Goal: Task Accomplishment & Management: Use online tool/utility

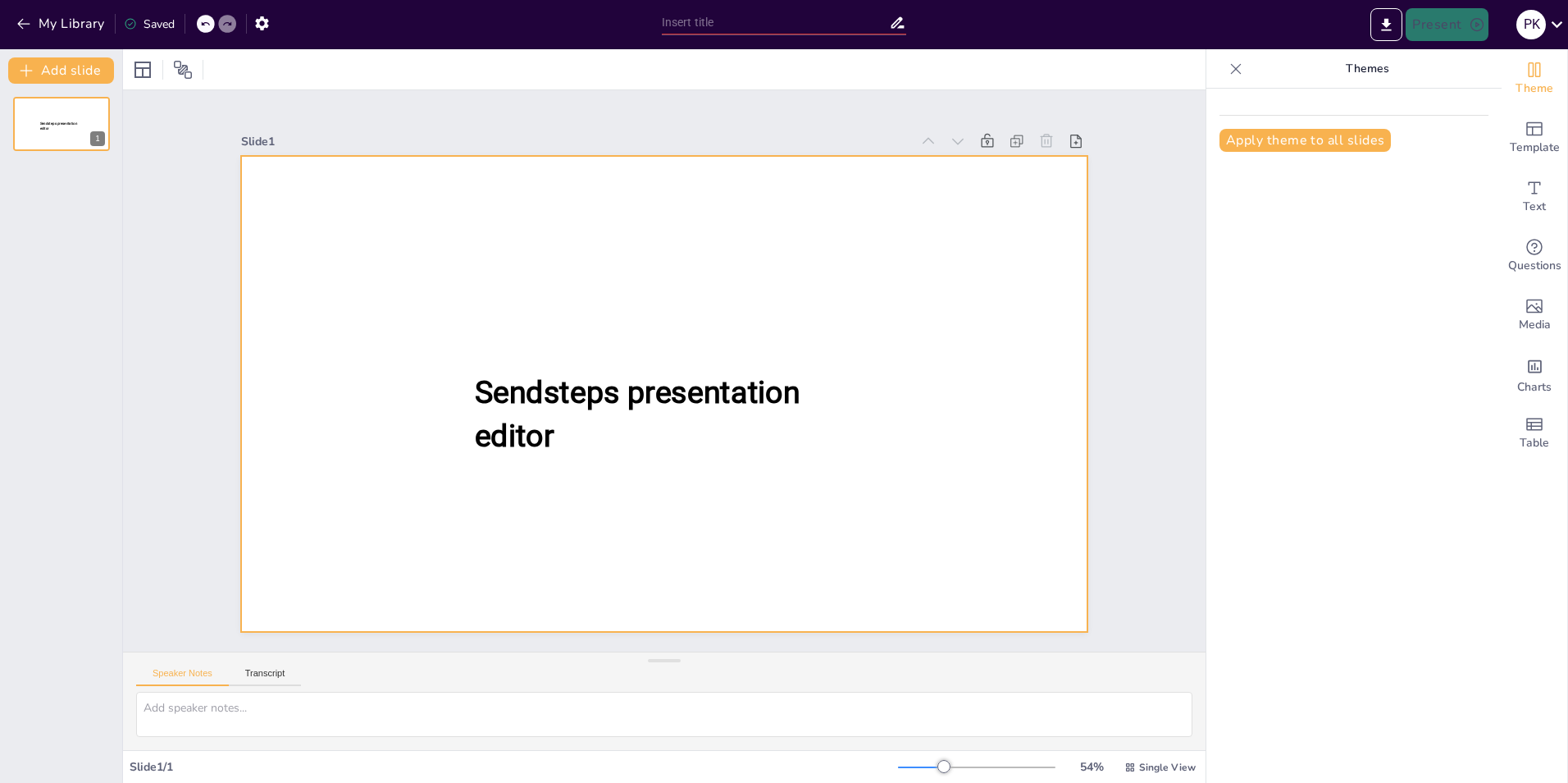
type input "New Sendsteps"
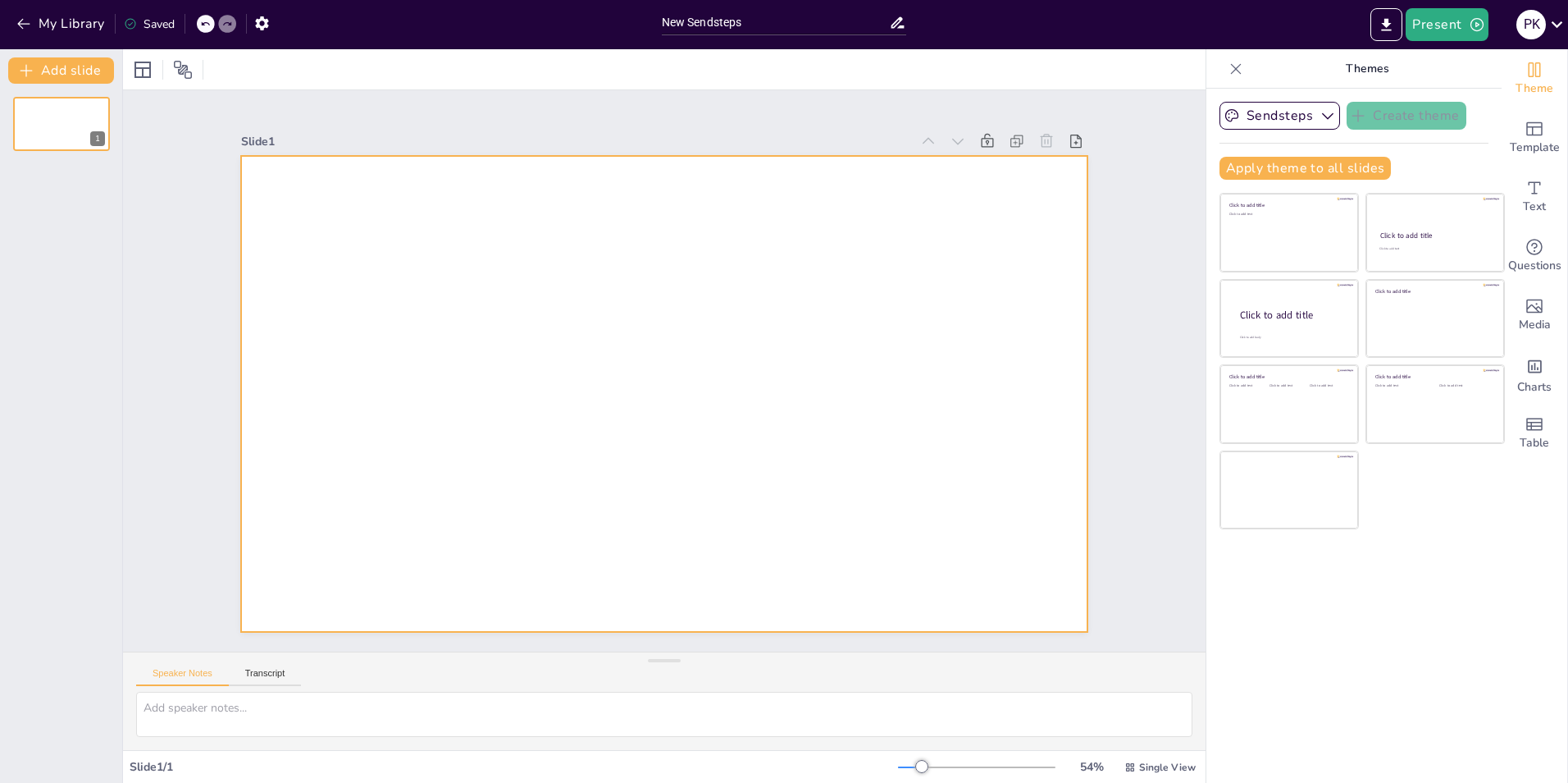
click at [461, 248] on div at bounding box center [664, 394] width 846 height 476
click at [1526, 243] on icon "Get real-time input from your audience" at bounding box center [1535, 247] width 16 height 16
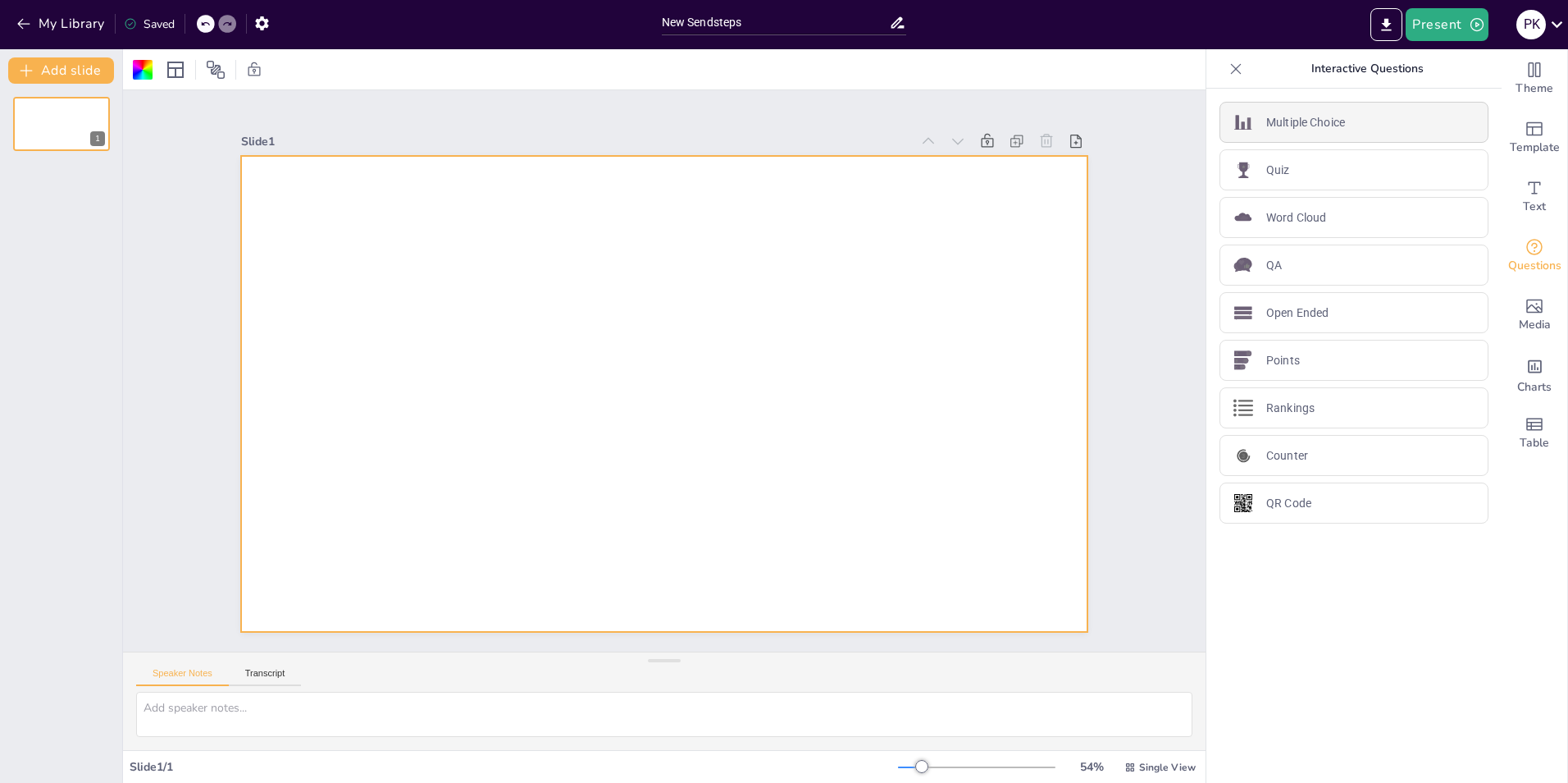
click at [1295, 126] on p "Multiple Choice" at bounding box center [1306, 122] width 79 height 17
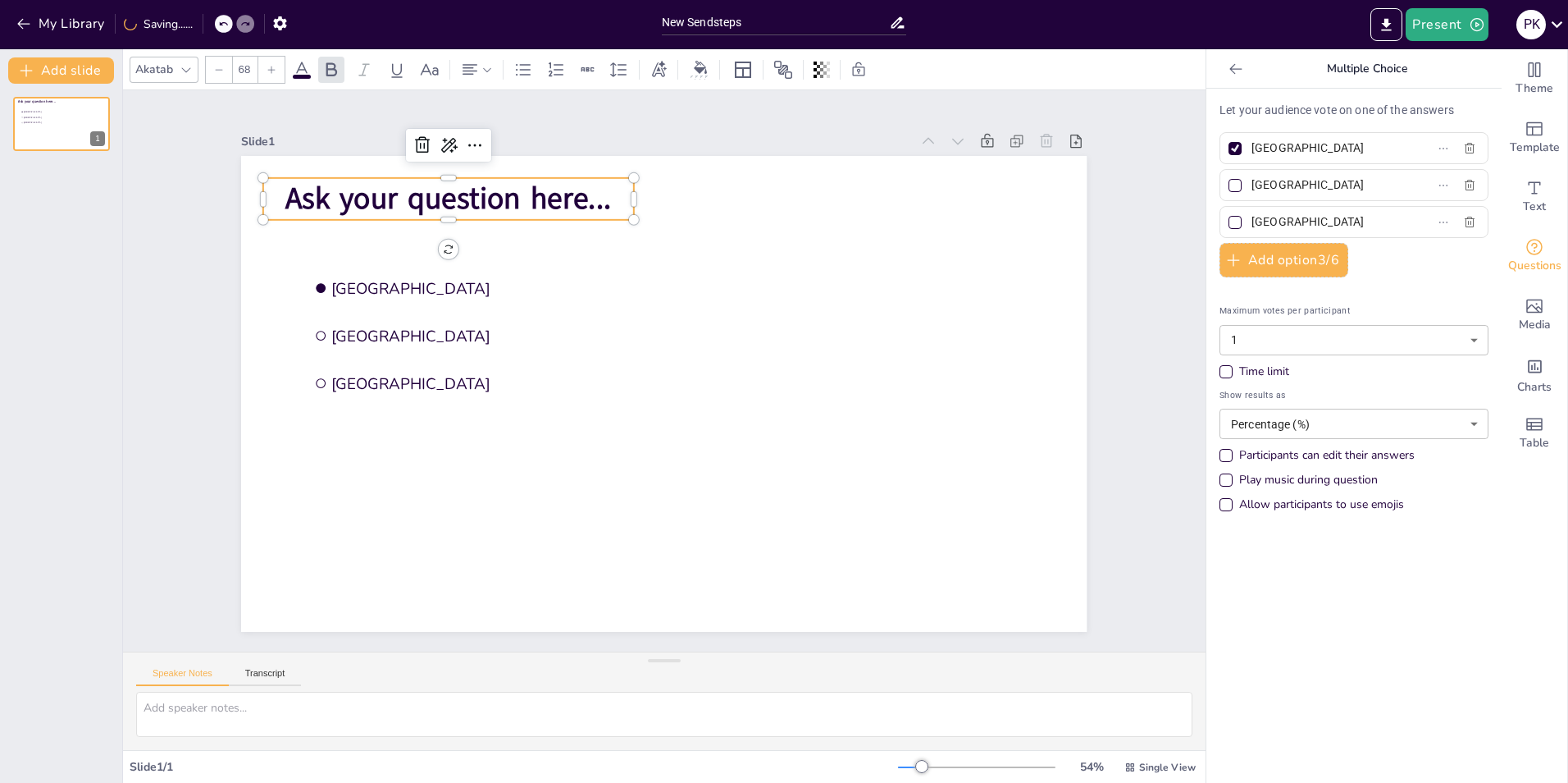
click at [375, 199] on span "Ask your question here..." at bounding box center [448, 198] width 326 height 41
click at [391, 207] on span "Ask your question here..." at bounding box center [448, 198] width 326 height 41
click at [380, 191] on span "Ask your question here..." at bounding box center [448, 198] width 326 height 41
click at [382, 184] on span "Ask your question here..." at bounding box center [448, 198] width 326 height 41
drag, startPoint x: 289, startPoint y: 186, endPoint x: 320, endPoint y: 186, distance: 31.0
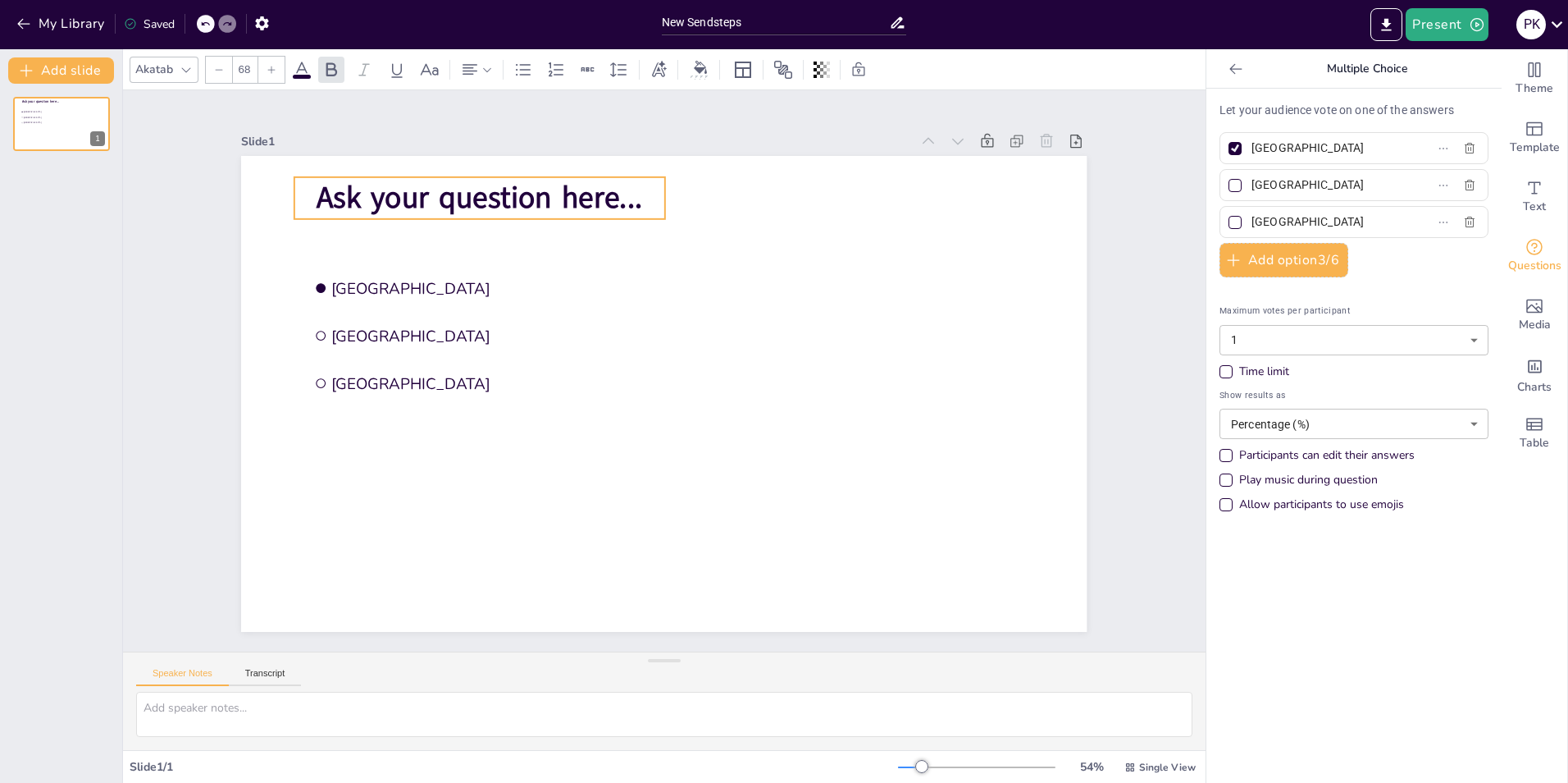
click at [320, 186] on span "Ask your question here..." at bounding box center [480, 197] width 326 height 41
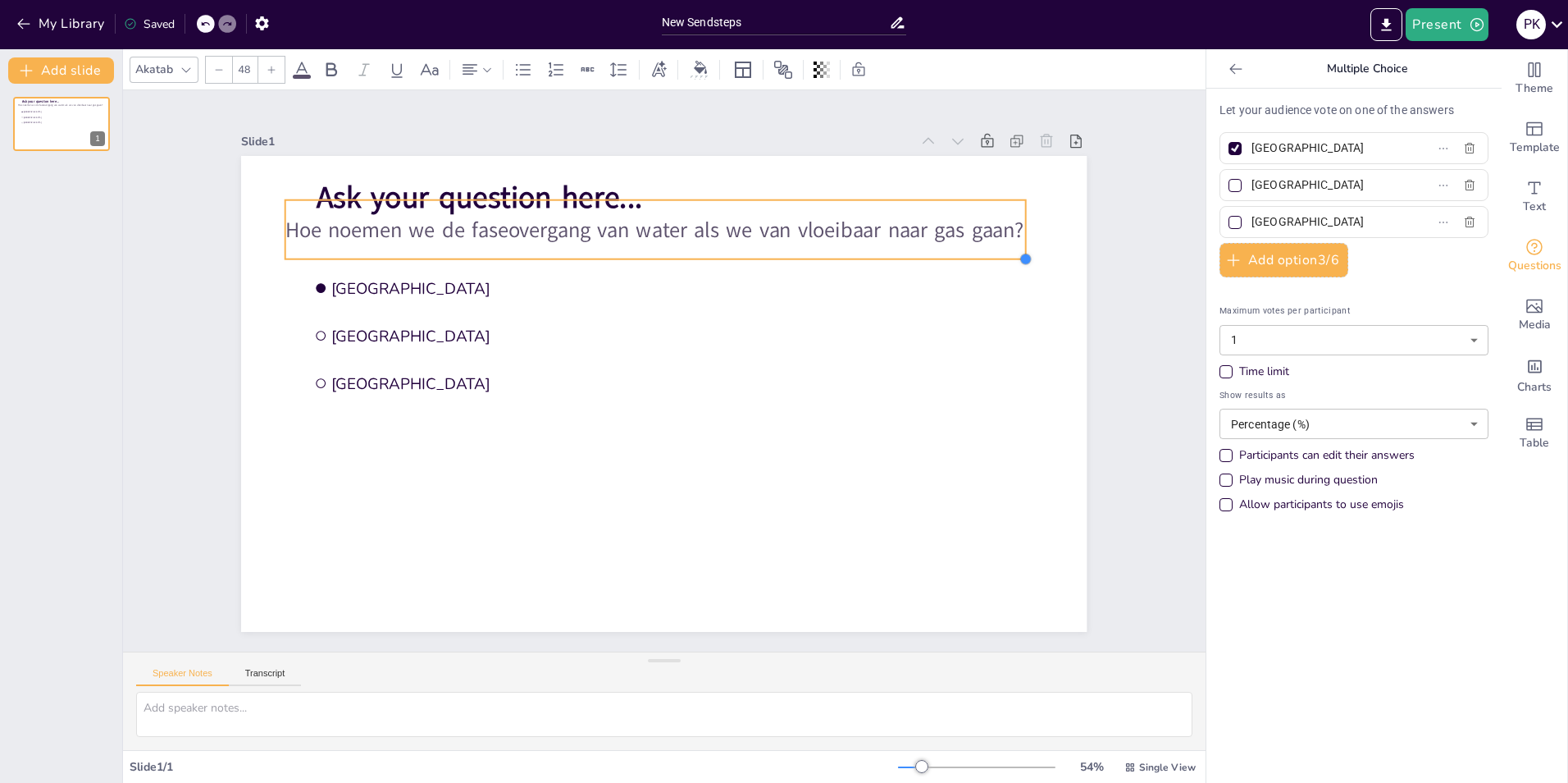
drag, startPoint x: 643, startPoint y: 223, endPoint x: 821, endPoint y: 252, distance: 180.3
click at [821, 252] on div "Ask your question here... [GEOGRAPHIC_DATA] [GEOGRAPHIC_DATA] The Hague Hoe noe…" at bounding box center [664, 394] width 846 height 476
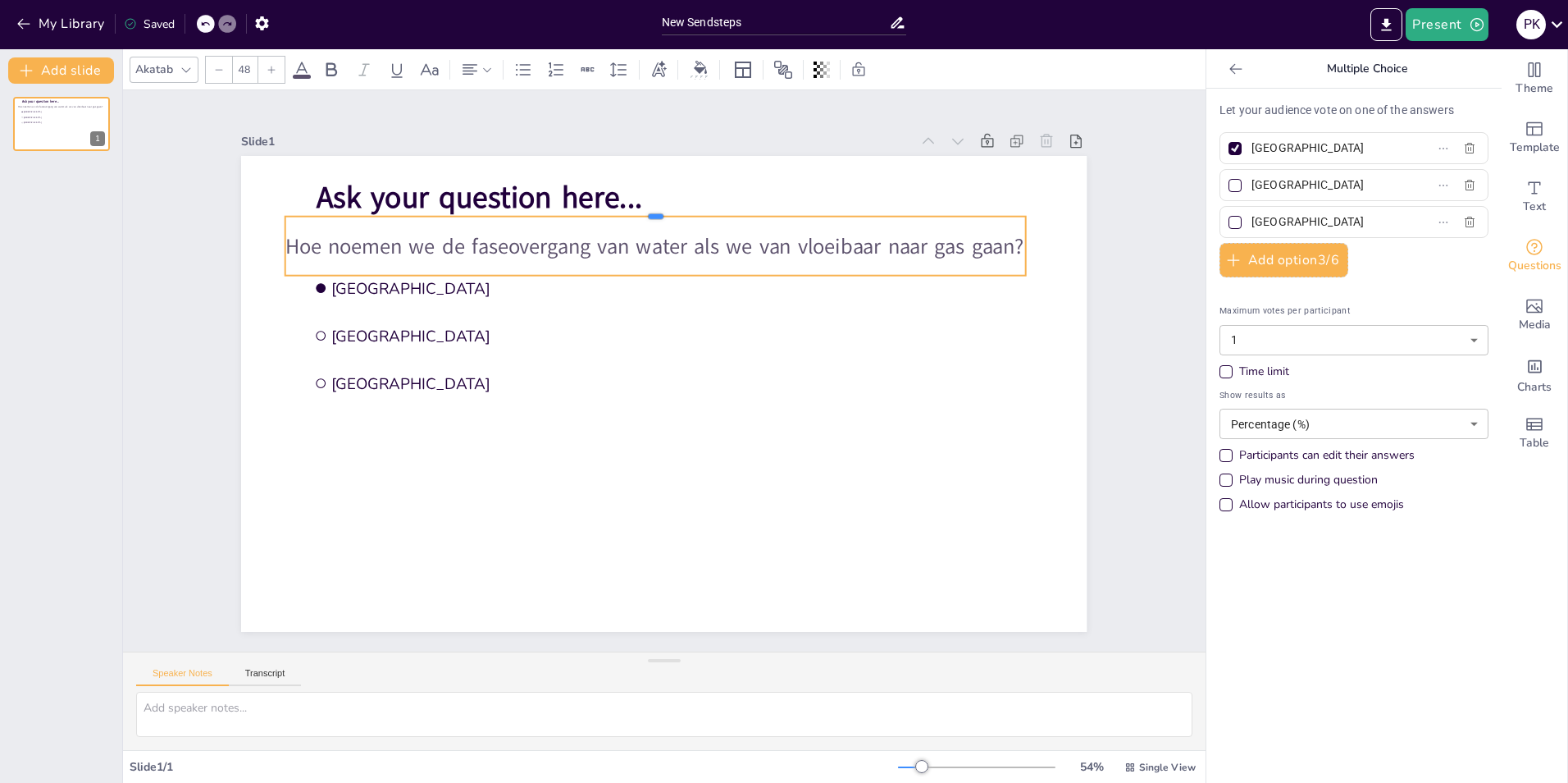
drag, startPoint x: 535, startPoint y: 194, endPoint x: 537, endPoint y: 210, distance: 16.1
click at [537, 210] on div at bounding box center [655, 210] width 740 height 14
type input "68"
click at [501, 189] on span "Ask your question here..." at bounding box center [480, 197] width 326 height 41
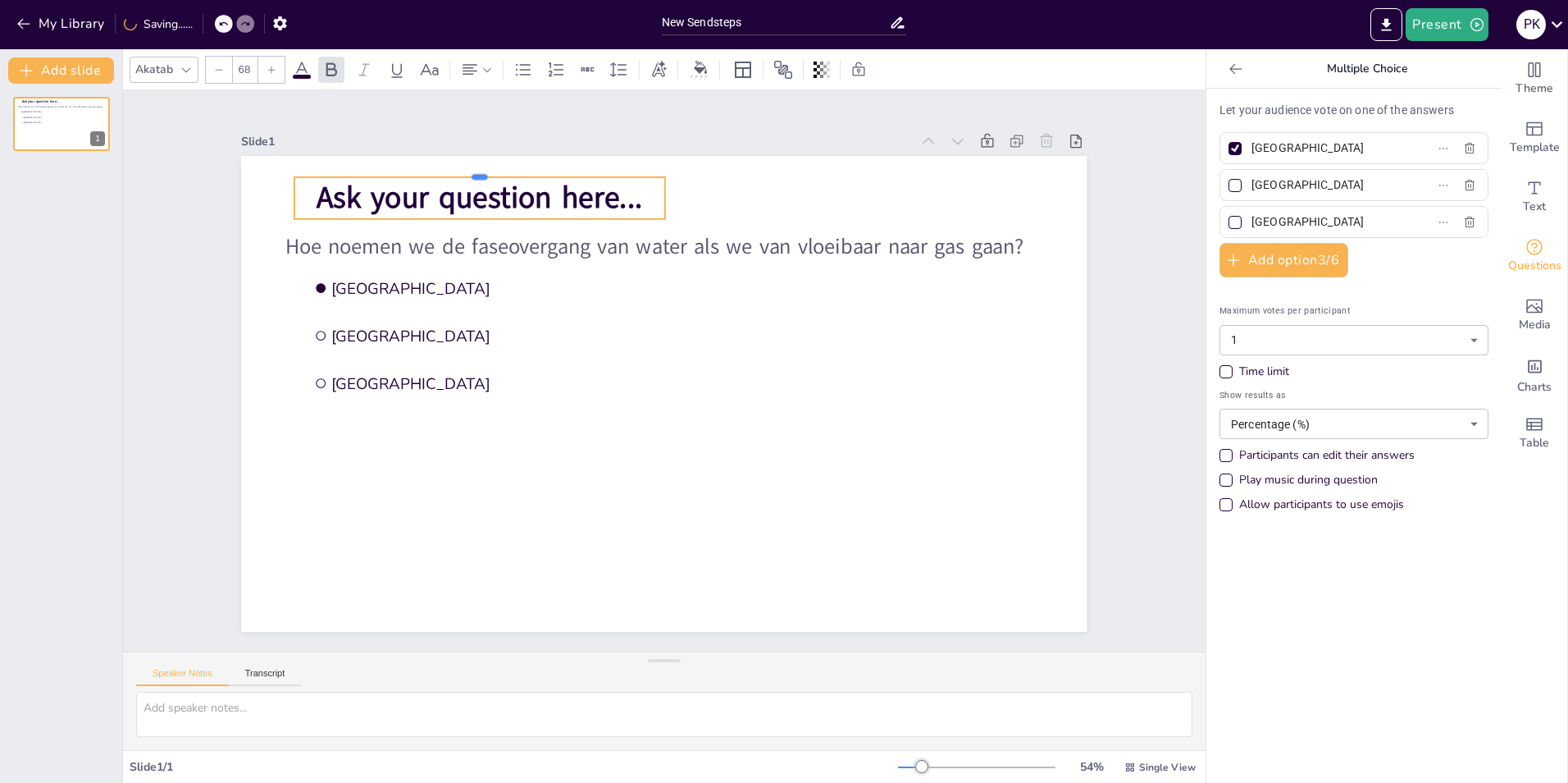
click at [518, 171] on div at bounding box center [479, 170] width 370 height 14
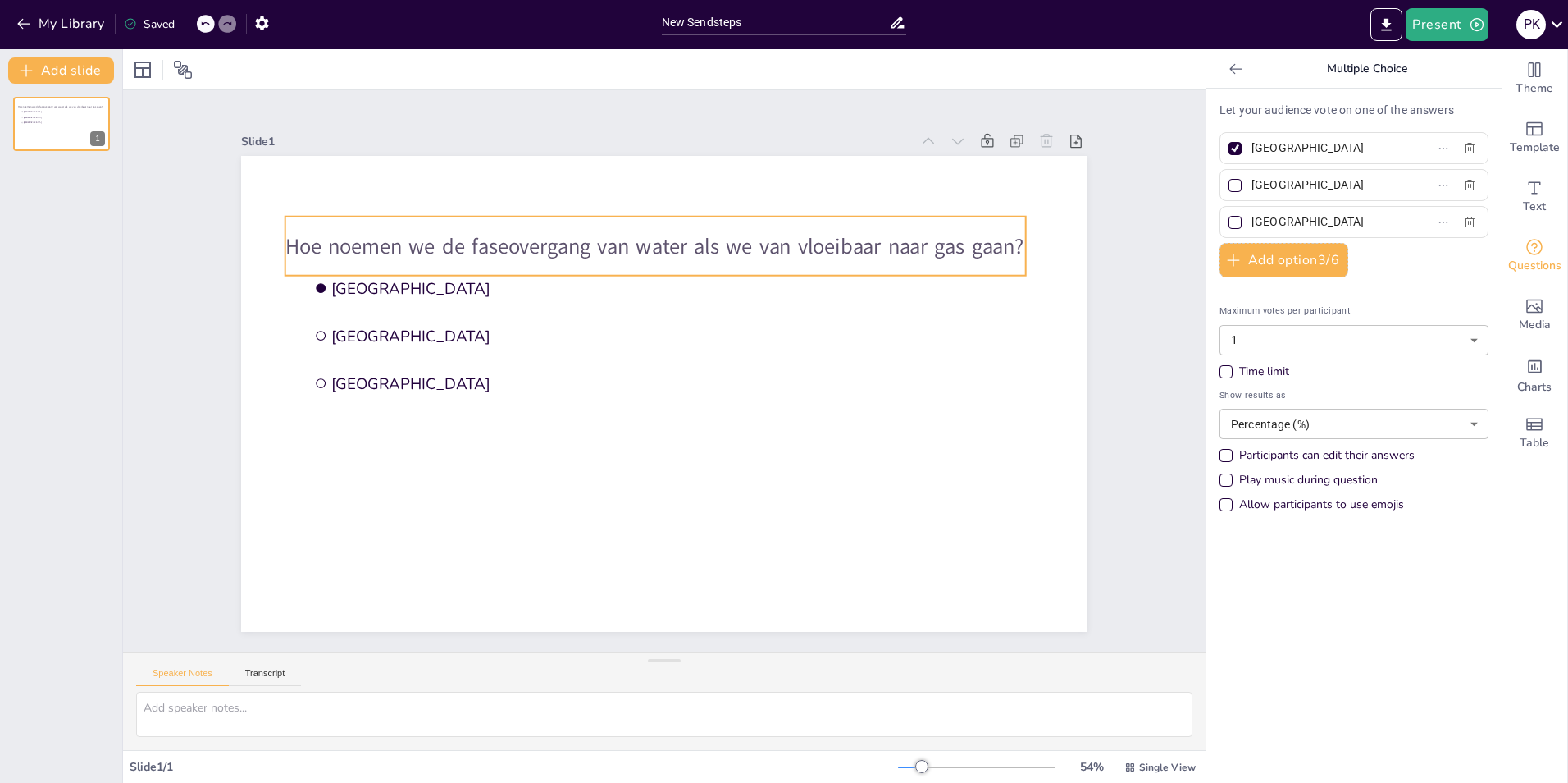
click at [518, 232] on span "Hoe noemen we de faseovergang van water als we van vloeibaar naar gas gaan?" at bounding box center [654, 246] width 738 height 29
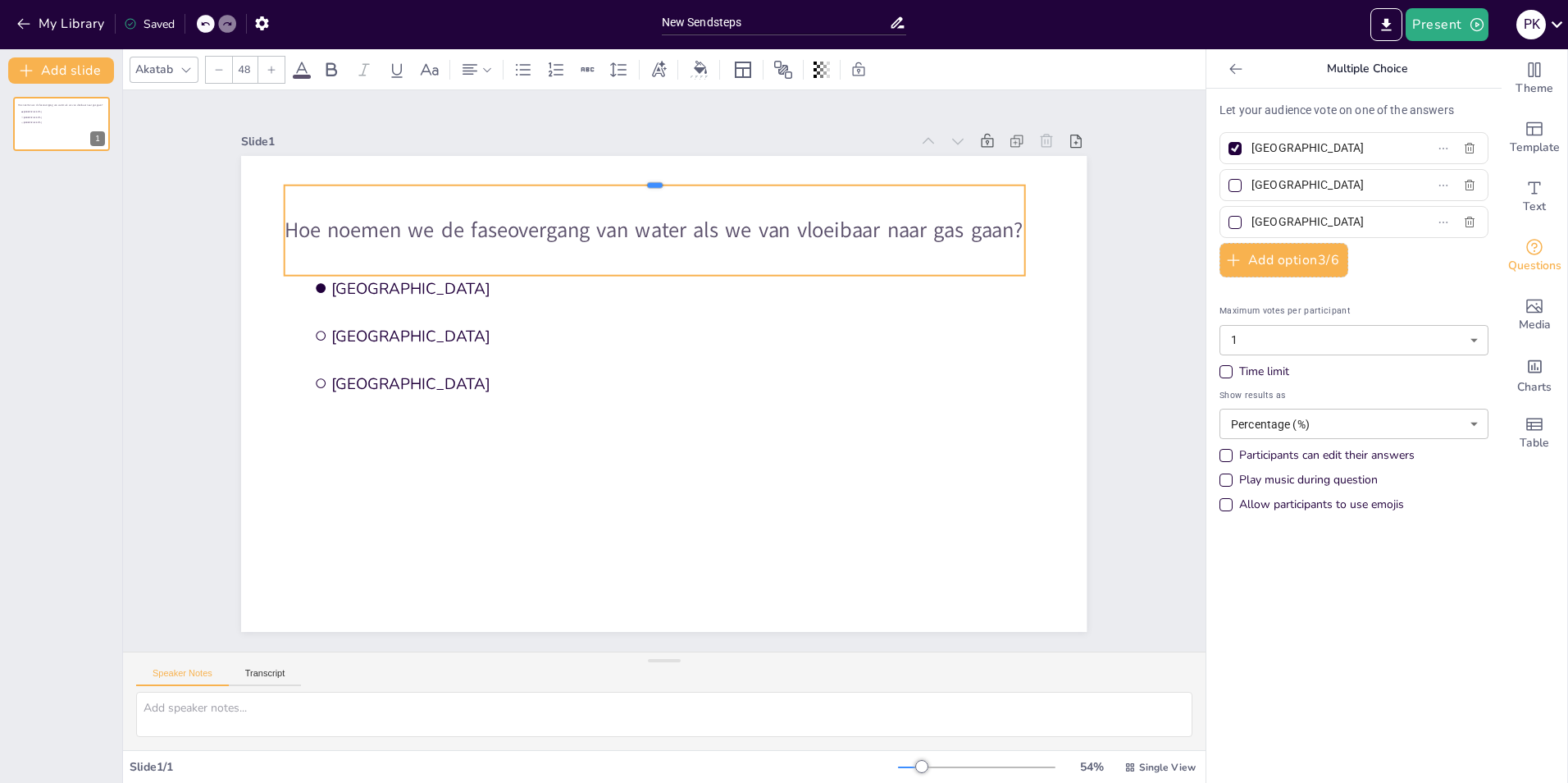
drag, startPoint x: 515, startPoint y: 208, endPoint x: 511, endPoint y: 177, distance: 31.3
click at [511, 177] on div at bounding box center [655, 178] width 740 height 14
drag, startPoint x: 1017, startPoint y: 224, endPoint x: 1044, endPoint y: 224, distance: 27.0
click at [1052, 224] on div at bounding box center [1059, 231] width 14 height 91
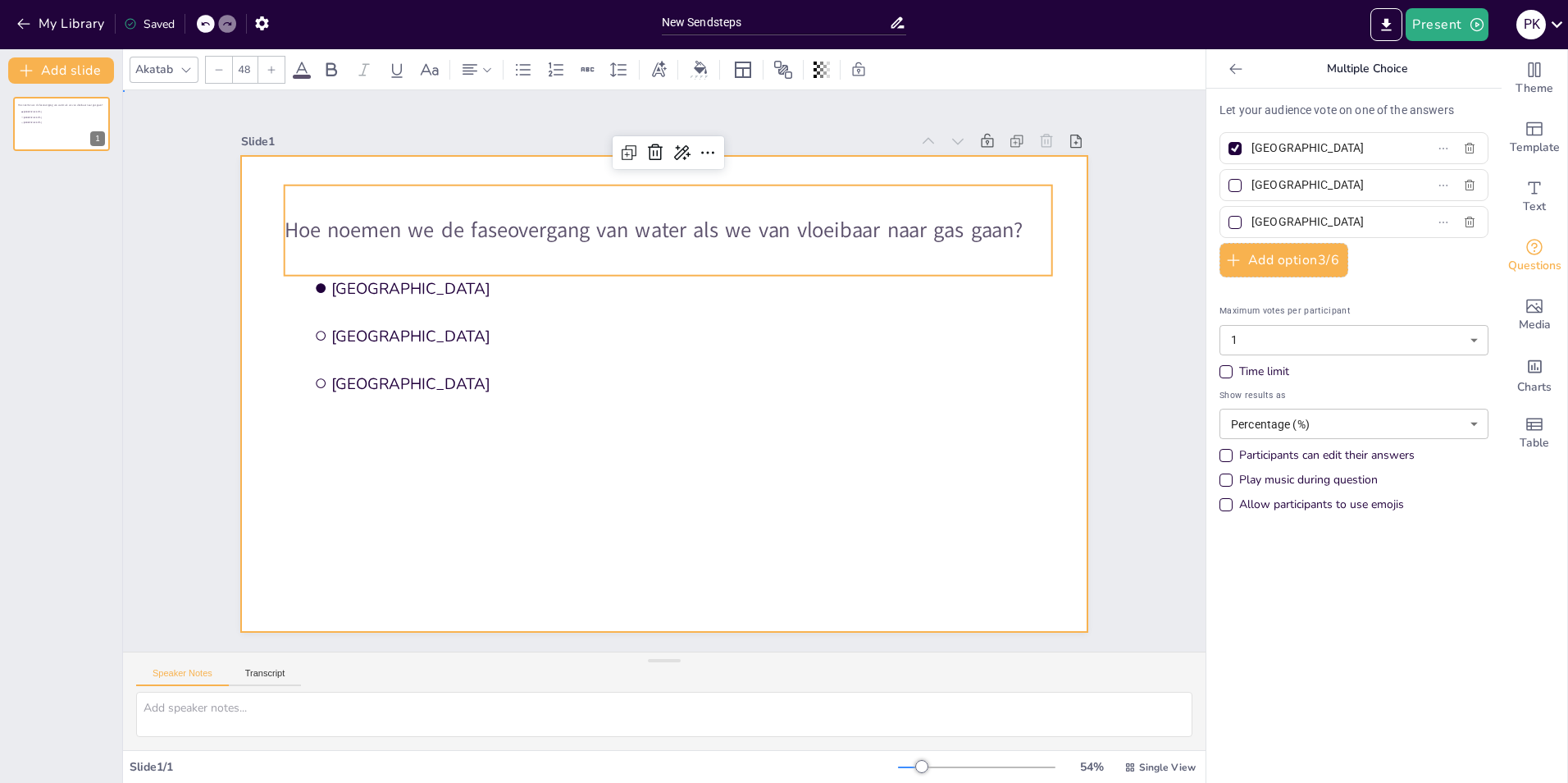
click at [636, 416] on div at bounding box center [664, 394] width 846 height 476
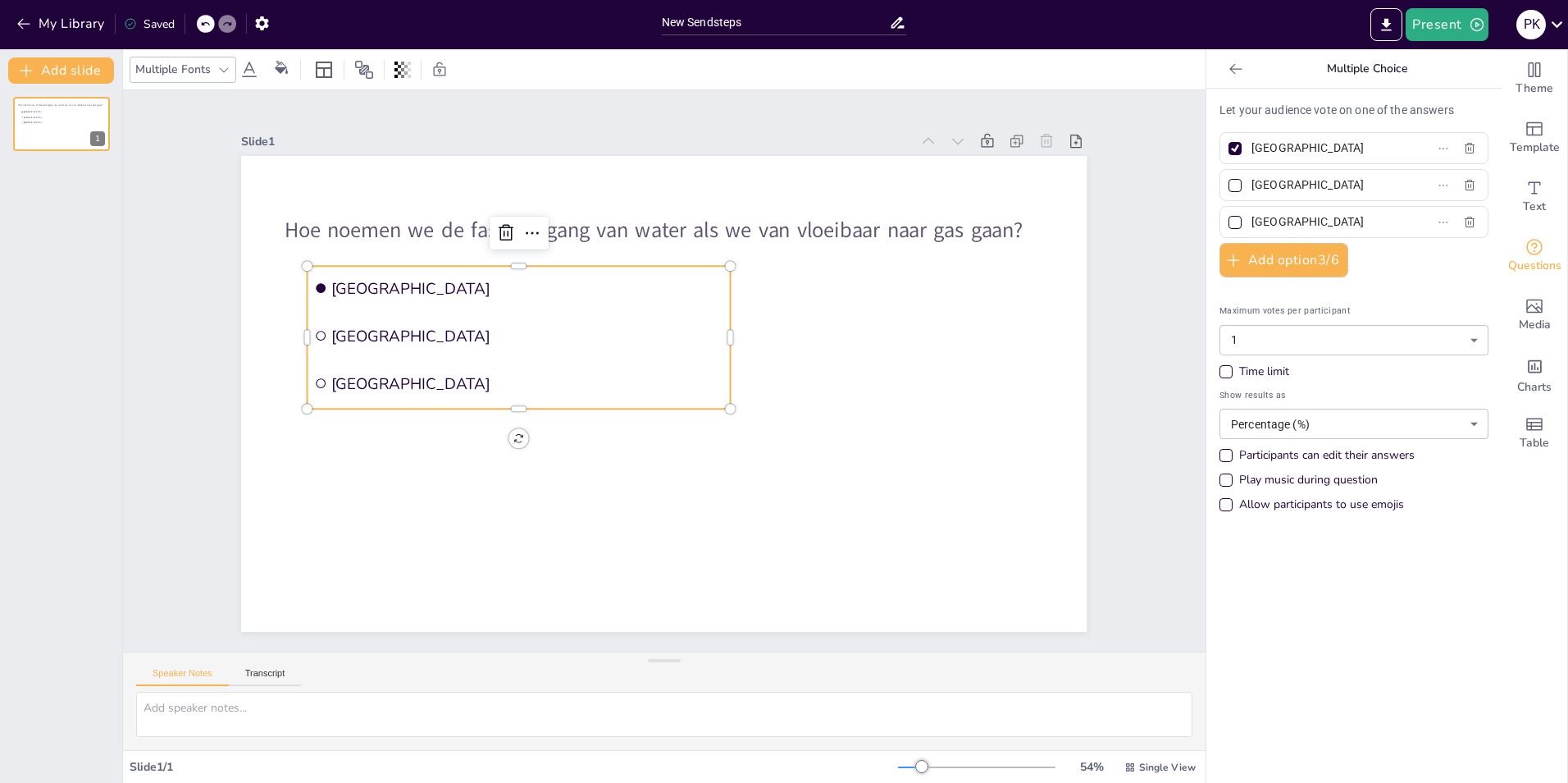
click at [385, 325] on span "[GEOGRAPHIC_DATA]" at bounding box center [527, 335] width 392 height 21
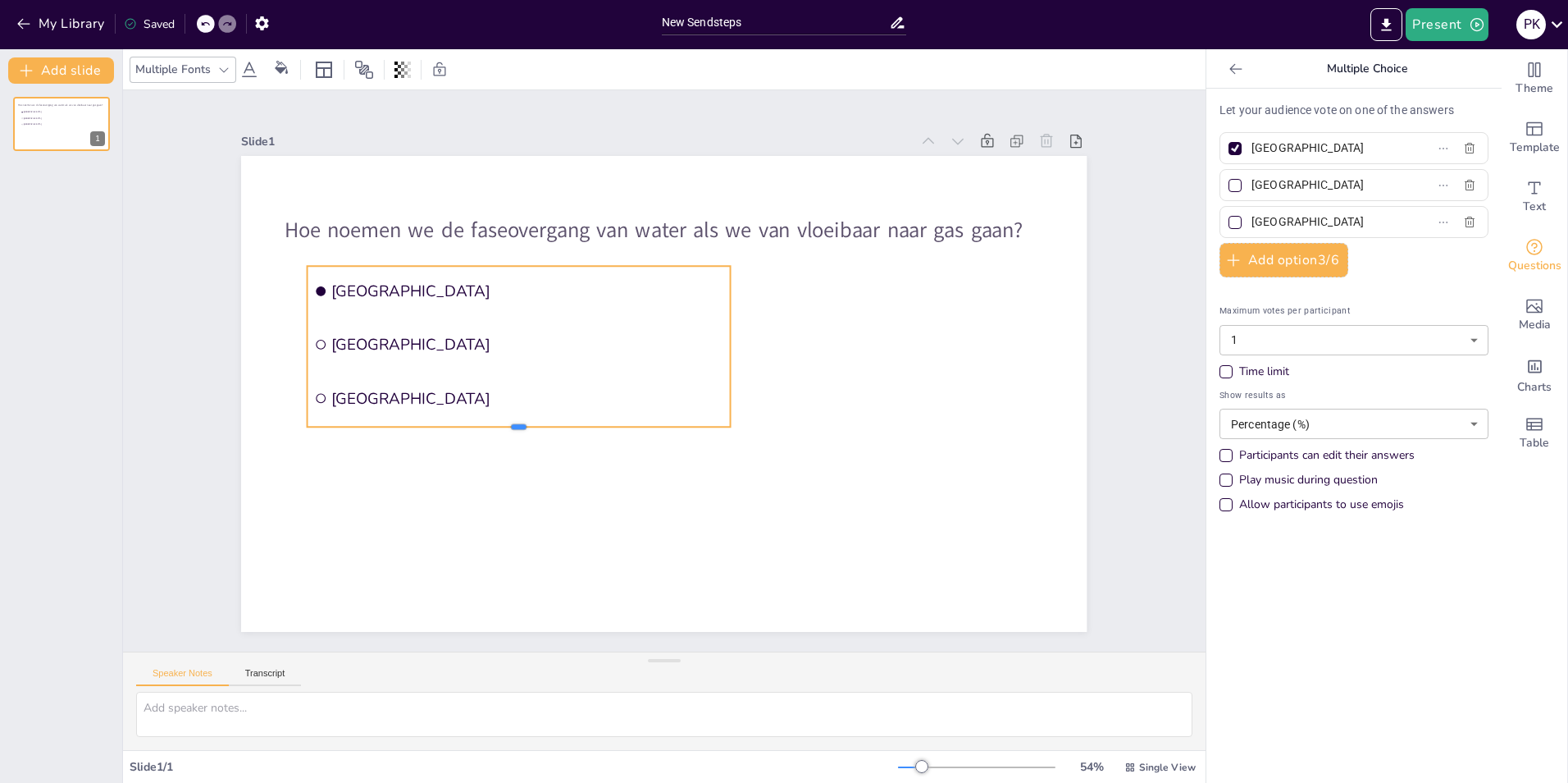
drag, startPoint x: 478, startPoint y: 404, endPoint x: 477, endPoint y: 422, distance: 18.0
click at [477, 426] on div at bounding box center [519, 433] width 423 height 14
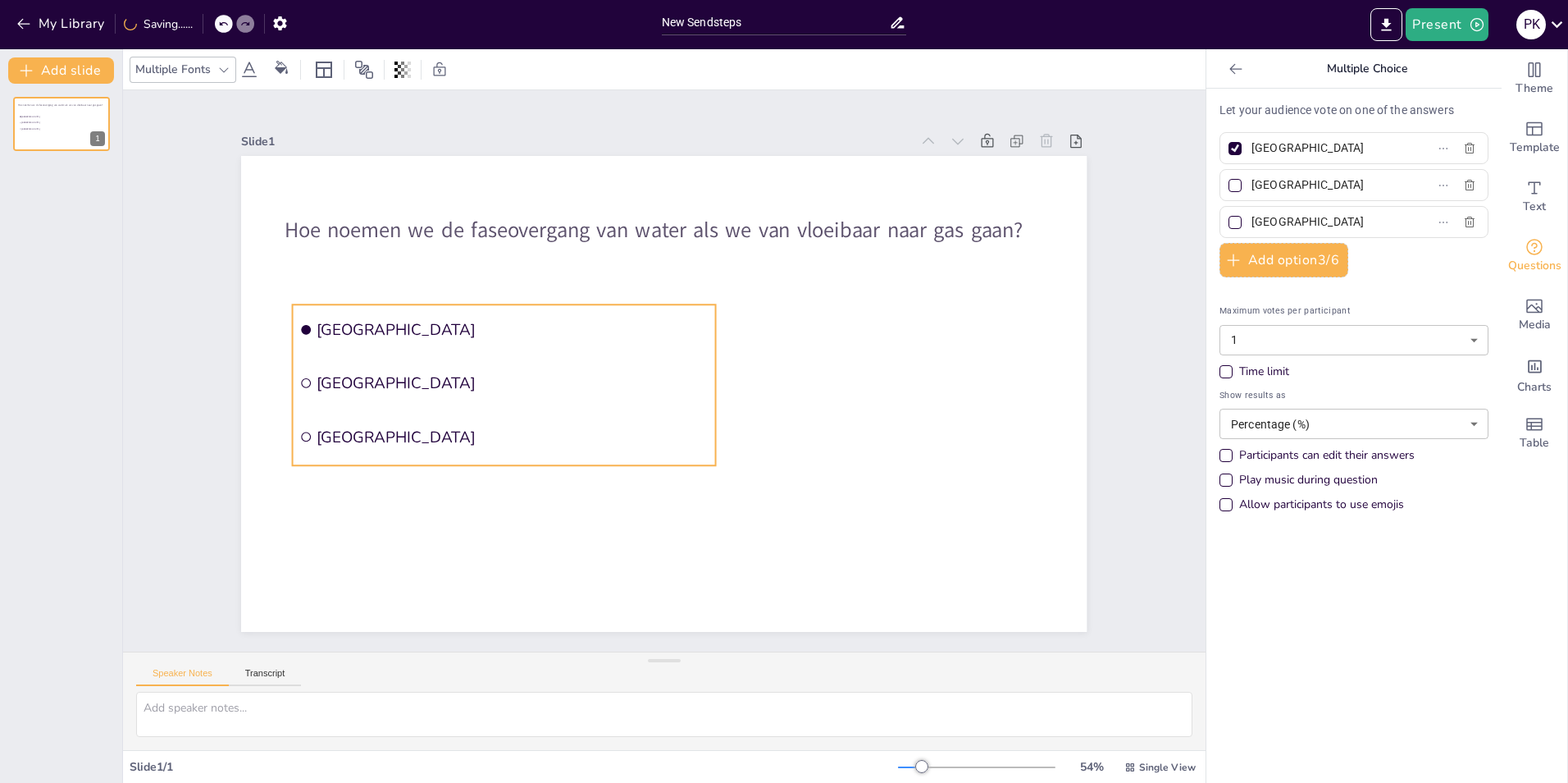
drag, startPoint x: 716, startPoint y: 293, endPoint x: 700, endPoint y: 331, distance: 41.2
click at [700, 331] on li "[GEOGRAPHIC_DATA]" at bounding box center [505, 329] width 423 height 50
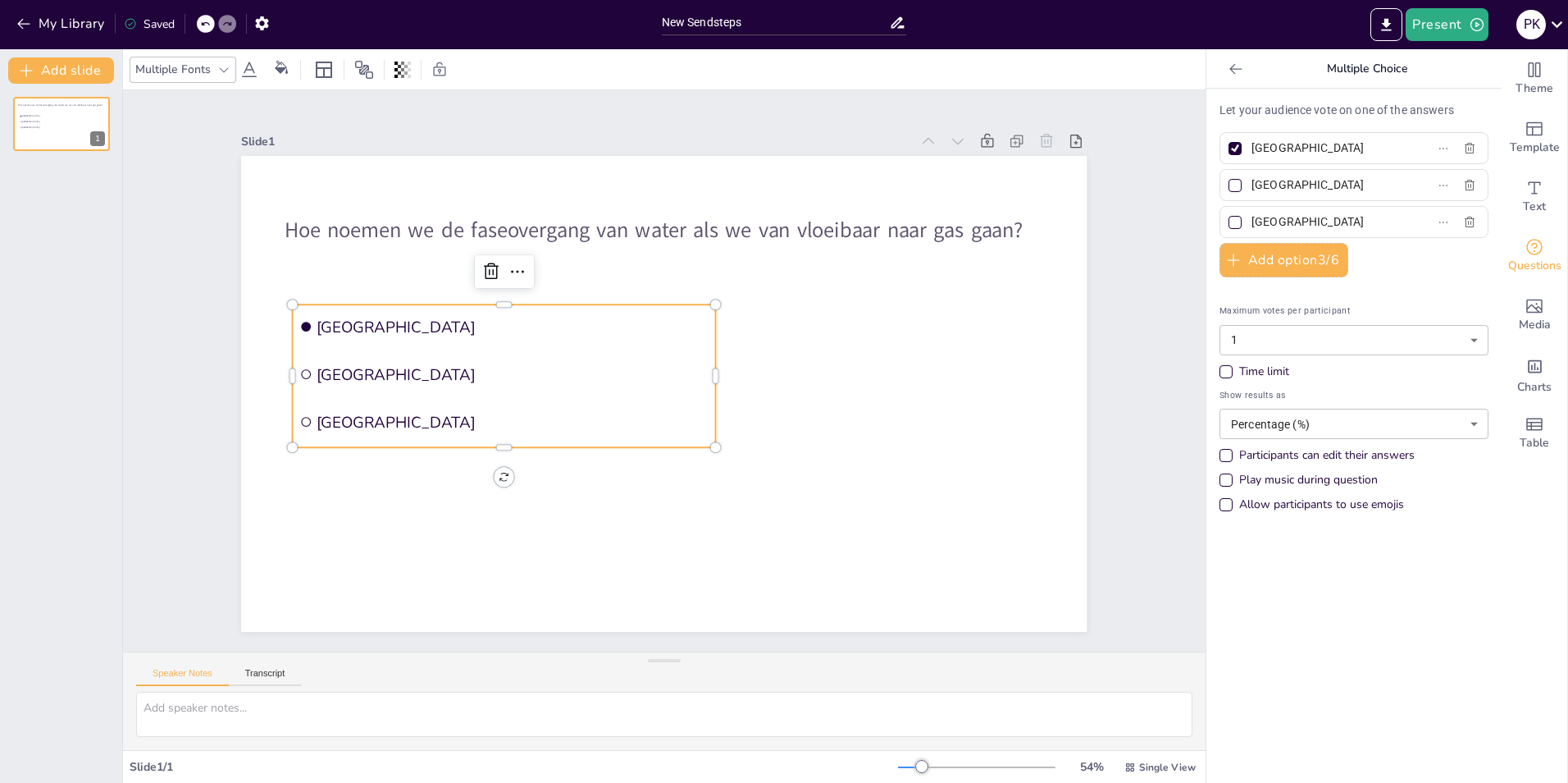
click at [394, 316] on span "[GEOGRAPHIC_DATA]" at bounding box center [512, 326] width 392 height 21
click at [370, 320] on span "[GEOGRAPHIC_DATA]" at bounding box center [512, 326] width 392 height 21
click at [327, 320] on span "[GEOGRAPHIC_DATA]" at bounding box center [512, 327] width 392 height 21
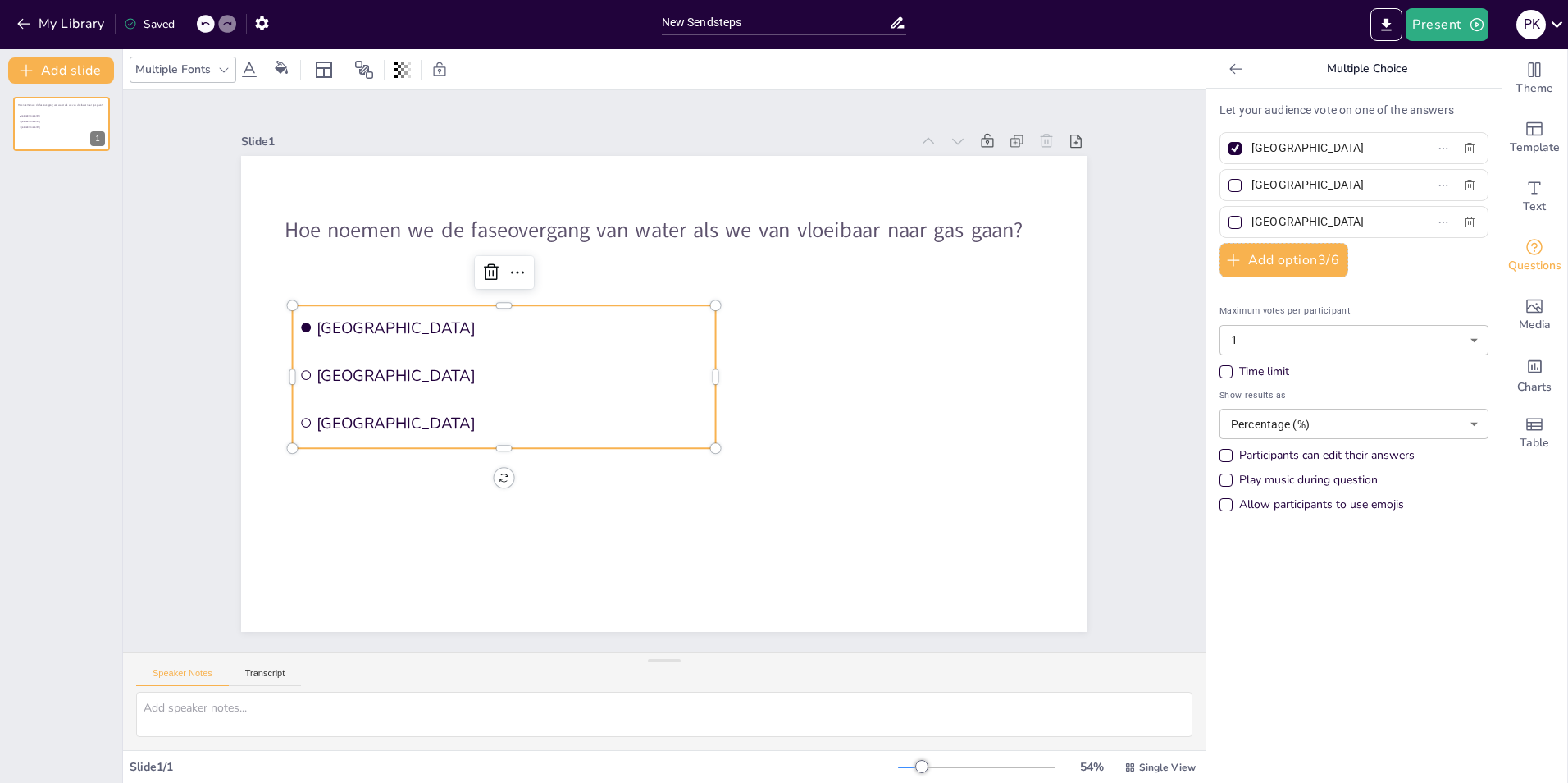
click at [327, 320] on span "[GEOGRAPHIC_DATA]" at bounding box center [512, 327] width 392 height 21
click at [350, 419] on span "[GEOGRAPHIC_DATA]" at bounding box center [512, 422] width 392 height 21
click at [297, 409] on li "[GEOGRAPHIC_DATA]" at bounding box center [505, 421] width 423 height 44
click at [301, 369] on input "checkbox" at bounding box center [306, 374] width 10 height 10
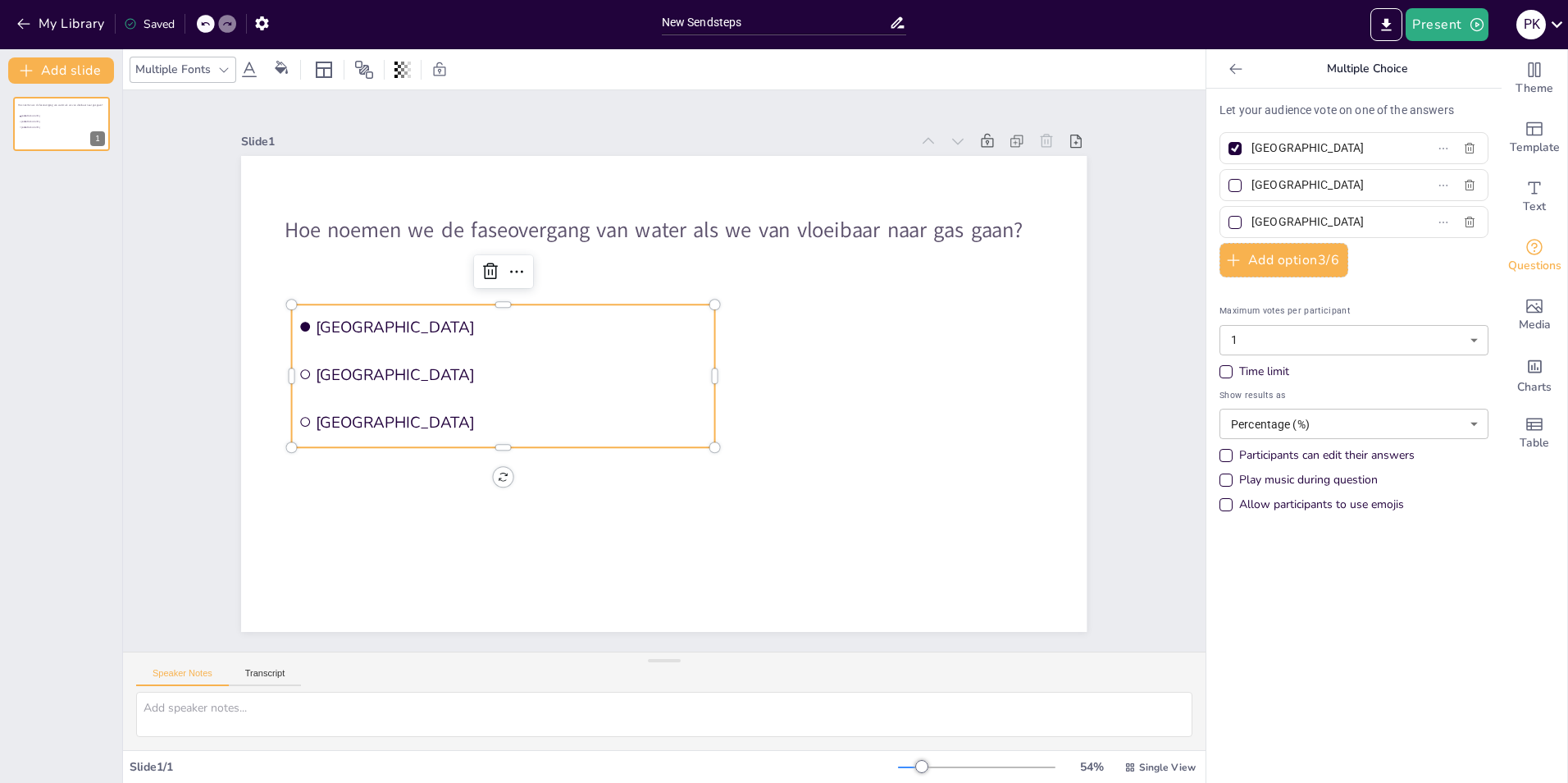
checkbox input "false"
click at [294, 421] on li "[GEOGRAPHIC_DATA]" at bounding box center [504, 421] width 423 height 44
click at [1343, 150] on input "[GEOGRAPHIC_DATA]" at bounding box center [1327, 148] width 153 height 24
type input "A"
type input "Sublimeren"
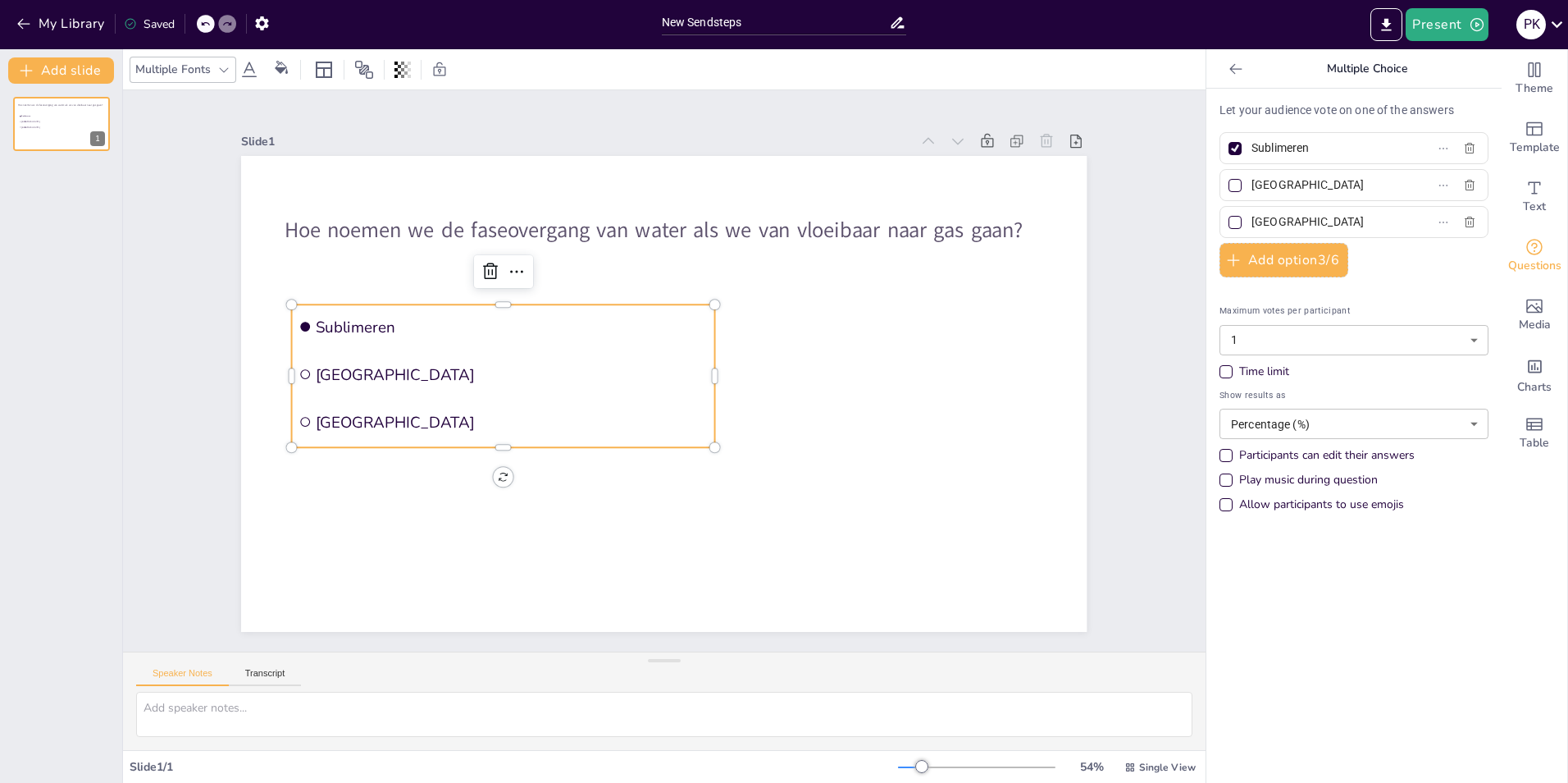
click at [1231, 147] on div at bounding box center [1235, 148] width 8 height 8
click at [1251, 147] on input "Sublimeren" at bounding box center [1327, 148] width 153 height 24
checkbox input "false"
click at [1229, 189] on div at bounding box center [1235, 186] width 14 height 14
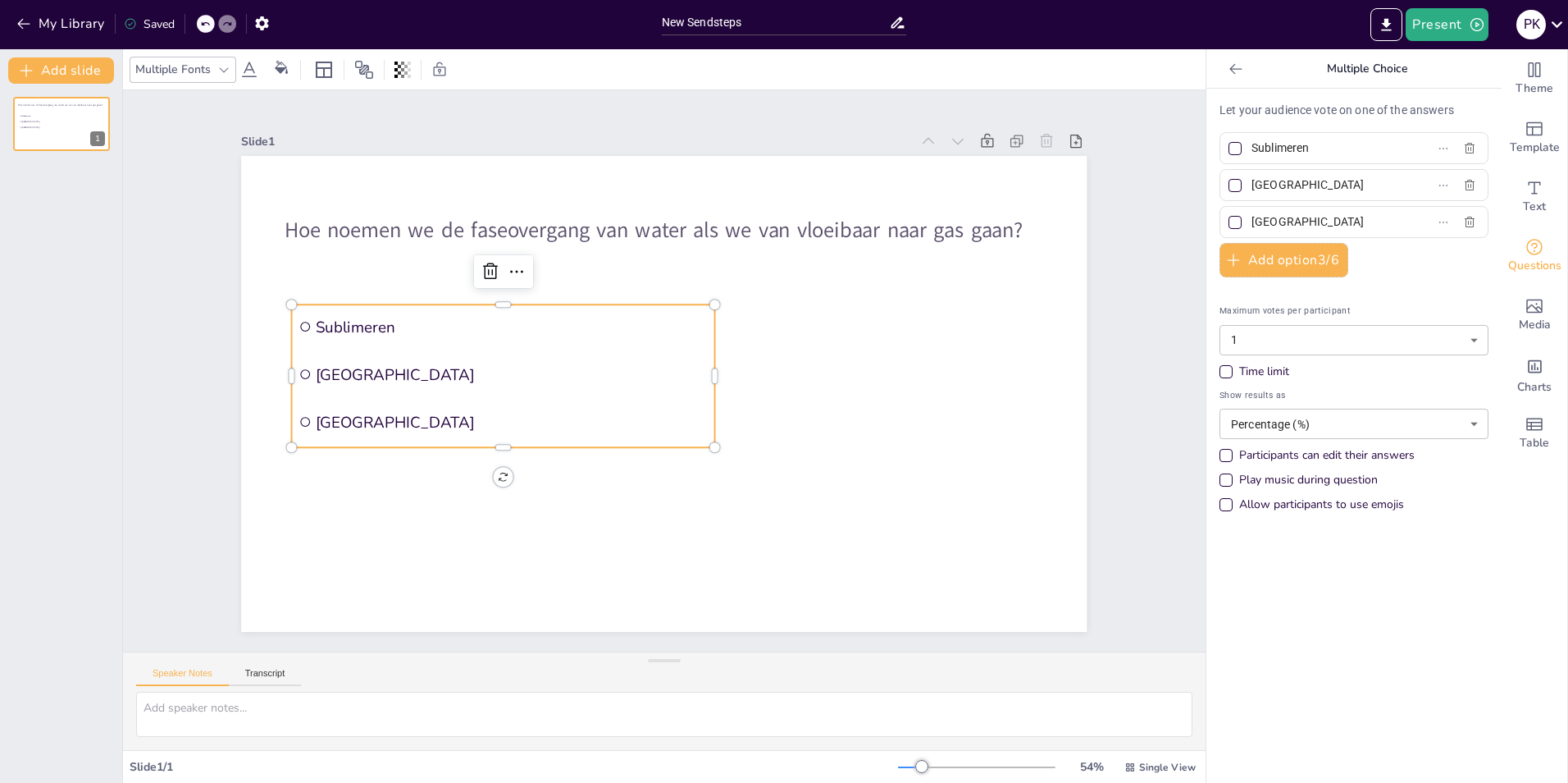
click at [1251, 189] on input "[GEOGRAPHIC_DATA]" at bounding box center [1327, 185] width 153 height 24
checkbox input "true"
click at [1282, 180] on input "[GEOGRAPHIC_DATA]" at bounding box center [1327, 185] width 153 height 24
click at [1231, 187] on div at bounding box center [1235, 185] width 8 height 8
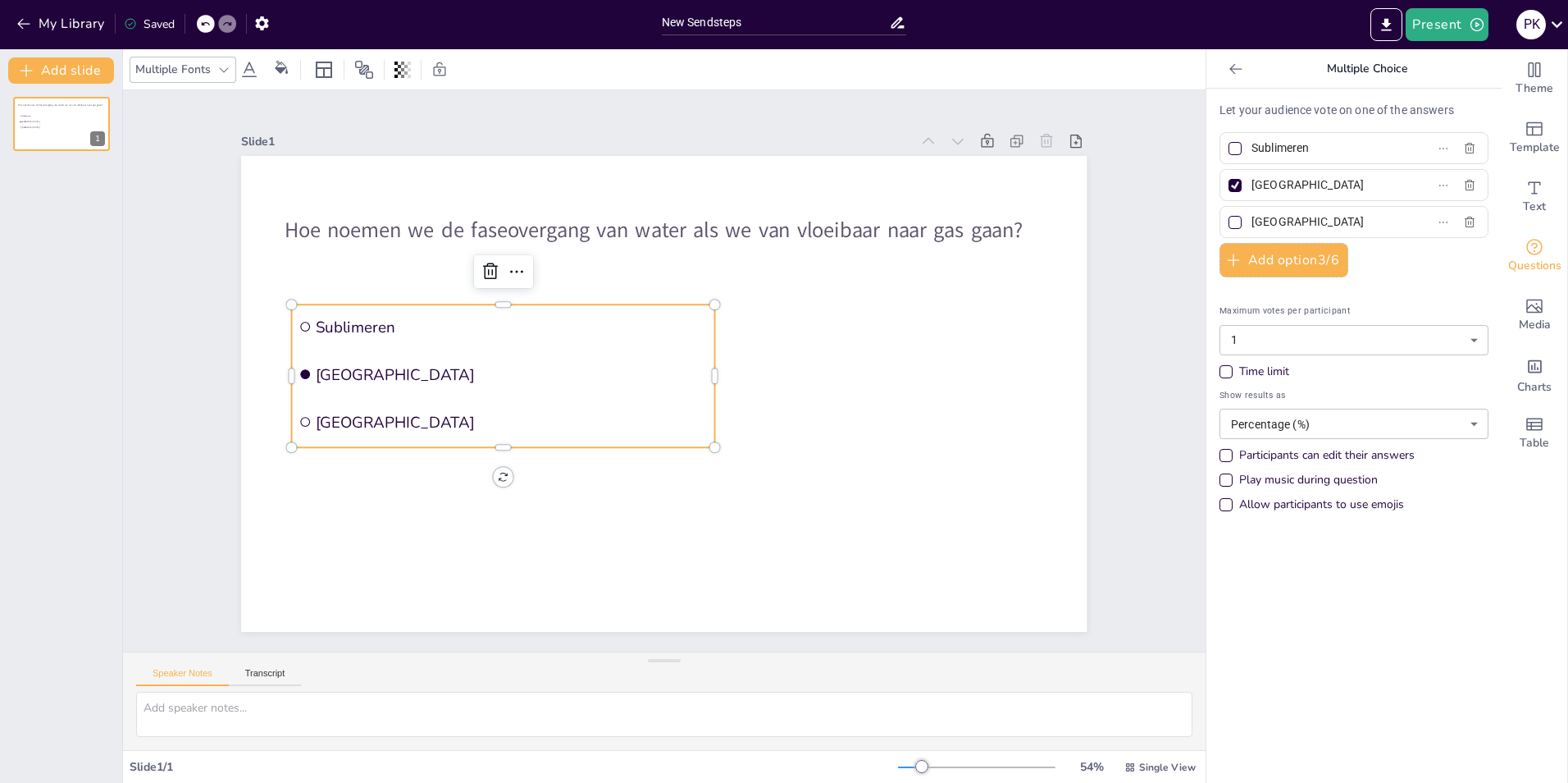
click at [1251, 187] on input "[GEOGRAPHIC_DATA]" at bounding box center [1327, 185] width 153 height 24
checkbox input "false"
drag, startPoint x: 1220, startPoint y: 182, endPoint x: 1229, endPoint y: 182, distance: 9.0
click at [1229, 182] on div at bounding box center [1235, 186] width 14 height 14
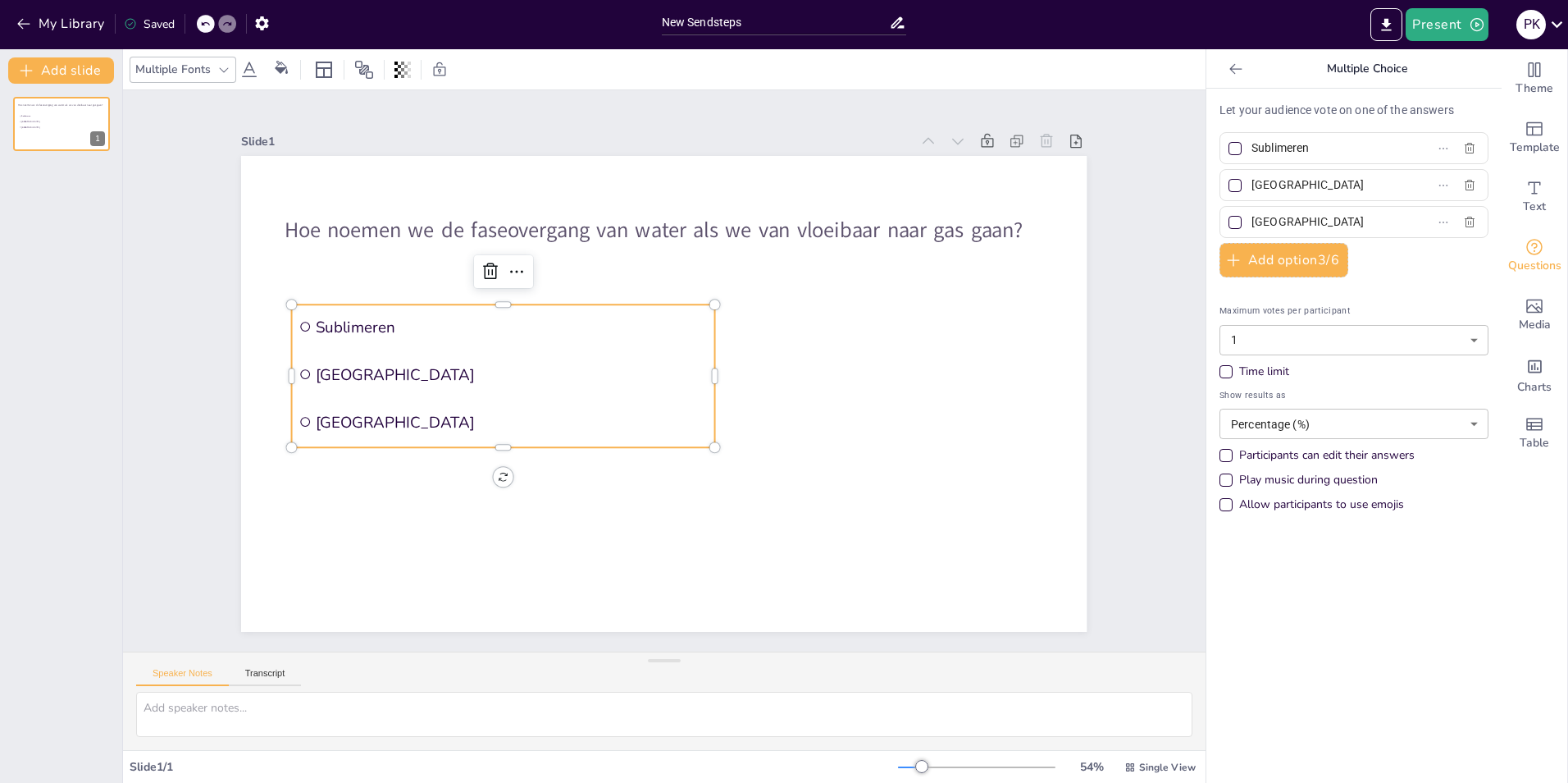
click at [1251, 182] on input "[GEOGRAPHIC_DATA]" at bounding box center [1327, 185] width 153 height 24
checkbox input "true"
click at [1263, 181] on input "[GEOGRAPHIC_DATA]" at bounding box center [1327, 185] width 153 height 24
drag, startPoint x: 1243, startPoint y: 179, endPoint x: 1381, endPoint y: 191, distance: 138.5
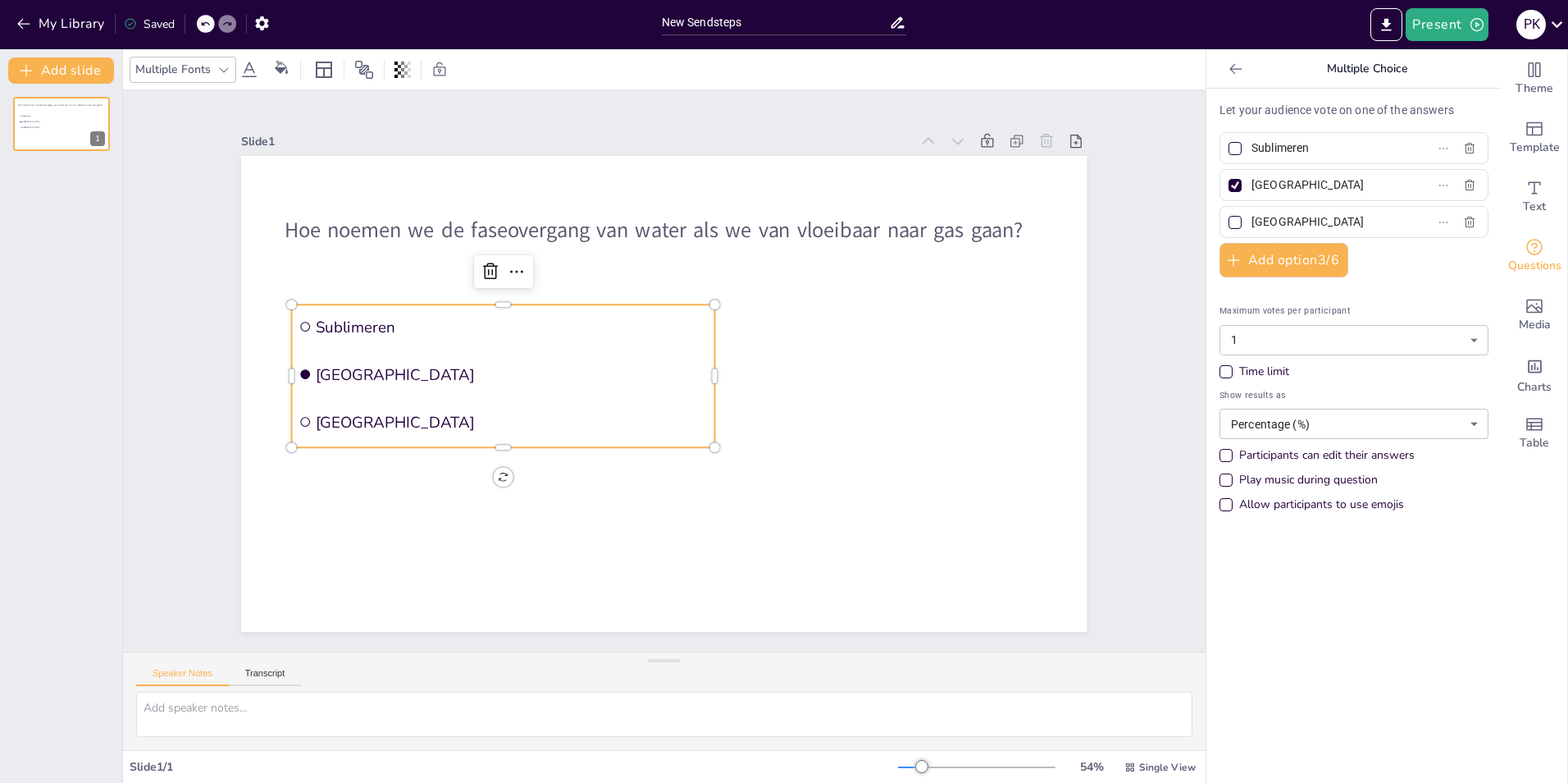
click at [1381, 191] on label "[GEOGRAPHIC_DATA]" at bounding box center [1327, 185] width 205 height 24
click at [1381, 191] on input "[GEOGRAPHIC_DATA]" at bounding box center [1327, 185] width 153 height 24
type input "R"
type input "Verdampen"
click at [1288, 224] on input "[GEOGRAPHIC_DATA]" at bounding box center [1327, 222] width 153 height 24
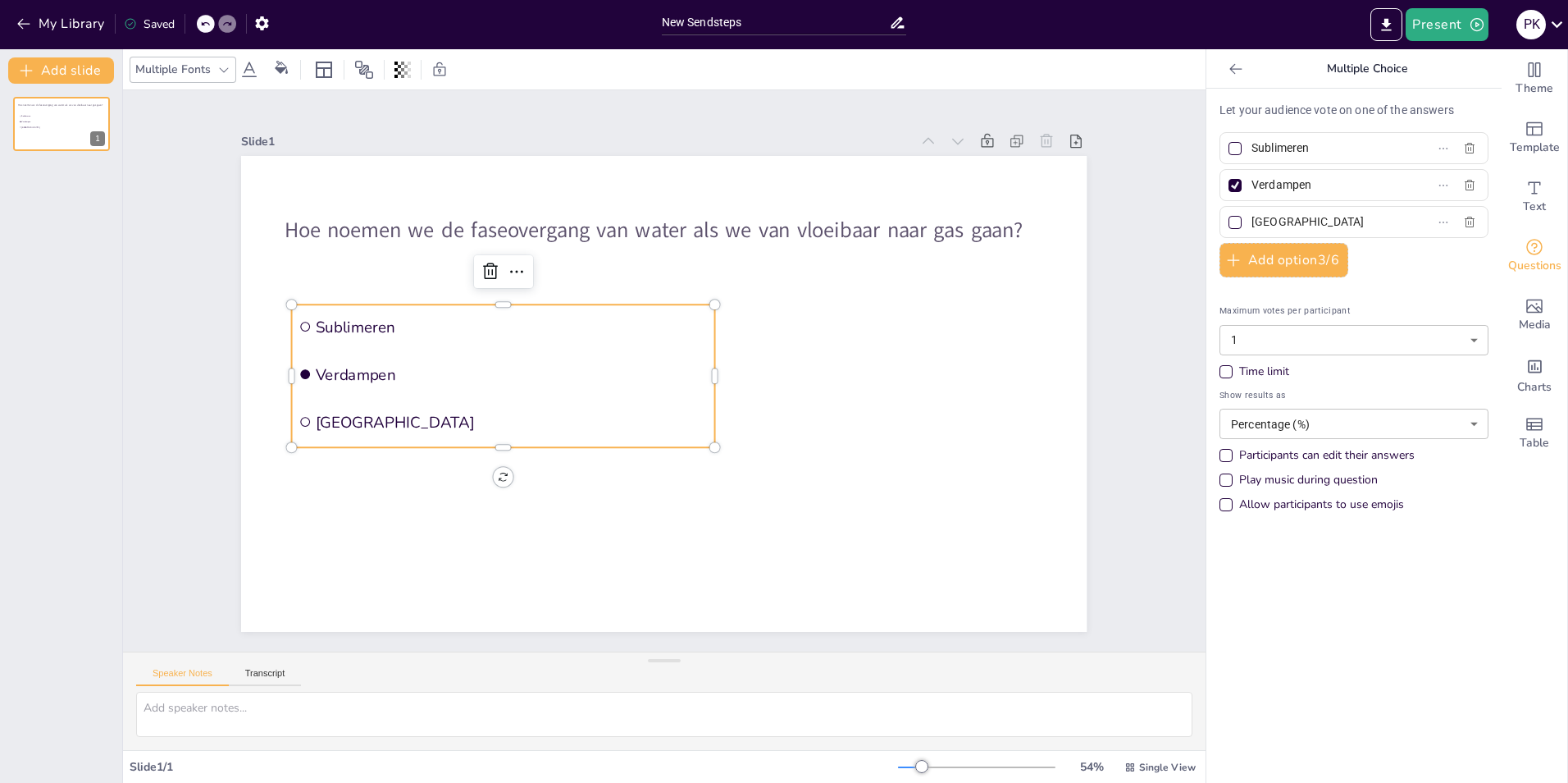
drag, startPoint x: 1242, startPoint y: 221, endPoint x: 1344, endPoint y: 225, distance: 102.1
click at [1344, 225] on input "[GEOGRAPHIC_DATA]" at bounding box center [1327, 222] width 153 height 24
click at [1252, 220] on input "Verijpen" at bounding box center [1327, 222] width 153 height 24
type input "Verrijpen"
click at [1297, 257] on button "Add option 3 / 6" at bounding box center [1284, 260] width 128 height 34
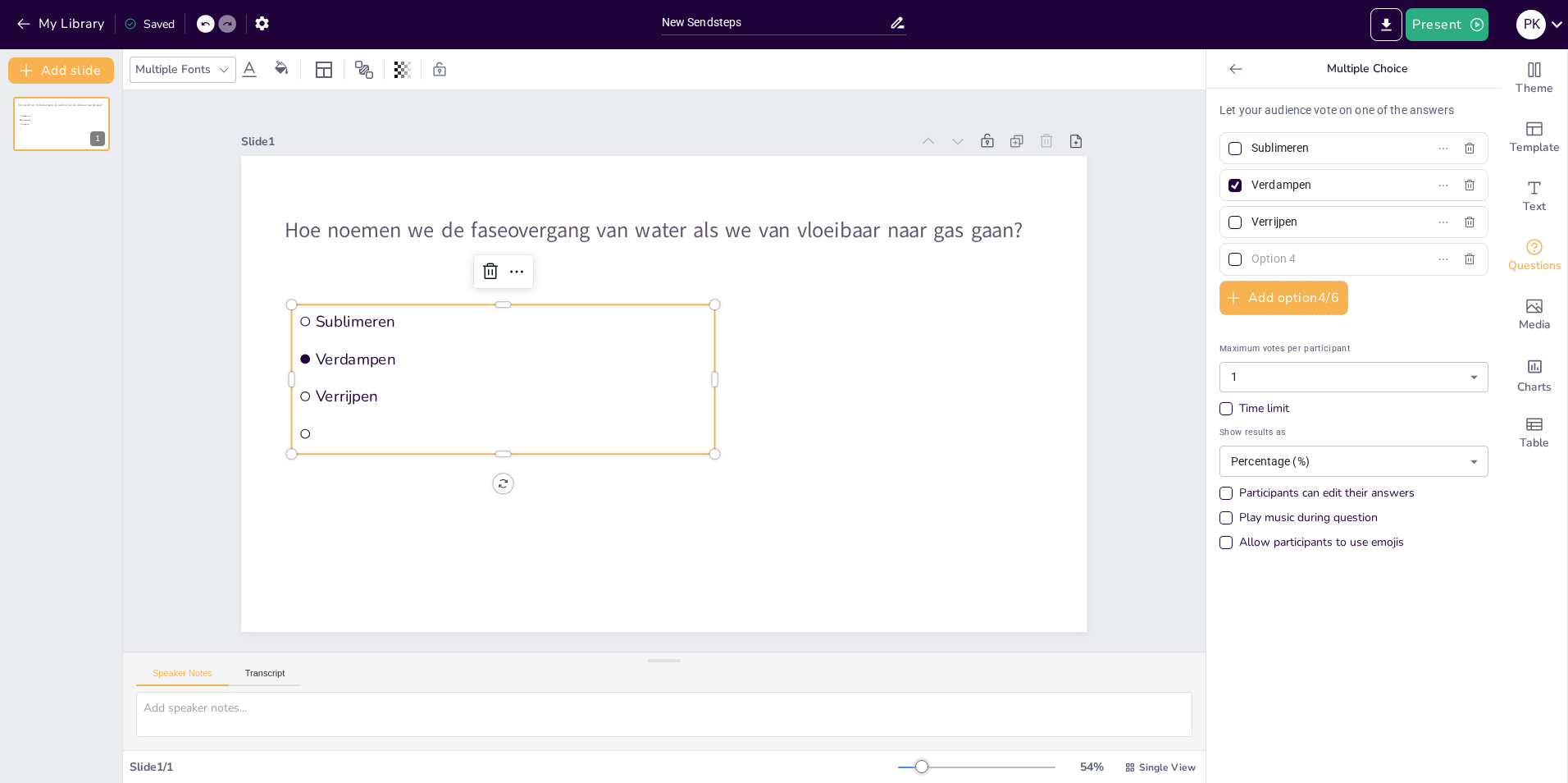
click at [1271, 262] on input "text" at bounding box center [1327, 259] width 153 height 24
type input "Stollen"
click at [1259, 487] on div "Participants can edit their answers" at bounding box center [1327, 493] width 176 height 16
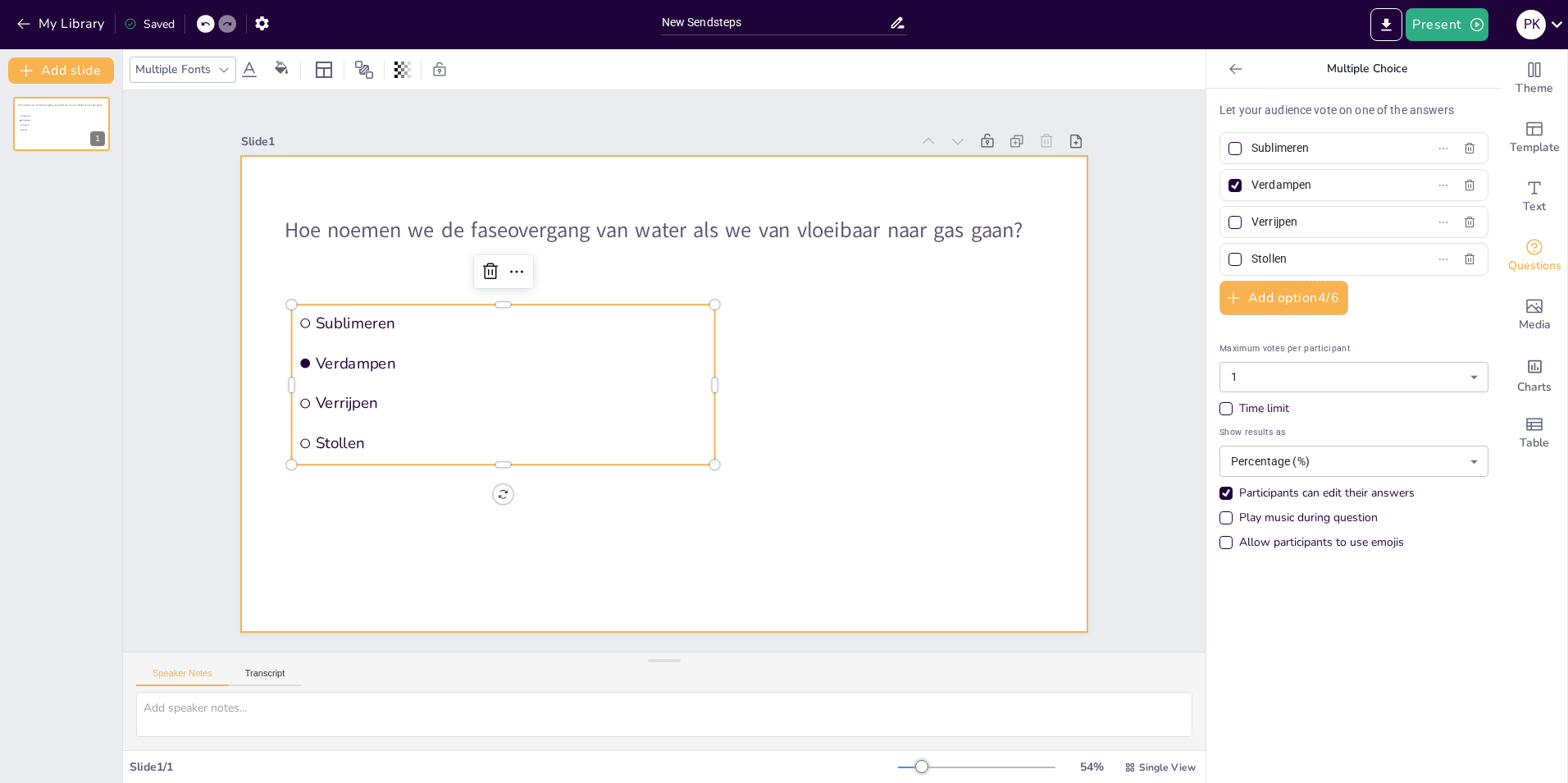
click at [1012, 458] on div at bounding box center [664, 394] width 846 height 476
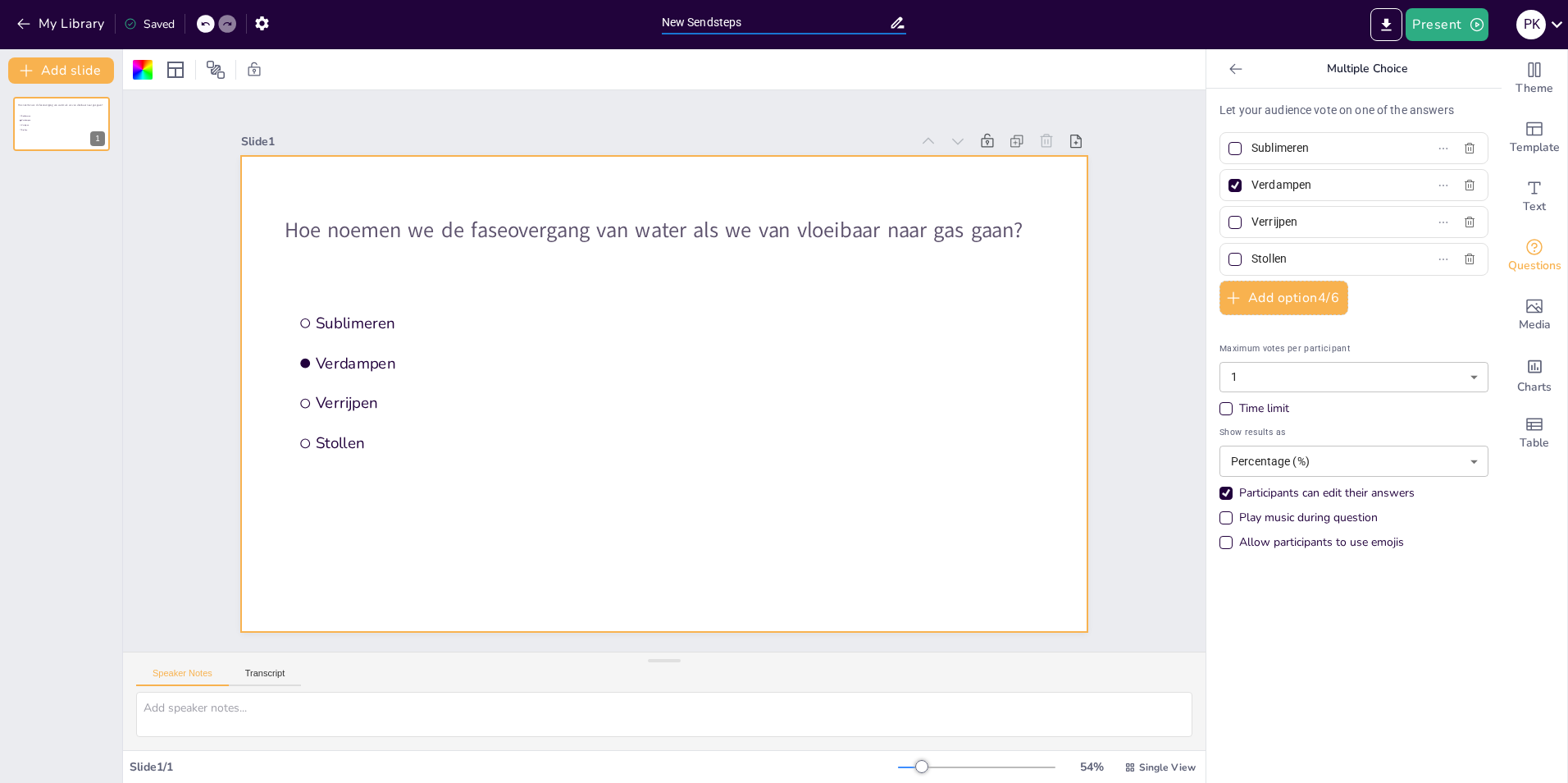
click at [788, 24] on input "New Sendsteps" at bounding box center [776, 23] width 228 height 24
type input "N"
type input "Stoom en Condensaat"
click at [67, 67] on button "Add slide" at bounding box center [61, 70] width 106 height 26
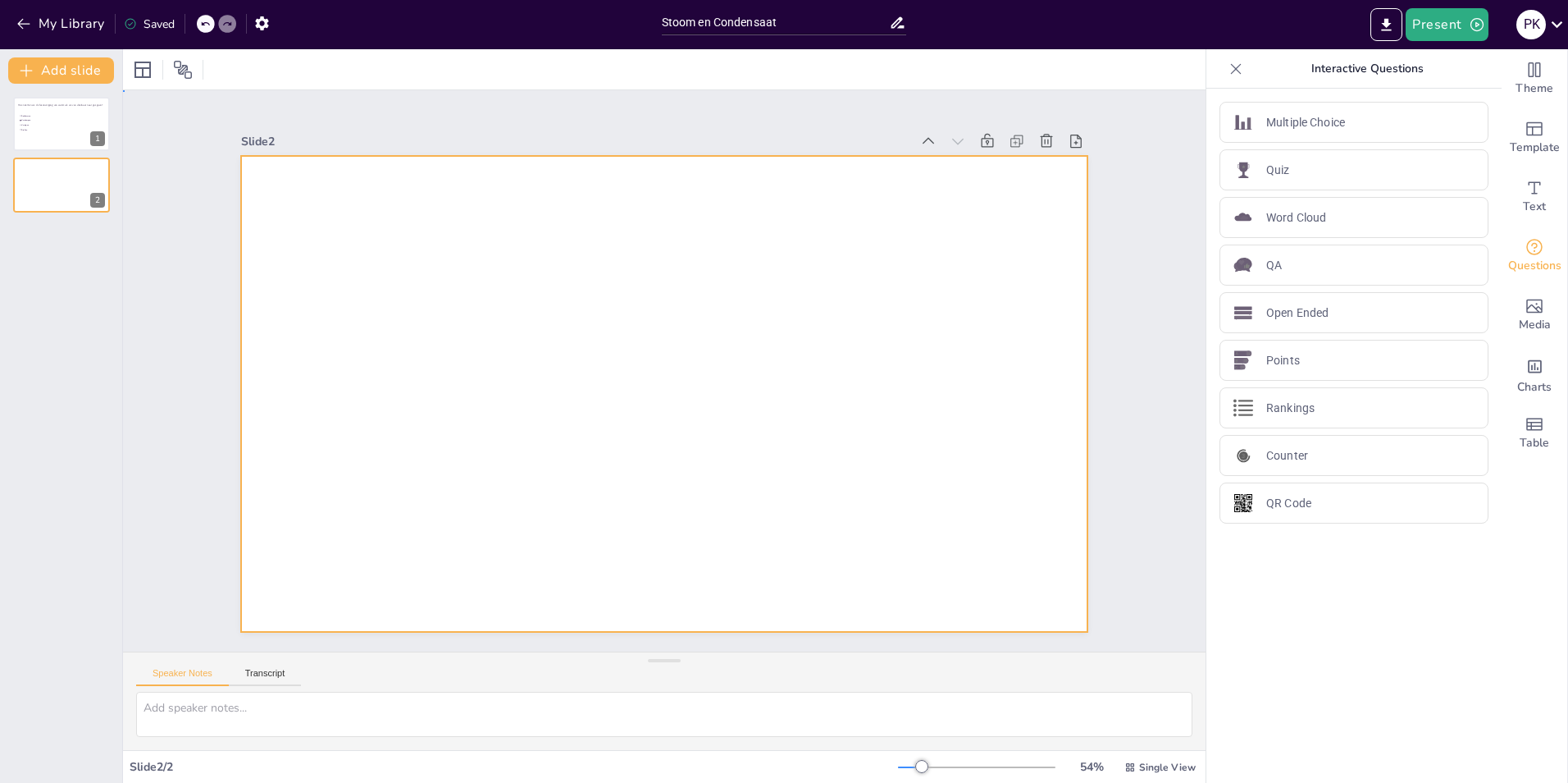
click at [377, 202] on div at bounding box center [664, 394] width 846 height 476
click at [1323, 100] on div "Multiple Choice Quiz Word Cloud QA Open Ended Points Rankings Counter QR Code" at bounding box center [1354, 435] width 295 height 694
click at [1297, 123] on p "Multiple Choice" at bounding box center [1306, 122] width 79 height 17
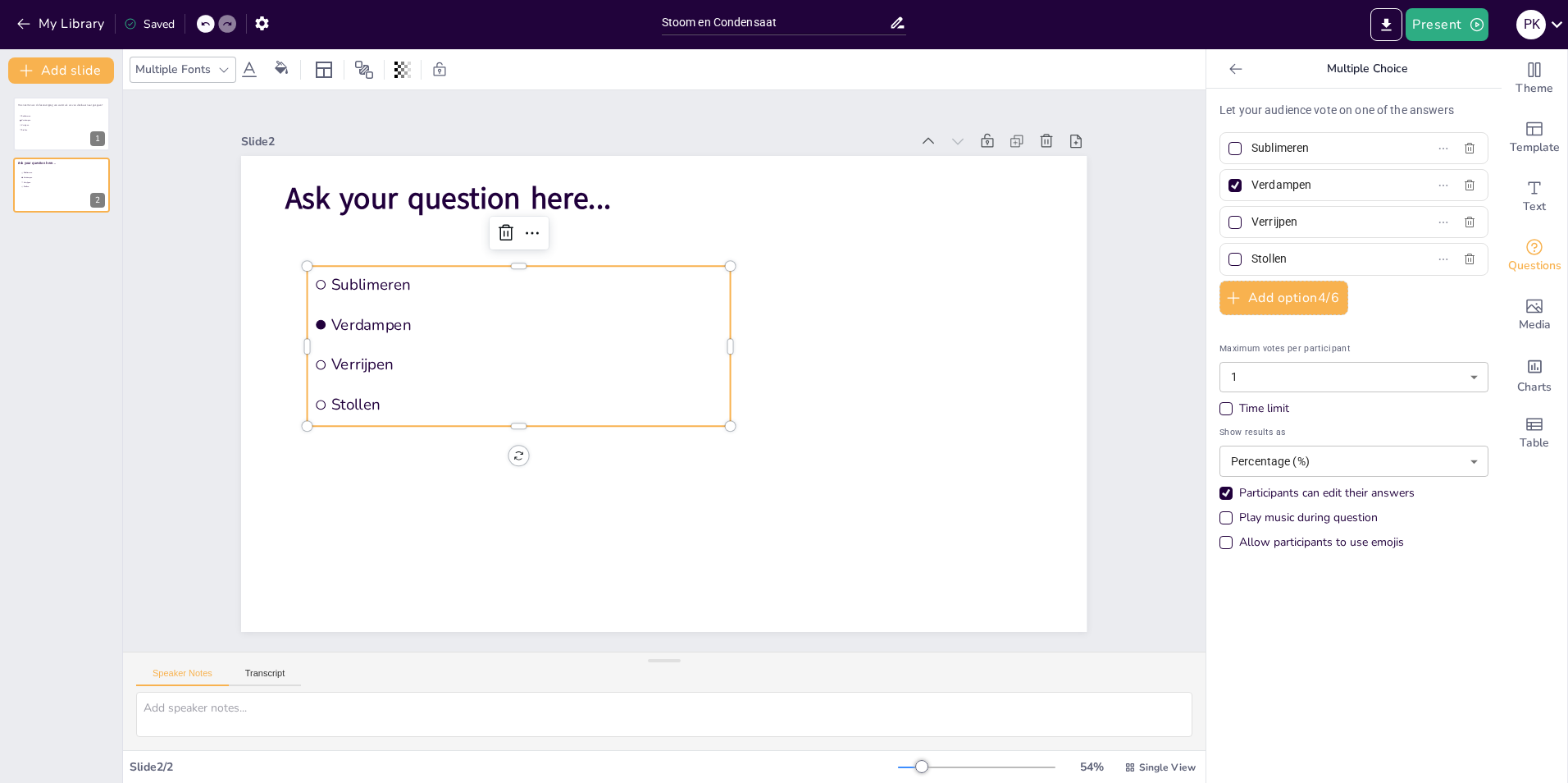
click at [1228, 63] on icon at bounding box center [1236, 69] width 16 height 16
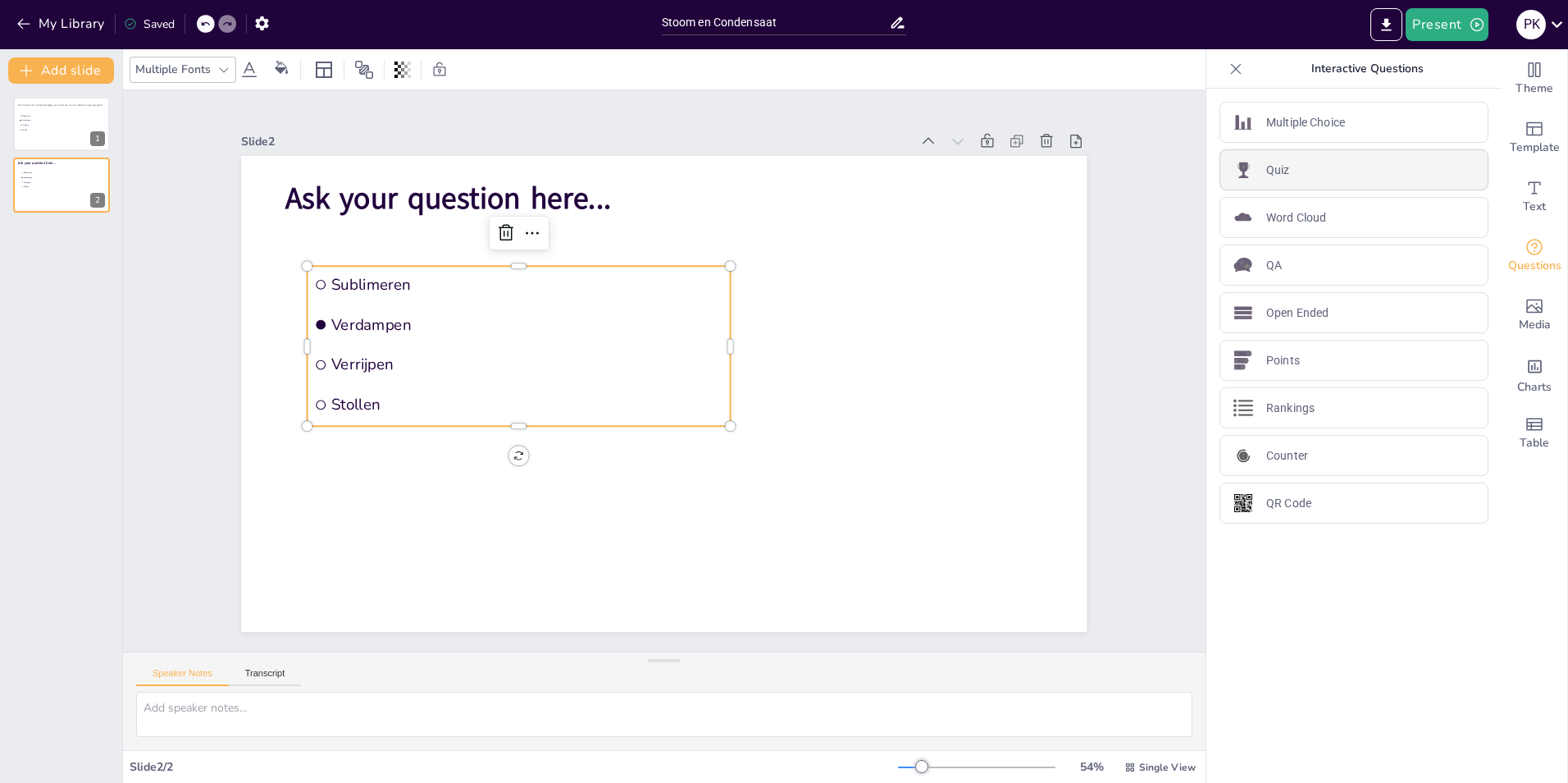
click at [1286, 174] on div "Quiz" at bounding box center [1354, 169] width 269 height 41
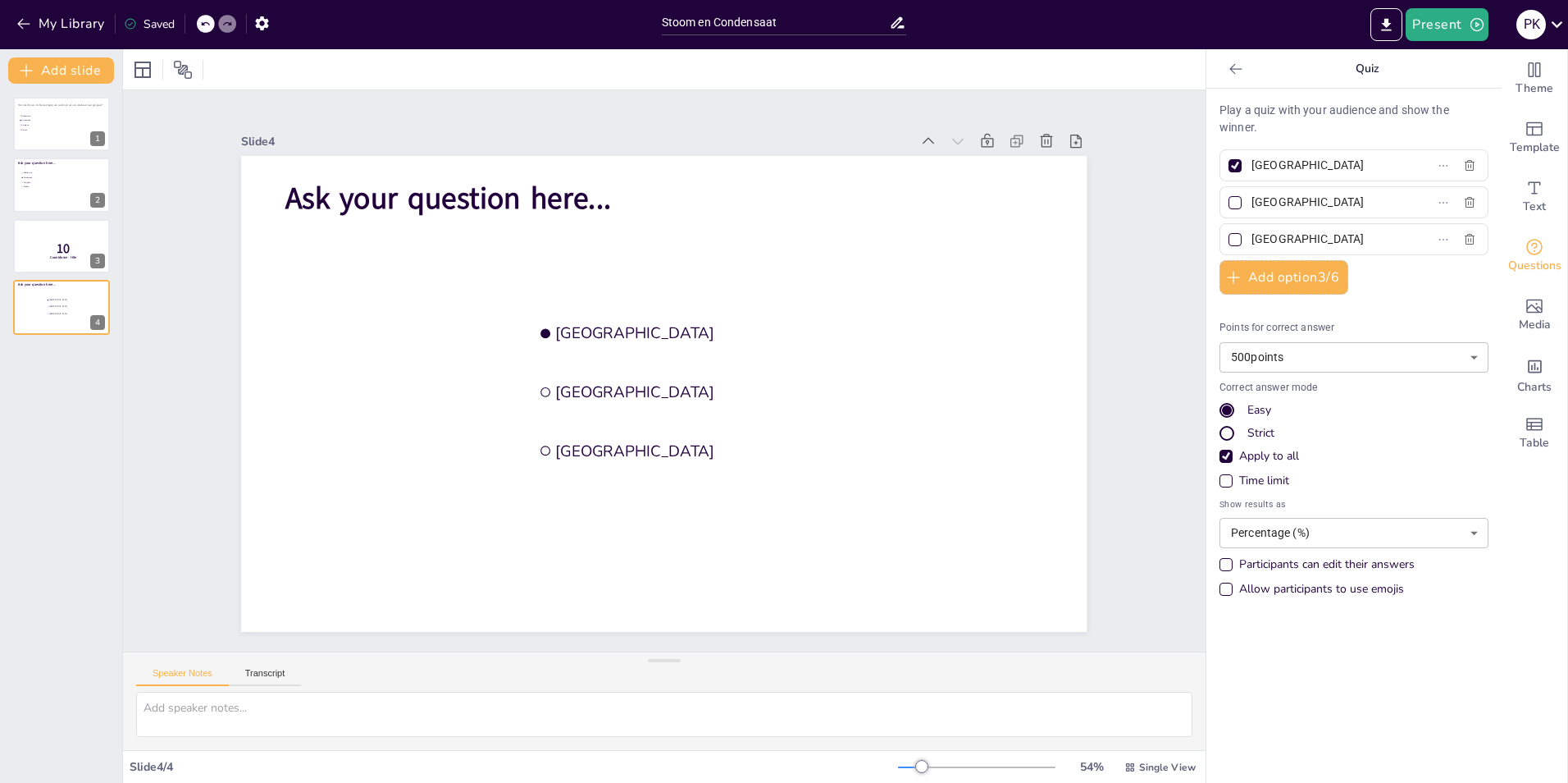
click at [1230, 69] on icon at bounding box center [1236, 69] width 13 height 11
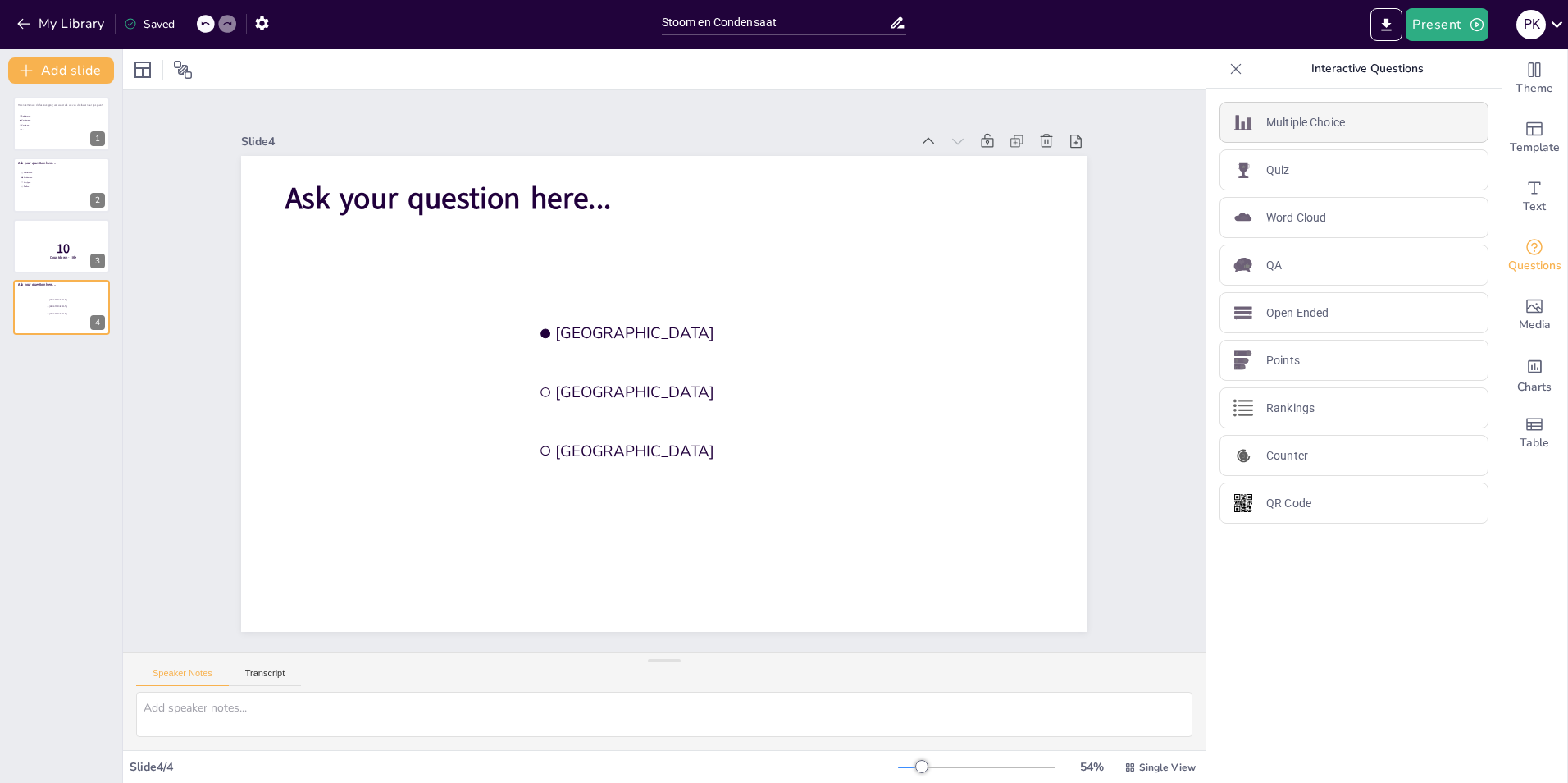
click at [1267, 118] on p "Multiple Choice" at bounding box center [1306, 122] width 79 height 17
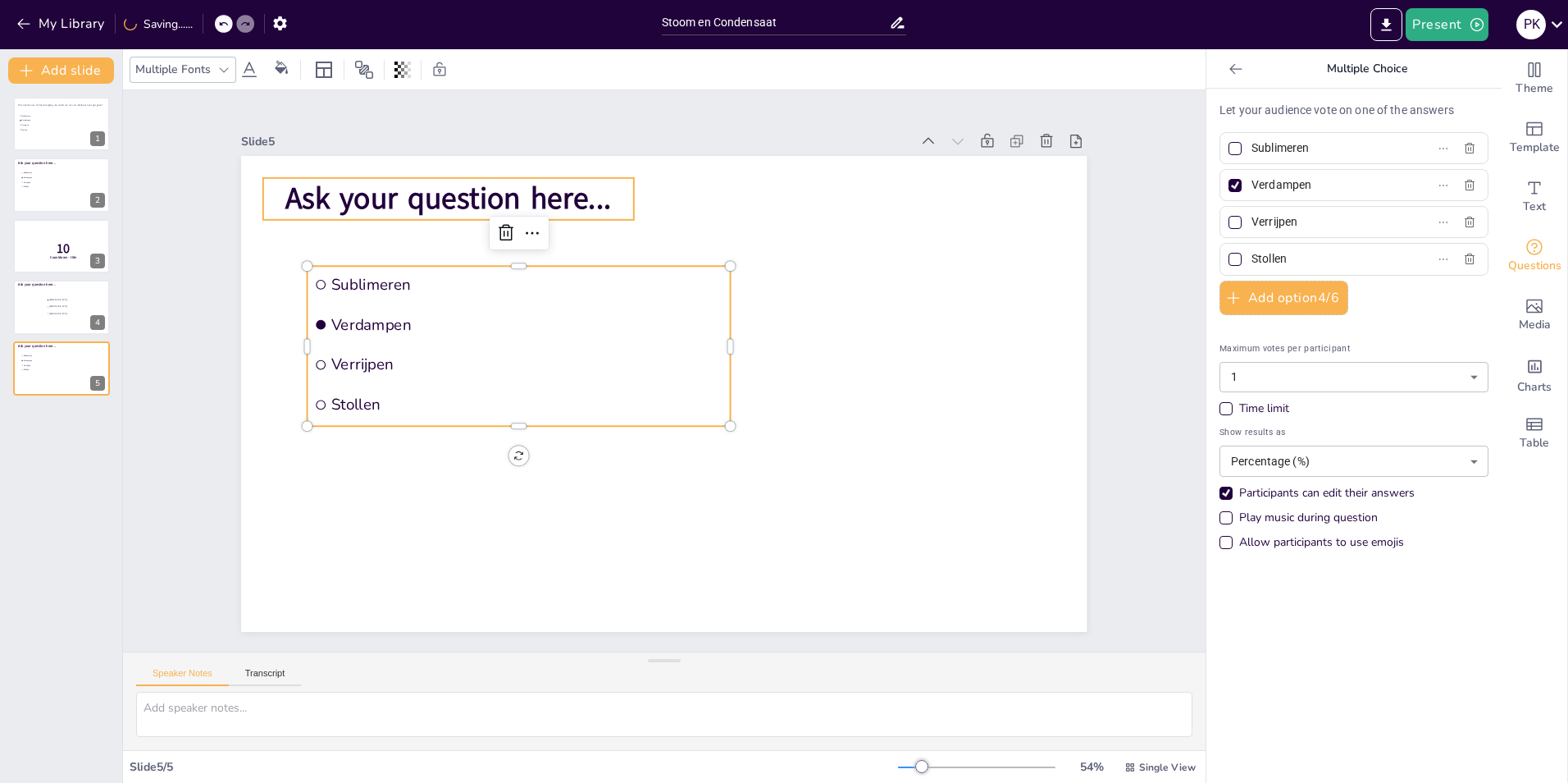
click at [422, 201] on span "Ask your question here..." at bounding box center [448, 198] width 326 height 41
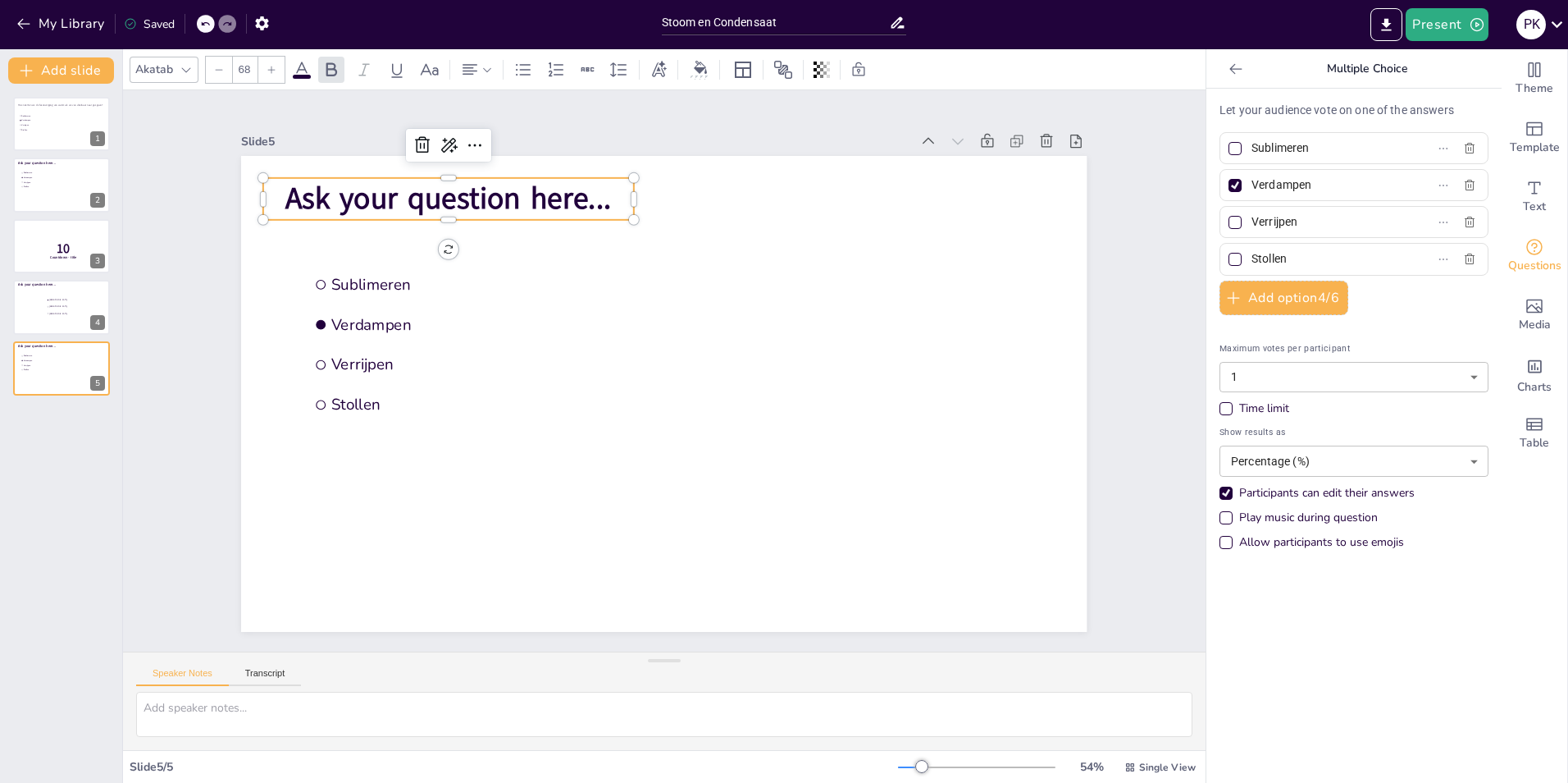
click at [285, 185] on span "Ask your question here..." at bounding box center [448, 198] width 326 height 41
drag, startPoint x: 280, startPoint y: 189, endPoint x: 297, endPoint y: 186, distance: 17.3
click at [303, 186] on span "Ask your question here..." at bounding box center [466, 196] width 326 height 41
click at [343, 192] on span "Ask your question here..." at bounding box center [466, 196] width 326 height 41
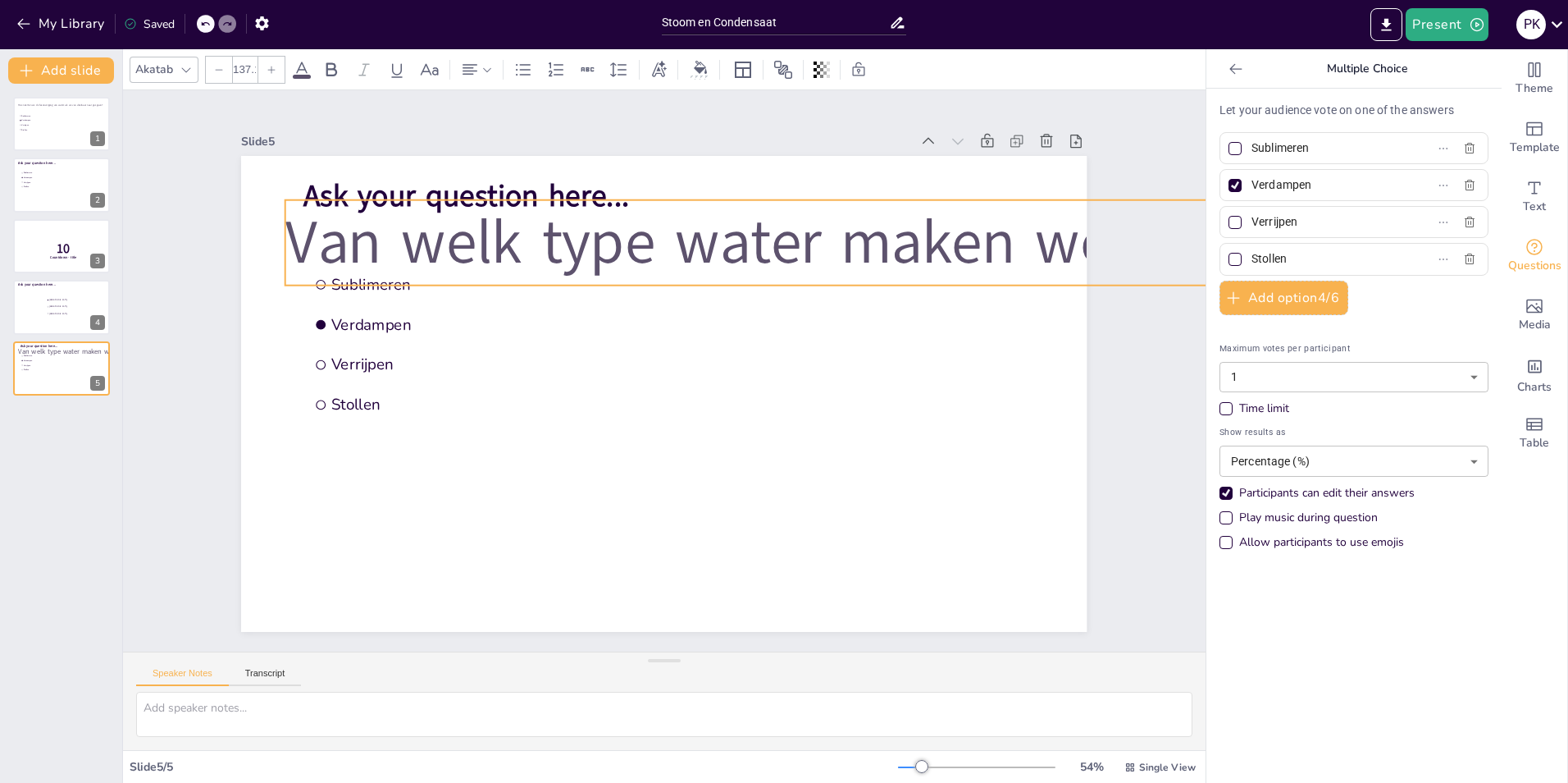
drag, startPoint x: 641, startPoint y: 208, endPoint x: 839, endPoint y: 278, distance: 210.0
click at [839, 278] on div "Ask your question here... Sublimeren Verdampen Verrijpen Stollen Van welk type …" at bounding box center [664, 394] width 846 height 476
type input "68"
click at [584, 180] on span "Ask your question here..." at bounding box center [466, 196] width 326 height 41
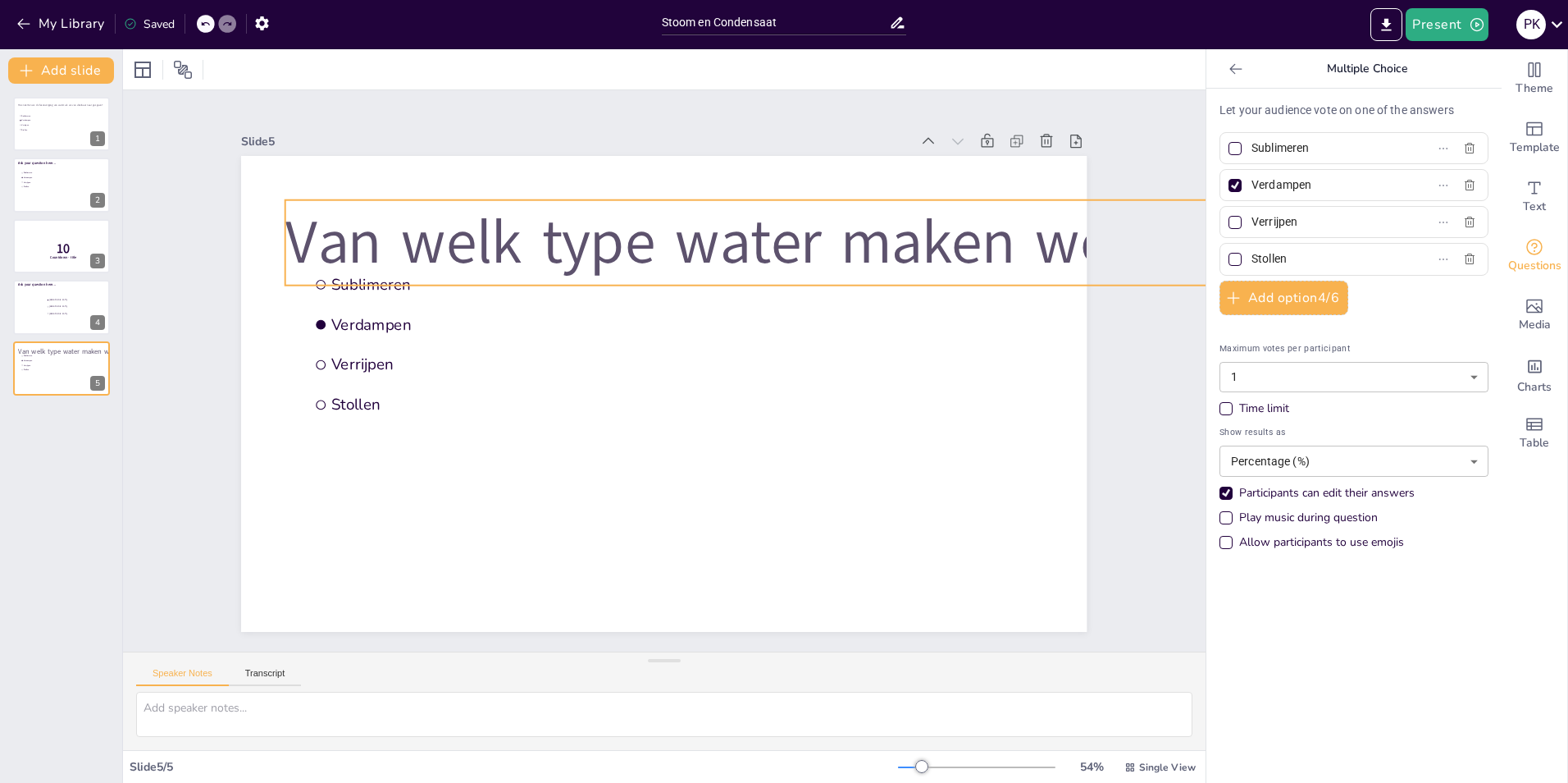
click at [714, 242] on span "Van welk type water maken we stoom?" at bounding box center [801, 242] width 1031 height 83
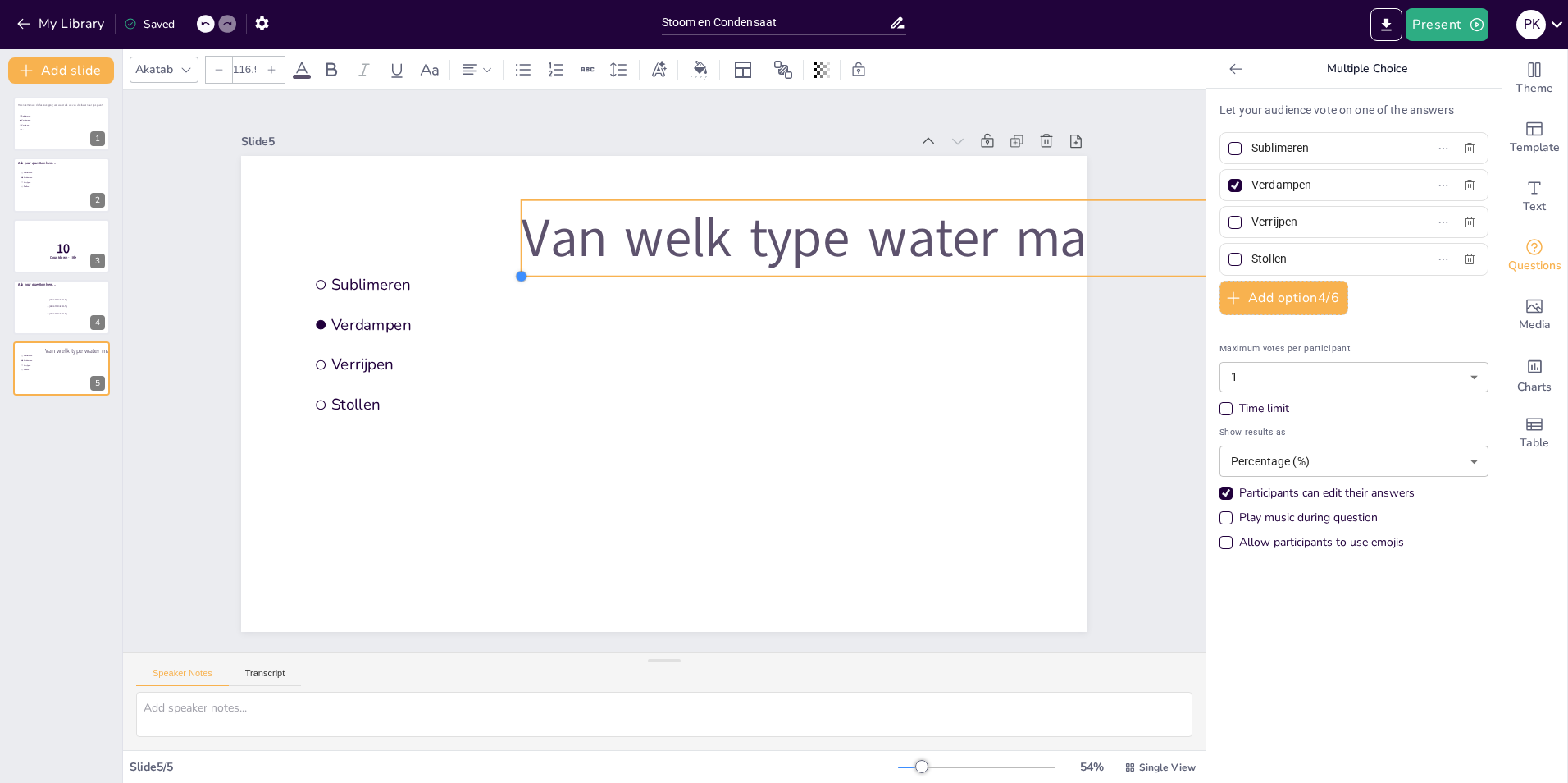
type input "116.7"
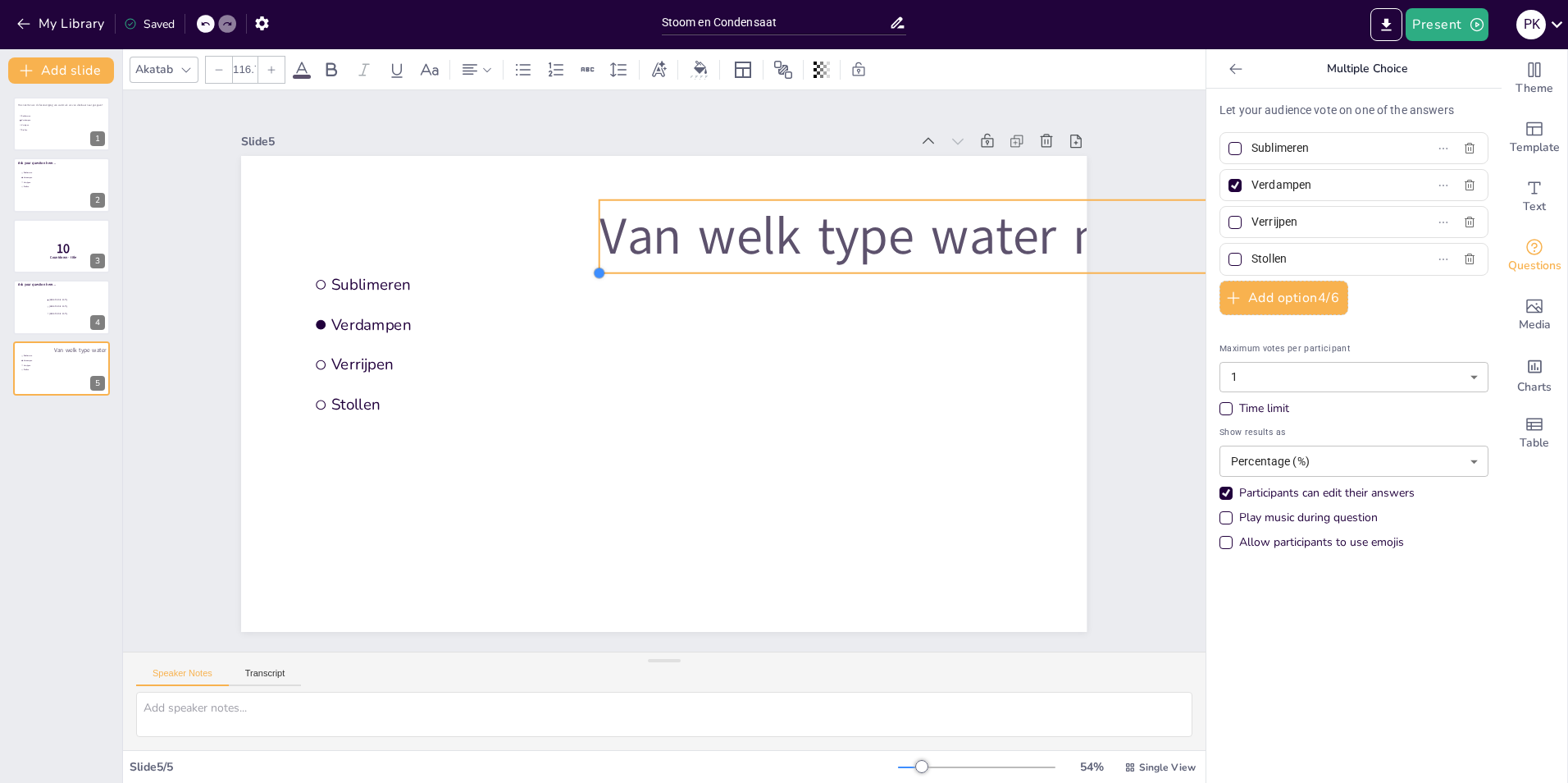
drag, startPoint x: 270, startPoint y: 277, endPoint x: 584, endPoint y: 230, distance: 317.5
click at [584, 230] on div "Sublimeren Verdampen Verrijpen Stollen Van welk type water maken we stoom?" at bounding box center [664, 394] width 846 height 476
drag, startPoint x: 815, startPoint y: 191, endPoint x: 666, endPoint y: 188, distance: 149.0
click at [666, 188] on div at bounding box center [1499, 190] width 1799 height 14
click at [702, 255] on span "Van welk type water maken we stoom?" at bounding box center [1039, 234] width 878 height 71
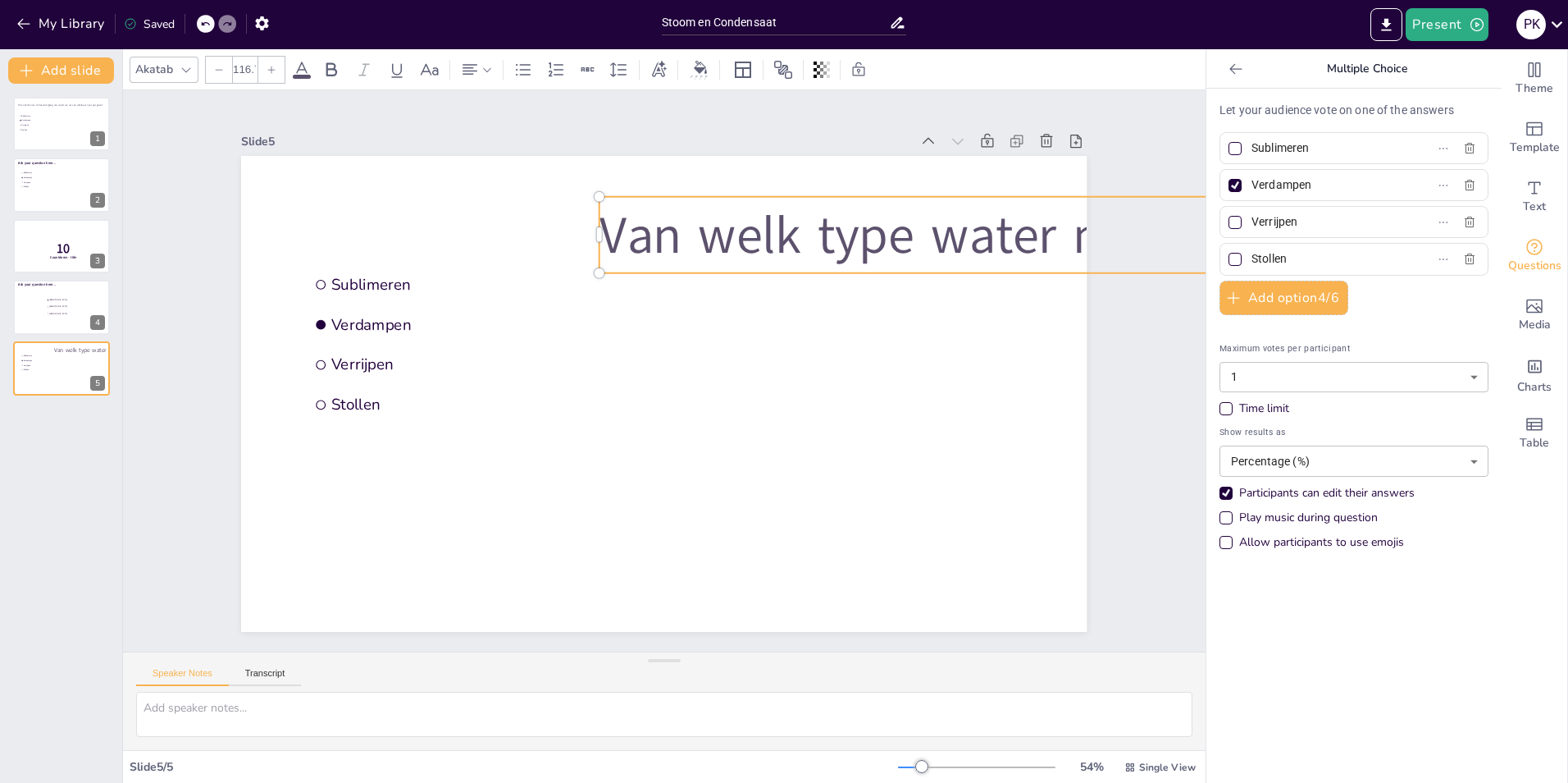
click at [703, 263] on span "Van welk type water maken we stoom?" at bounding box center [1039, 234] width 878 height 71
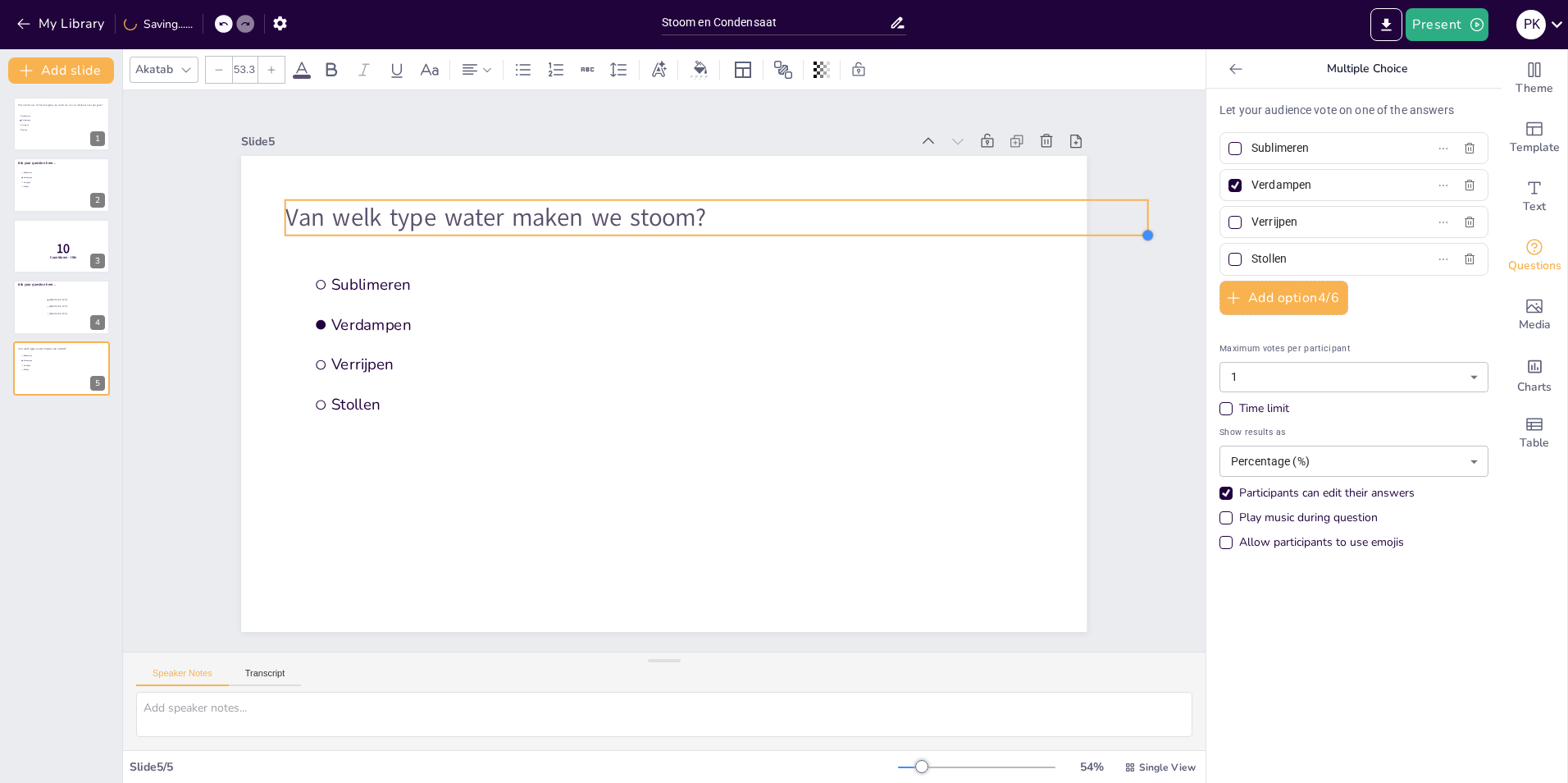
type input "50.6"
drag, startPoint x: 668, startPoint y: 218, endPoint x: 682, endPoint y: 225, distance: 15.7
click at [682, 225] on div "Sublimeren Verdampen Verrijpen Stollen Van welk type water maken we stoom?" at bounding box center [664, 394] width 846 height 476
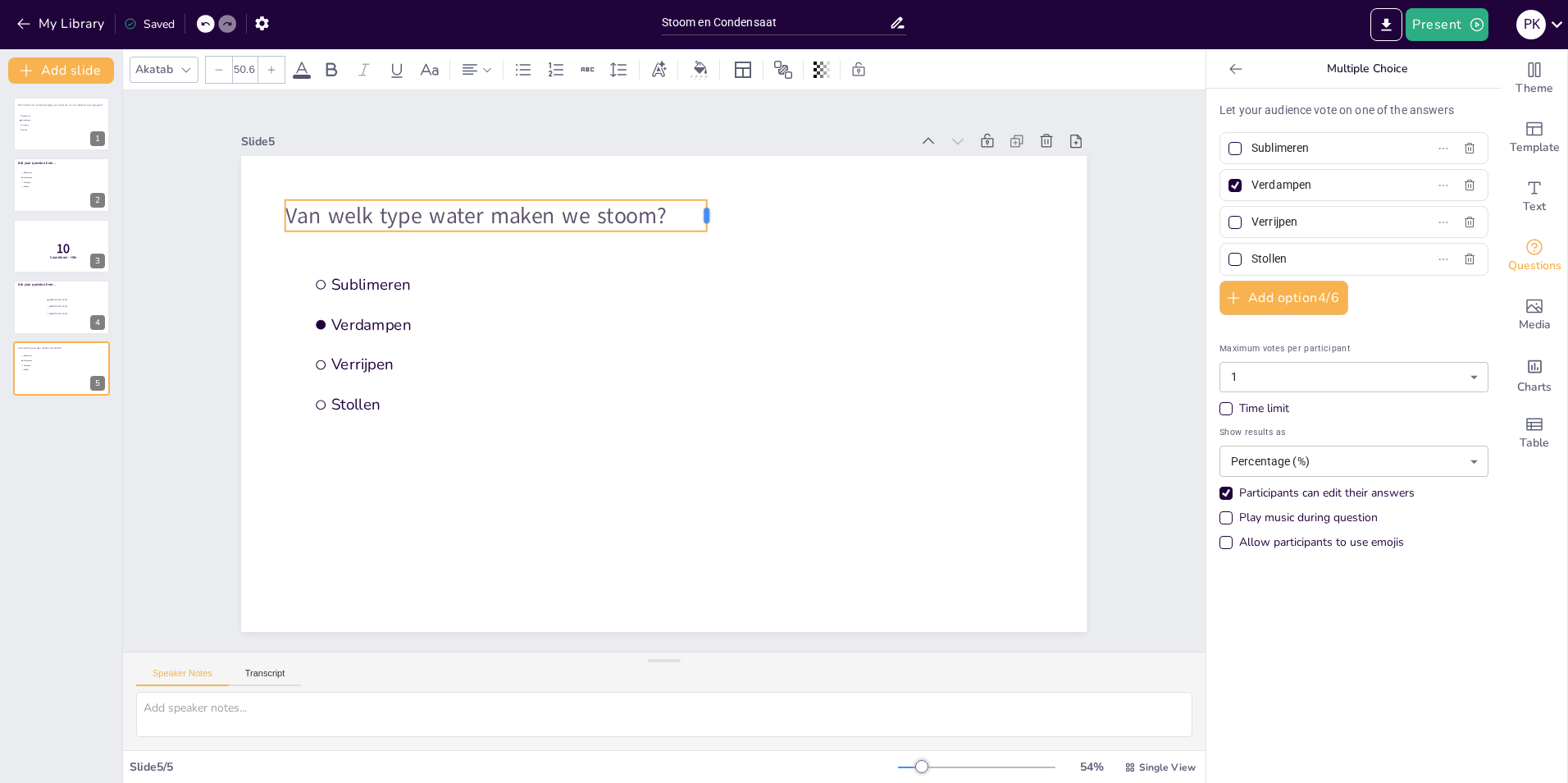
drag, startPoint x: 1054, startPoint y: 207, endPoint x: 691, endPoint y: 207, distance: 363.0
click at [707, 207] on div at bounding box center [713, 215] width 14 height 31
drag, startPoint x: 658, startPoint y: 231, endPoint x: 676, endPoint y: 229, distance: 18.1
click at [682, 232] on div at bounding box center [493, 238] width 417 height 14
click at [670, 224] on p "Van welk type water maken we stoom?" at bounding box center [494, 215] width 417 height 31
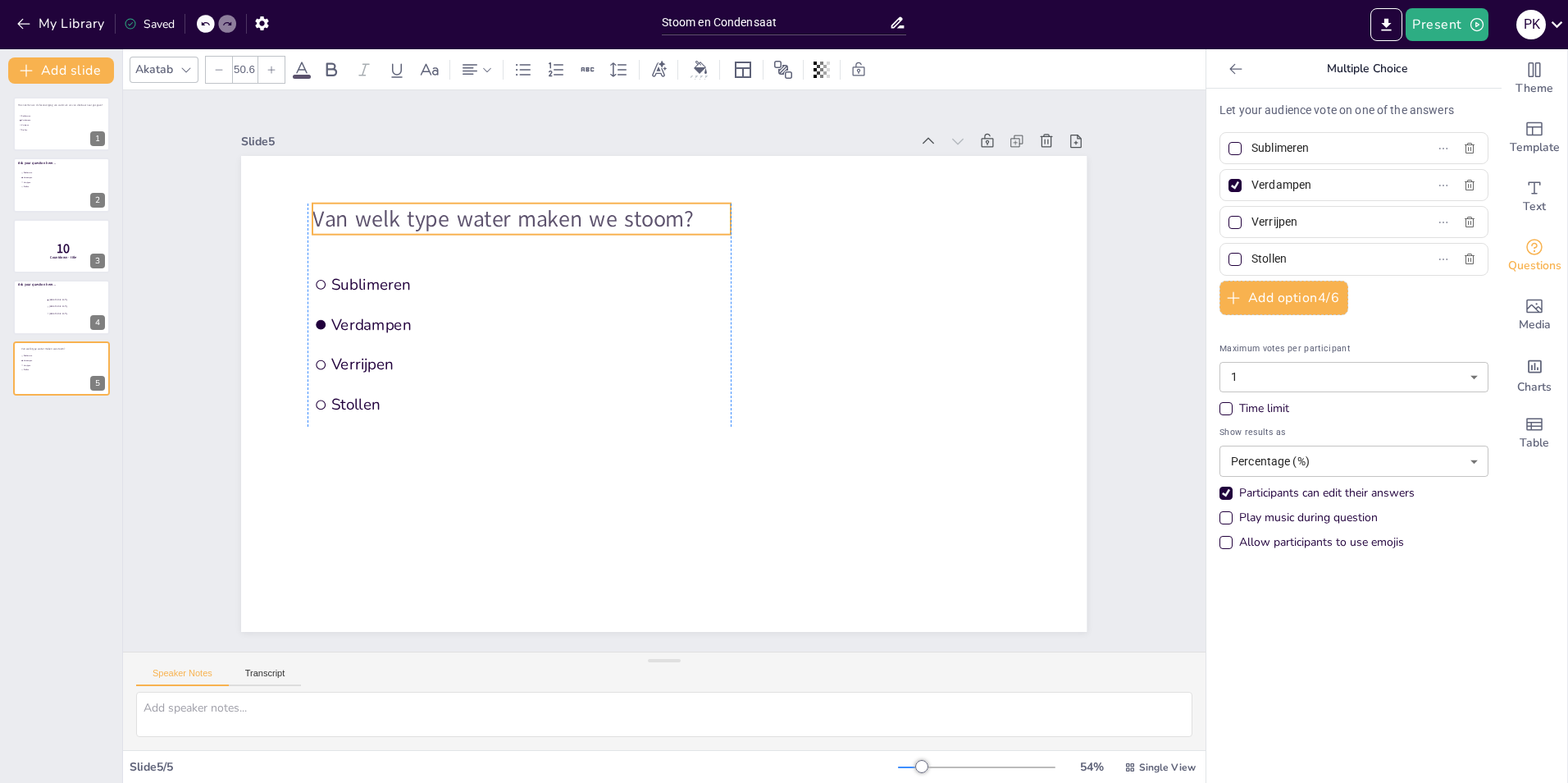
drag, startPoint x: 654, startPoint y: 203, endPoint x: 679, endPoint y: 206, distance: 25.2
click at [679, 206] on span "Van welk type water maken we stoom?" at bounding box center [502, 219] width 381 height 31
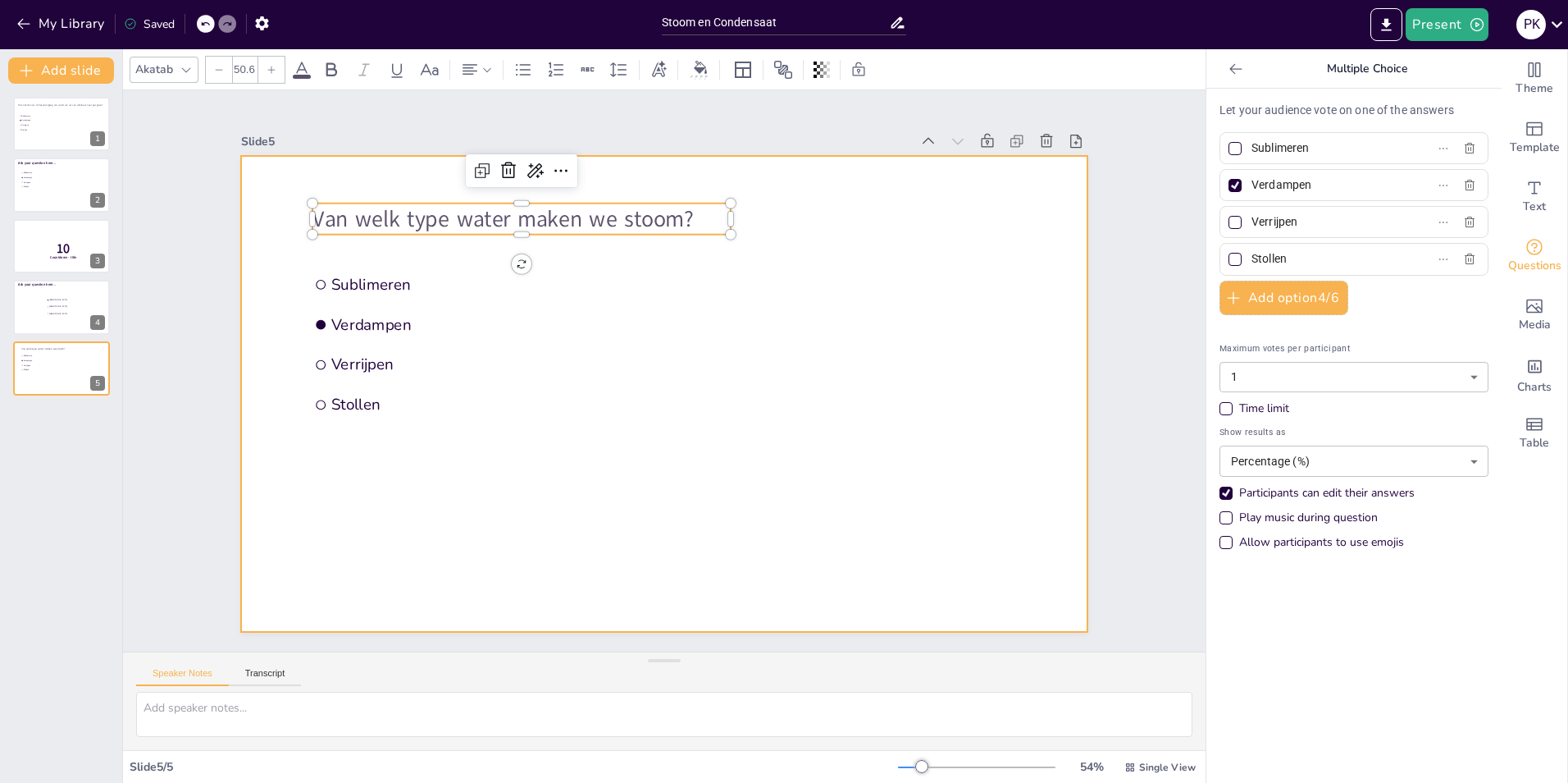
click at [951, 359] on div at bounding box center [664, 394] width 846 height 476
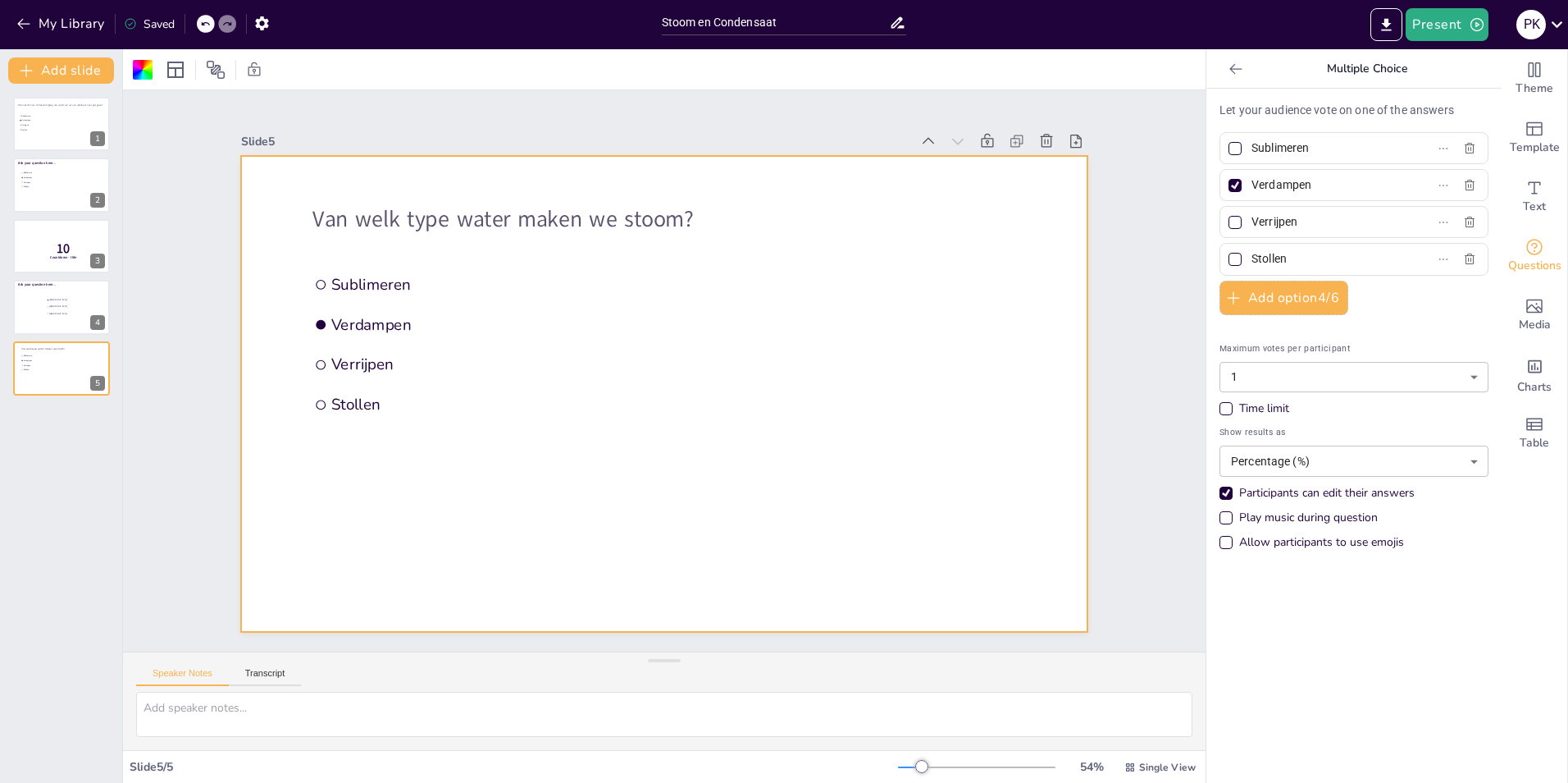
drag, startPoint x: 1288, startPoint y: 148, endPoint x: 1093, endPoint y: 159, distance: 195.3
click at [1093, 159] on div "Document fonts Akatab Popular fonts Lato Montserrat Open Sans [PERSON_NAME] Ral…" at bounding box center [784, 415] width 1568 height 733
type input "Maaswater"
drag, startPoint x: 1312, startPoint y: 185, endPoint x: 1219, endPoint y: 188, distance: 93.0
click at [1225, 188] on label "Verdampen" at bounding box center [1327, 185] width 205 height 24
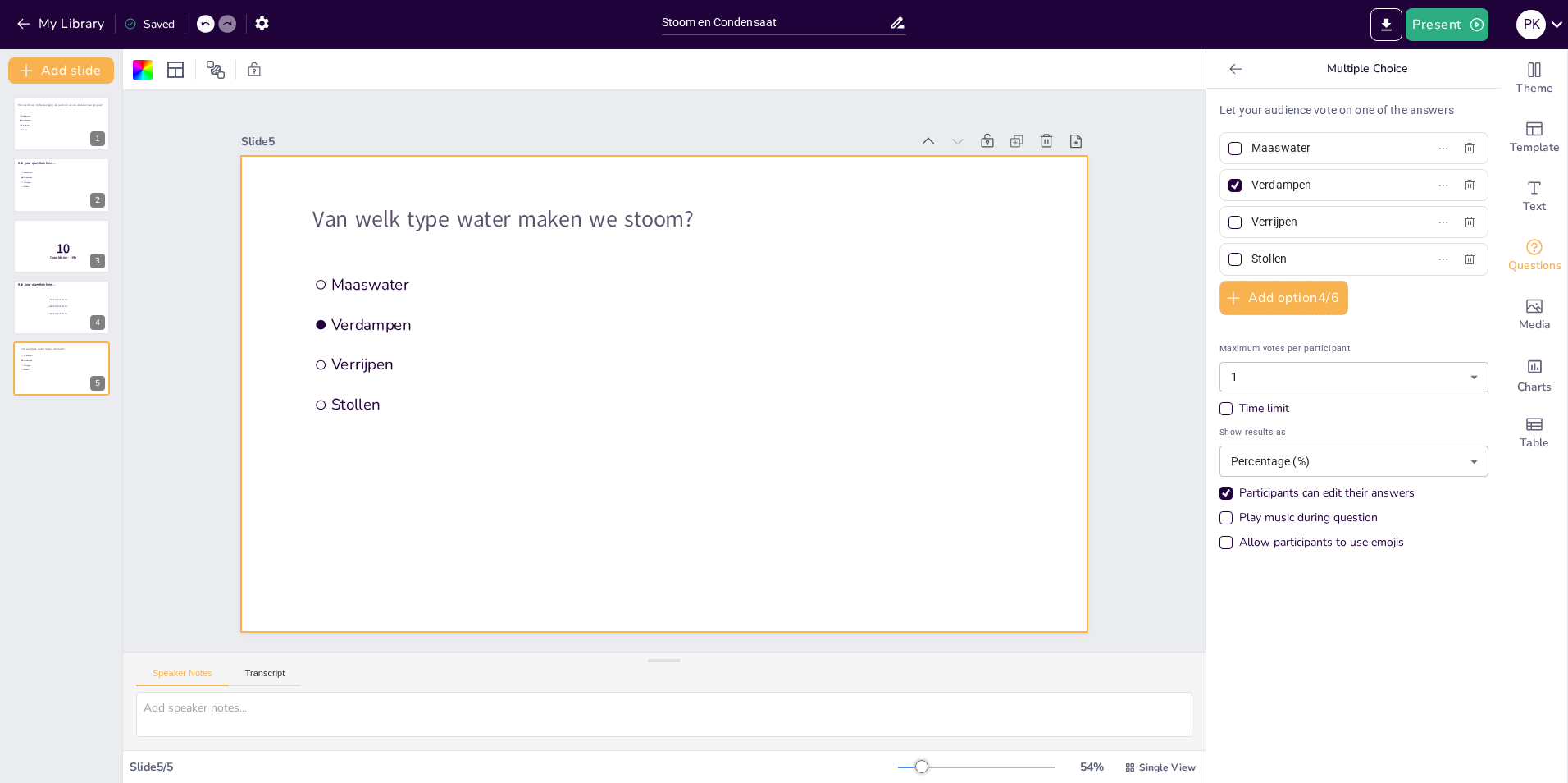
click at [1251, 188] on input "Verdampen" at bounding box center [1327, 185] width 153 height 24
type input "Kraanwater"
click at [1240, 162] on div "Maaswater" at bounding box center [1354, 148] width 269 height 32
click at [1231, 186] on div at bounding box center [1235, 185] width 8 height 8
click at [1251, 186] on input "Kraanwater" at bounding box center [1327, 185] width 153 height 24
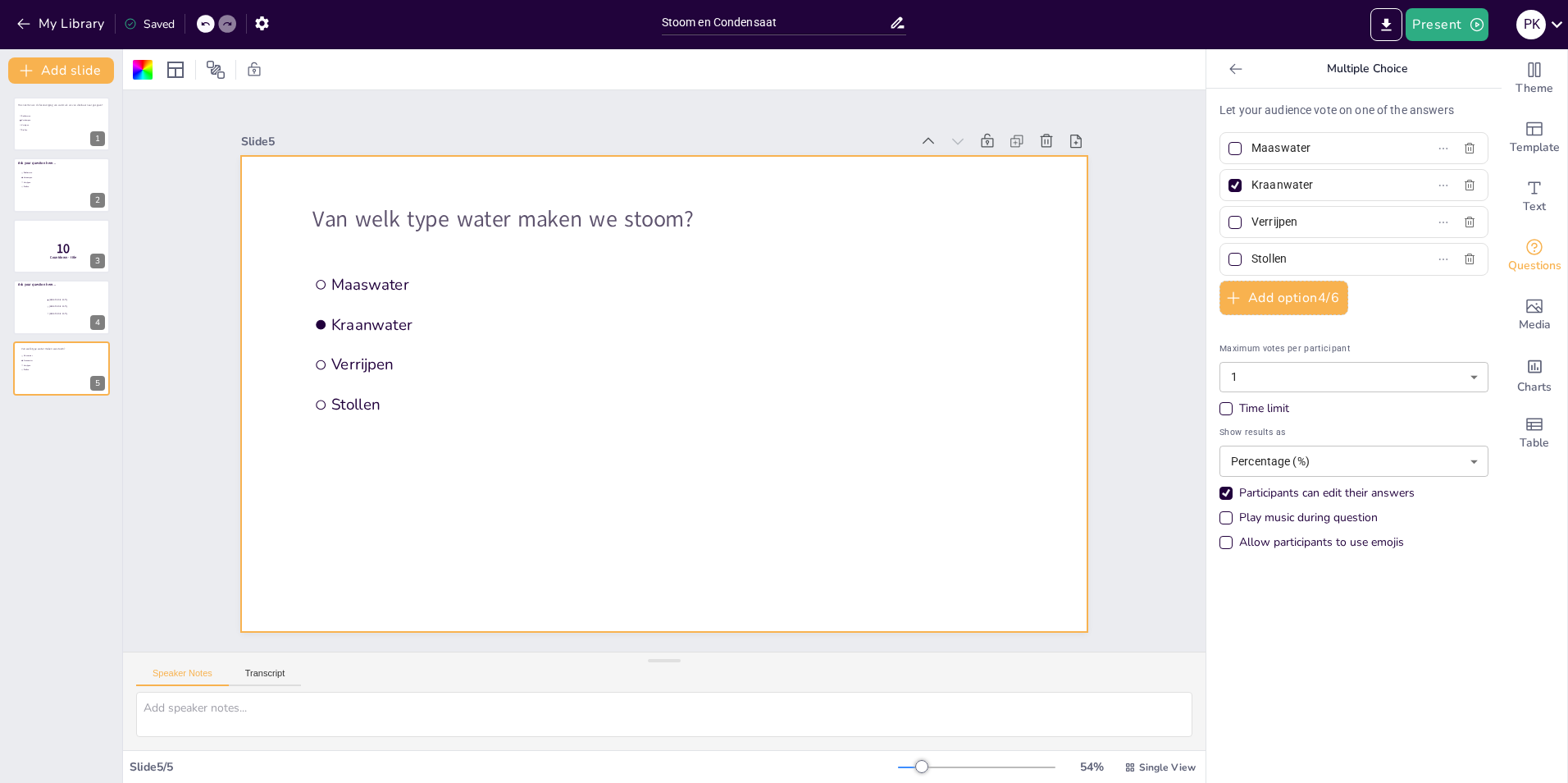
checkbox input "false"
click at [1231, 221] on div at bounding box center [1235, 222] width 8 height 8
click at [1251, 221] on input "Verrijpen" at bounding box center [1327, 222] width 153 height 24
checkbox input "true"
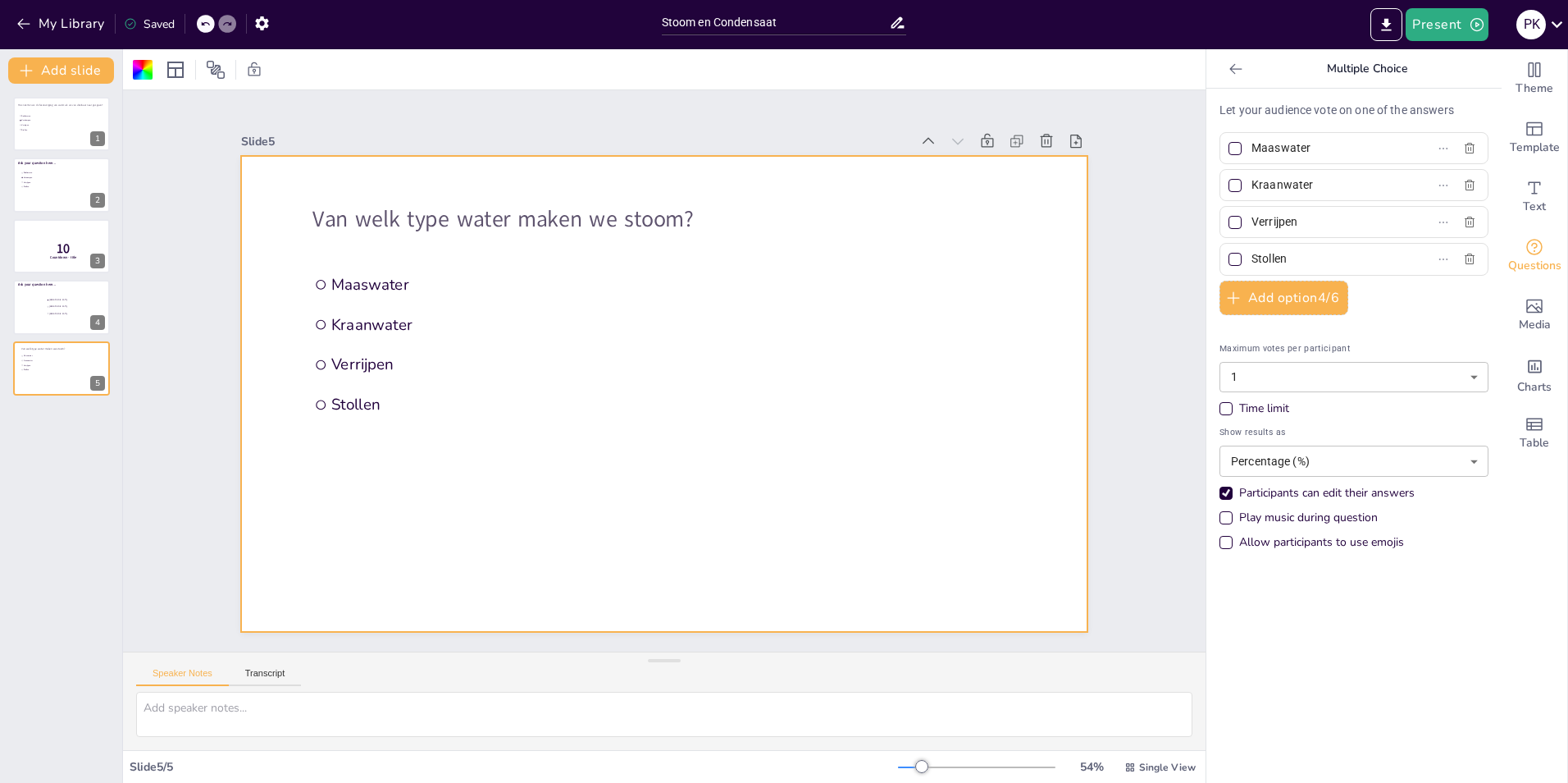
checkbox input "true"
type input "V"
type input "Gedemineraliseerd water"
click at [1279, 255] on input "Stollen" at bounding box center [1327, 259] width 153 height 24
type input "S"
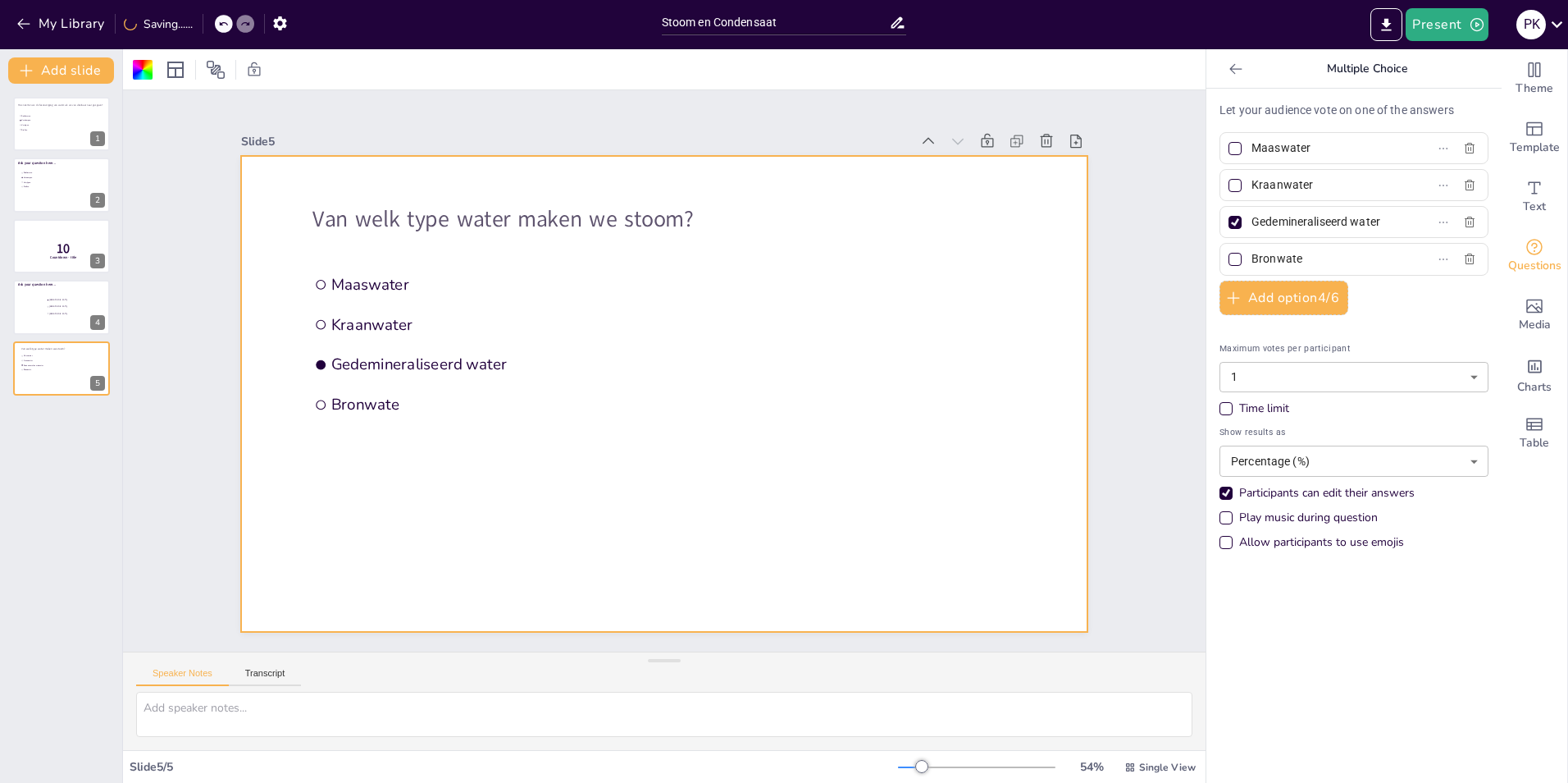
type input "Bronwater"
drag, startPoint x: 52, startPoint y: 356, endPoint x: 53, endPoint y: 173, distance: 183.0
click at [53, 162] on div "Maaswater Kraanwater Gedemineraliseerd water Bronwater Van welk type water make…" at bounding box center [59, 162] width 97 height 0
click at [62, 196] on div at bounding box center [62, 186] width 99 height 56
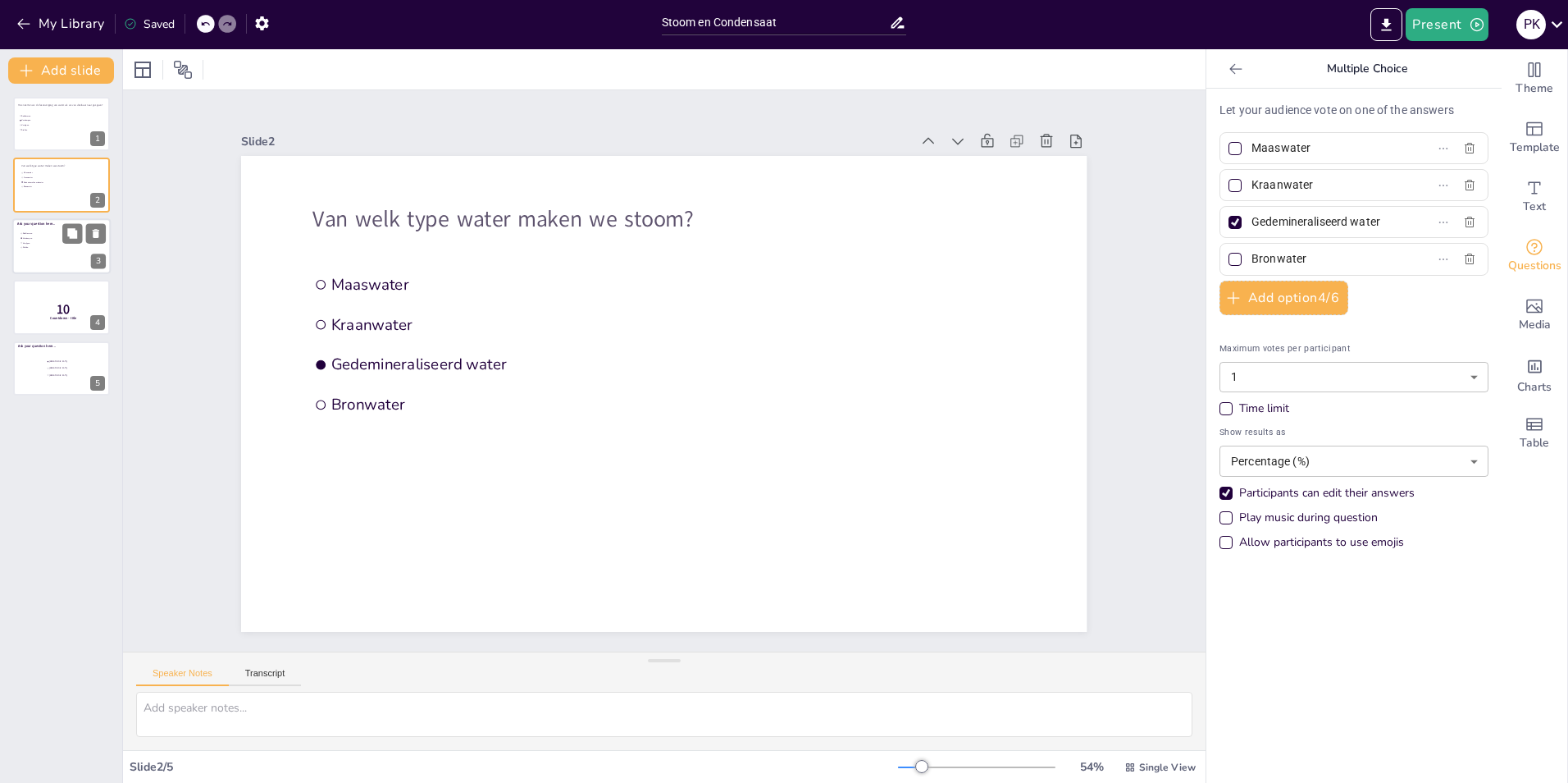
click at [61, 250] on div at bounding box center [62, 246] width 99 height 56
type input "Sublimeren"
type input "Verdampen"
type input "Verrijpen"
type input "Stollen"
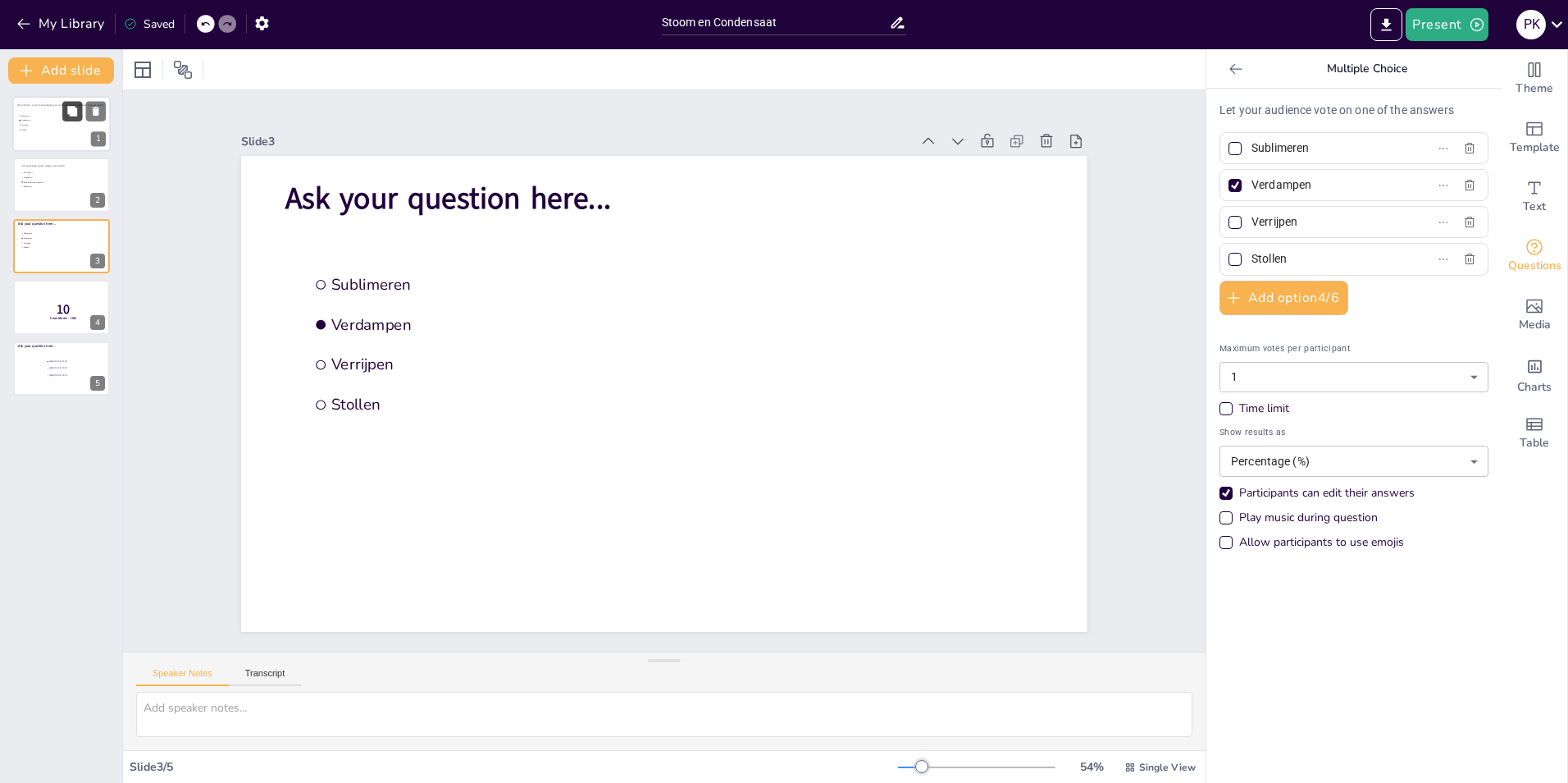
click at [68, 120] on button at bounding box center [72, 111] width 20 height 20
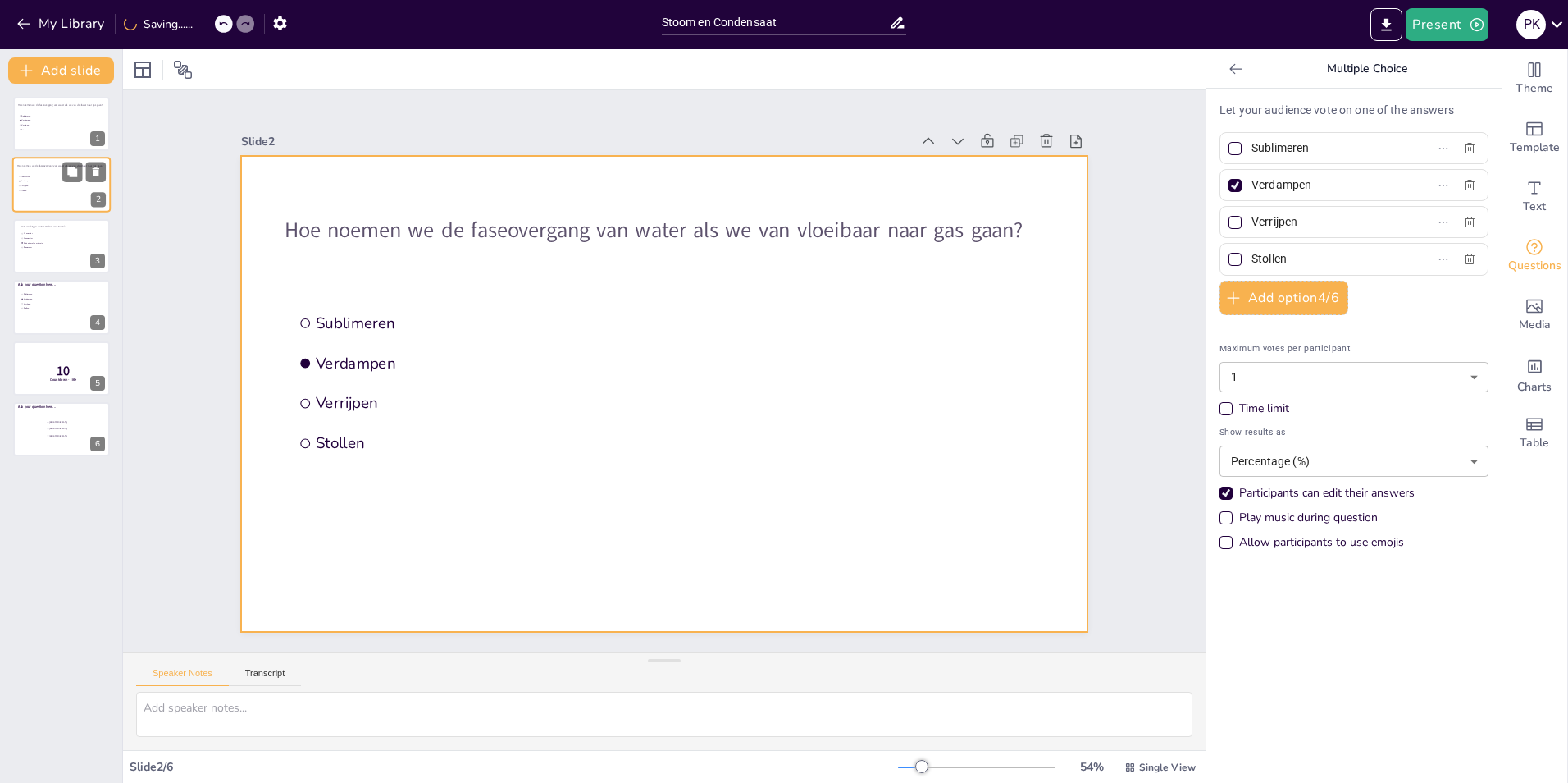
click at [58, 197] on div at bounding box center [62, 186] width 99 height 56
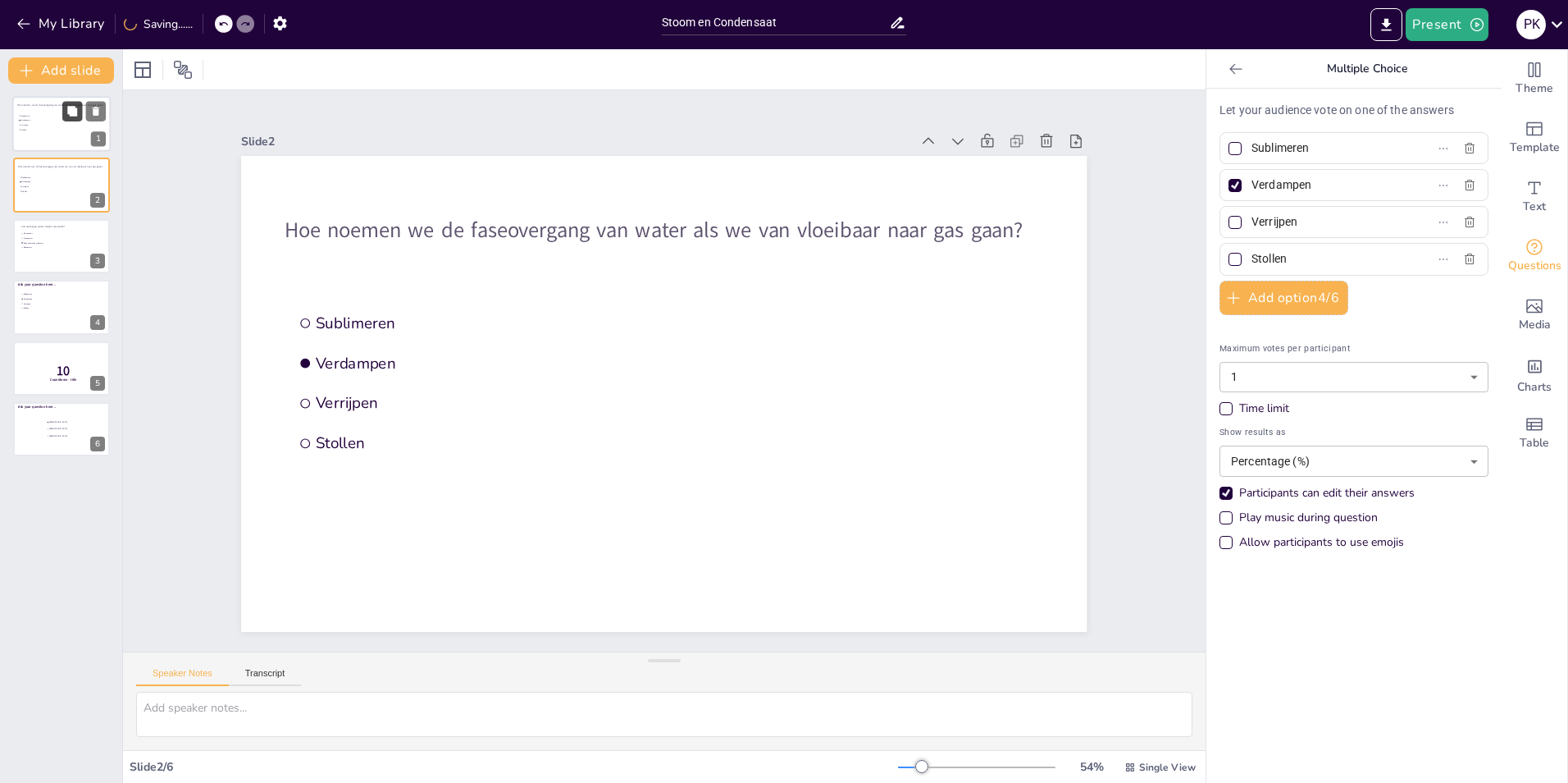
click at [65, 110] on button at bounding box center [72, 111] width 20 height 20
click at [71, 371] on div at bounding box center [62, 368] width 99 height 56
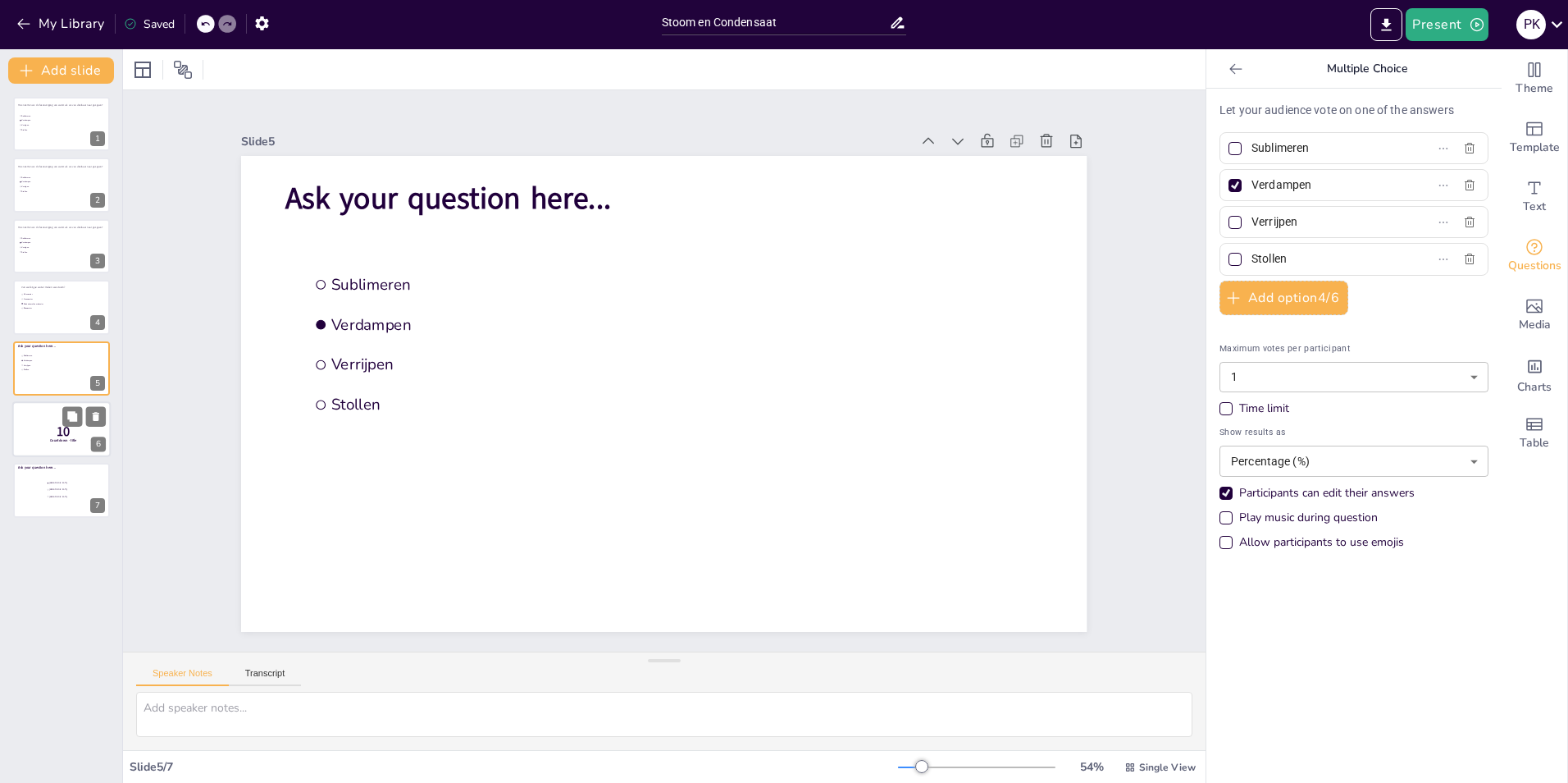
click at [47, 434] on p "10" at bounding box center [63, 432] width 43 height 18
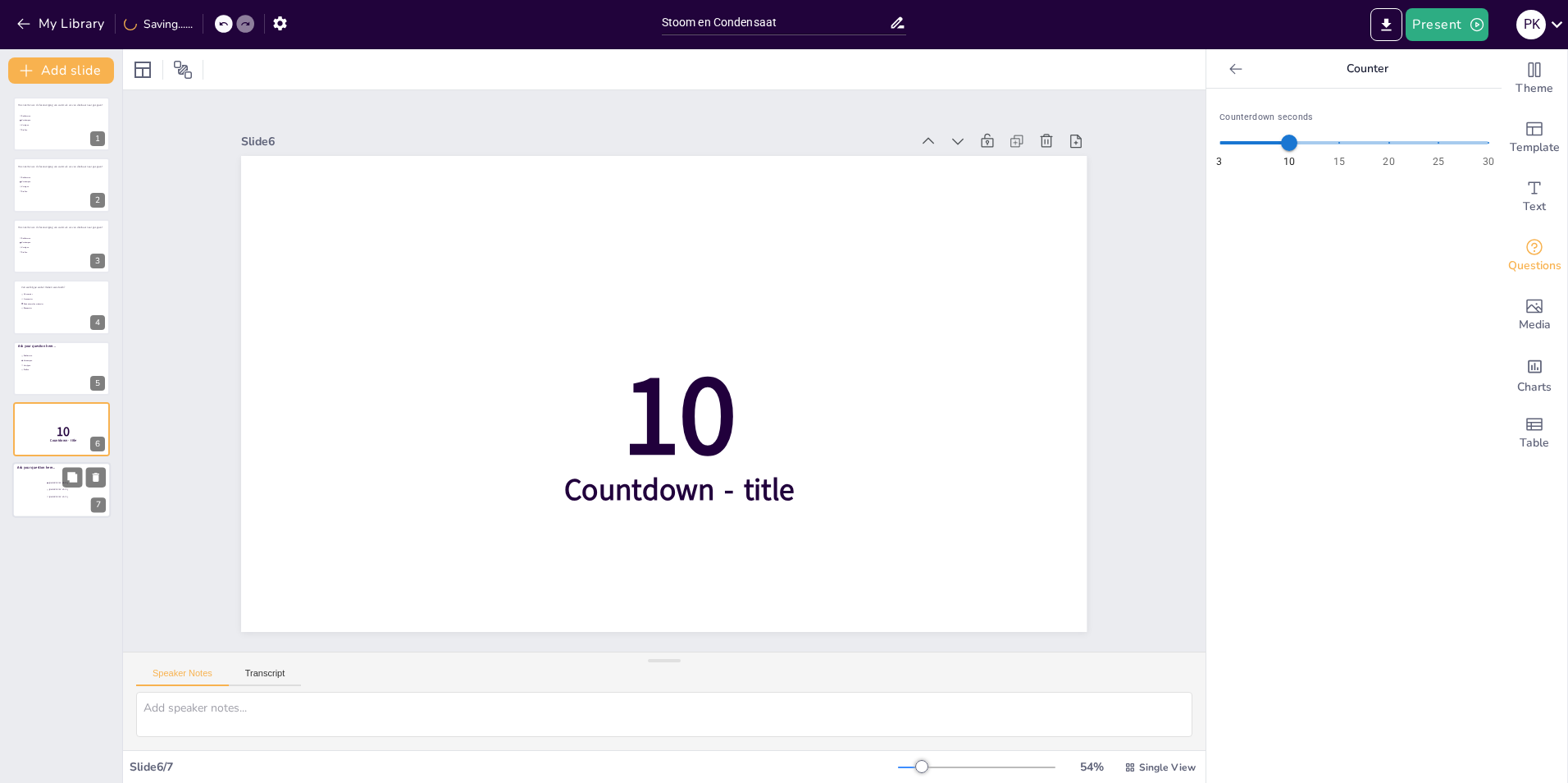
click at [59, 505] on div at bounding box center [62, 491] width 99 height 56
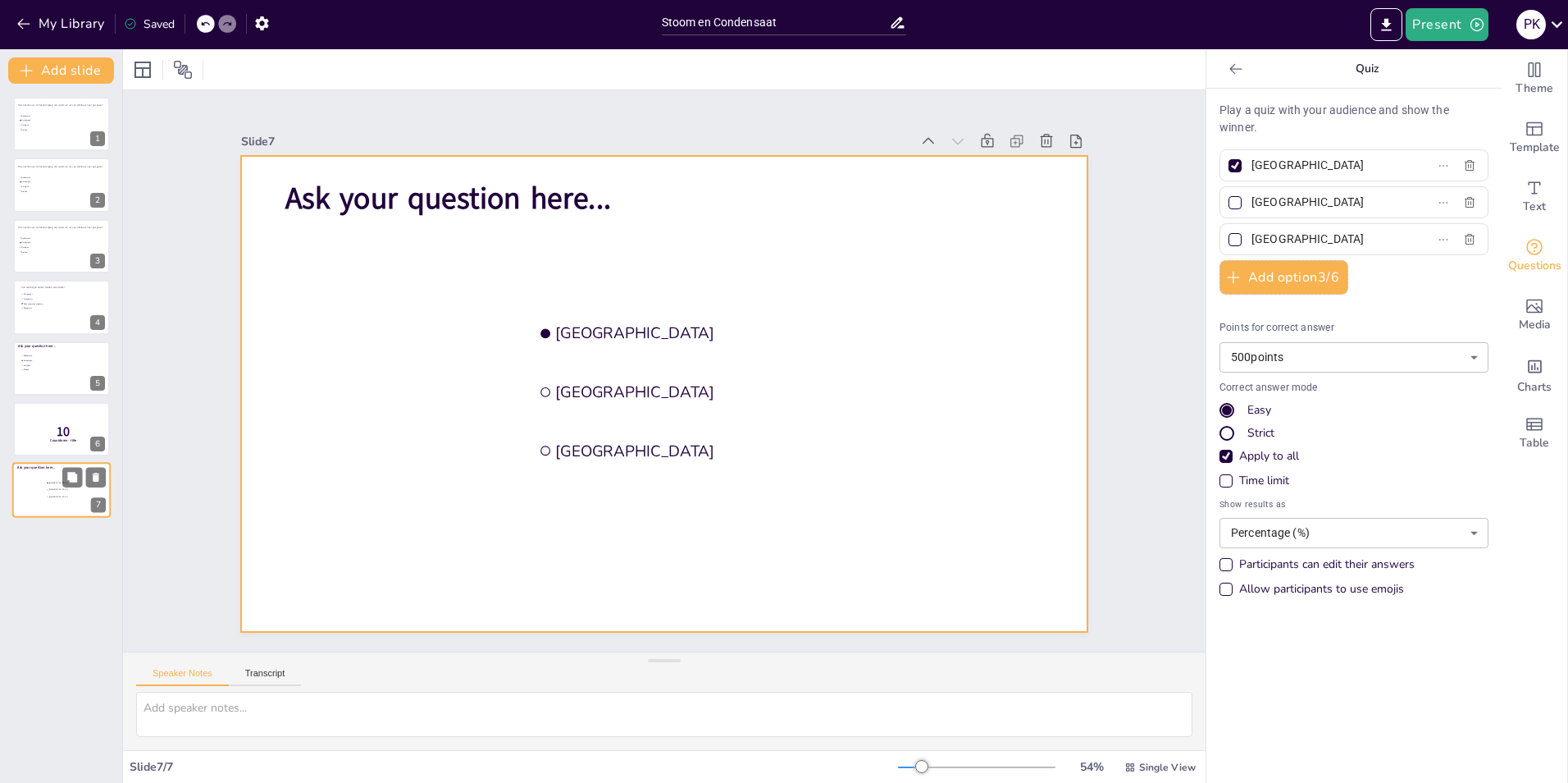
click at [49, 477] on div at bounding box center [62, 491] width 99 height 56
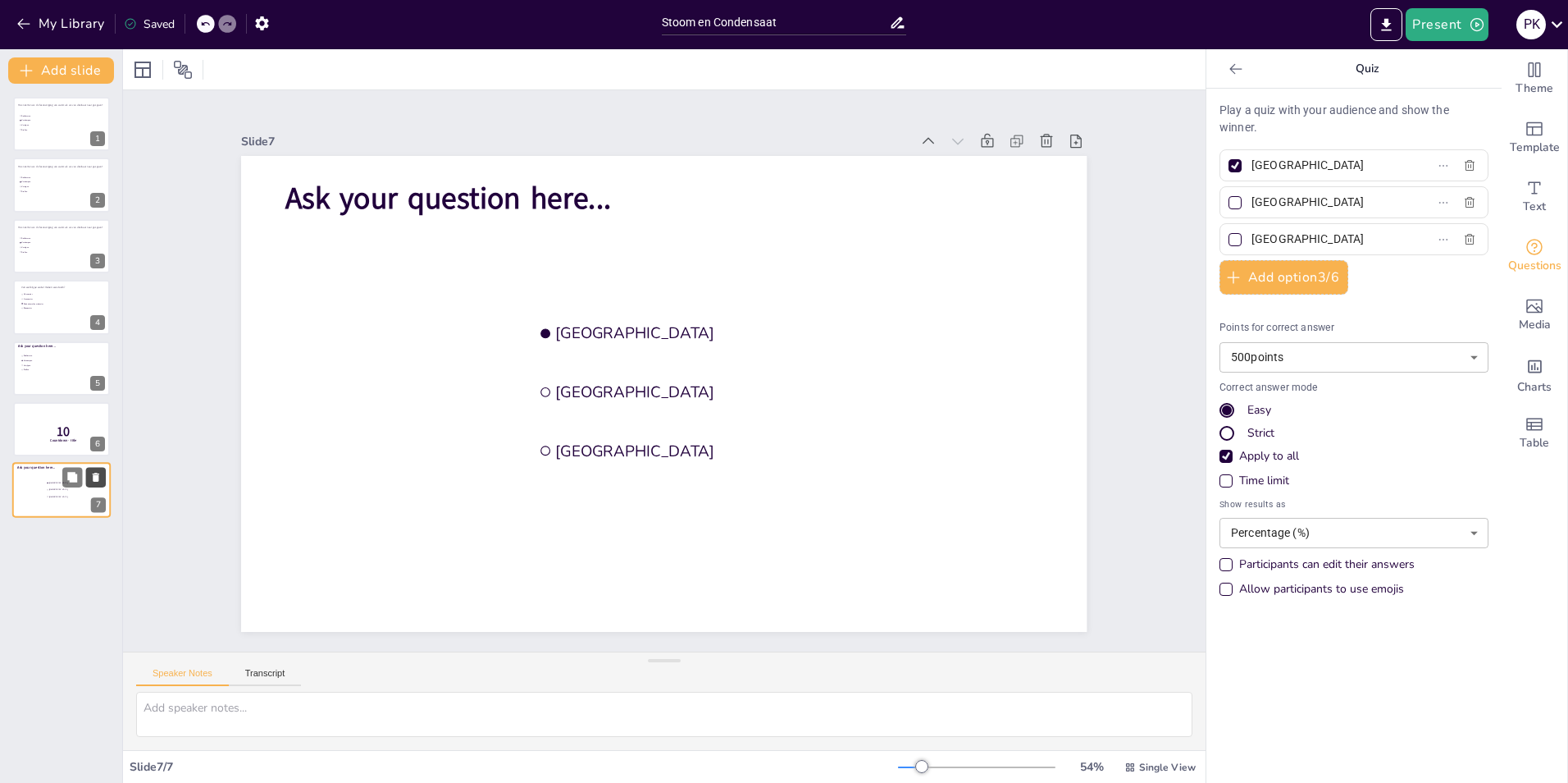
click at [101, 474] on icon at bounding box center [96, 477] width 12 height 12
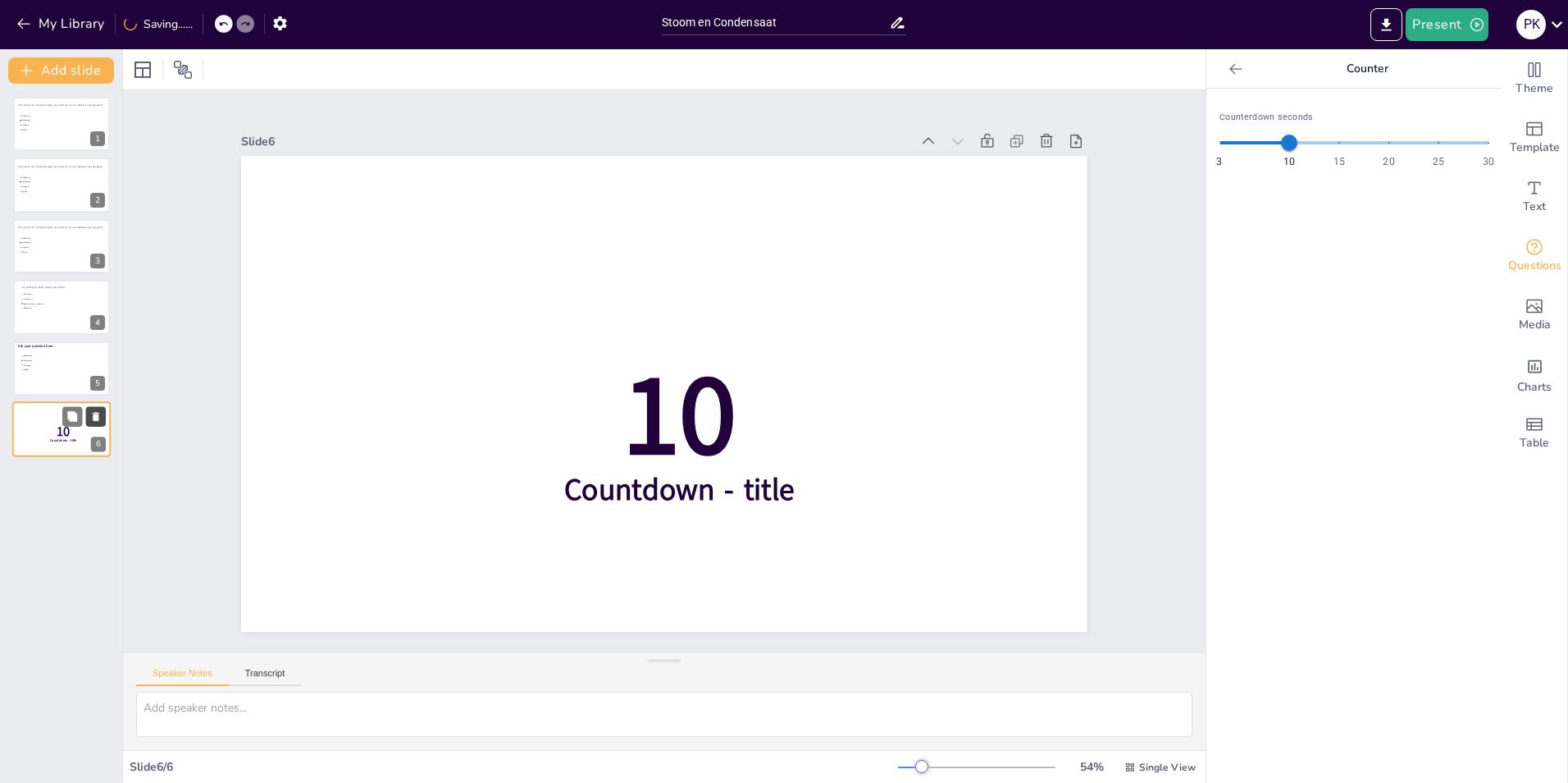
click at [101, 416] on icon at bounding box center [96, 415] width 12 height 12
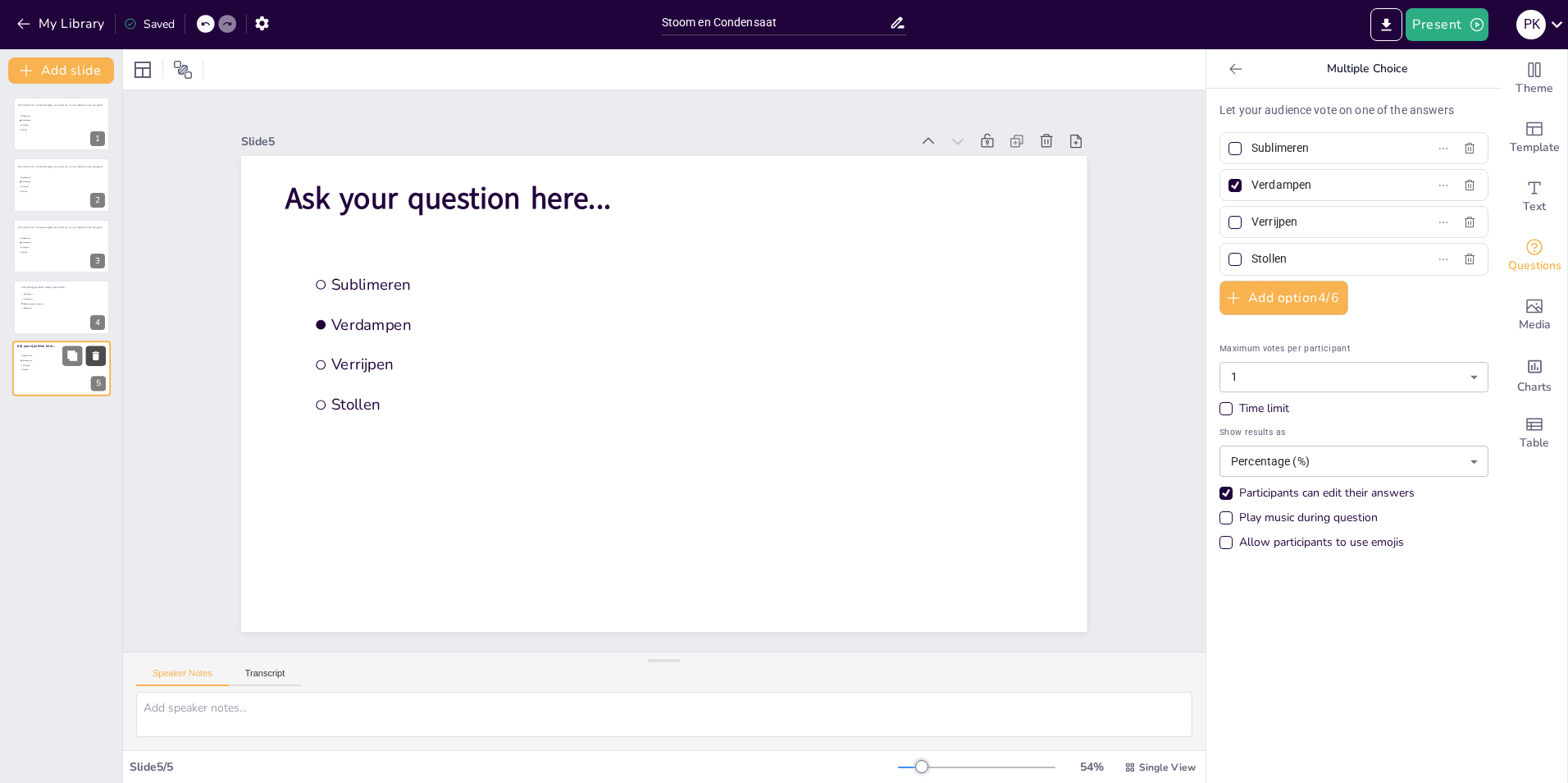
click at [96, 354] on icon at bounding box center [95, 356] width 6 height 9
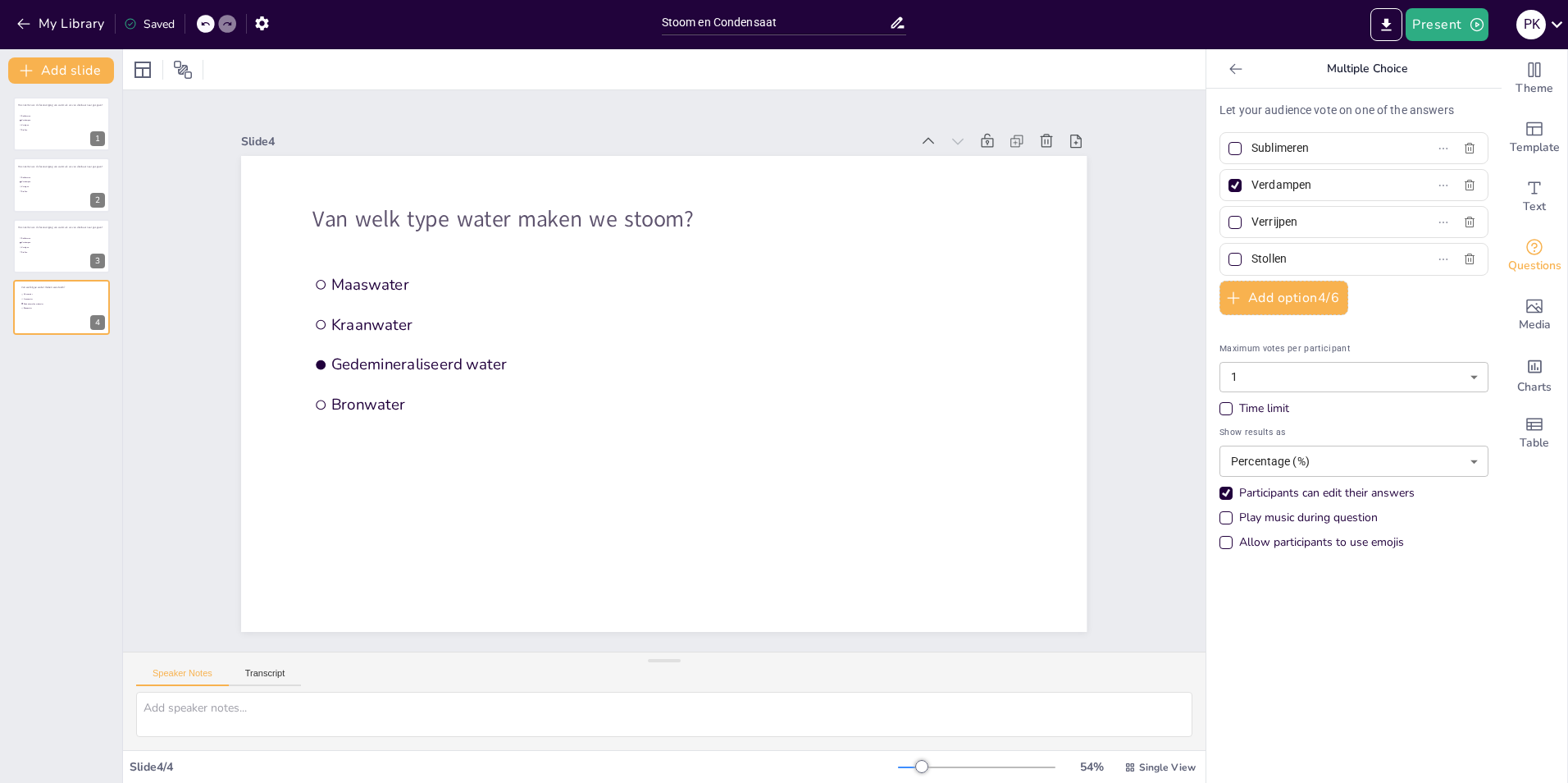
type input "Maaswater"
type input "Kraanwater"
type input "Gedemineraliseerd water"
type input "Bronwater"
click at [42, 261] on div at bounding box center [62, 246] width 99 height 56
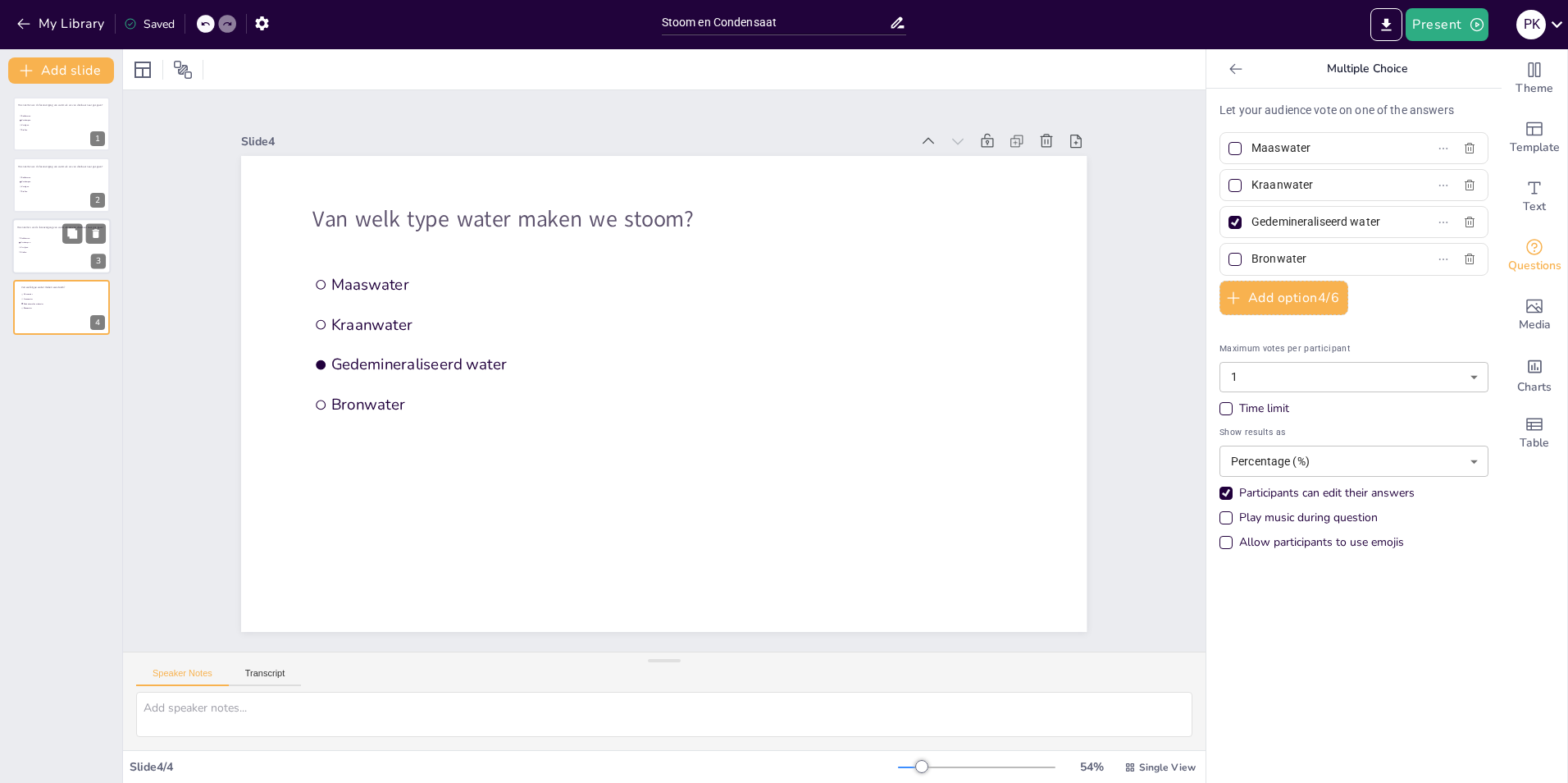
type input "Sublimeren"
type input "Verdampen"
type input "Verrijpen"
type input "Stollen"
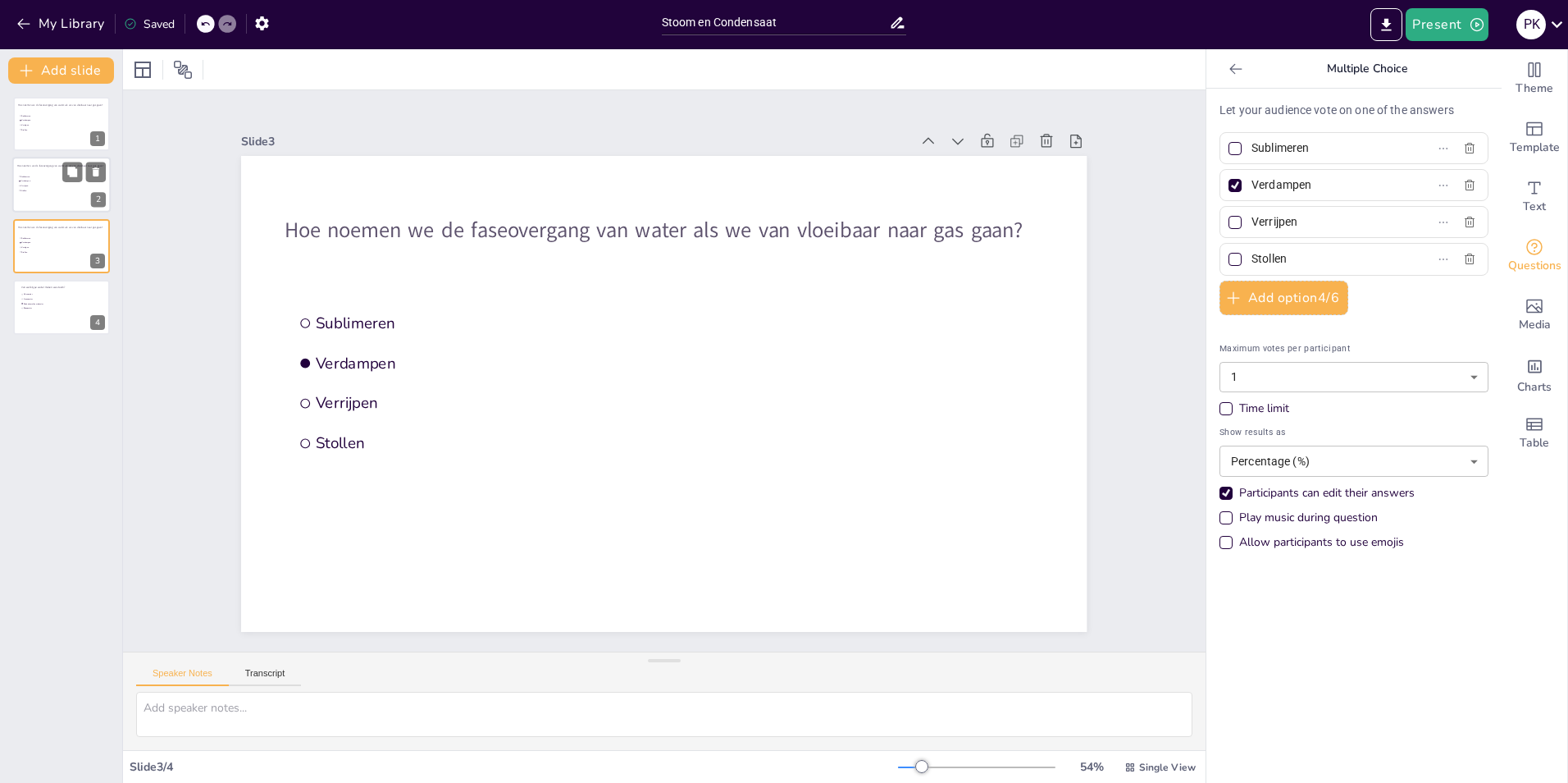
click at [55, 200] on div at bounding box center [62, 186] width 99 height 56
click at [64, 192] on li "Stollen" at bounding box center [43, 191] width 49 height 5
click at [92, 167] on icon at bounding box center [96, 172] width 12 height 12
click at [73, 128] on div at bounding box center [62, 124] width 99 height 56
click at [94, 110] on icon at bounding box center [95, 111] width 6 height 9
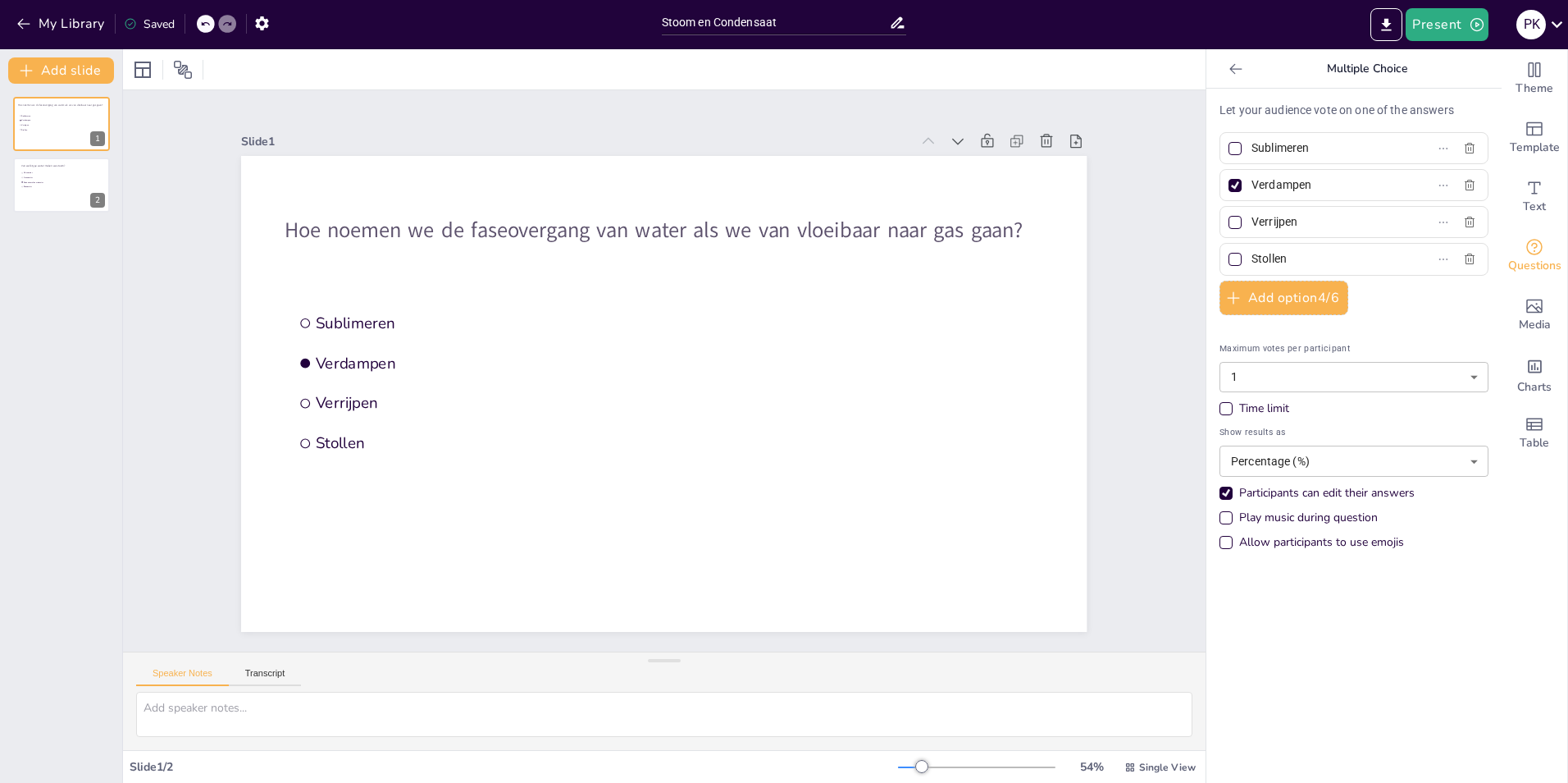
click at [68, 298] on div "Sublimeren Verdampen Verrijpen Stollen Hoe noemen we de faseovergang van water …" at bounding box center [61, 433] width 122 height 699
click at [66, 64] on button "Add slide" at bounding box center [61, 70] width 106 height 26
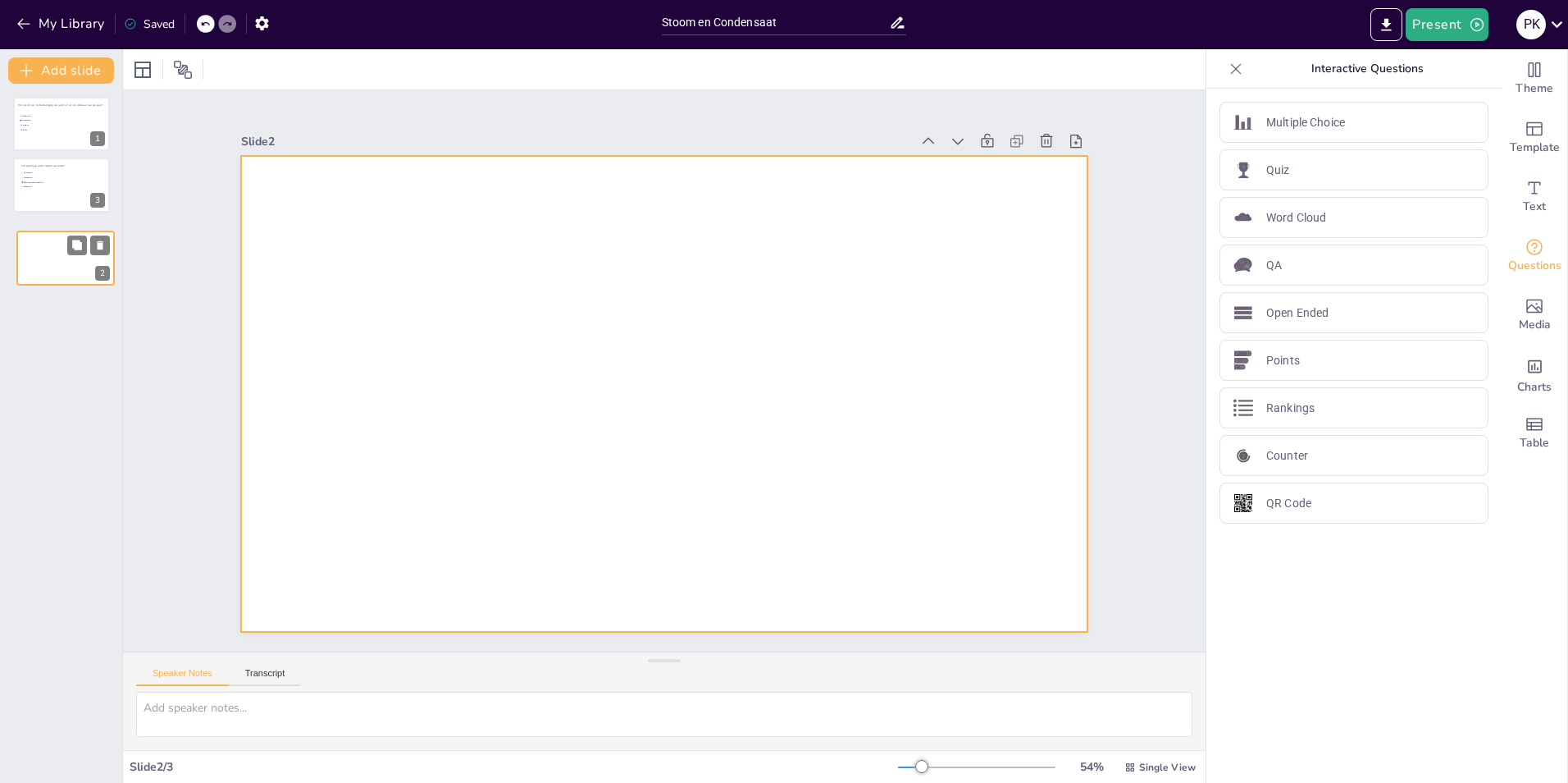
drag, startPoint x: 36, startPoint y: 191, endPoint x: 46, endPoint y: 269, distance: 78.6
click at [47, 269] on div at bounding box center [65, 258] width 97 height 54
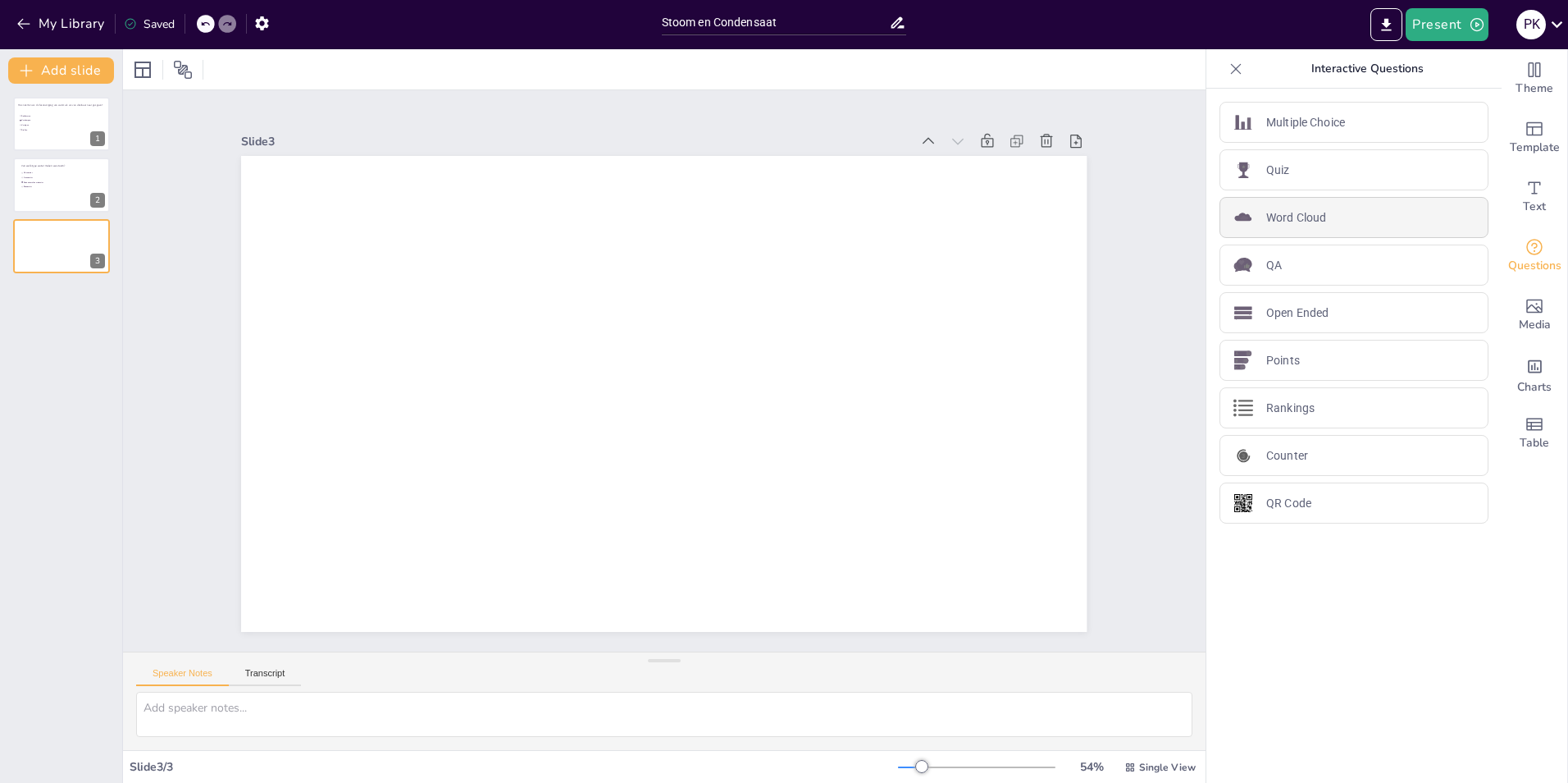
click at [1299, 224] on p "Word Cloud" at bounding box center [1297, 217] width 60 height 17
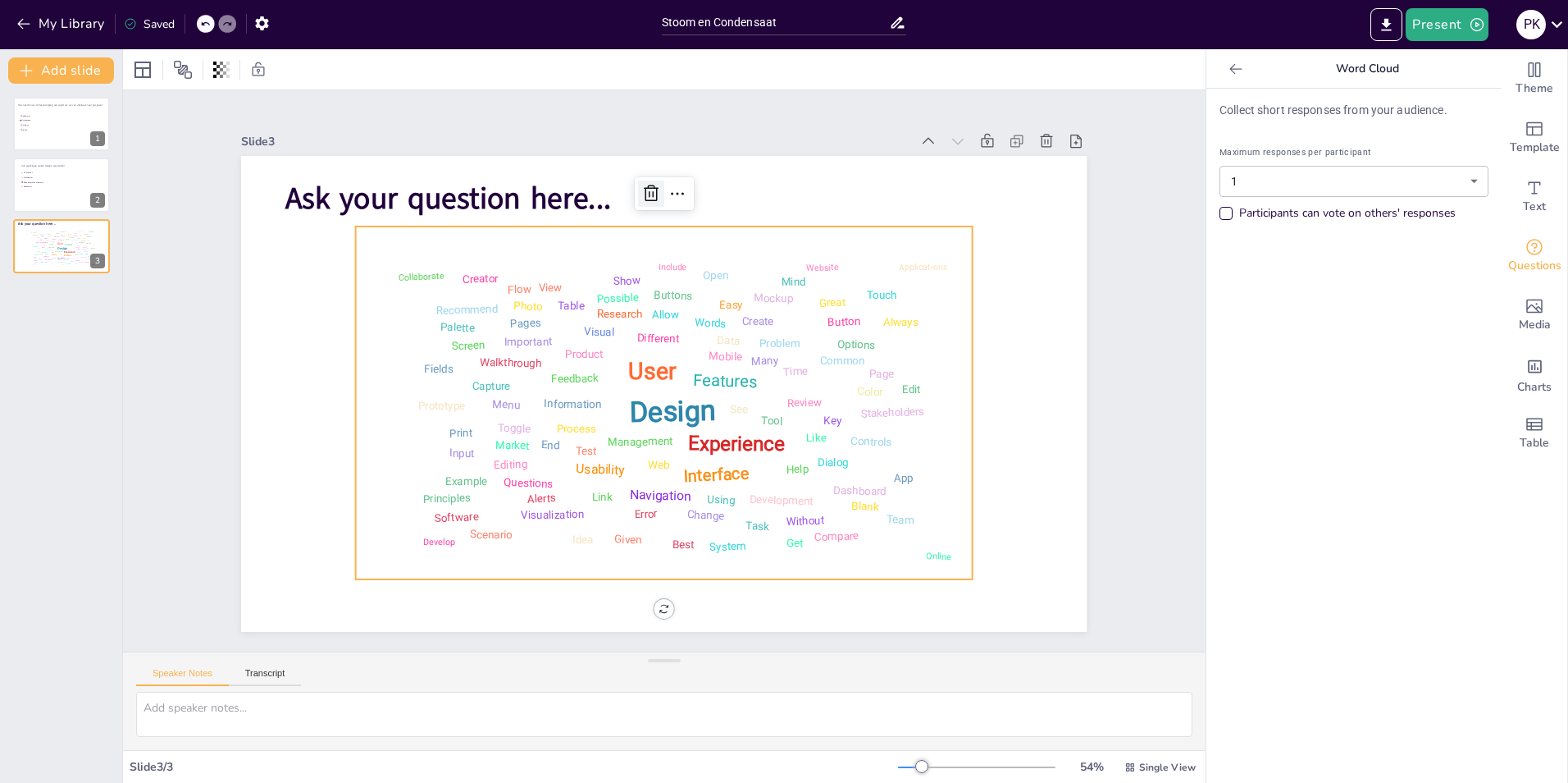
click at [642, 196] on icon at bounding box center [651, 194] width 20 height 20
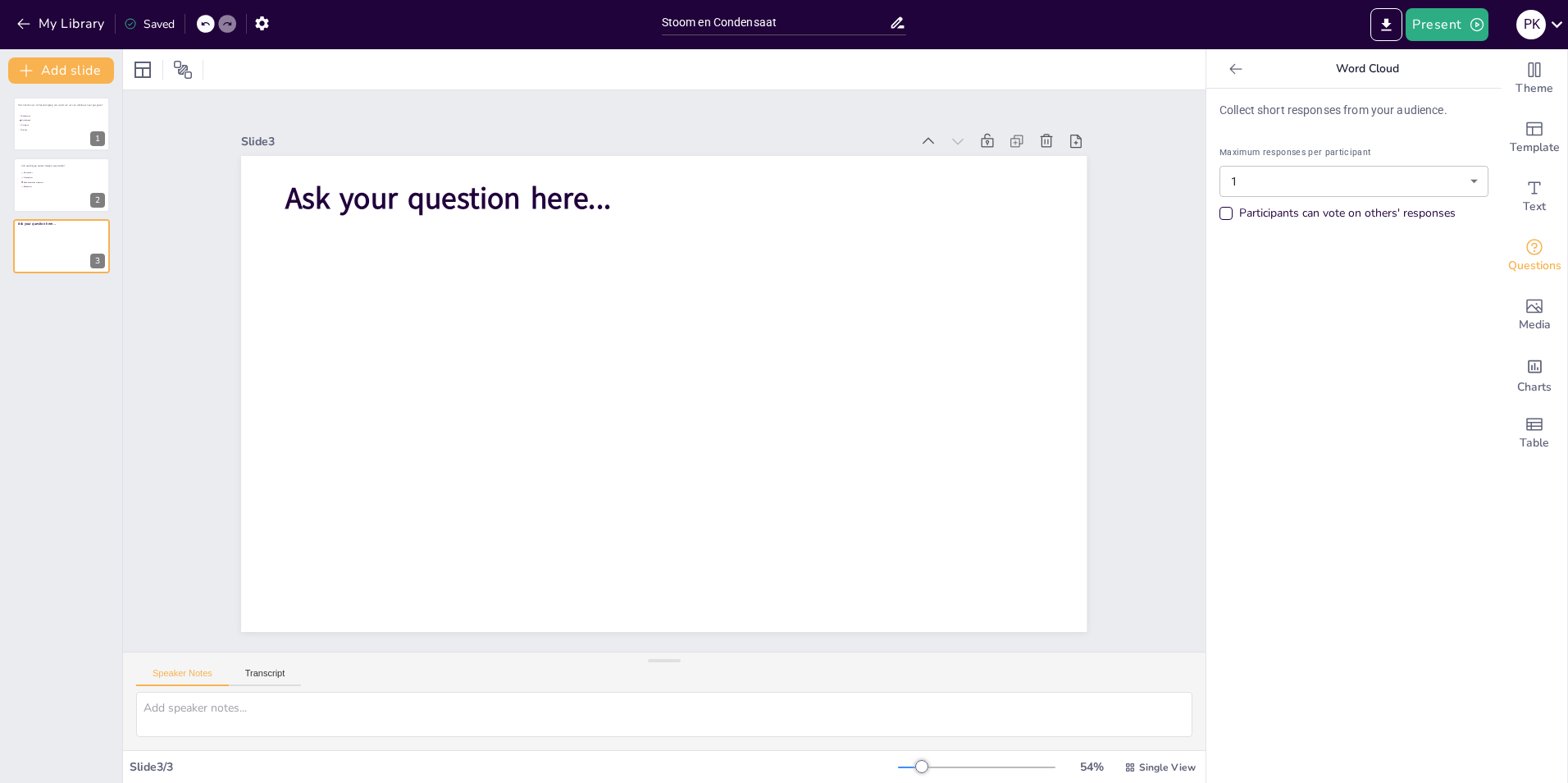
click at [1228, 71] on icon at bounding box center [1236, 69] width 16 height 16
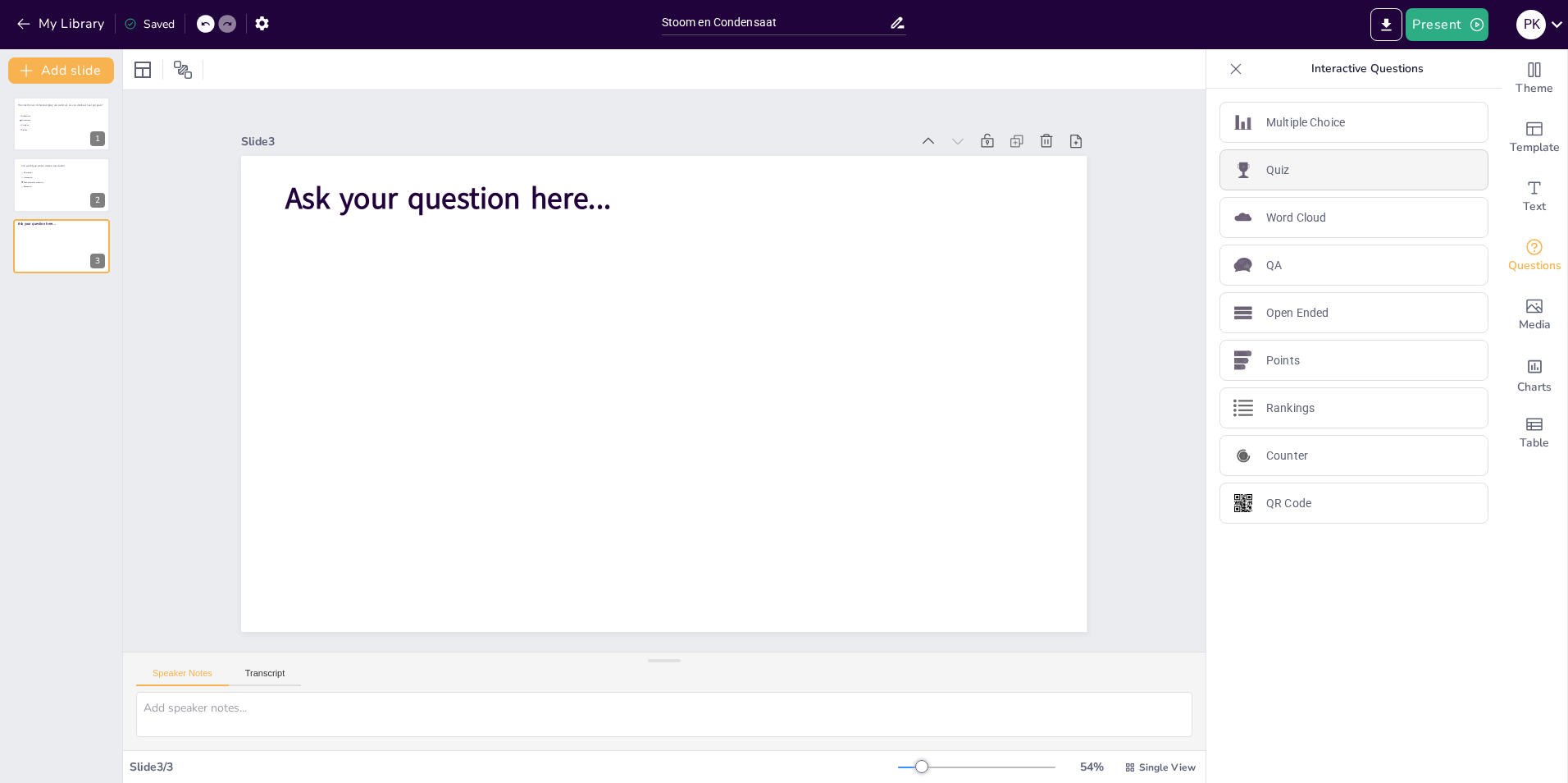
click at [1297, 171] on div "Quiz" at bounding box center [1354, 169] width 269 height 41
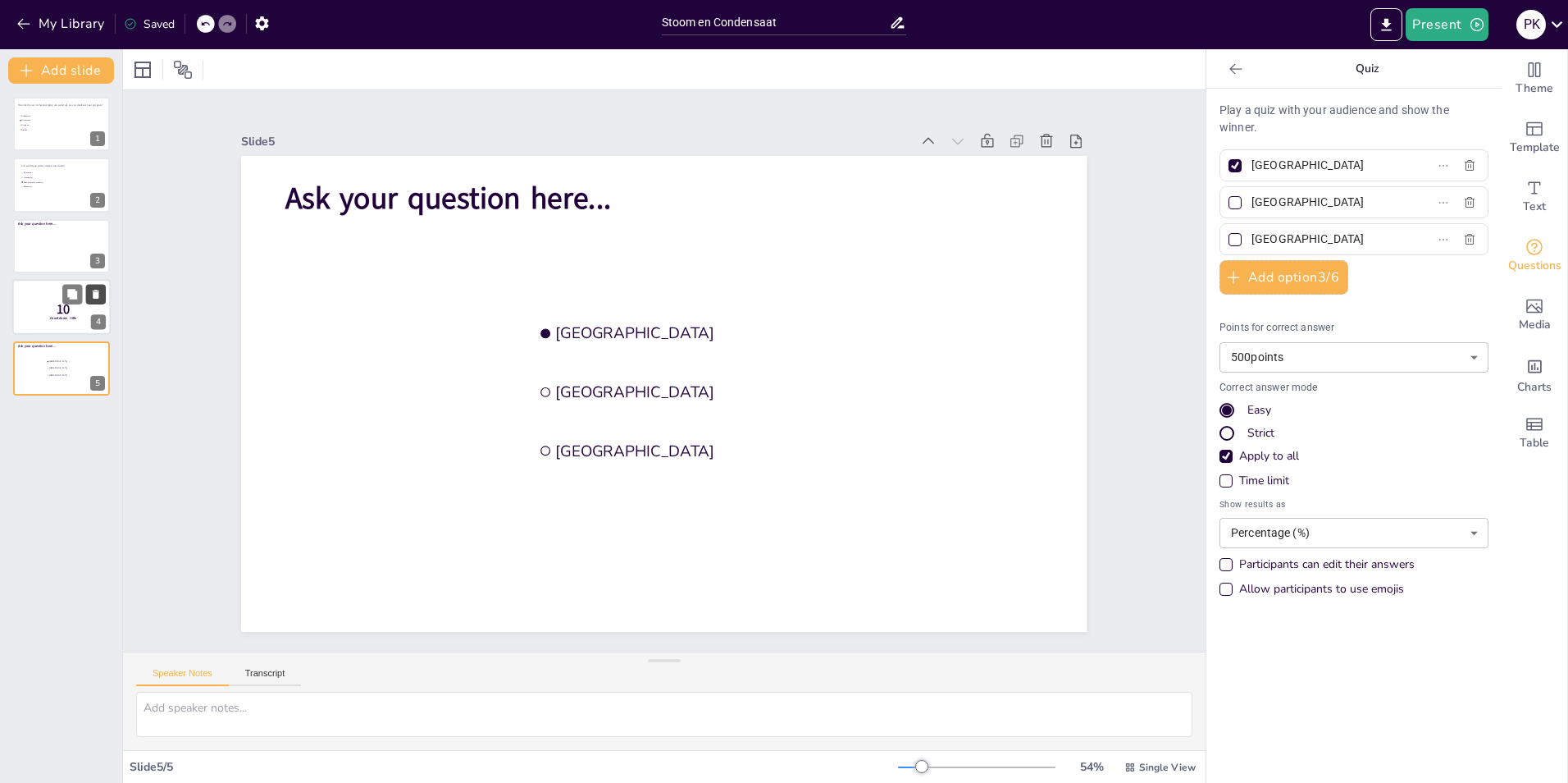
click at [96, 293] on icon at bounding box center [95, 294] width 6 height 9
click at [98, 295] on icon at bounding box center [95, 294] width 6 height 9
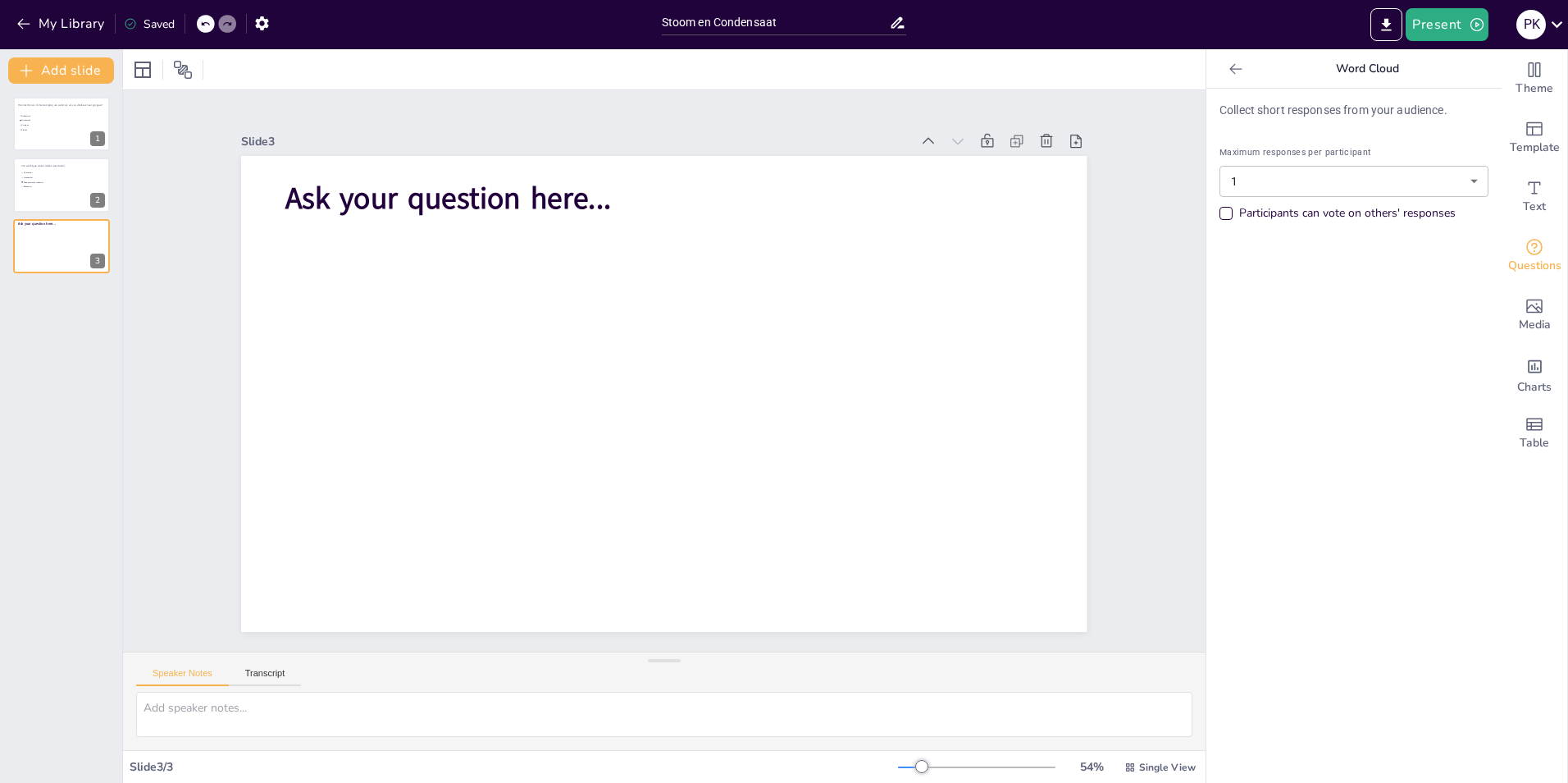
click at [1228, 67] on icon at bounding box center [1236, 69] width 16 height 16
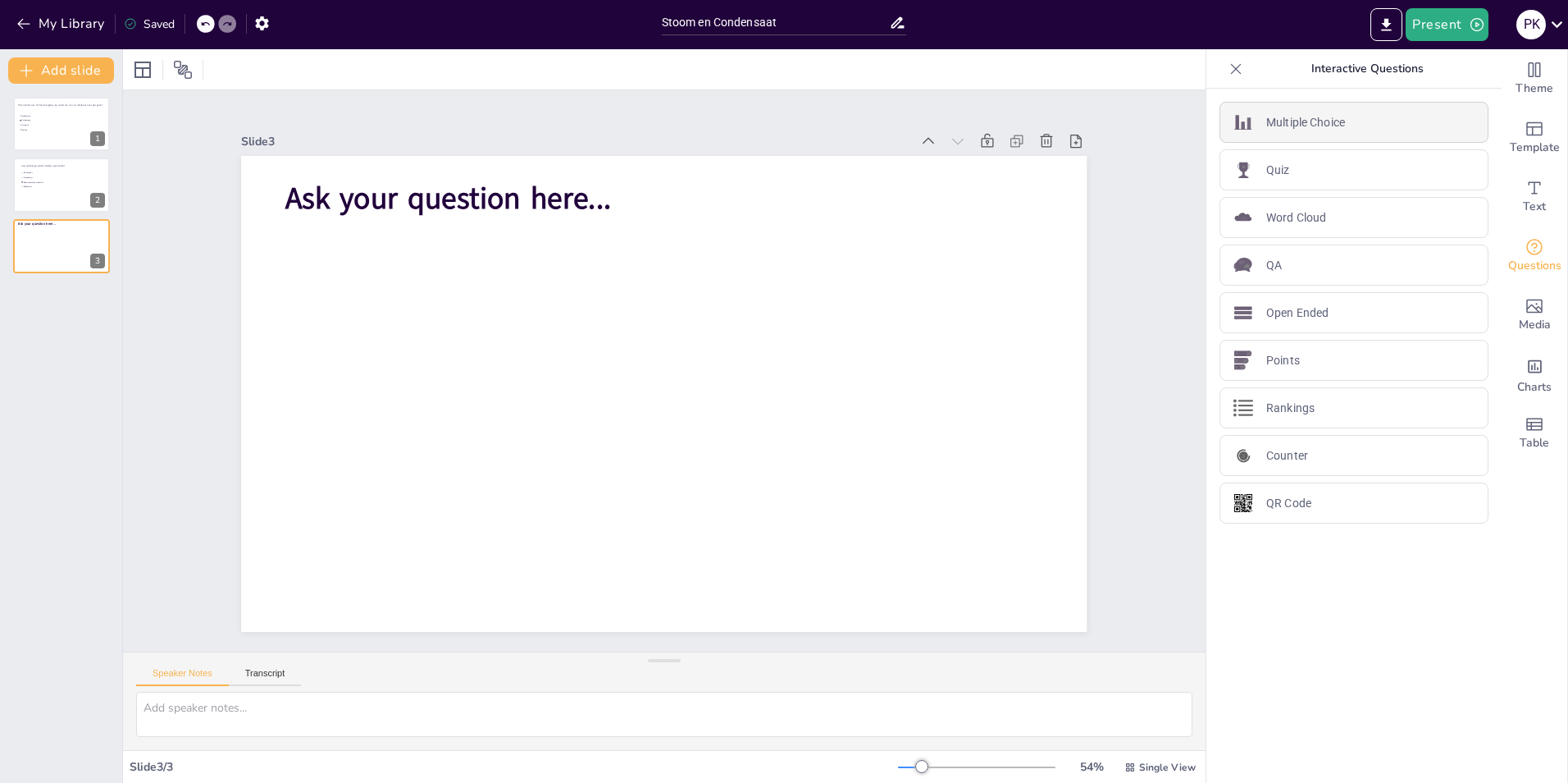
click at [1289, 119] on p "Multiple Choice" at bounding box center [1306, 122] width 79 height 17
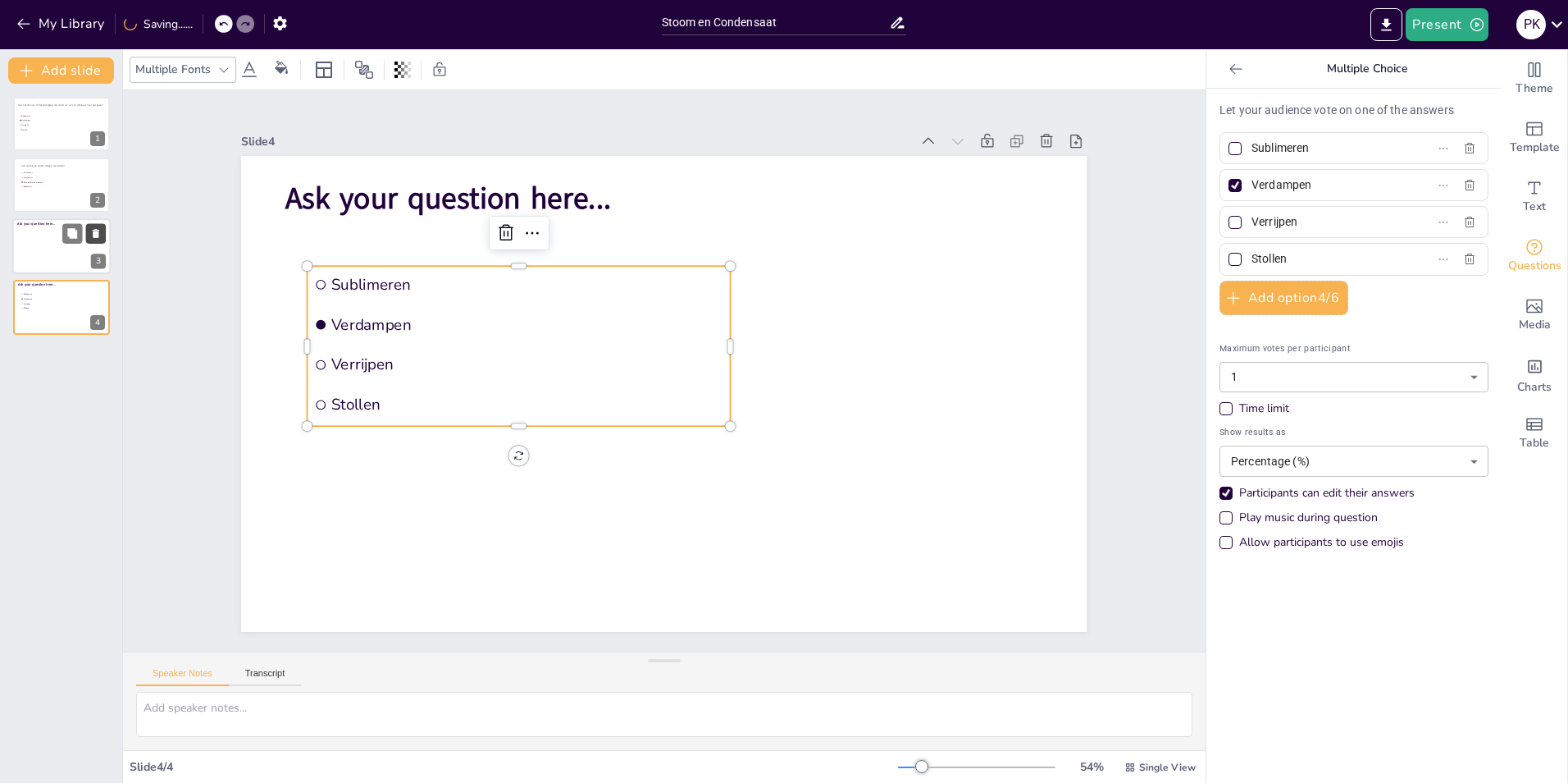
click at [95, 232] on icon at bounding box center [95, 234] width 6 height 9
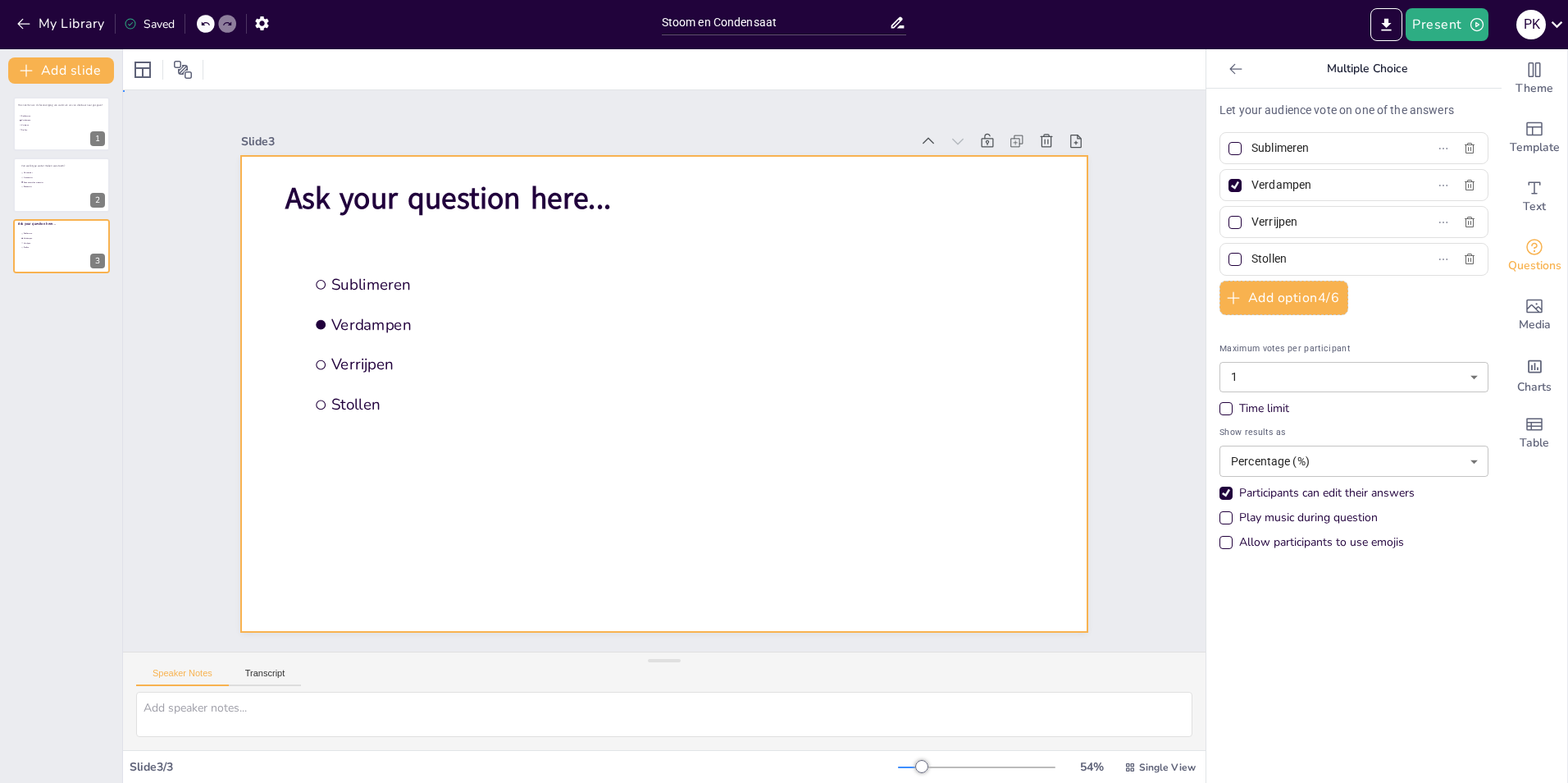
click at [485, 247] on div at bounding box center [664, 394] width 846 height 476
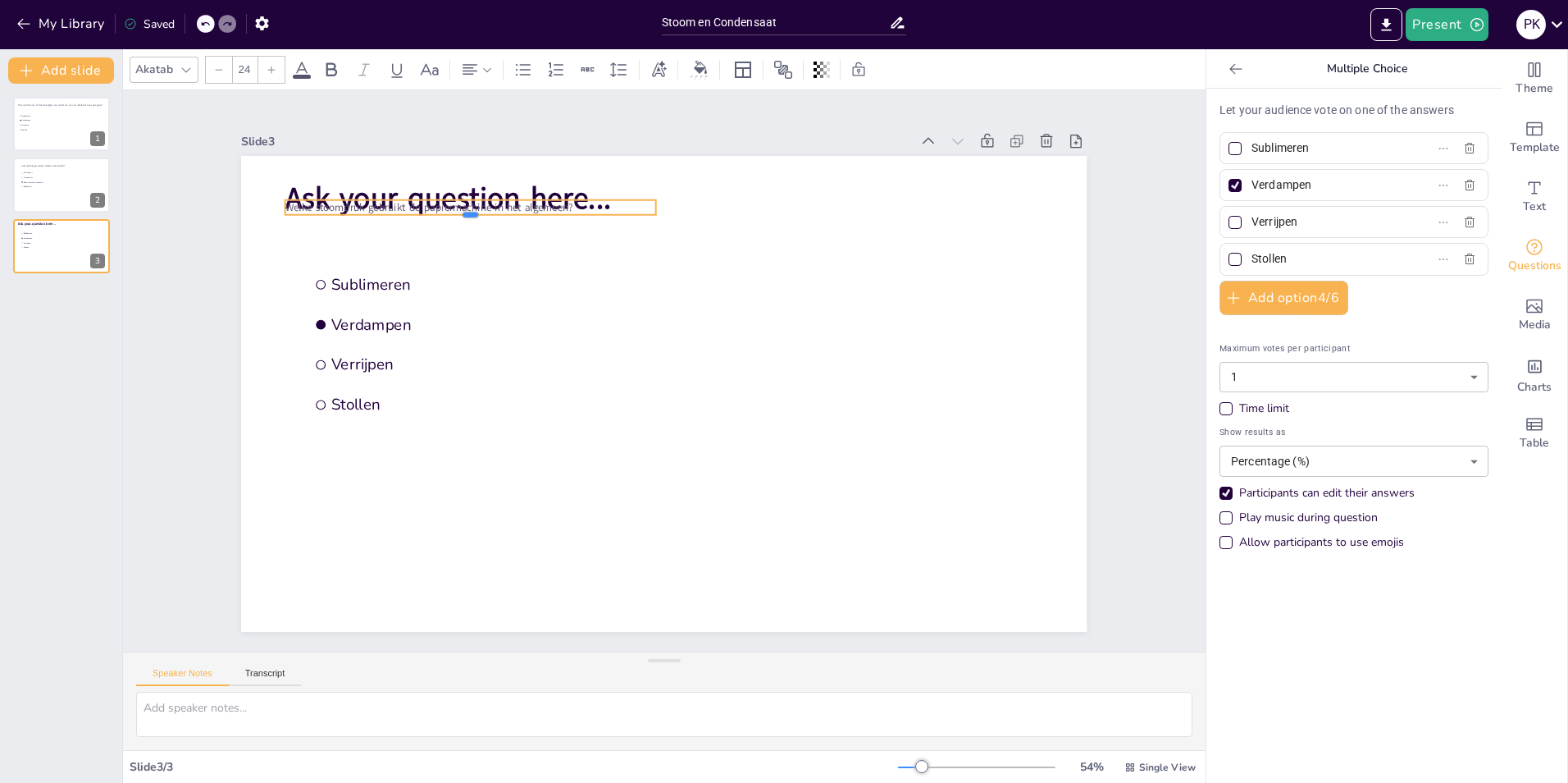
click at [534, 215] on div at bounding box center [470, 222] width 370 height 14
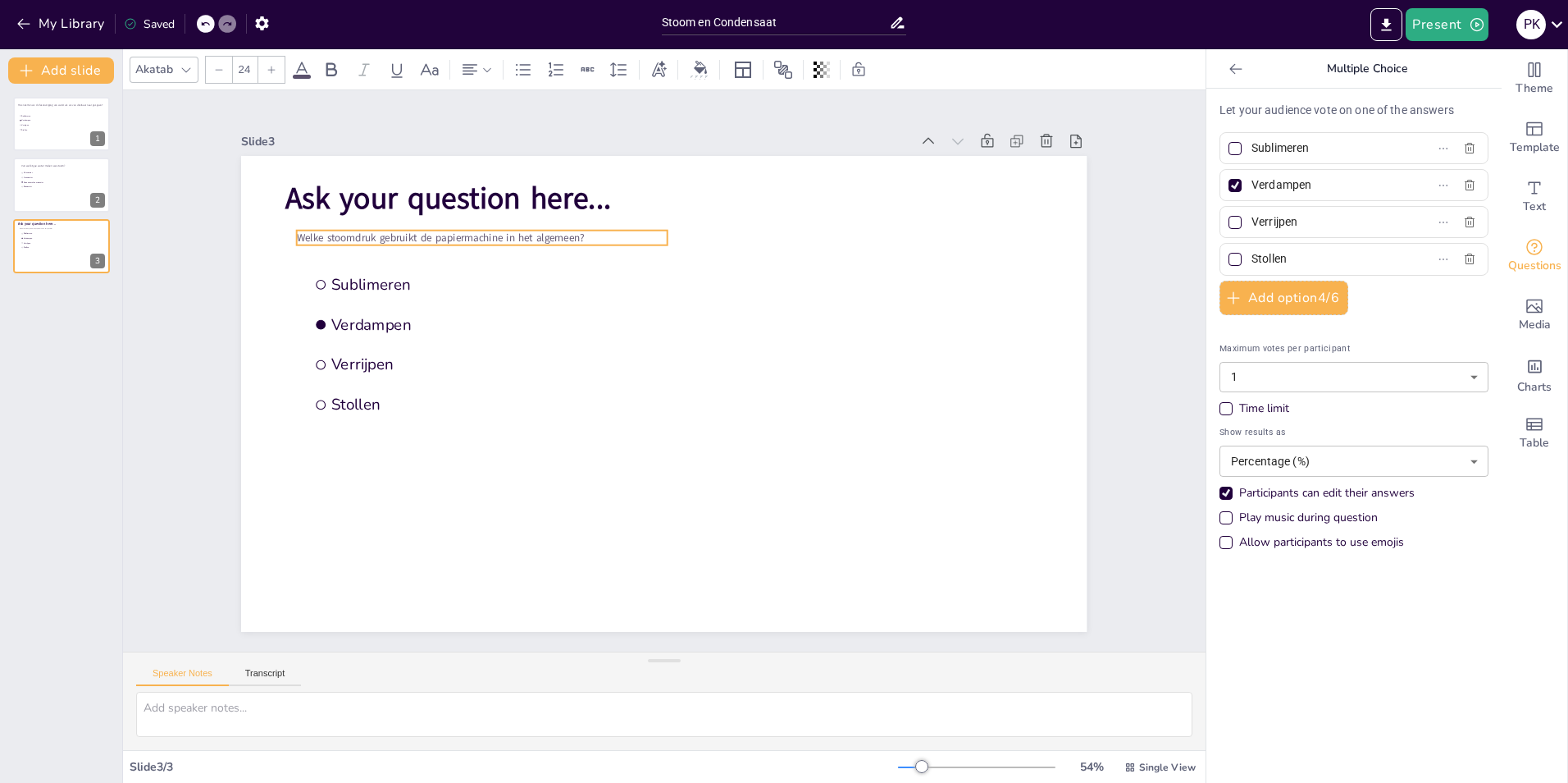
drag, startPoint x: 628, startPoint y: 203, endPoint x: 651, endPoint y: 263, distance: 64.3
click at [654, 245] on p "Welke stoomdruk gebruikt de papiermachine in het algemeen?" at bounding box center [481, 238] width 370 height 14
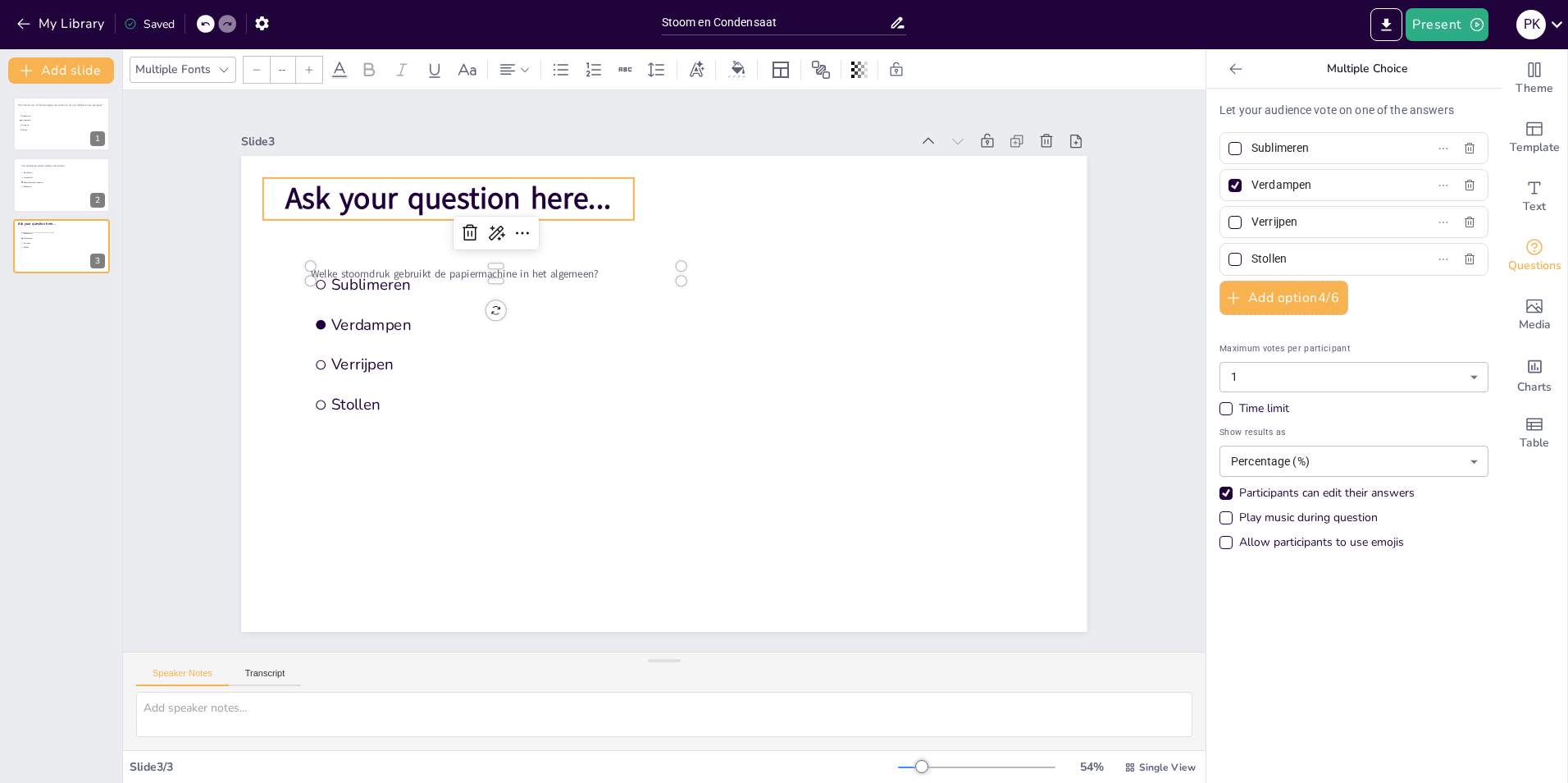
type input "68"
click at [510, 190] on span "Ask your question here..." at bounding box center [448, 198] width 326 height 41
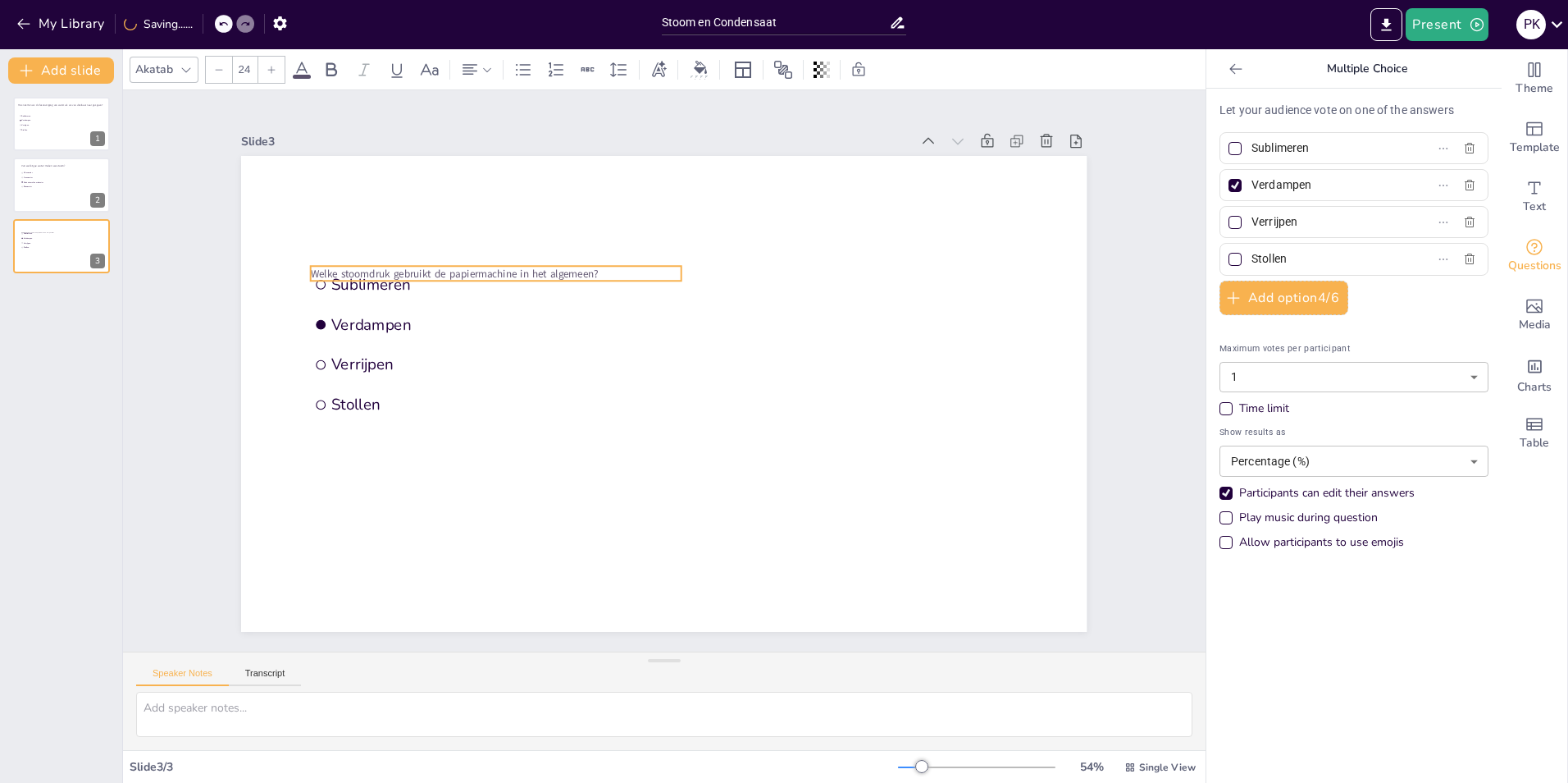
click at [509, 266] on span "Welke stoomdruk gebruikt de papiermachine in het algemeen?" at bounding box center [455, 273] width 288 height 14
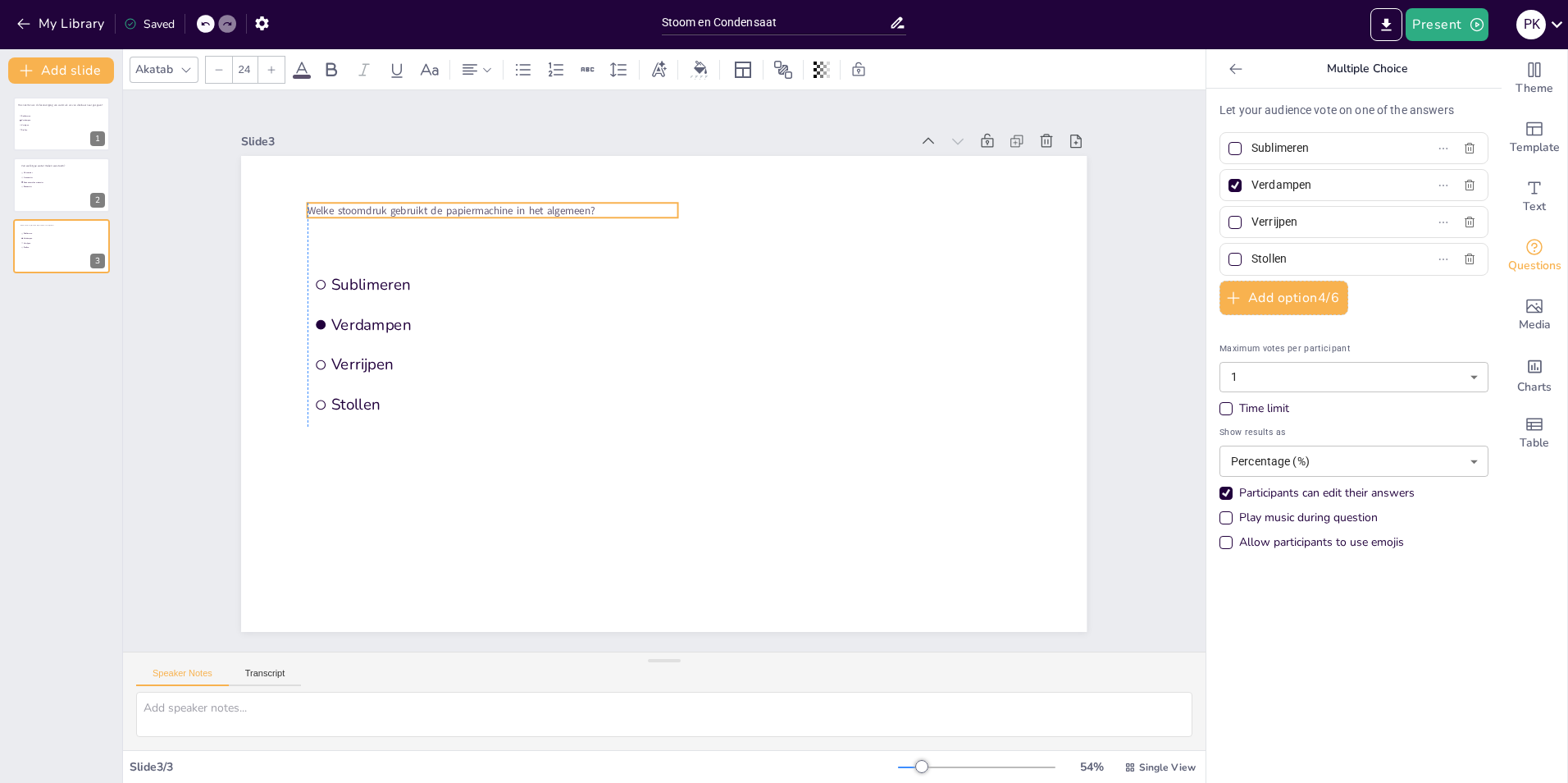
drag, startPoint x: 608, startPoint y: 266, endPoint x: 606, endPoint y: 203, distance: 63.0
click at [606, 203] on p "Welke stoomdruk gebruikt de papiermachine in het algemeen?" at bounding box center [492, 210] width 370 height 14
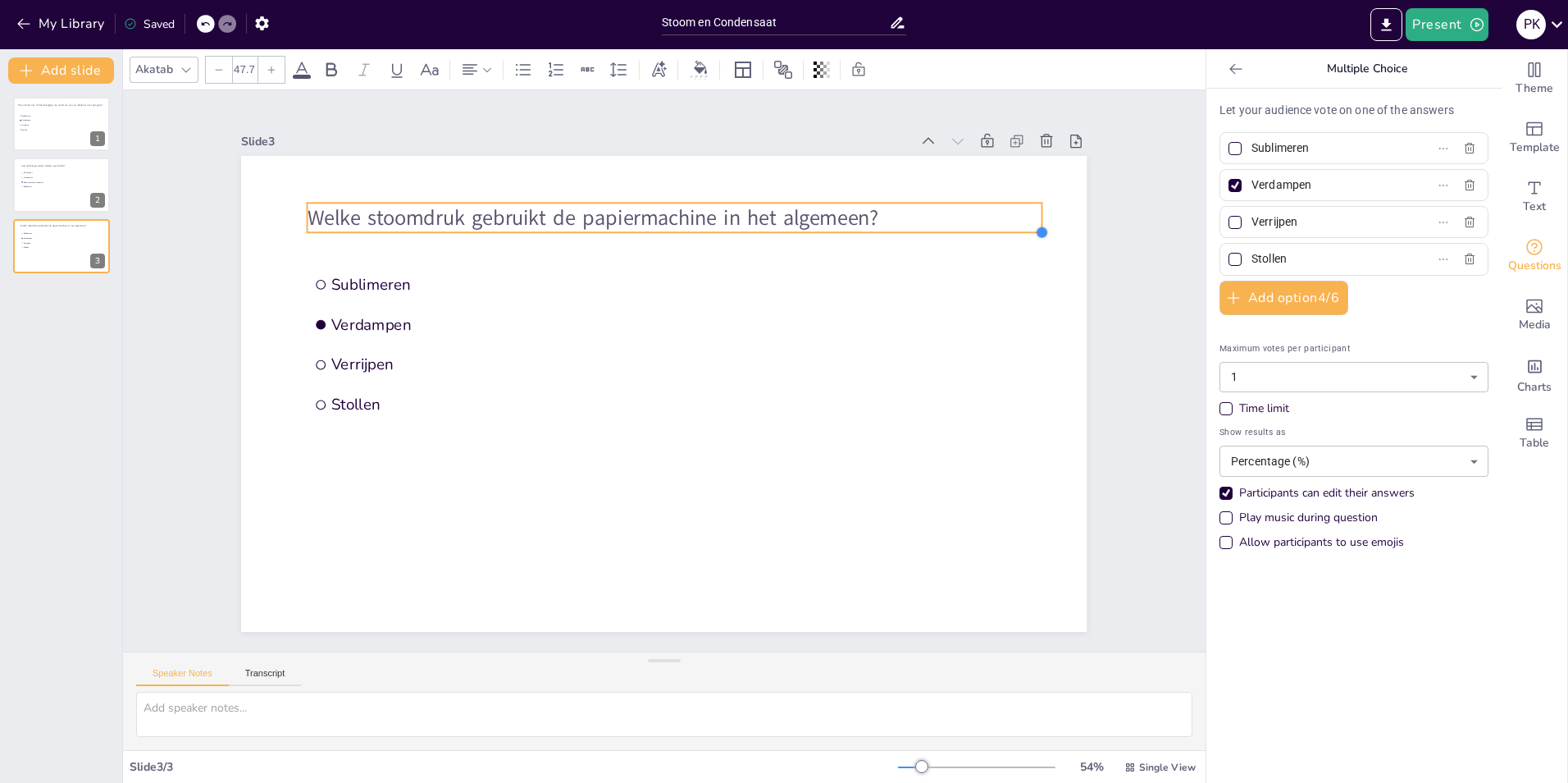
drag, startPoint x: 663, startPoint y: 214, endPoint x: 689, endPoint y: 228, distance: 29.5
click at [689, 228] on div "Sublimeren Verdampen Verrijpen Stollen Welke stoomdruk gebruikt de papiermachin…" at bounding box center [664, 394] width 846 height 476
drag, startPoint x: 1031, startPoint y: 209, endPoint x: 885, endPoint y: 210, distance: 146.0
click at [898, 210] on div at bounding box center [904, 217] width 14 height 30
type input "52.9"
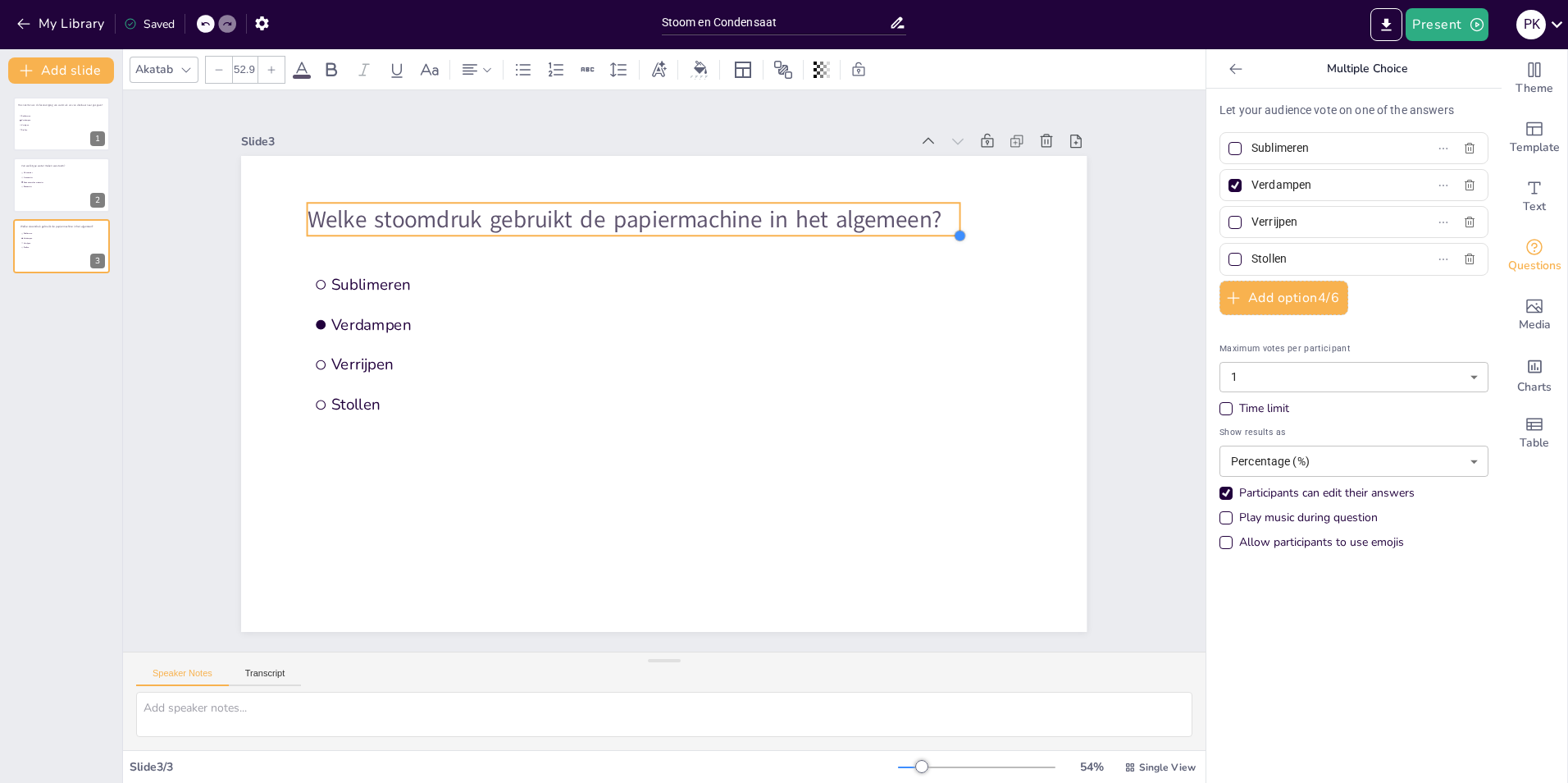
drag, startPoint x: 883, startPoint y: 227, endPoint x: 893, endPoint y: 231, distance: 10.8
click at [893, 231] on div "Sublimeren Verdampen Verrijpen Stollen Welke stoomdruk gebruikt de papiermachin…" at bounding box center [664, 394] width 846 height 476
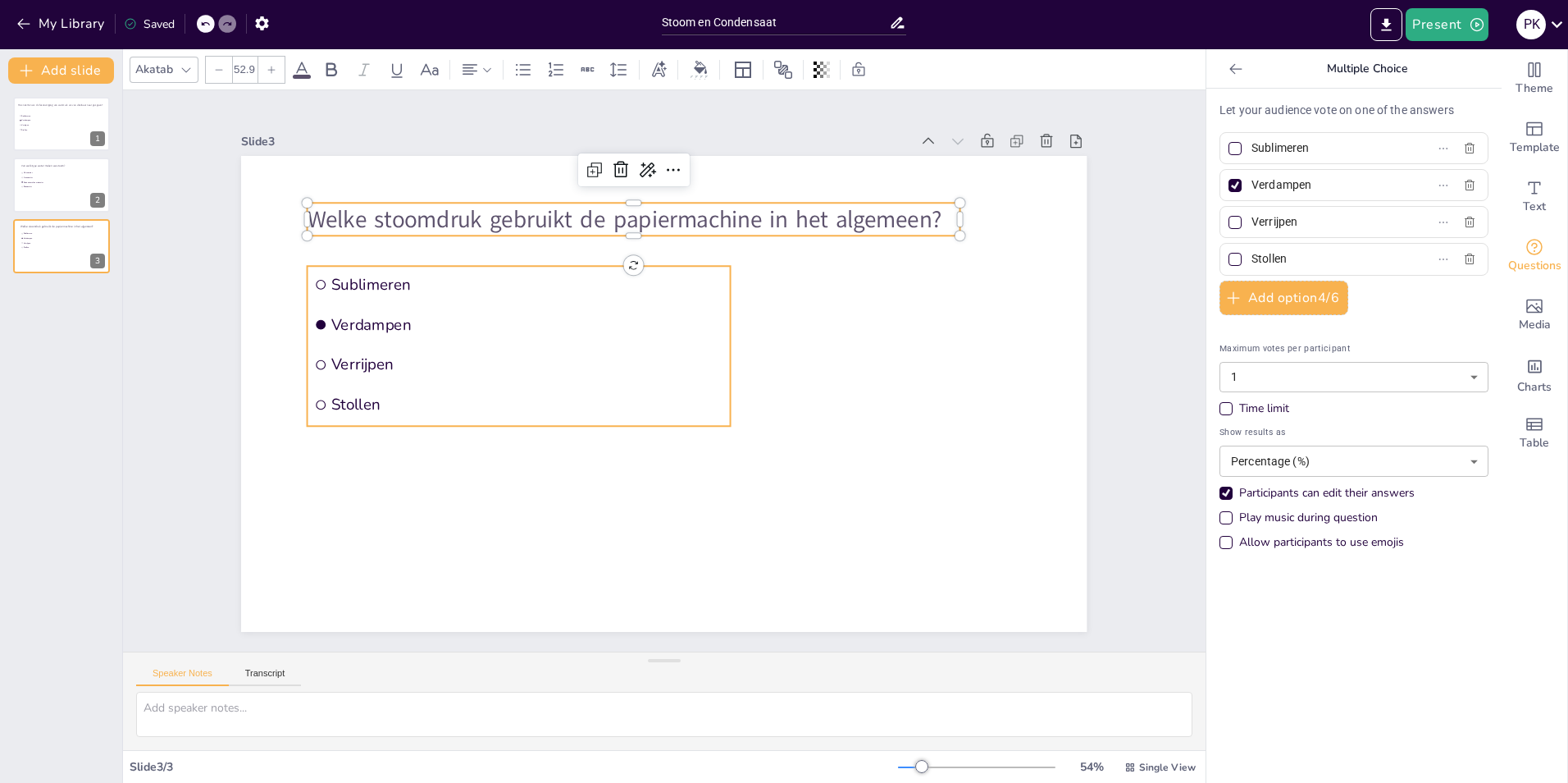
click at [629, 365] on span "Verrijpen" at bounding box center [527, 365] width 392 height 21
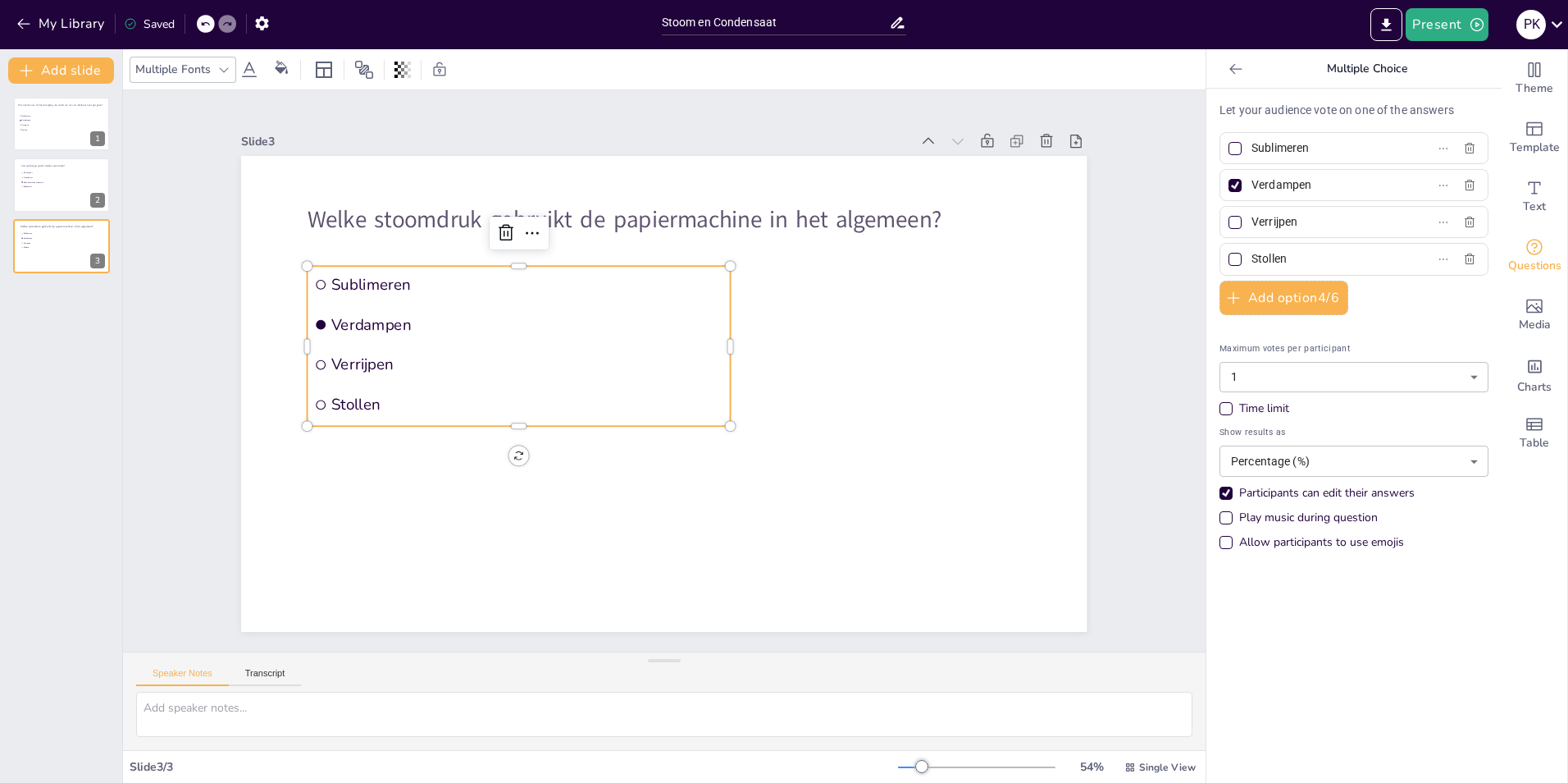
click at [529, 328] on span "Verdampen" at bounding box center [527, 324] width 392 height 21
click at [352, 274] on span "Sublimeren" at bounding box center [527, 284] width 392 height 21
drag, startPoint x: 1246, startPoint y: 148, endPoint x: 1297, endPoint y: 148, distance: 51.0
click at [1251, 148] on input "Sublimeren" at bounding box center [1327, 148] width 153 height 24
drag, startPoint x: 1241, startPoint y: 143, endPoint x: 1400, endPoint y: 150, distance: 159.2
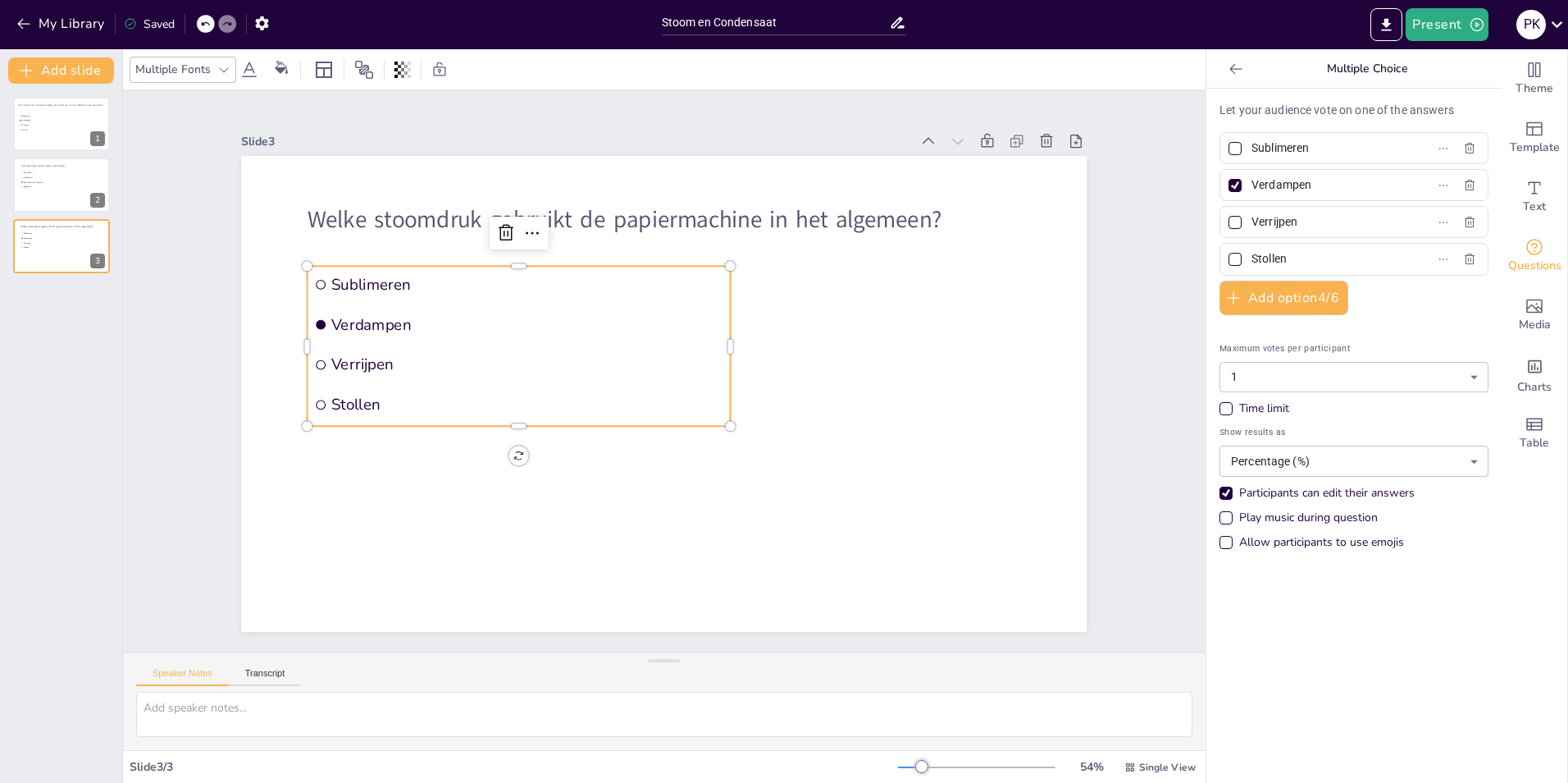
click at [1400, 150] on label "Sublimeren" at bounding box center [1327, 148] width 205 height 24
click at [1400, 150] on input "Sublimeren" at bounding box center [1327, 148] width 153 height 24
type input "4"
click at [1286, 188] on input "Verdampen" at bounding box center [1327, 185] width 153 height 24
drag, startPoint x: 1241, startPoint y: 185, endPoint x: 1354, endPoint y: 186, distance: 113.0
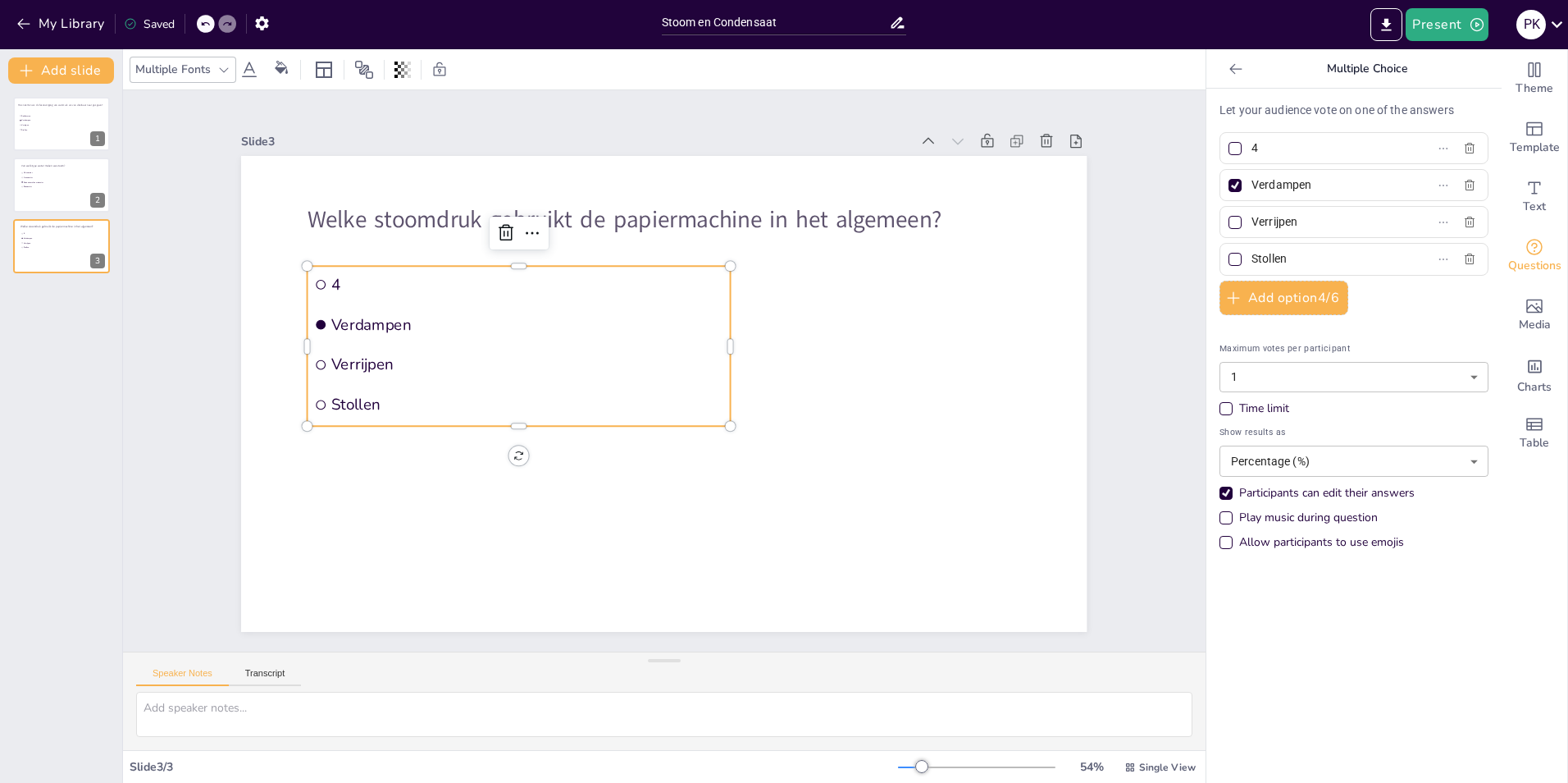
click at [1354, 186] on input "Verdampen" at bounding box center [1327, 185] width 153 height 24
type input "8"
drag, startPoint x: 1240, startPoint y: 218, endPoint x: 1380, endPoint y: 228, distance: 140.4
click at [1380, 228] on label "Verrijpen" at bounding box center [1327, 222] width 205 height 24
click at [1380, 228] on input "Verrijpen" at bounding box center [1327, 222] width 153 height 24
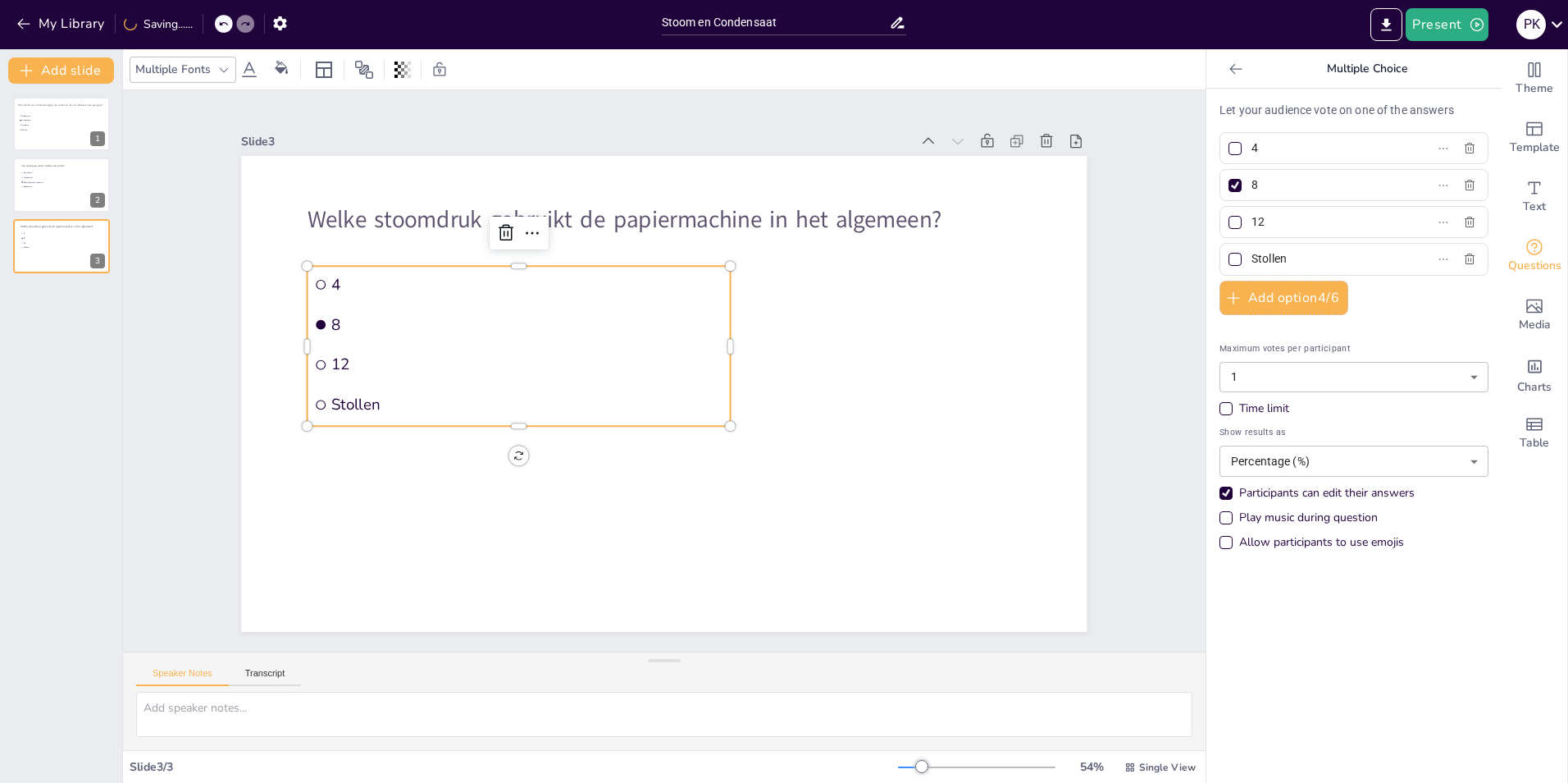
type input "12"
click at [1229, 180] on div at bounding box center [1235, 186] width 14 height 14
click at [1251, 180] on input "8" at bounding box center [1327, 185] width 153 height 24
checkbox input "false"
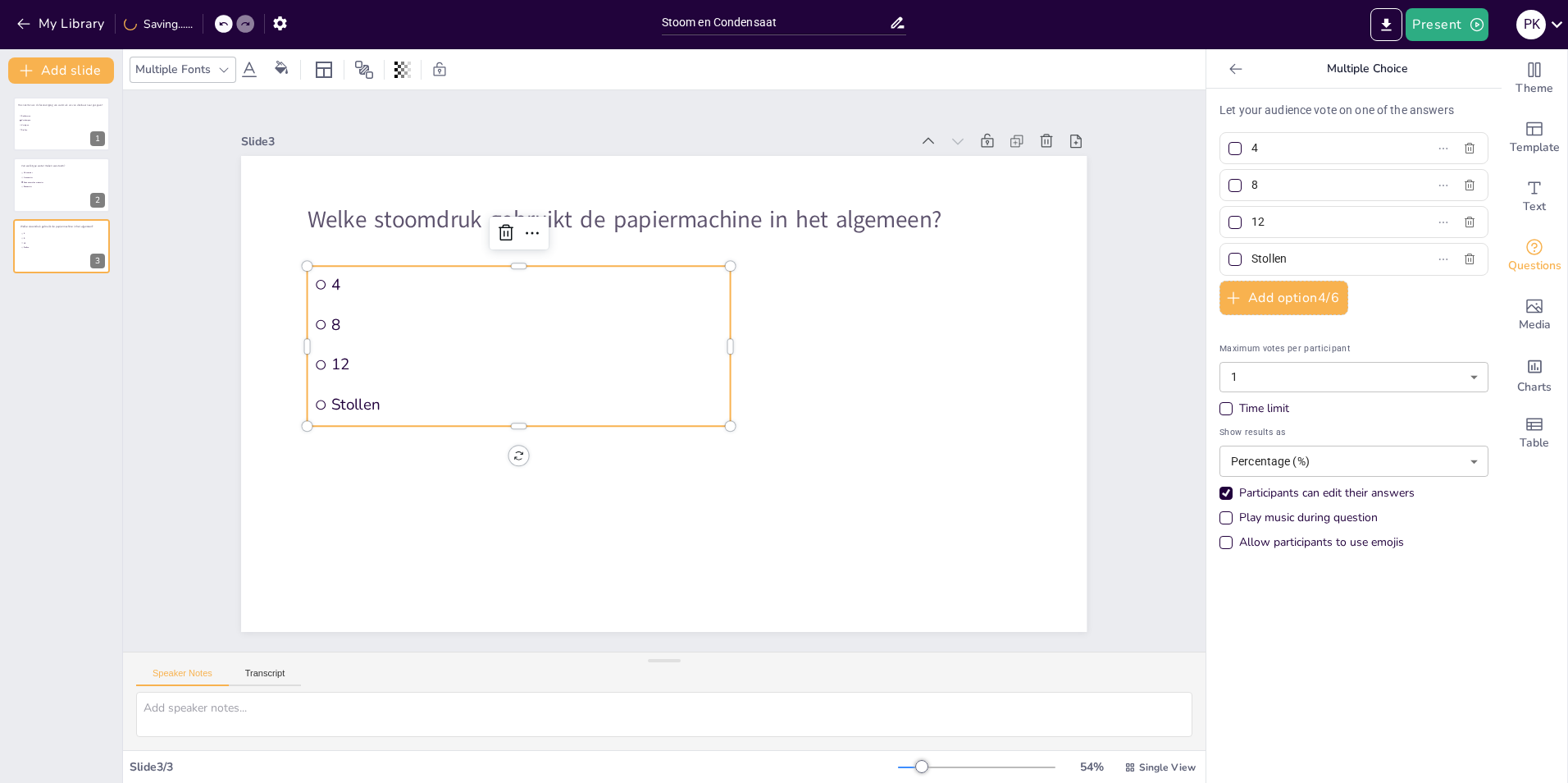
click at [1229, 218] on div at bounding box center [1235, 222] width 14 height 14
click at [1251, 218] on input "12" at bounding box center [1327, 222] width 153 height 24
checkbox input "true"
click at [1229, 185] on div at bounding box center [1235, 186] width 14 height 14
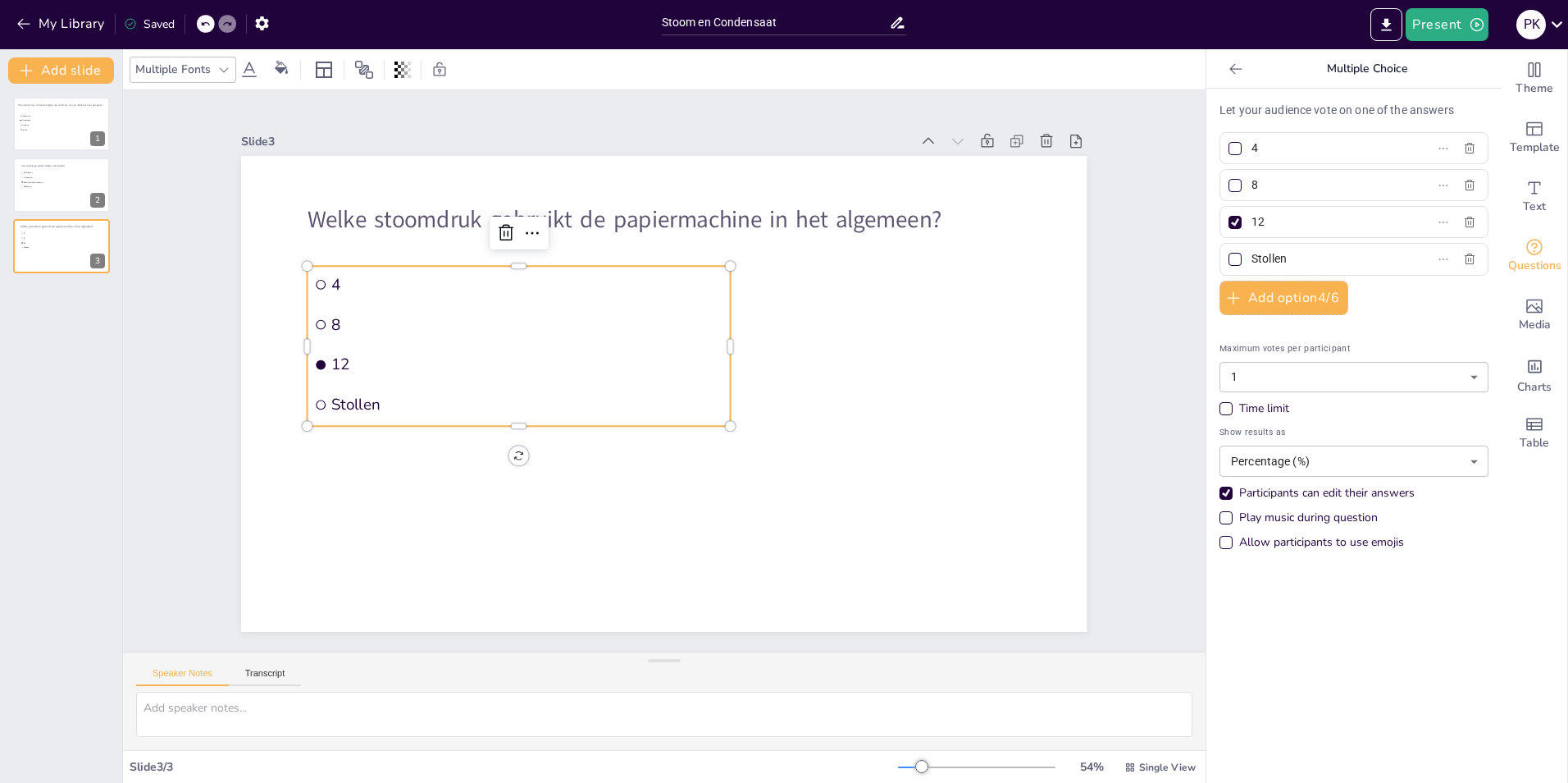
click at [1251, 185] on input "8" at bounding box center [1327, 185] width 153 height 24
checkbox input "true"
drag, startPoint x: 1241, startPoint y: 259, endPoint x: 1335, endPoint y: 258, distance: 94.0
click at [1335, 258] on input "Stollen" at bounding box center [1327, 259] width 153 height 24
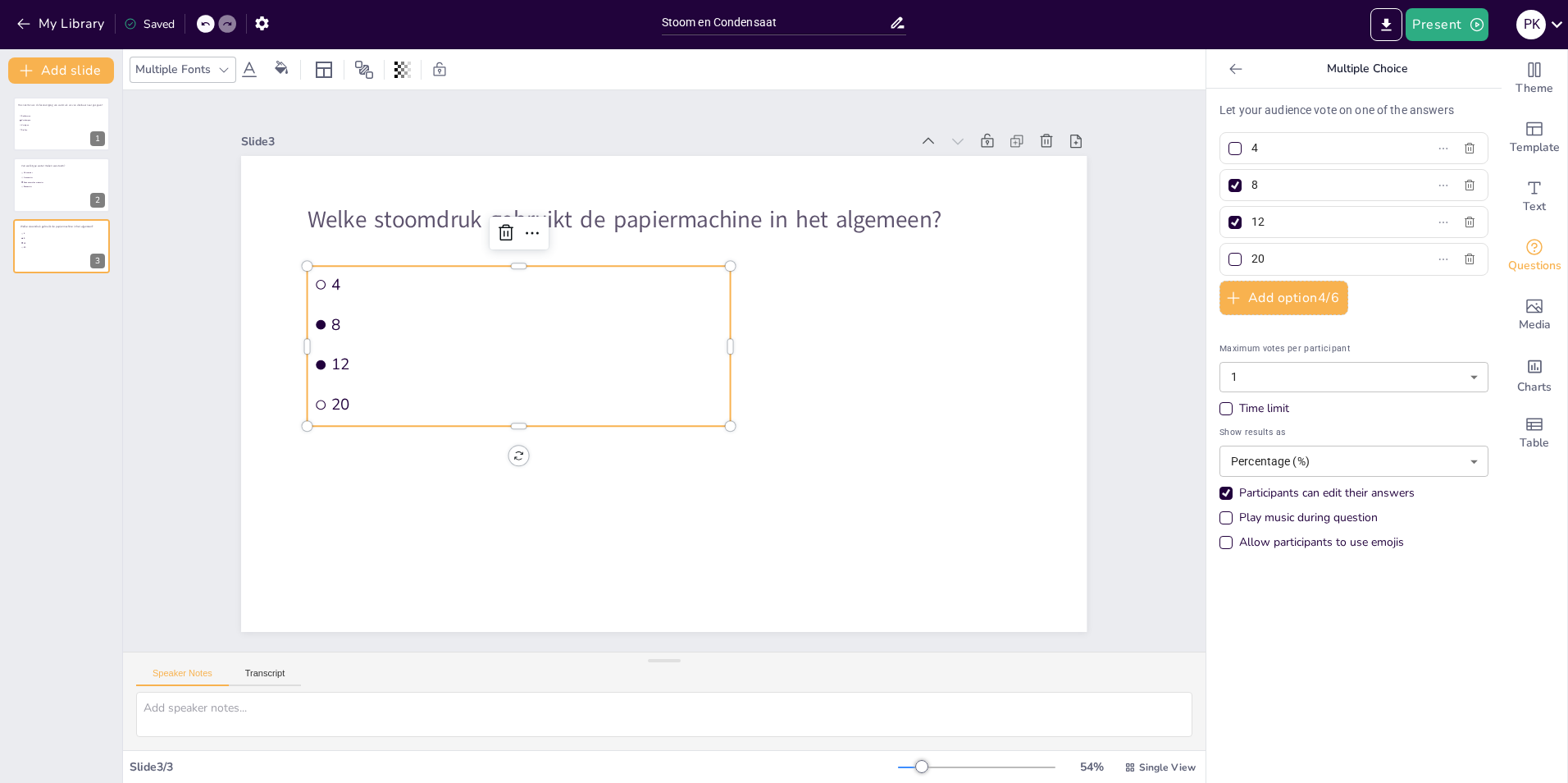
type input "20"
click at [1393, 333] on div "Maximum votes per participant 1 1 ​ Time limit Show results as Percentage (%) p…" at bounding box center [1354, 444] width 269 height 231
click at [26, 63] on icon "button" at bounding box center [26, 71] width 16 height 16
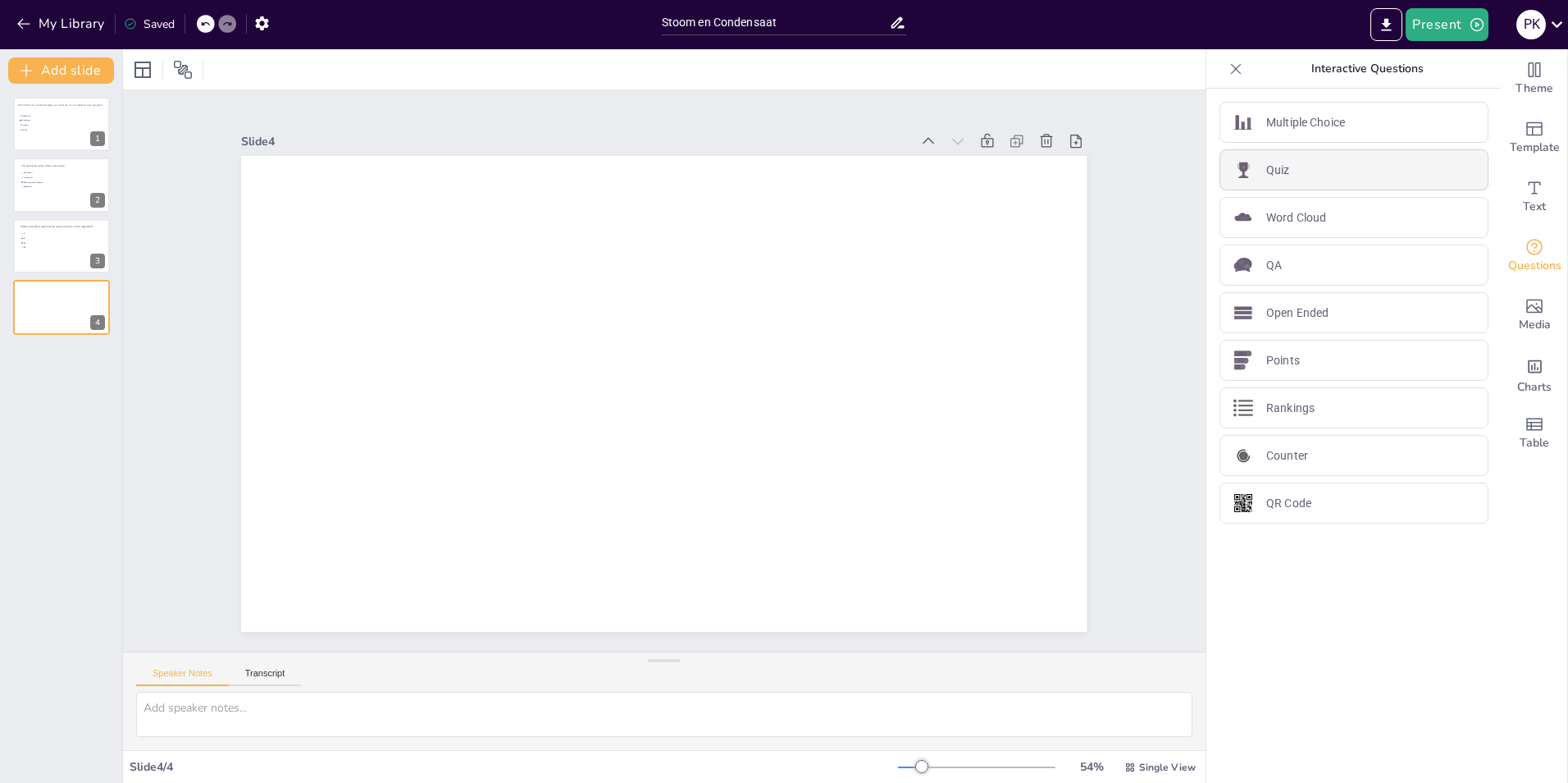
click at [1275, 164] on p "Quiz" at bounding box center [1278, 170] width 24 height 17
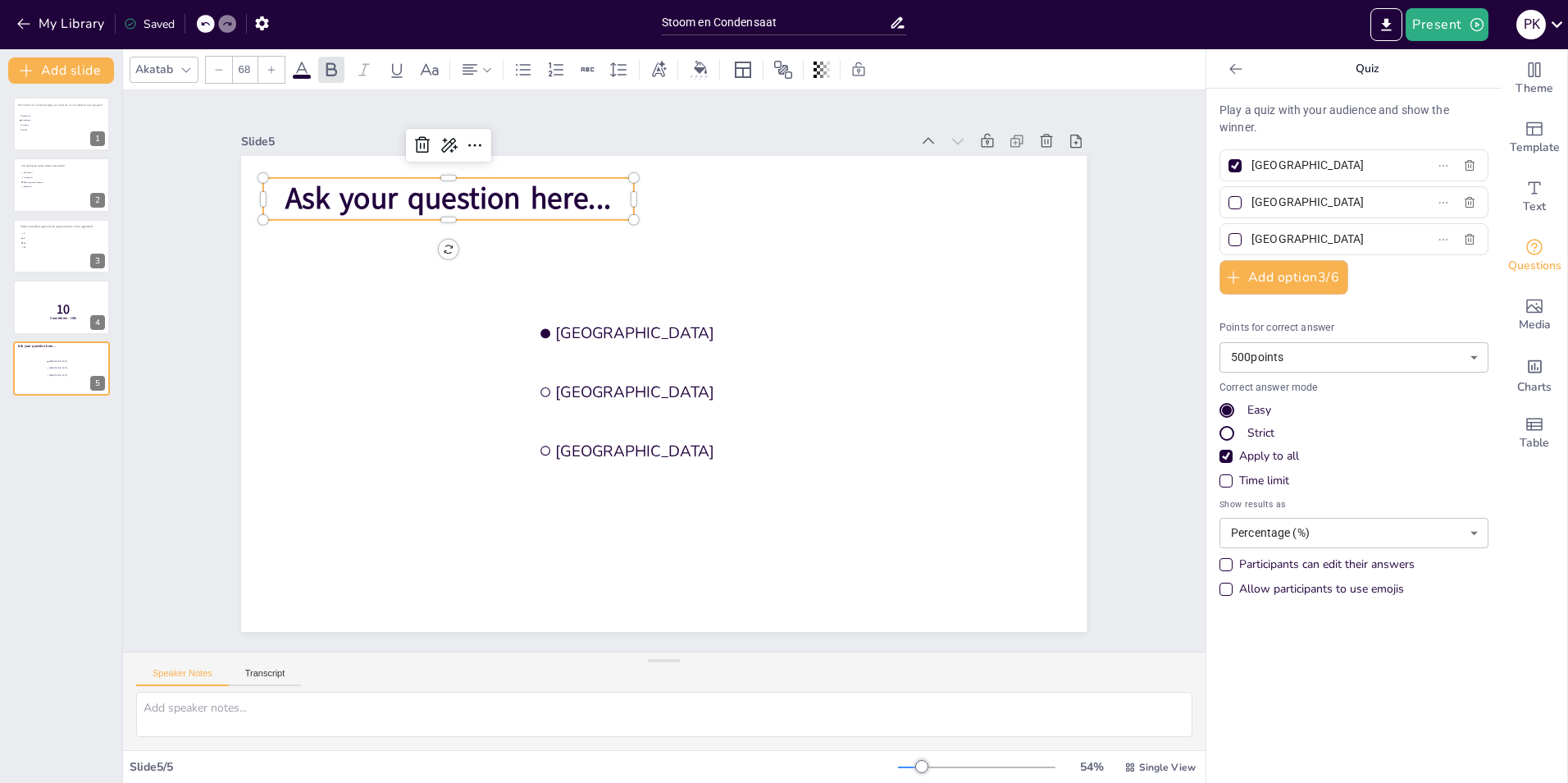
click at [394, 196] on span "Ask your question here..." at bounding box center [448, 198] width 326 height 41
click at [577, 189] on span "Ask your question here..." at bounding box center [448, 198] width 326 height 41
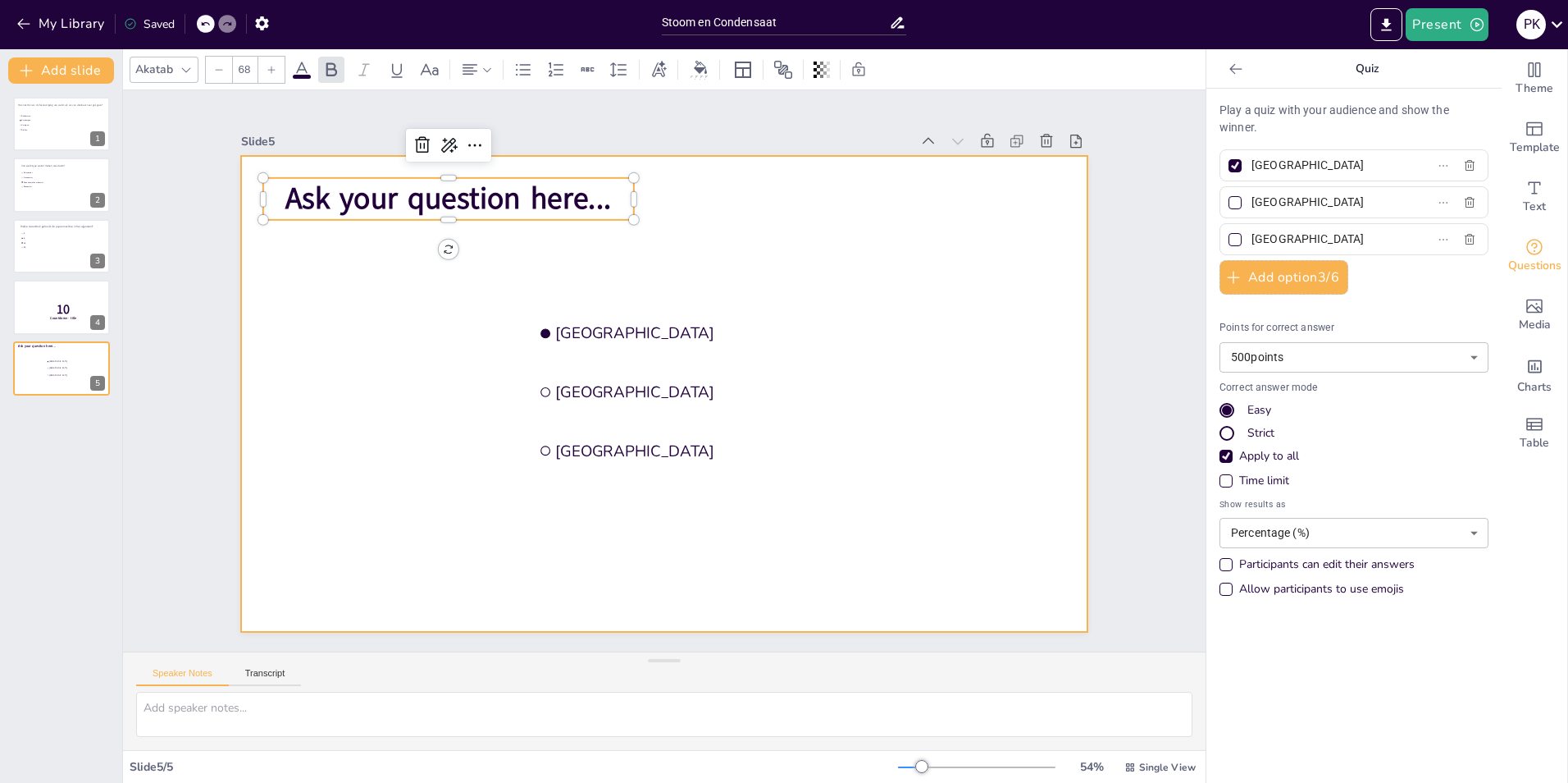
click at [603, 236] on div at bounding box center [664, 394] width 846 height 476
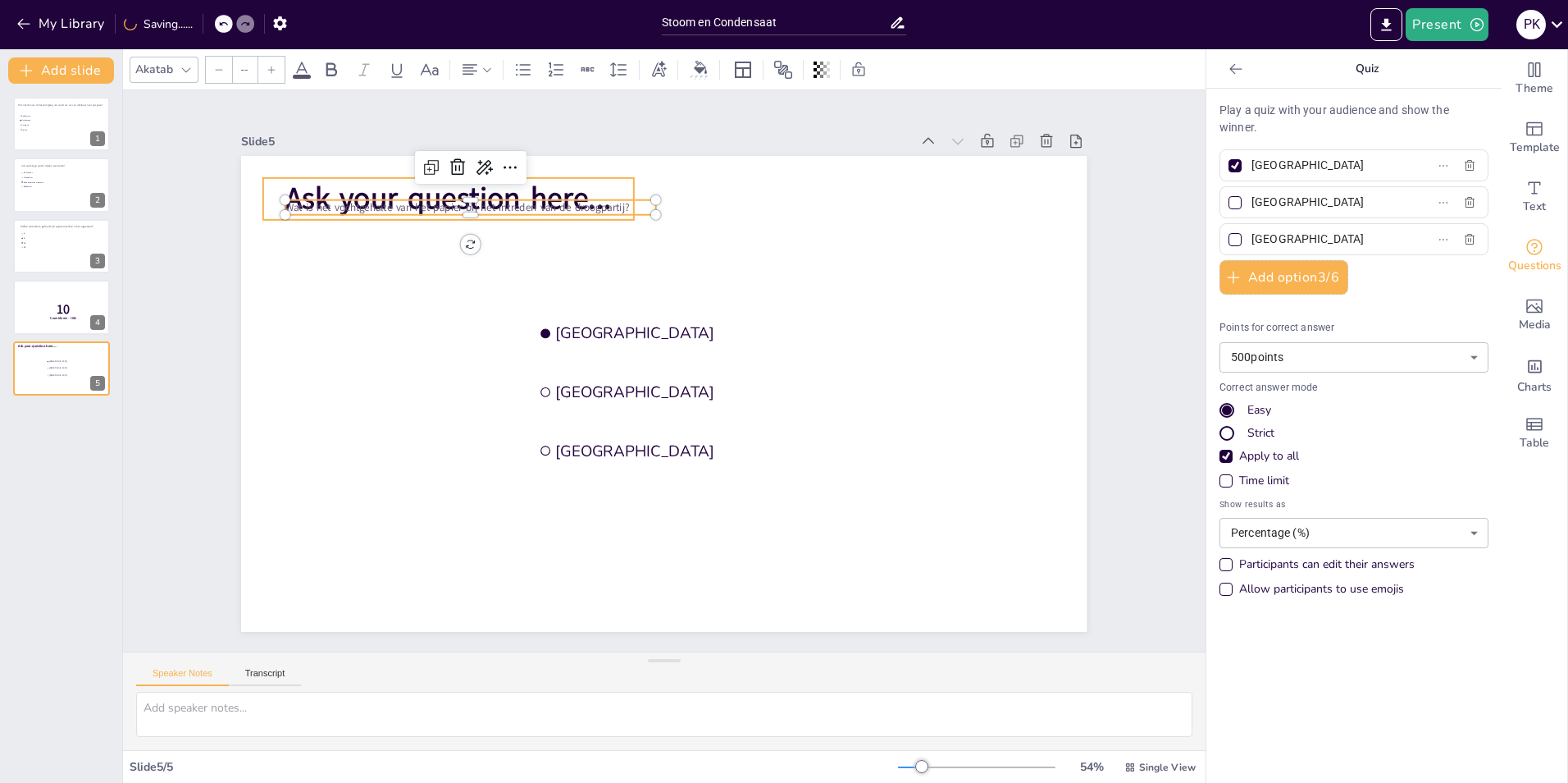
type input "68"
click at [548, 183] on span "Ask your question here..." at bounding box center [448, 198] width 326 height 41
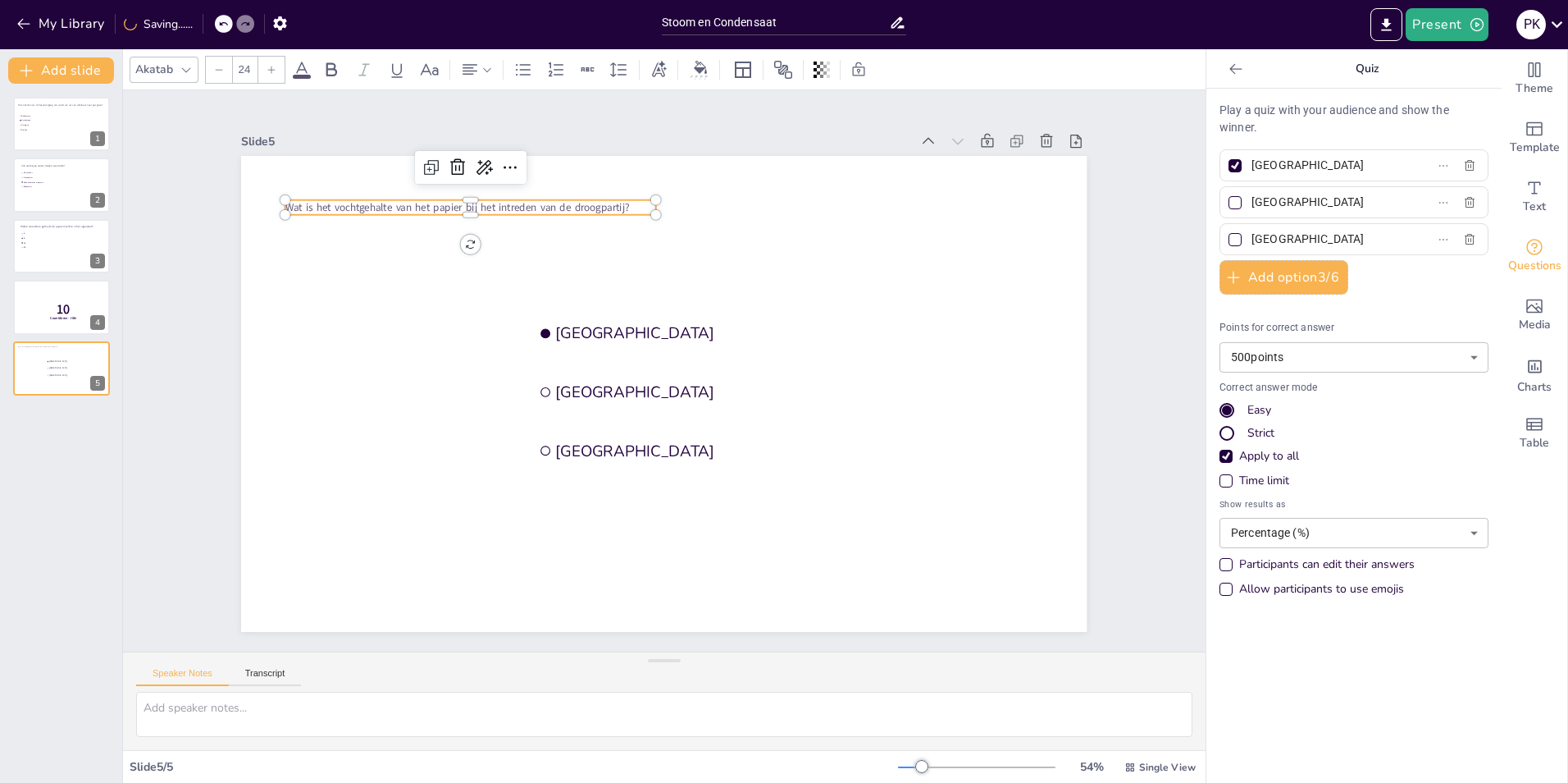
click at [591, 203] on span "Wat is het vochtgehalte van het papier bij het intreden van de droogpartij?" at bounding box center [457, 207] width 344 height 14
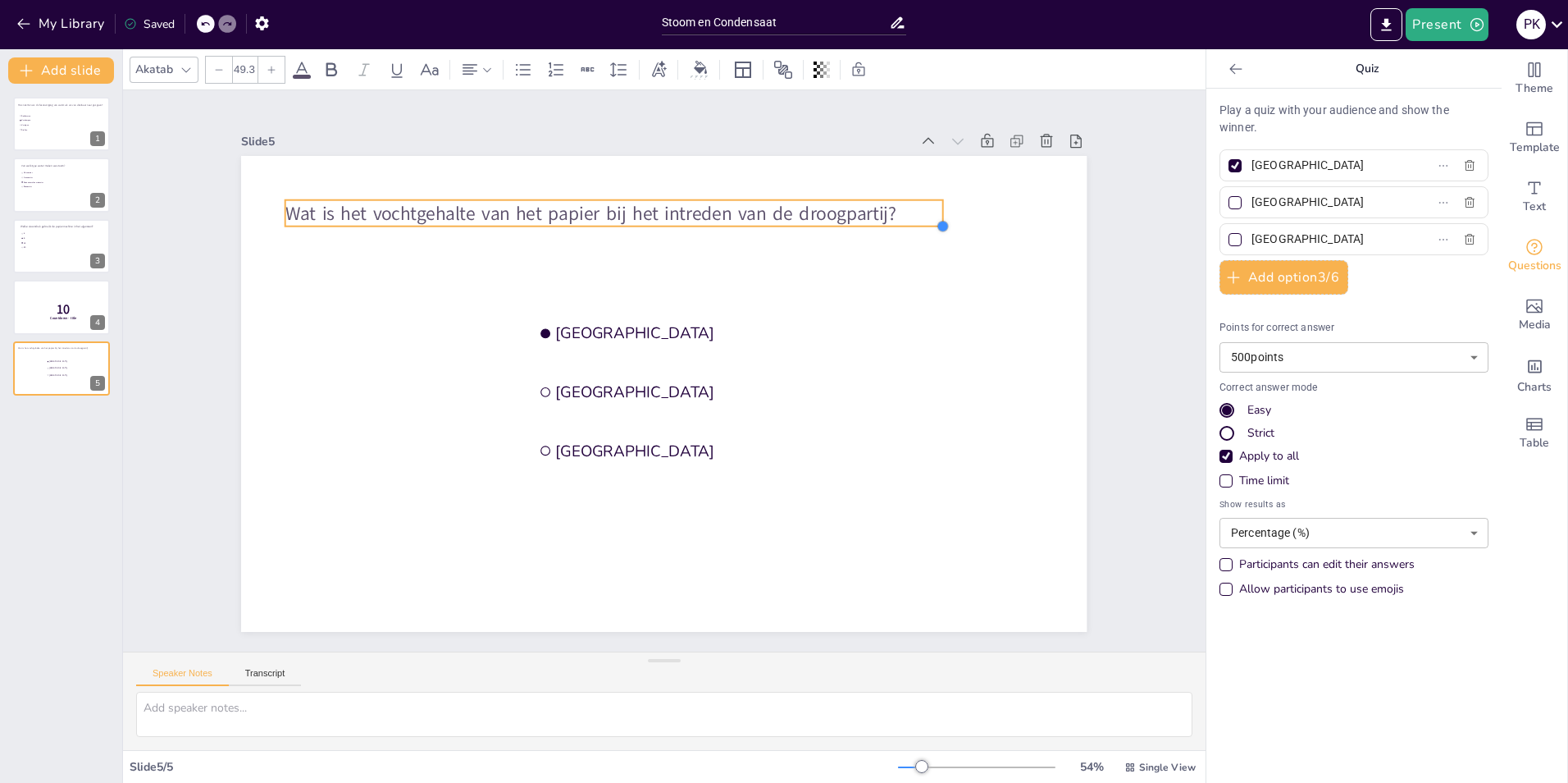
type input "50.6"
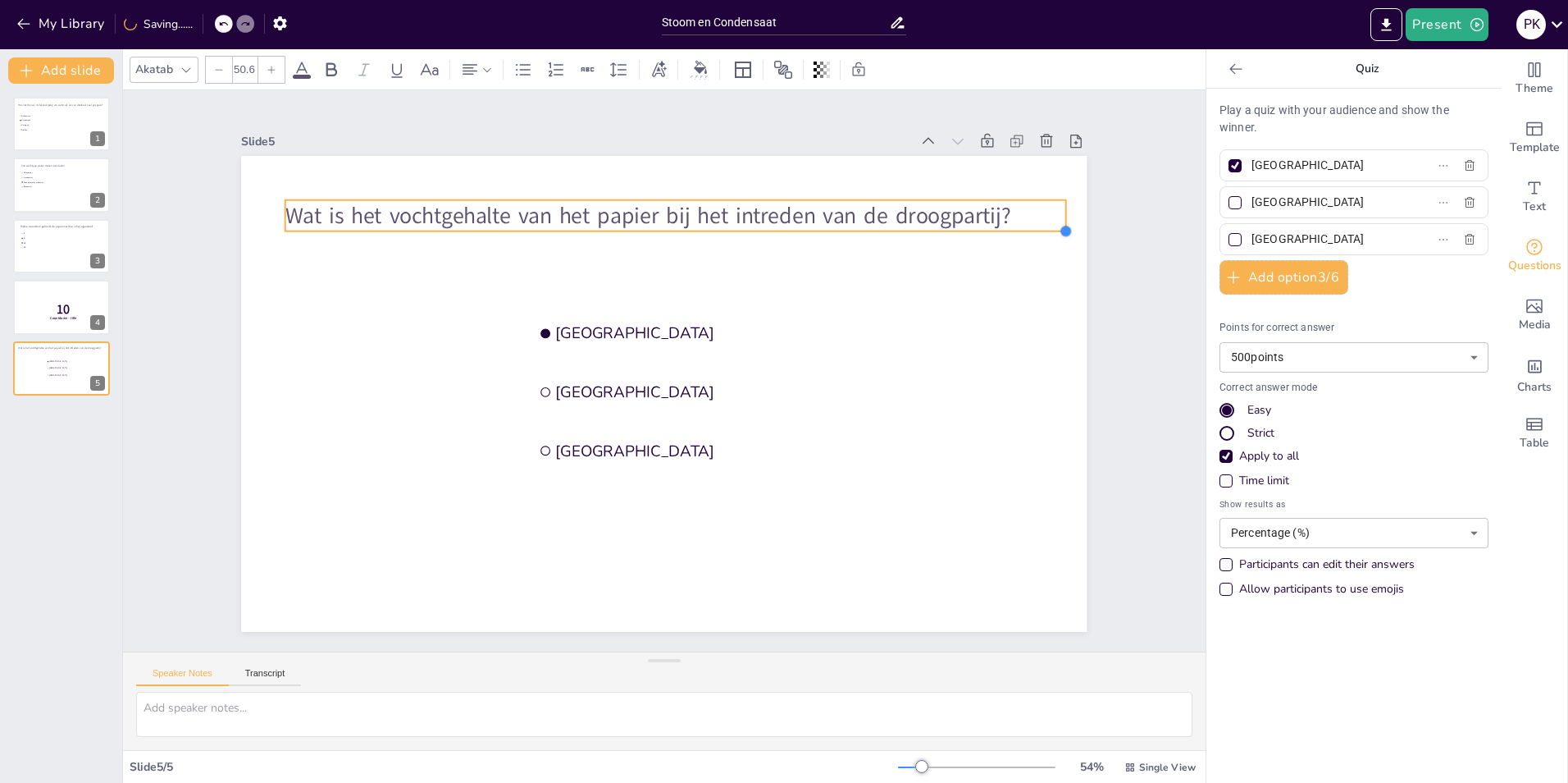
drag, startPoint x: 645, startPoint y: 212, endPoint x: 669, endPoint y: 228, distance: 28.8
click at [669, 228] on div "Amsterdam [GEOGRAPHIC_DATA] The Hague Wat is het vochtgehalte van het papier bi…" at bounding box center [664, 394] width 846 height 476
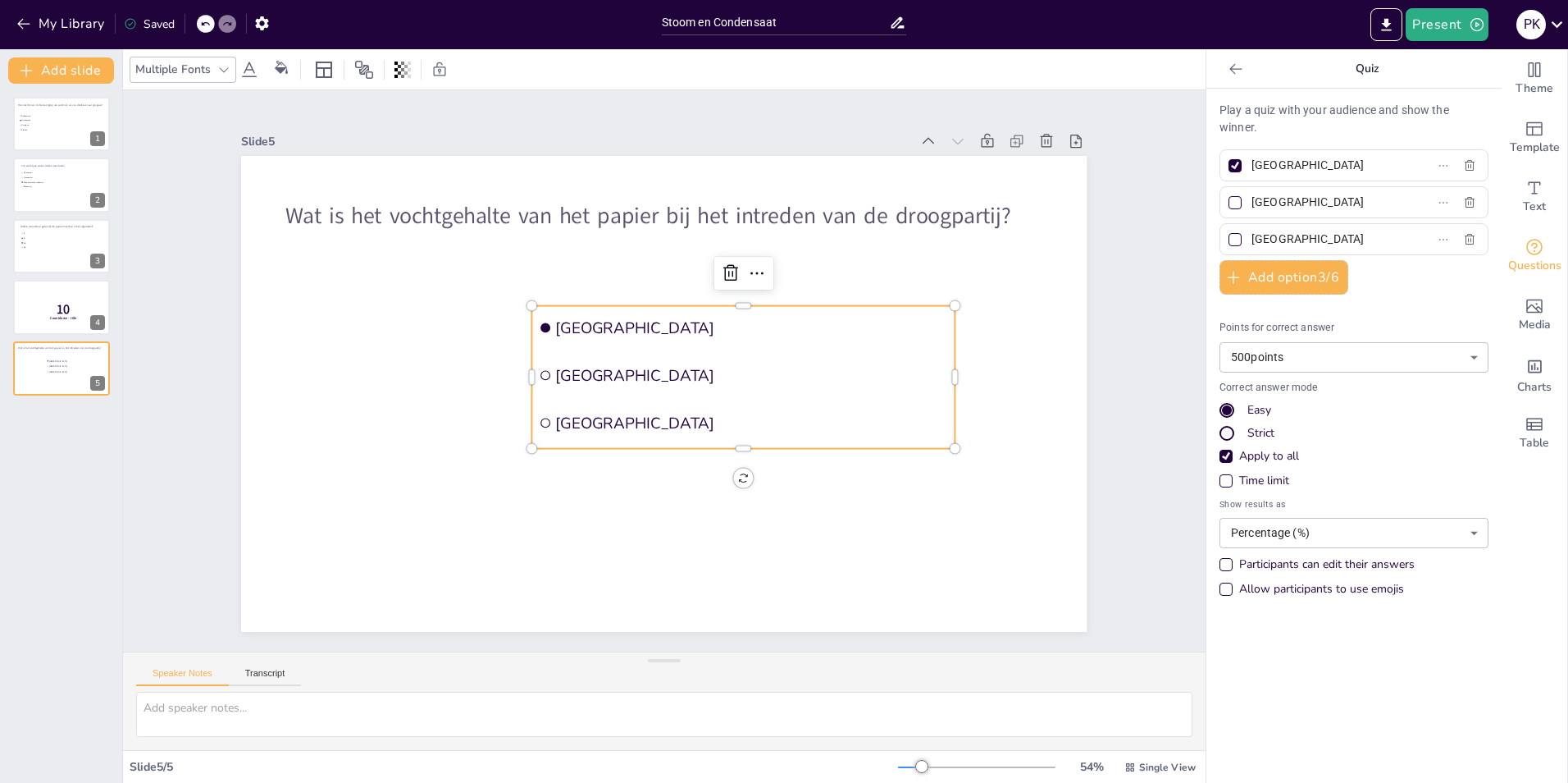
click at [601, 326] on span "[GEOGRAPHIC_DATA]" at bounding box center [752, 328] width 392 height 21
click at [1259, 167] on input "[GEOGRAPHIC_DATA]" at bounding box center [1327, 166] width 153 height 24
drag, startPoint x: 1332, startPoint y: 161, endPoint x: 1223, endPoint y: 171, distance: 109.5
click at [1225, 171] on label "[GEOGRAPHIC_DATA]" at bounding box center [1327, 166] width 205 height 24
click at [1251, 171] on input "[GEOGRAPHIC_DATA]" at bounding box center [1327, 166] width 153 height 24
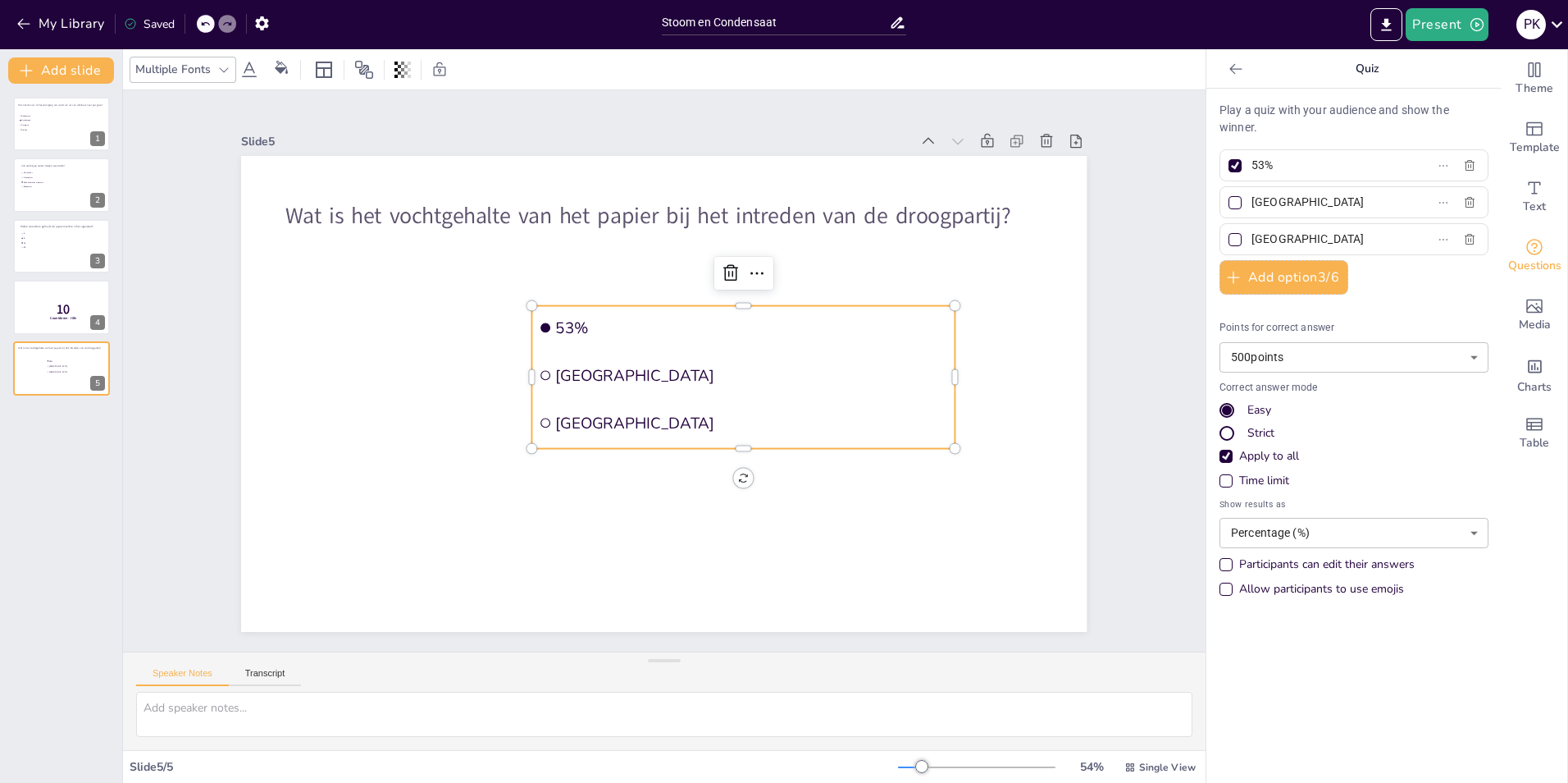
type input "53%"
click at [1286, 199] on input "[GEOGRAPHIC_DATA]" at bounding box center [1327, 202] width 153 height 24
drag, startPoint x: 1332, startPoint y: 205, endPoint x: 1226, endPoint y: 208, distance: 106.0
click at [1226, 208] on label "[GEOGRAPHIC_DATA]" at bounding box center [1327, 202] width 205 height 24
click at [1251, 208] on input "[GEOGRAPHIC_DATA]" at bounding box center [1327, 202] width 153 height 24
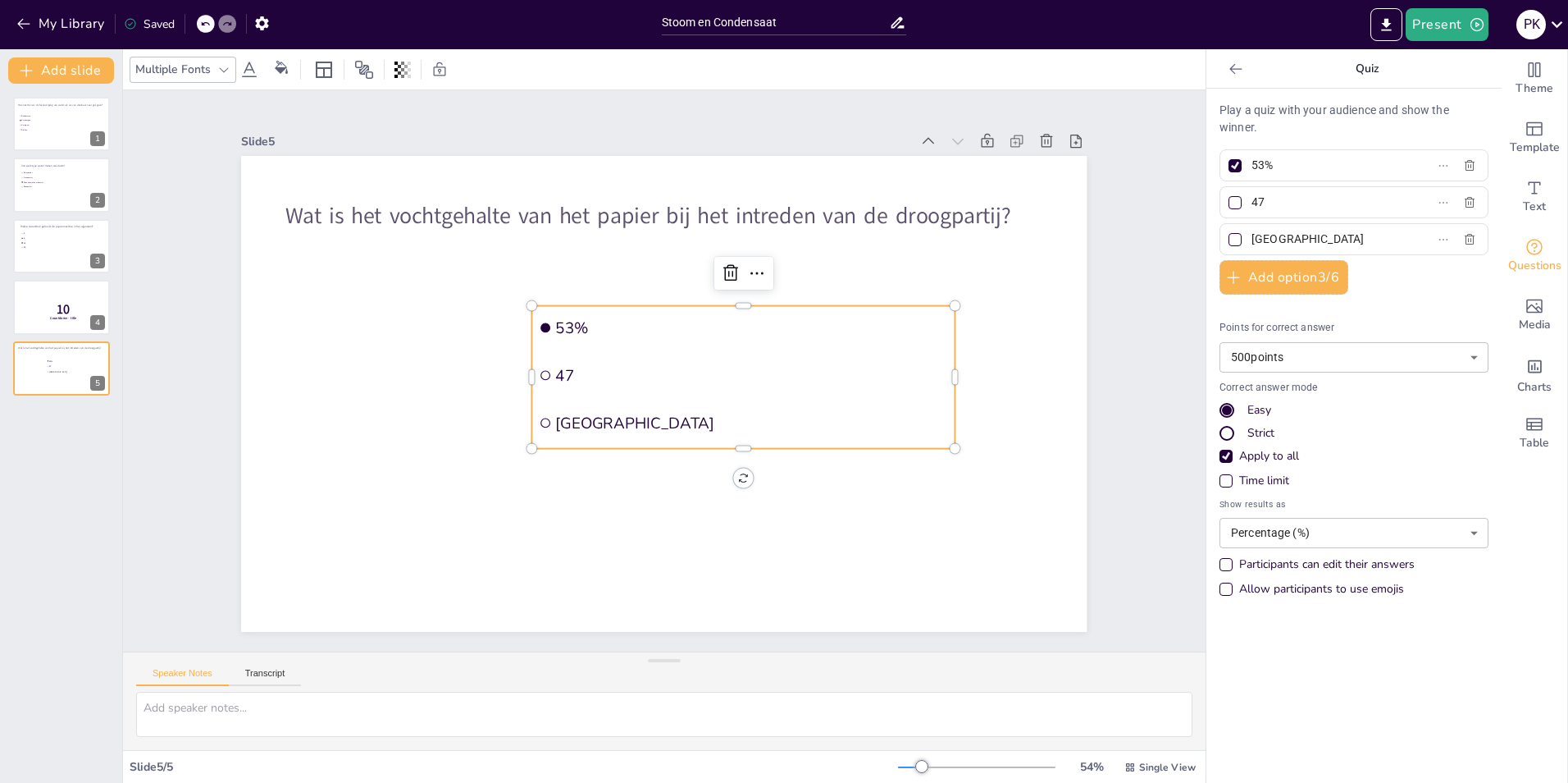
type input "47"
click at [1231, 202] on div at bounding box center [1235, 202] width 8 height 8
click at [1251, 202] on input "47" at bounding box center [1327, 202] width 153 height 24
checkbox input "true"
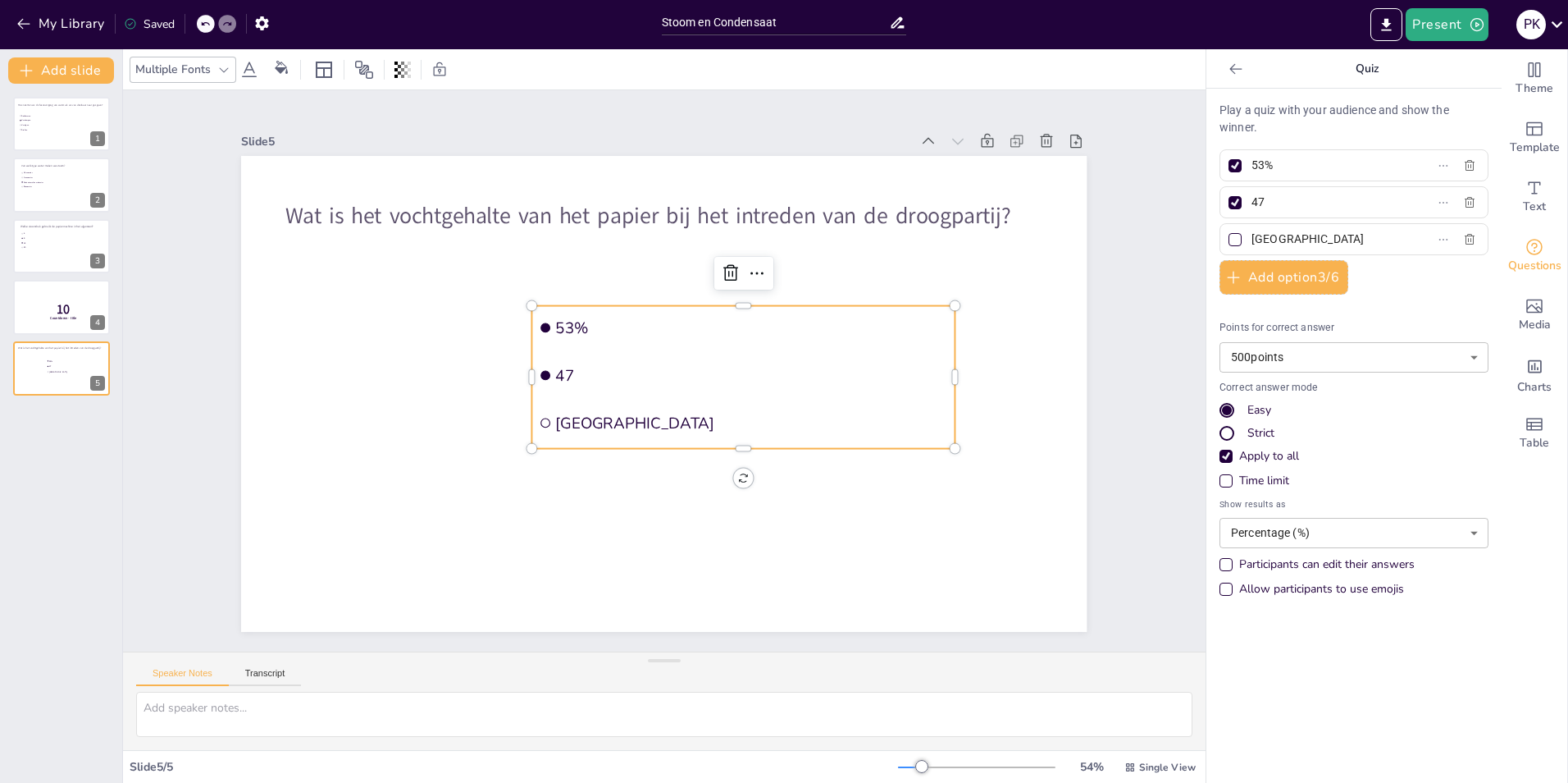
drag, startPoint x: 1218, startPoint y: 162, endPoint x: 1259, endPoint y: 193, distance: 51.4
click at [1229, 164] on div at bounding box center [1235, 166] width 14 height 14
click at [1251, 164] on input "53%" at bounding box center [1327, 166] width 153 height 24
checkbox input "false"
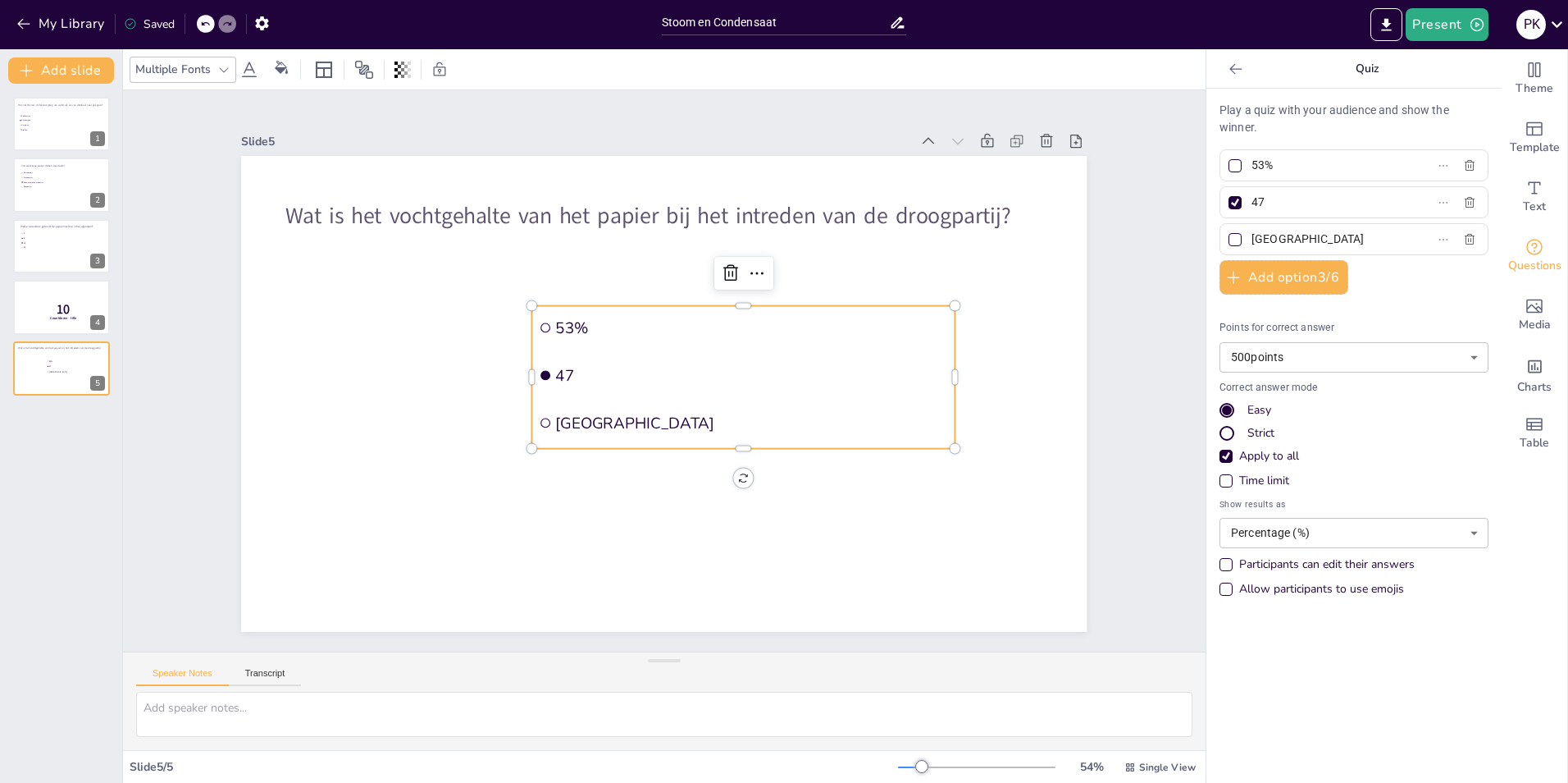
drag, startPoint x: 1242, startPoint y: 234, endPoint x: 1383, endPoint y: 234, distance: 141.0
click at [1383, 234] on label "[GEOGRAPHIC_DATA]" at bounding box center [1327, 239] width 205 height 24
click at [1383, 234] on input "[GEOGRAPHIC_DATA]" at bounding box center [1327, 239] width 153 height 24
type input "98.5"
click at [1275, 197] on input "47" at bounding box center [1327, 202] width 153 height 24
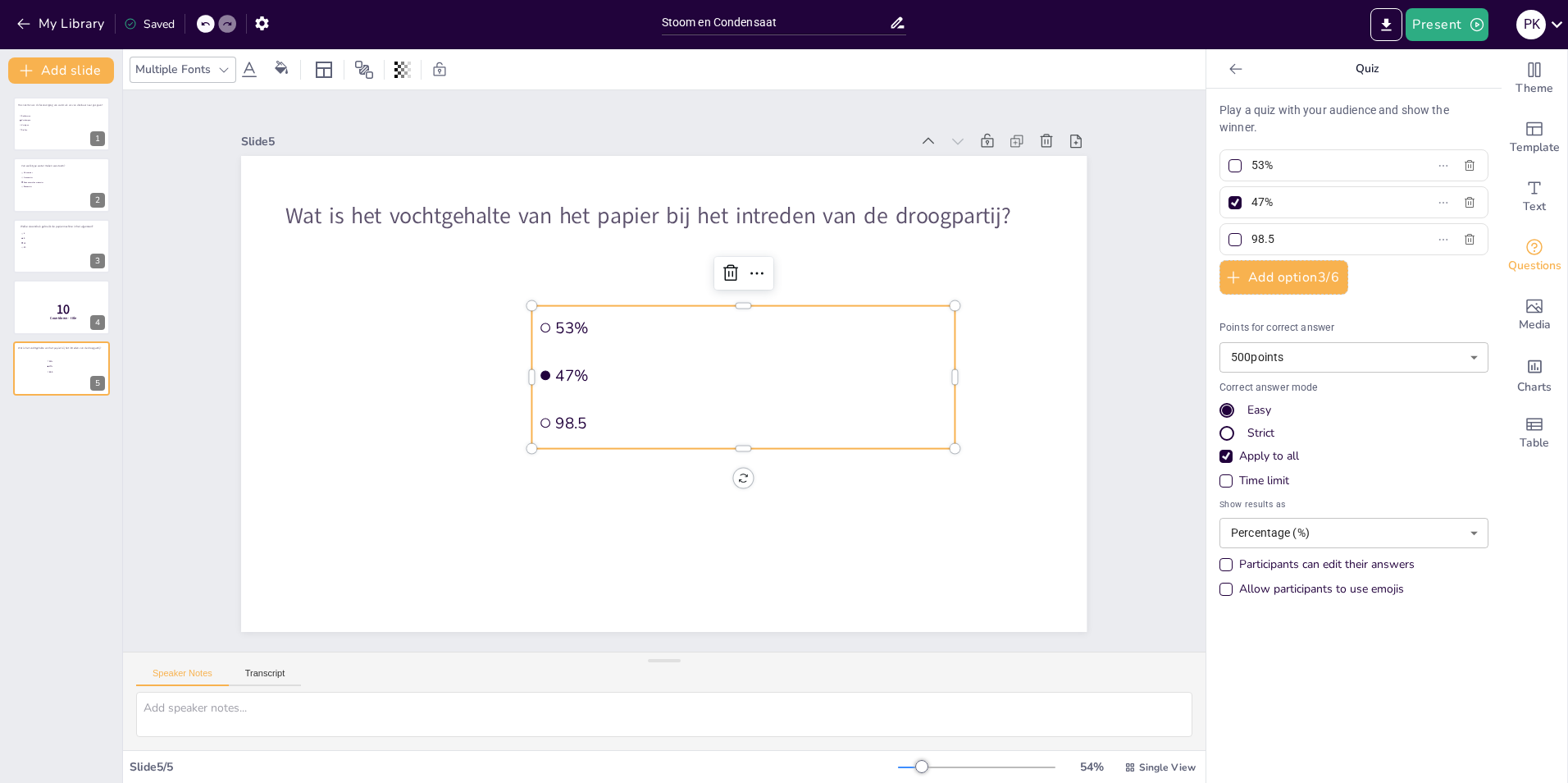
type input "47%"
click at [1289, 241] on input "98.5" at bounding box center [1327, 239] width 153 height 24
type input "98.5%"
click at [1277, 277] on button "Add option 3 / 6" at bounding box center [1284, 277] width 128 height 34
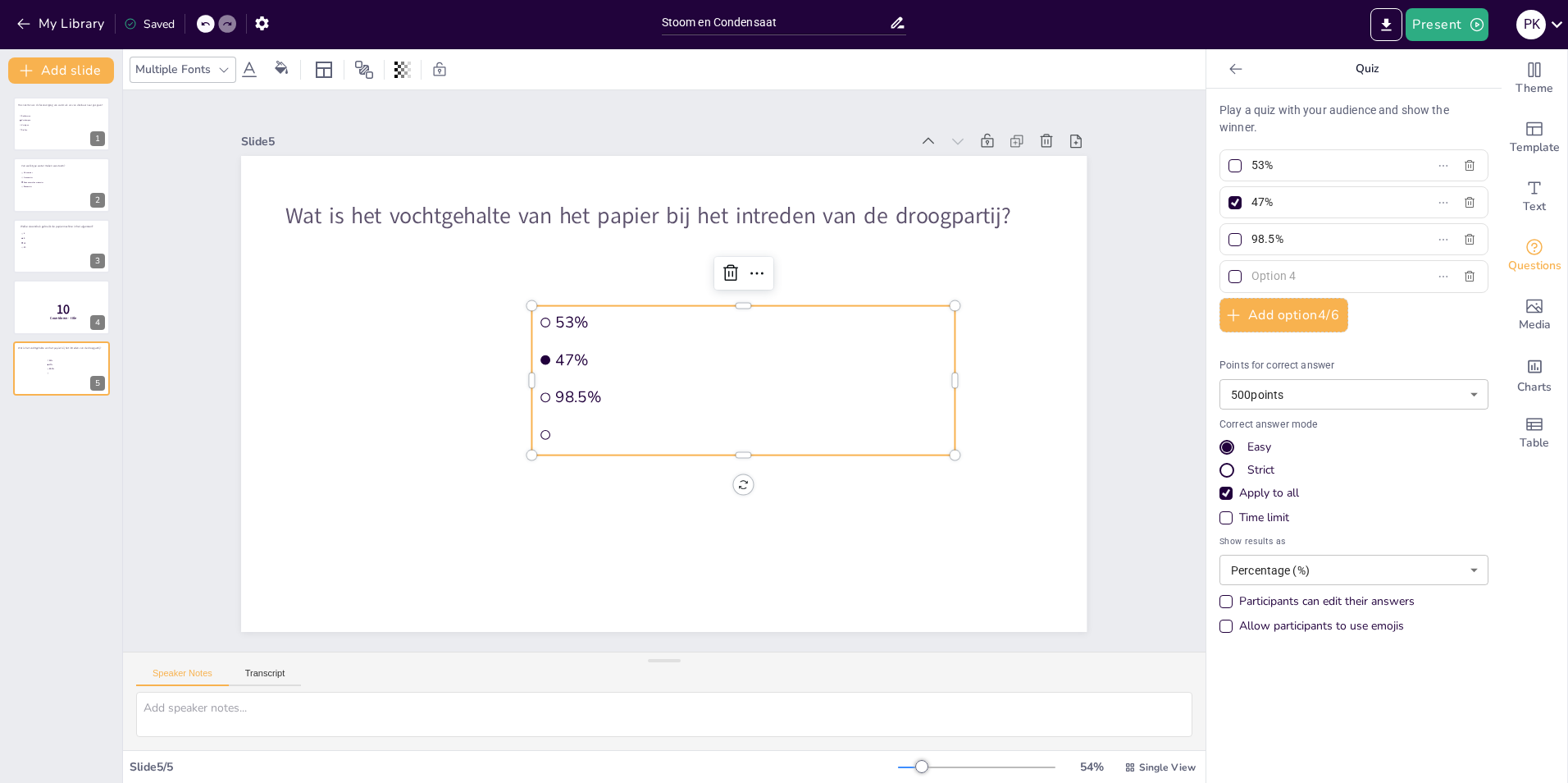
click at [1279, 279] on input "text" at bounding box center [1327, 276] width 153 height 24
type input "8%"
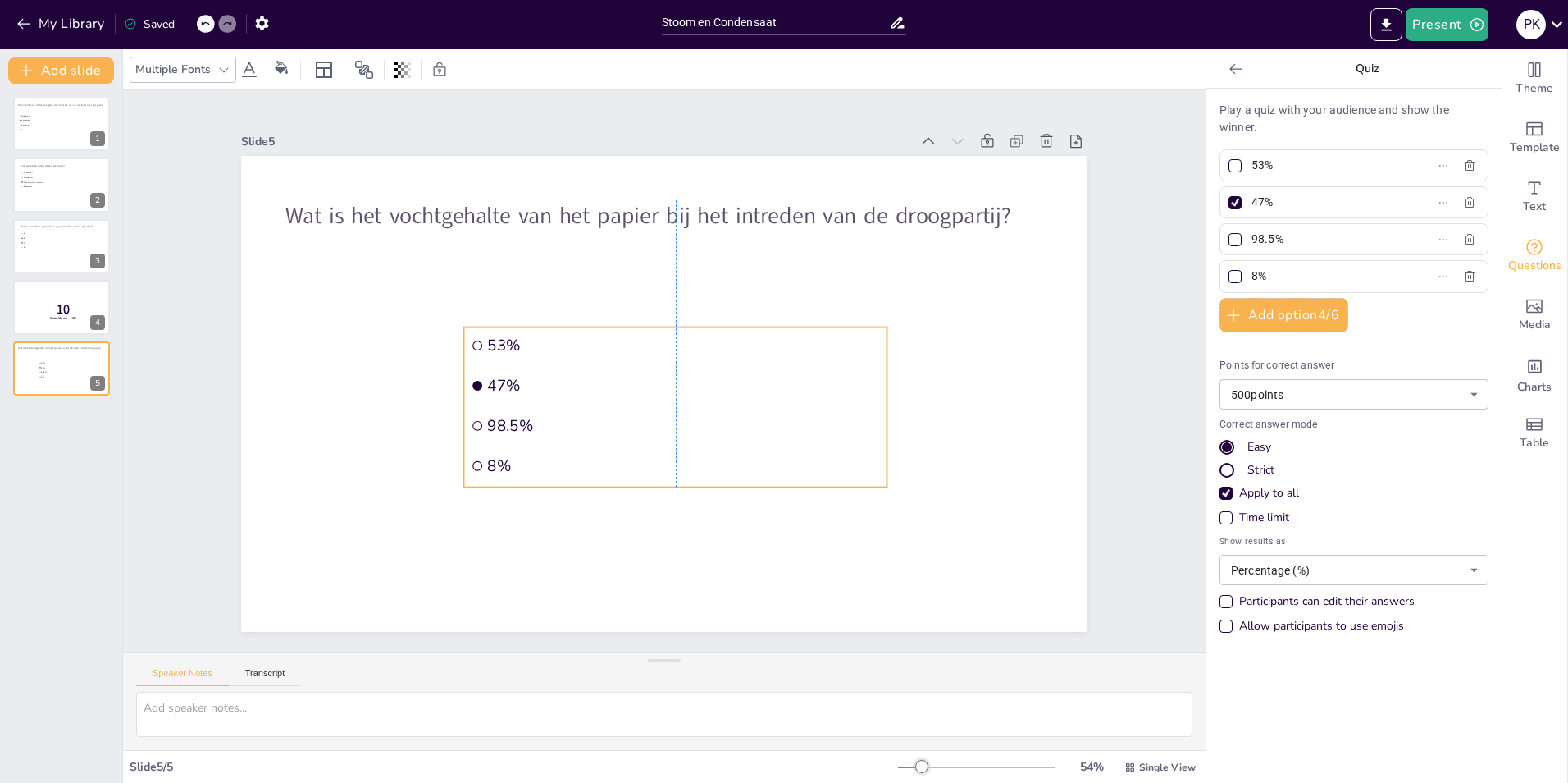
drag, startPoint x: 916, startPoint y: 340, endPoint x: 849, endPoint y: 362, distance: 70.5
click at [849, 367] on li "47%" at bounding box center [676, 385] width 423 height 37
click at [53, 239] on span "8" at bounding box center [45, 238] width 46 height 3
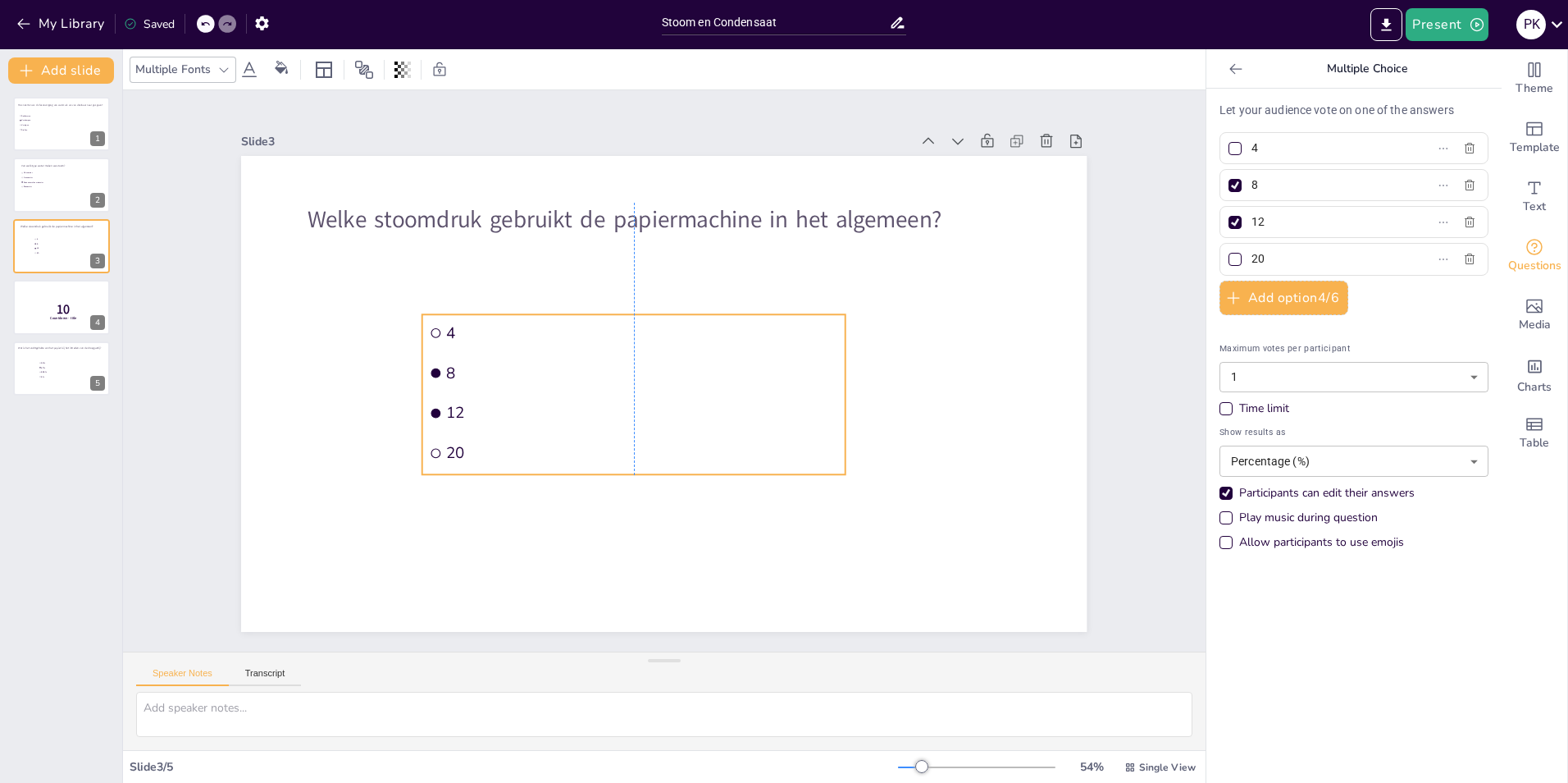
drag, startPoint x: 641, startPoint y: 368, endPoint x: 758, endPoint y: 417, distance: 126.8
click at [758, 417] on span "12" at bounding box center [641, 413] width 392 height 21
click at [72, 353] on icon at bounding box center [71, 355] width 10 height 10
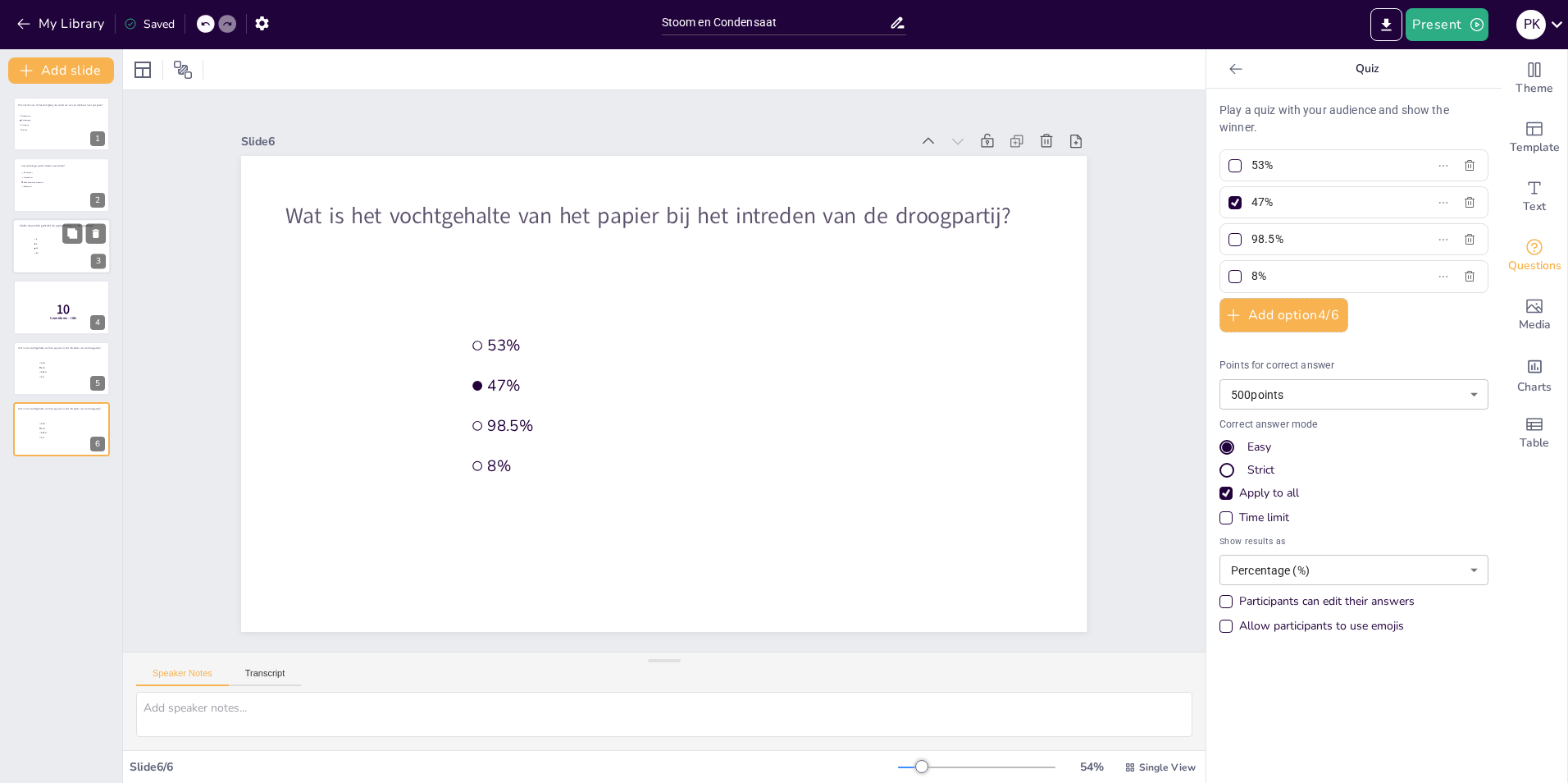
click at [69, 263] on div at bounding box center [62, 246] width 99 height 56
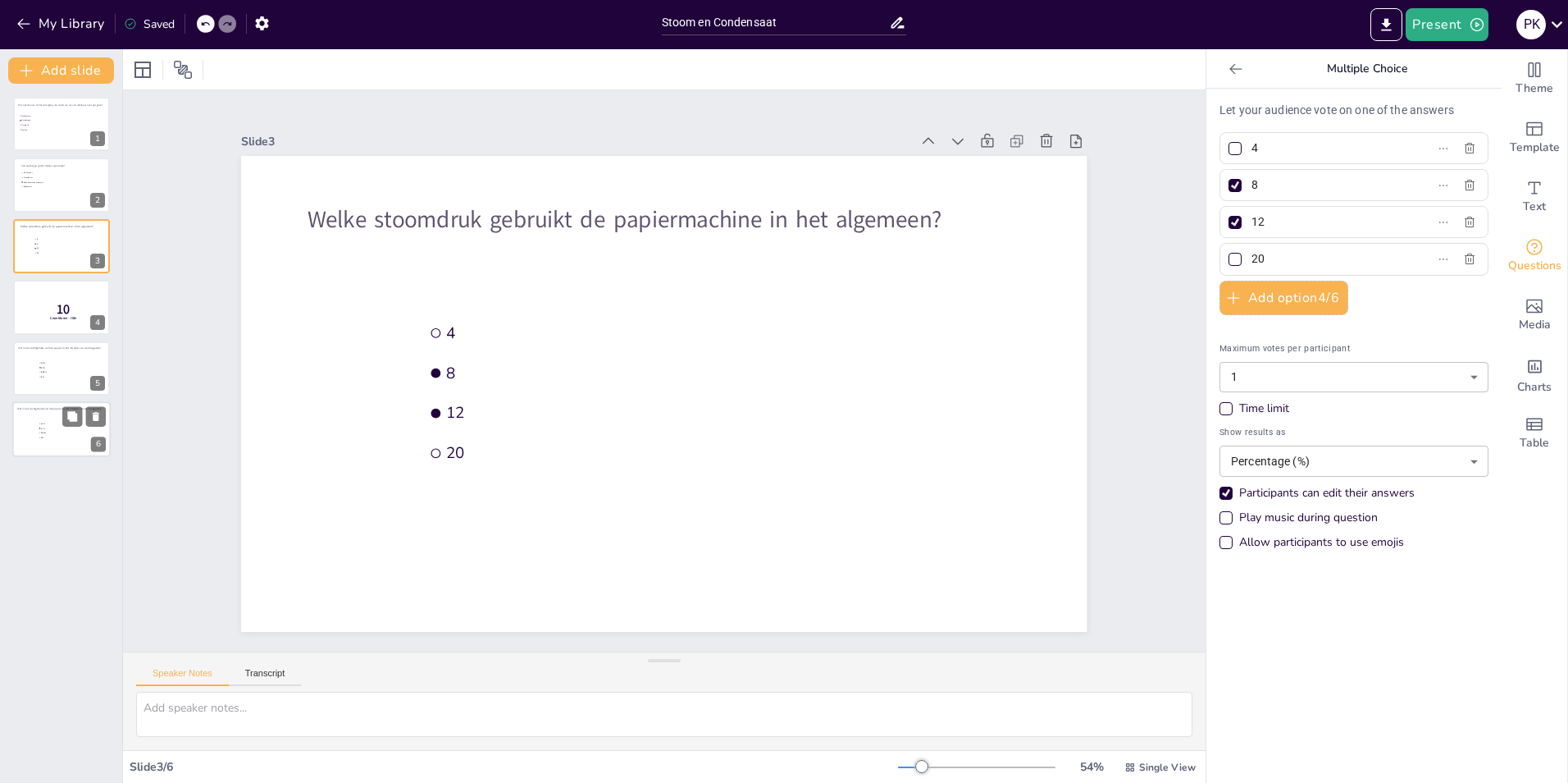
click at [57, 424] on span "53%" at bounding box center [63, 424] width 46 height 3
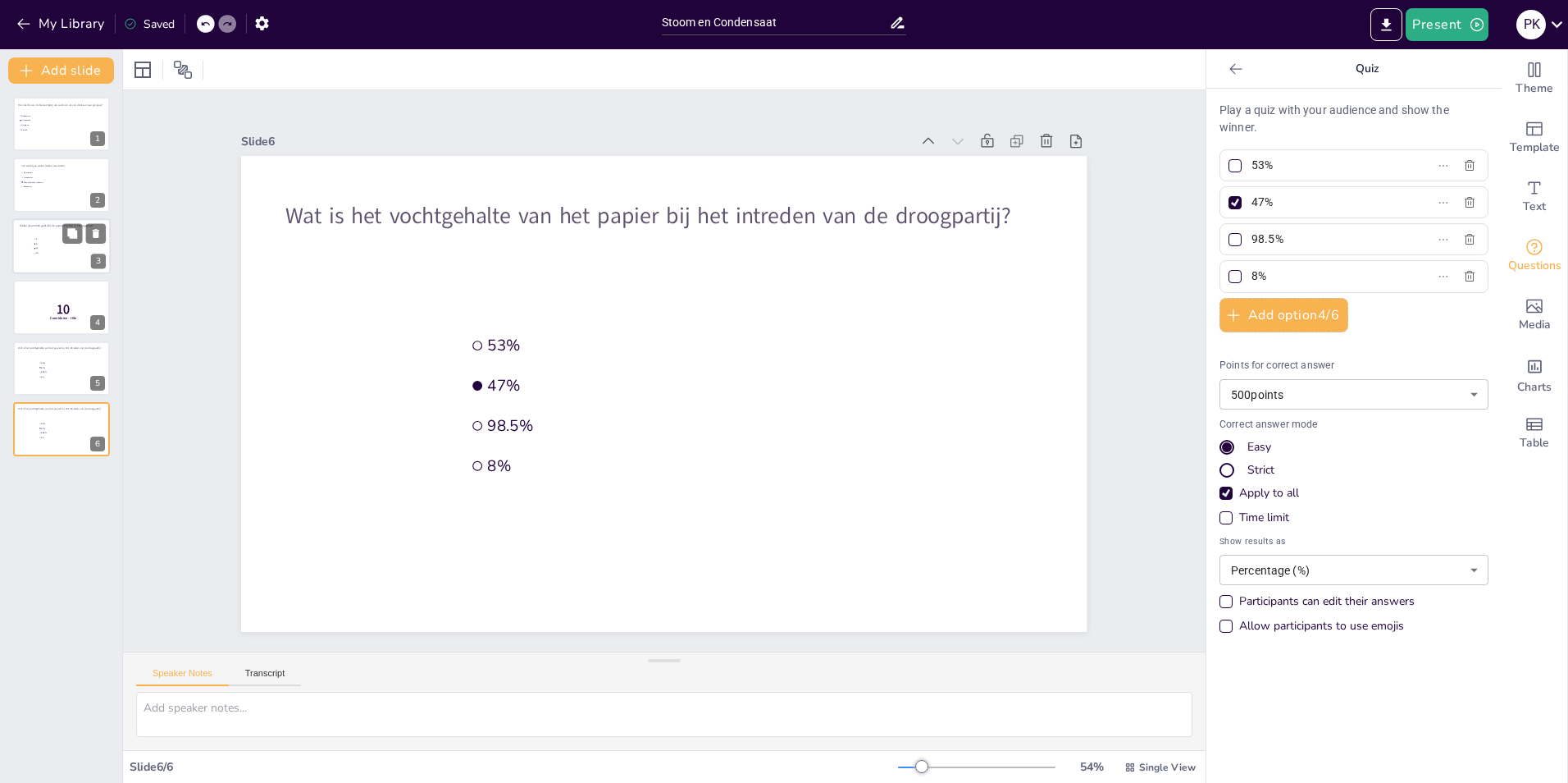
click at [64, 259] on div at bounding box center [62, 246] width 99 height 56
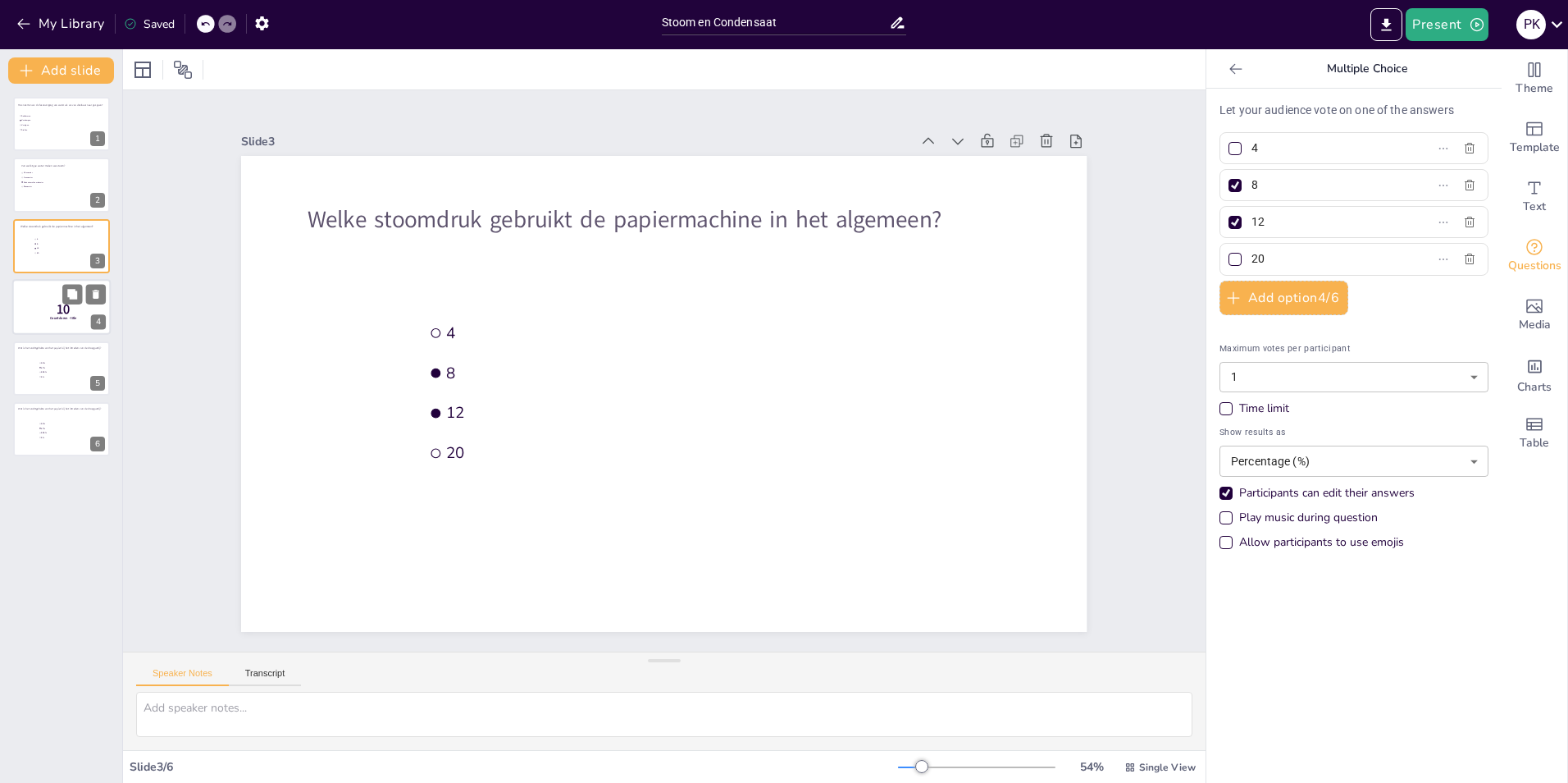
click at [28, 305] on div at bounding box center [62, 307] width 99 height 56
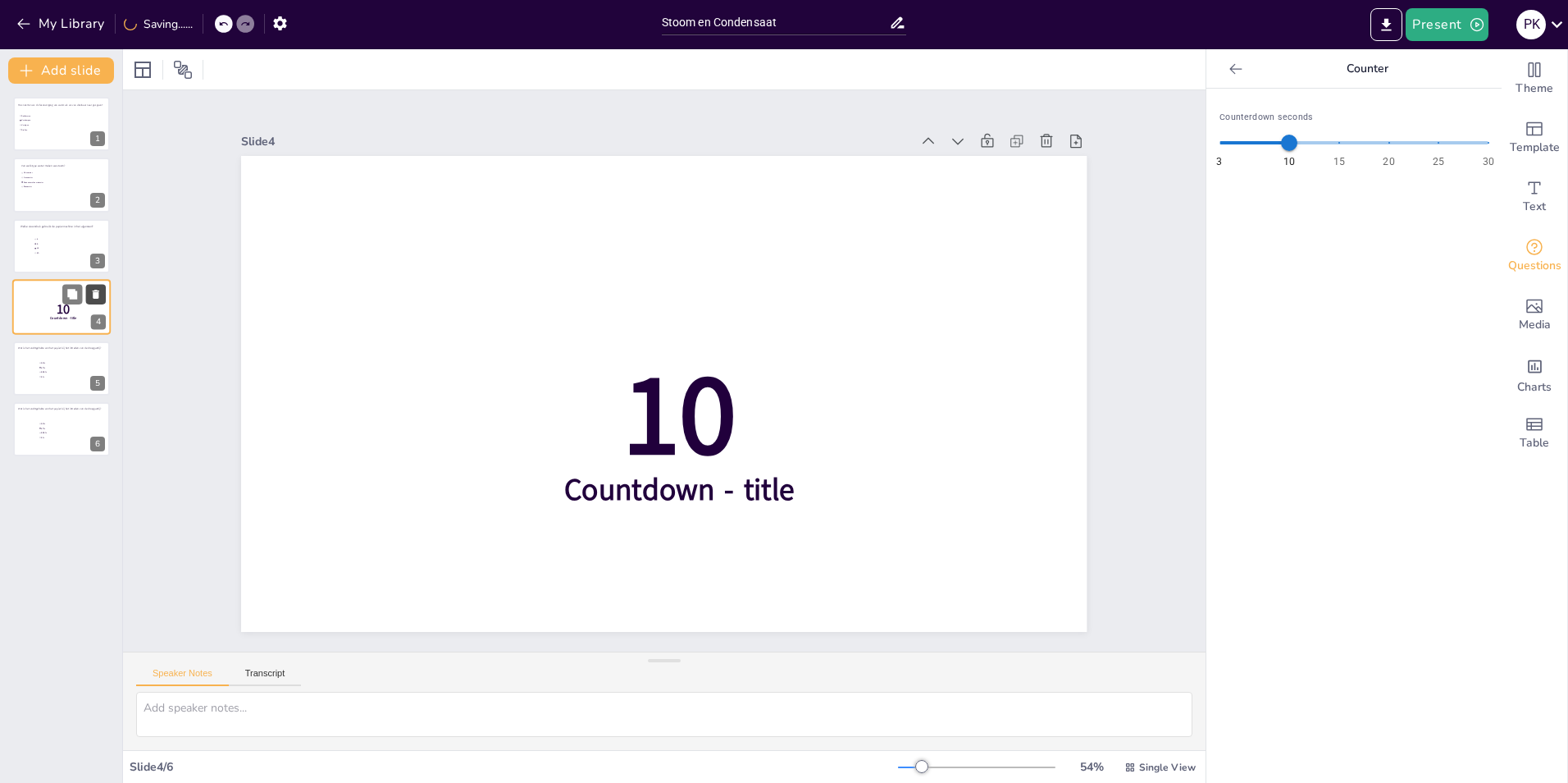
click at [96, 295] on icon at bounding box center [95, 294] width 6 height 9
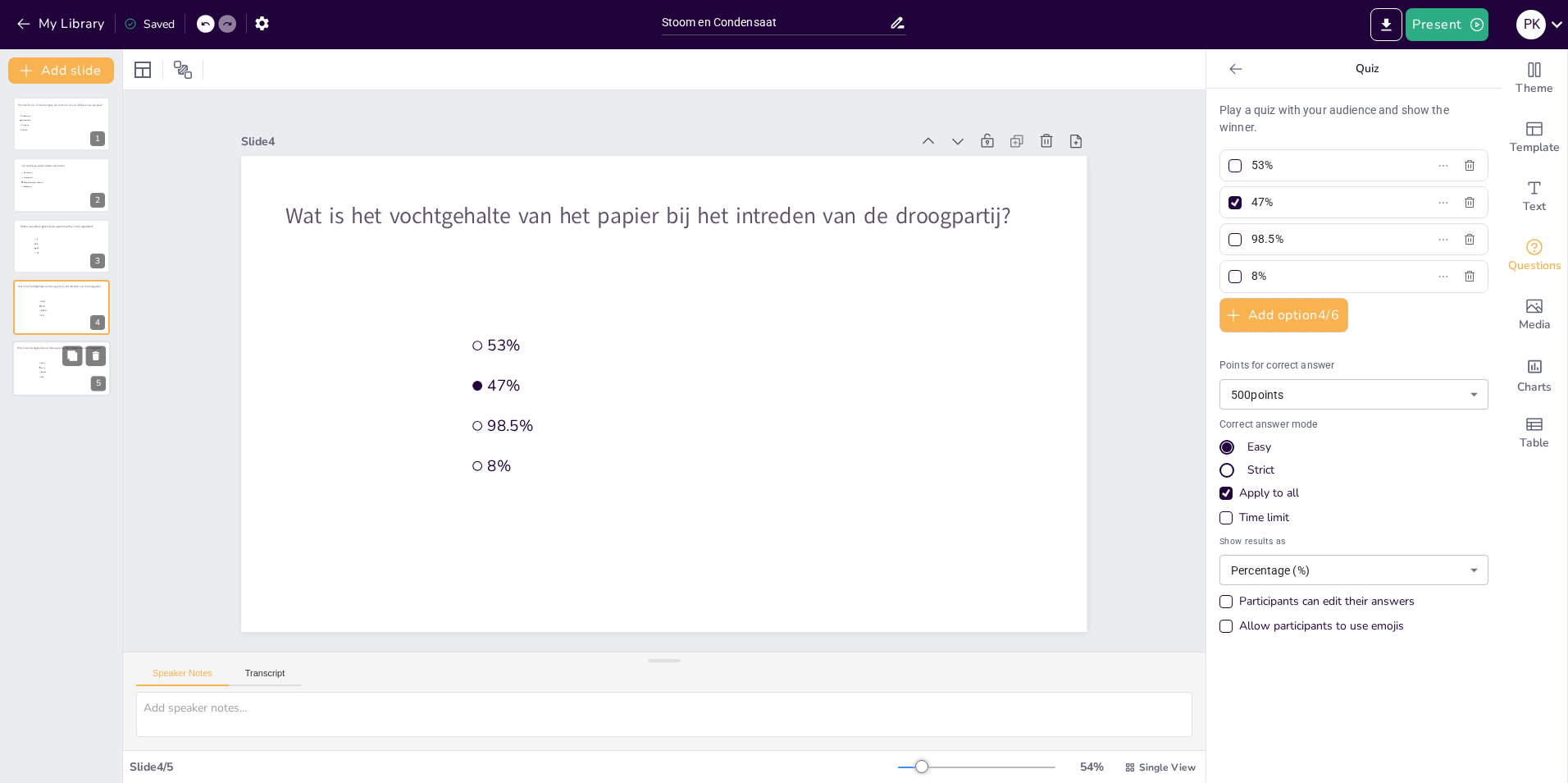
click at [83, 364] on div at bounding box center [84, 356] width 43 height 20
click at [100, 349] on button at bounding box center [96, 356] width 20 height 20
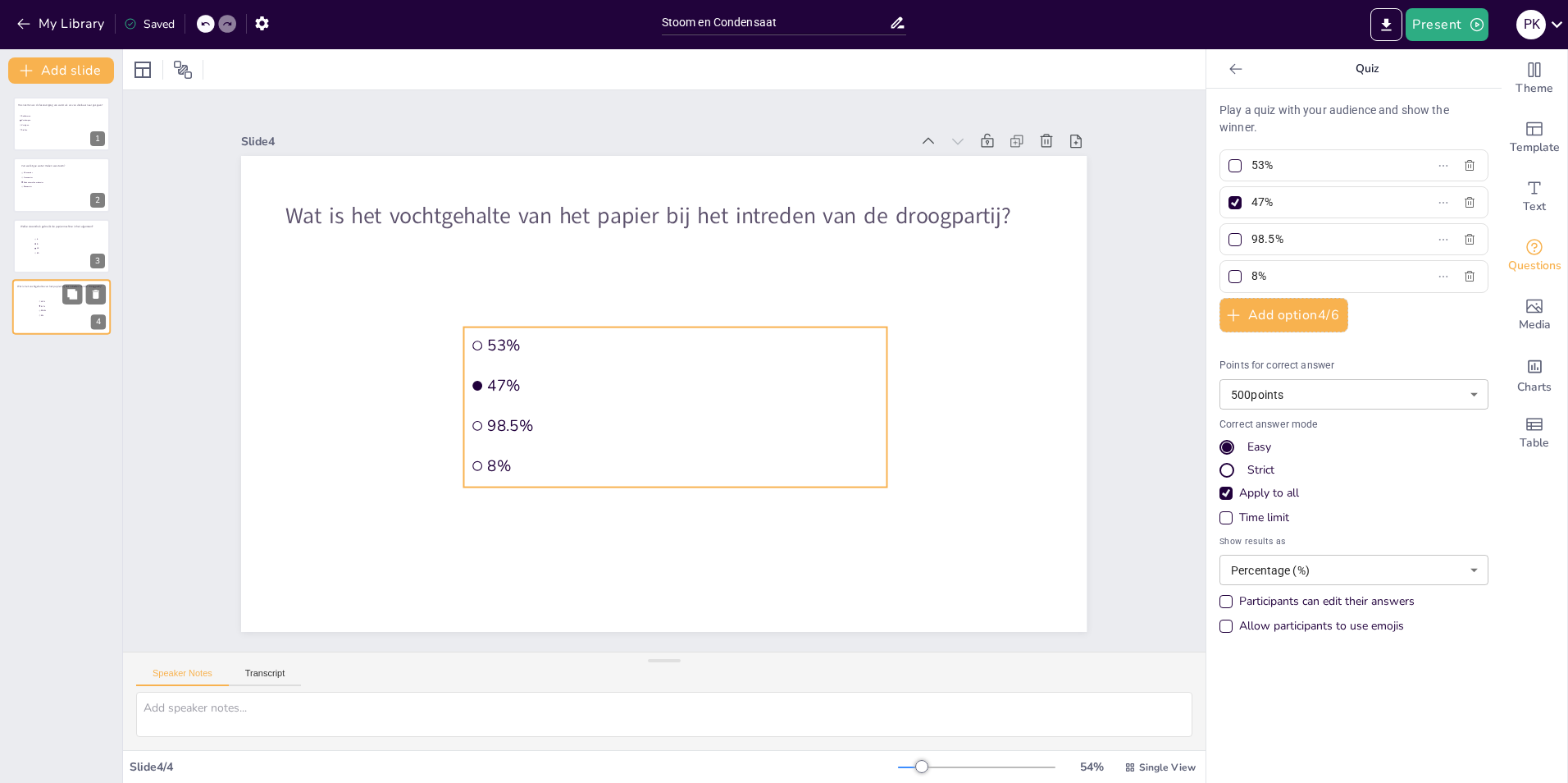
click at [72, 310] on span "98.5%" at bounding box center [63, 310] width 46 height 3
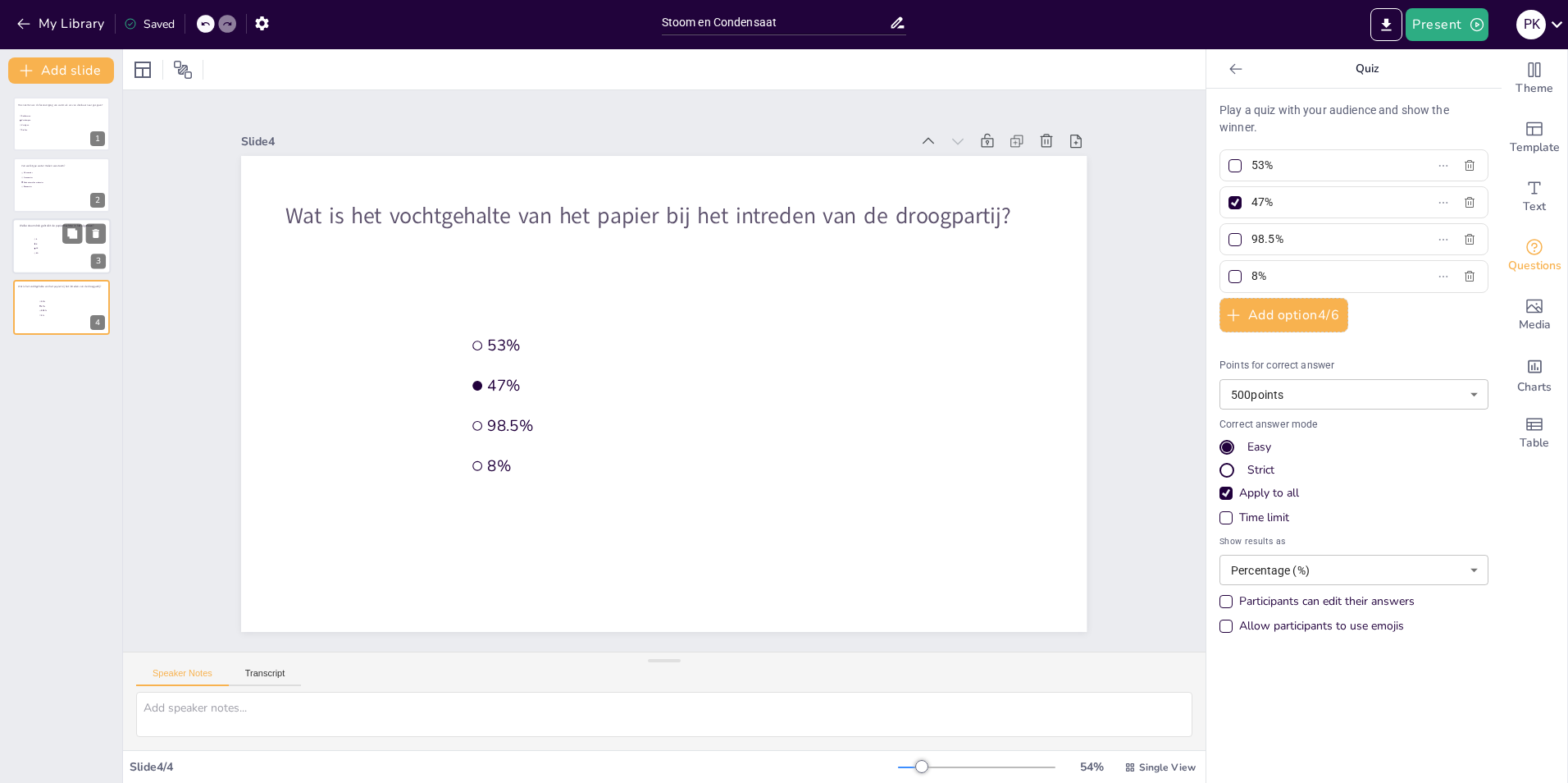
click at [62, 255] on li "20" at bounding box center [58, 253] width 49 height 5
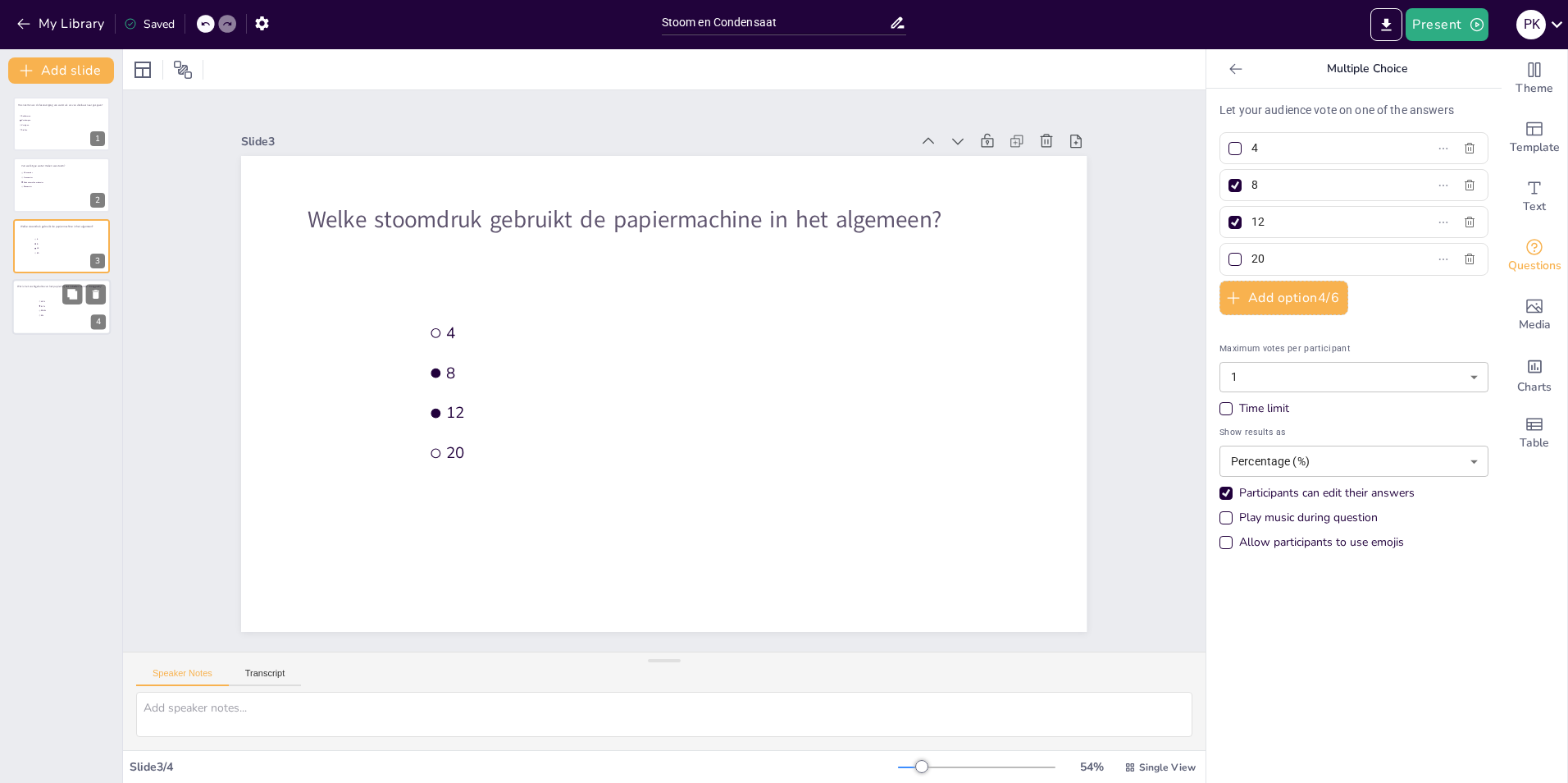
click at [75, 309] on li "98.5%" at bounding box center [63, 310] width 49 height 5
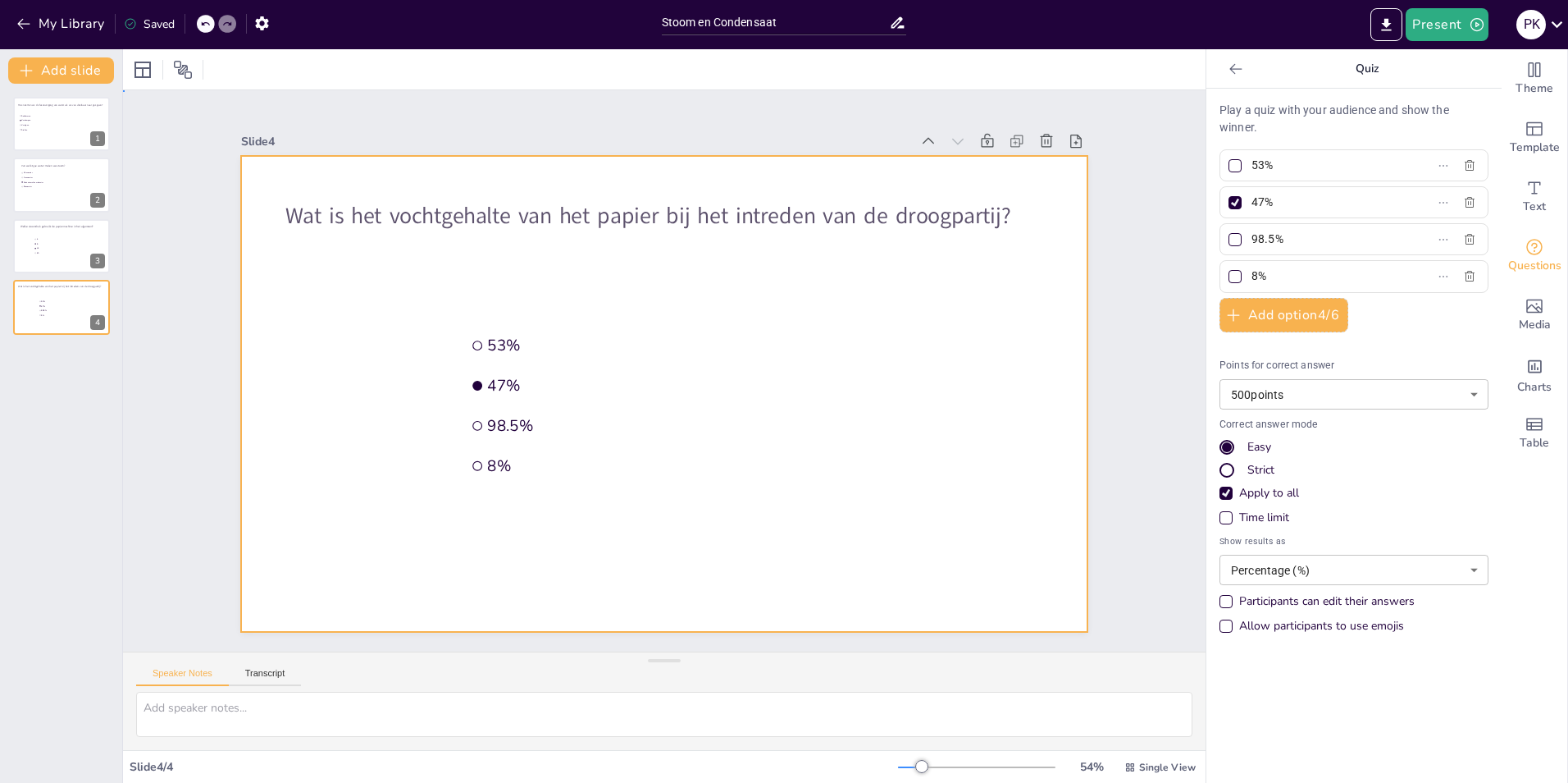
click at [417, 339] on div at bounding box center [664, 394] width 846 height 476
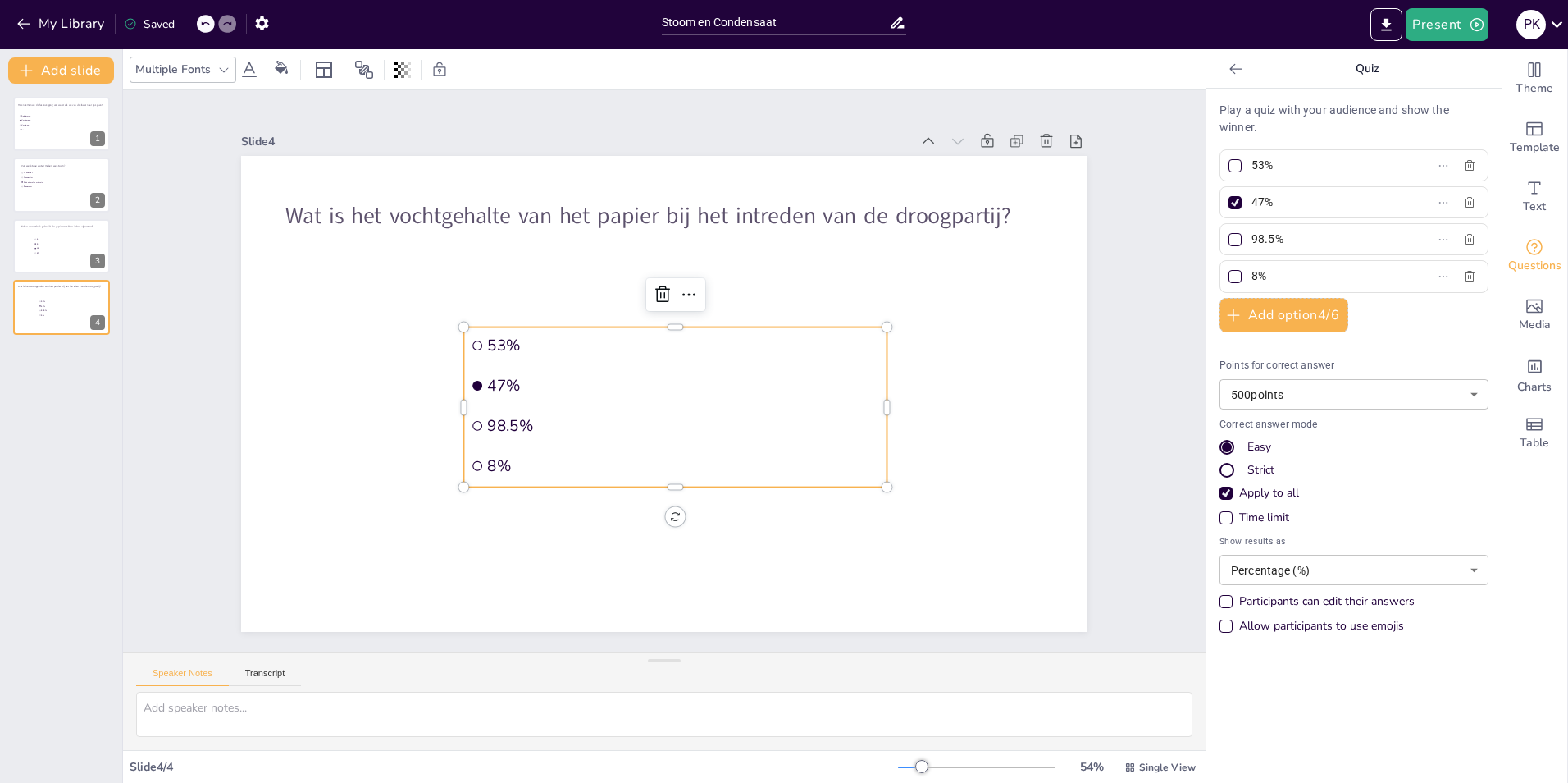
click at [650, 335] on span "53%" at bounding box center [683, 345] width 392 height 21
drag, startPoint x: 629, startPoint y: 353, endPoint x: 629, endPoint y: 342, distance: 11.0
click at [629, 342] on li "53%" at bounding box center [676, 335] width 423 height 37
click at [73, 241] on button at bounding box center [72, 234] width 20 height 20
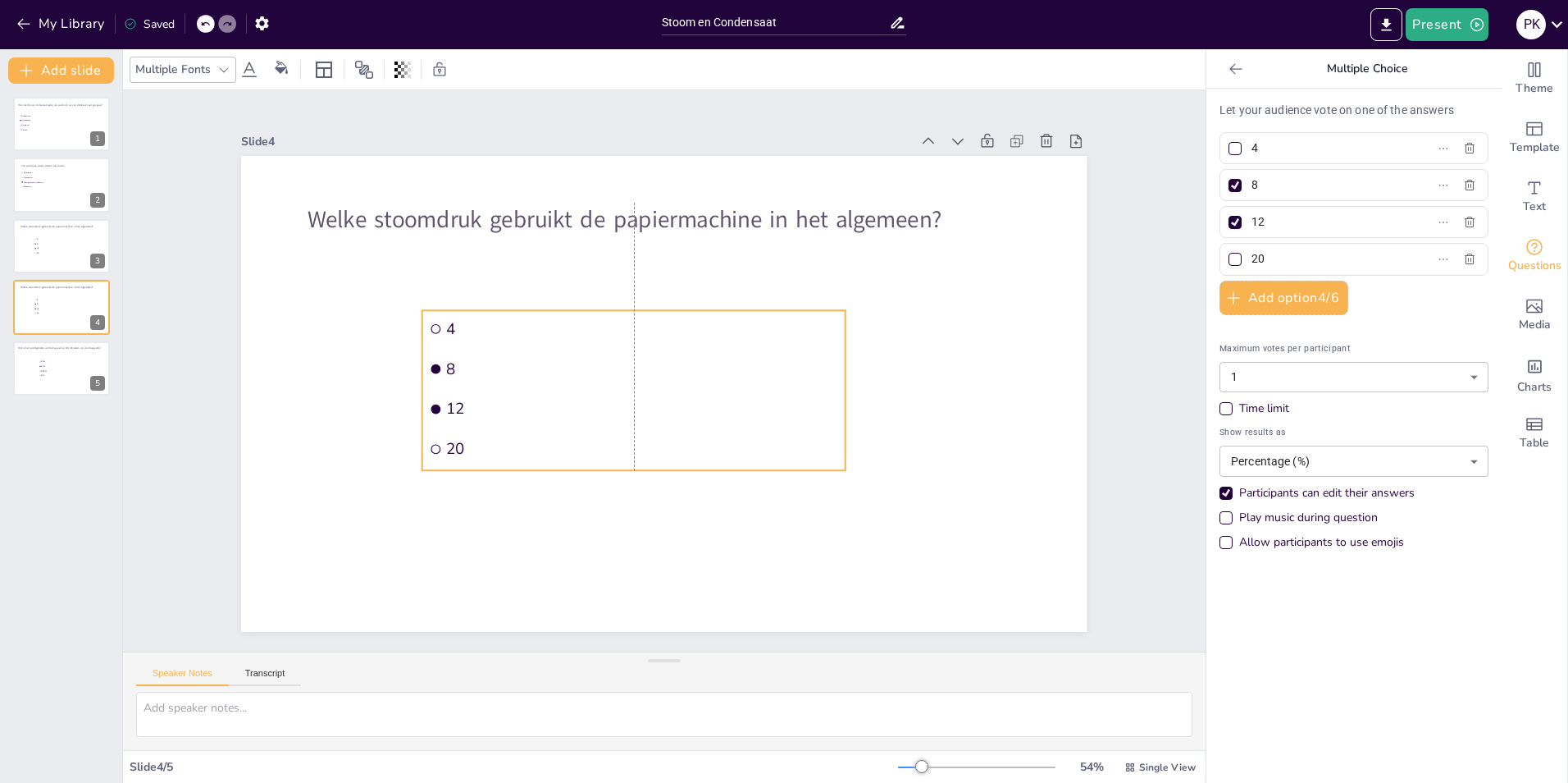
click at [725, 391] on li "12" at bounding box center [634, 409] width 423 height 37
click at [58, 241] on li "4" at bounding box center [58, 239] width 49 height 5
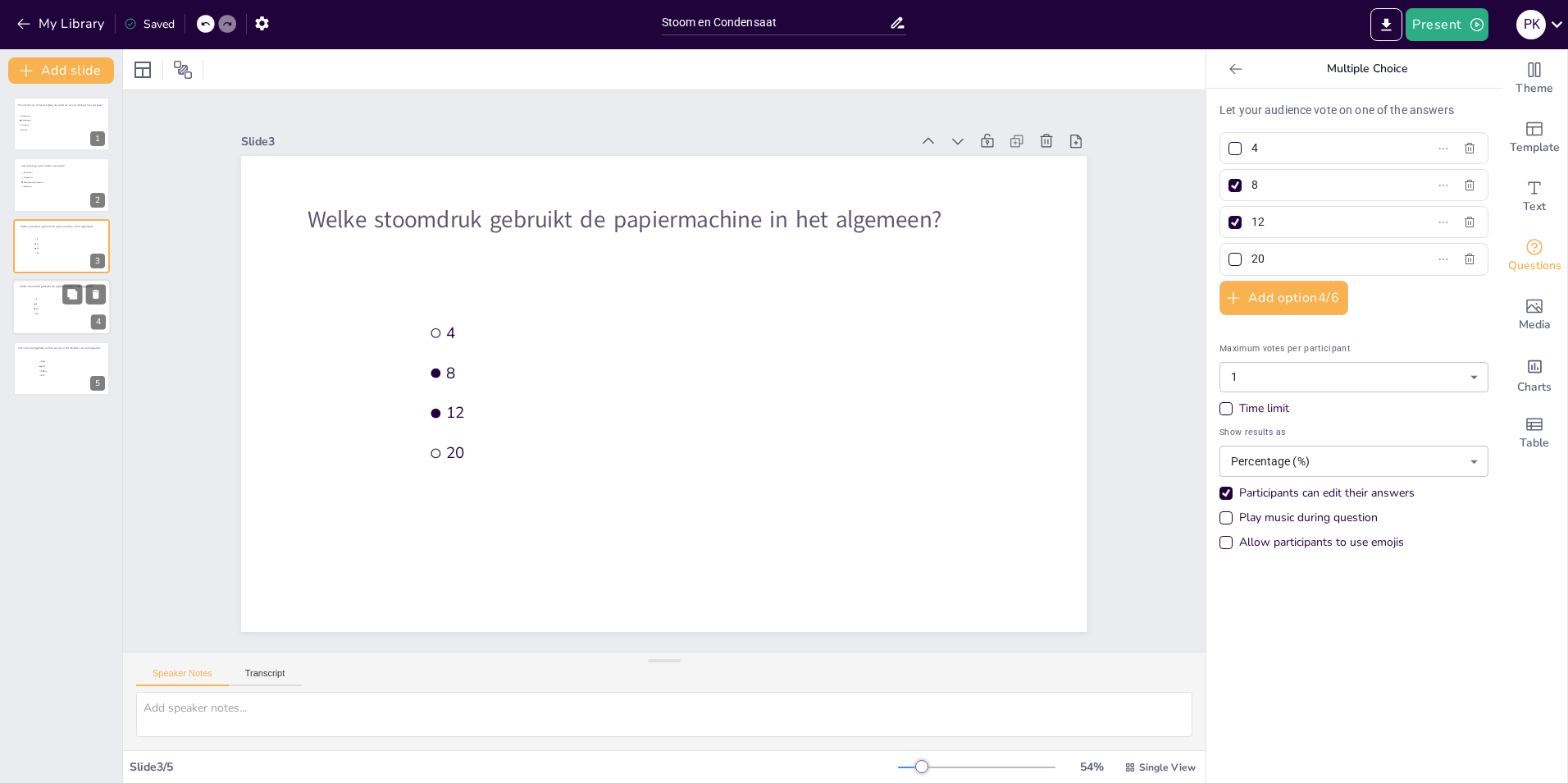
click at [54, 305] on li "8" at bounding box center [58, 304] width 49 height 5
click at [52, 230] on div at bounding box center [62, 246] width 99 height 56
click at [96, 224] on button at bounding box center [96, 234] width 20 height 20
click at [79, 398] on div "Sublimeren Verdampen Verrijpen Stollen Hoe noemen we de faseovergang van water …" at bounding box center [61, 433] width 122 height 699
click at [56, 316] on li "8%" at bounding box center [63, 313] width 49 height 5
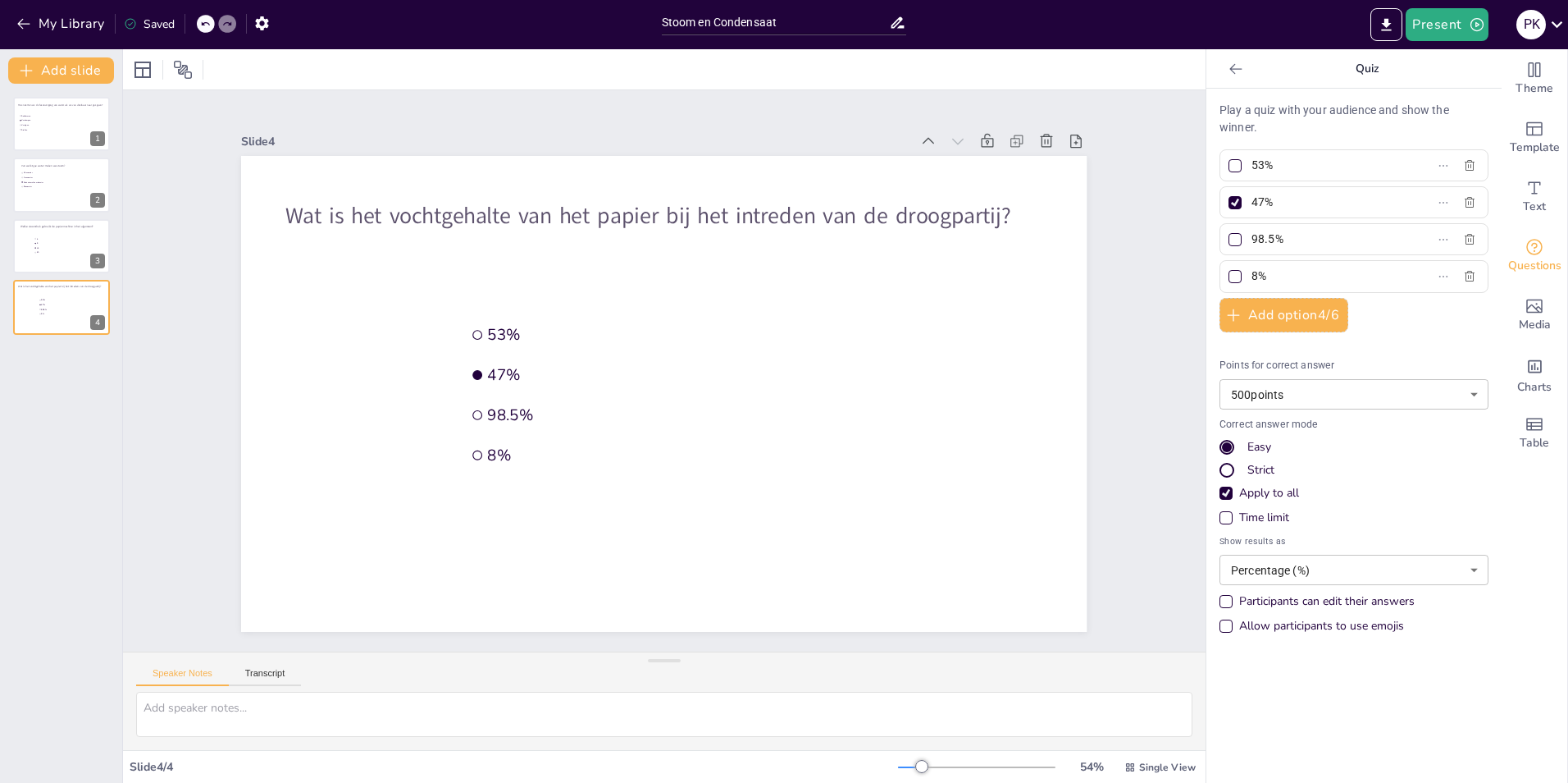
click at [77, 368] on div "Sublimeren Verdampen Verrijpen Stollen Hoe noemen we de faseovergang van water …" at bounding box center [61, 433] width 122 height 699
click at [136, 74] on icon at bounding box center [143, 70] width 16 height 16
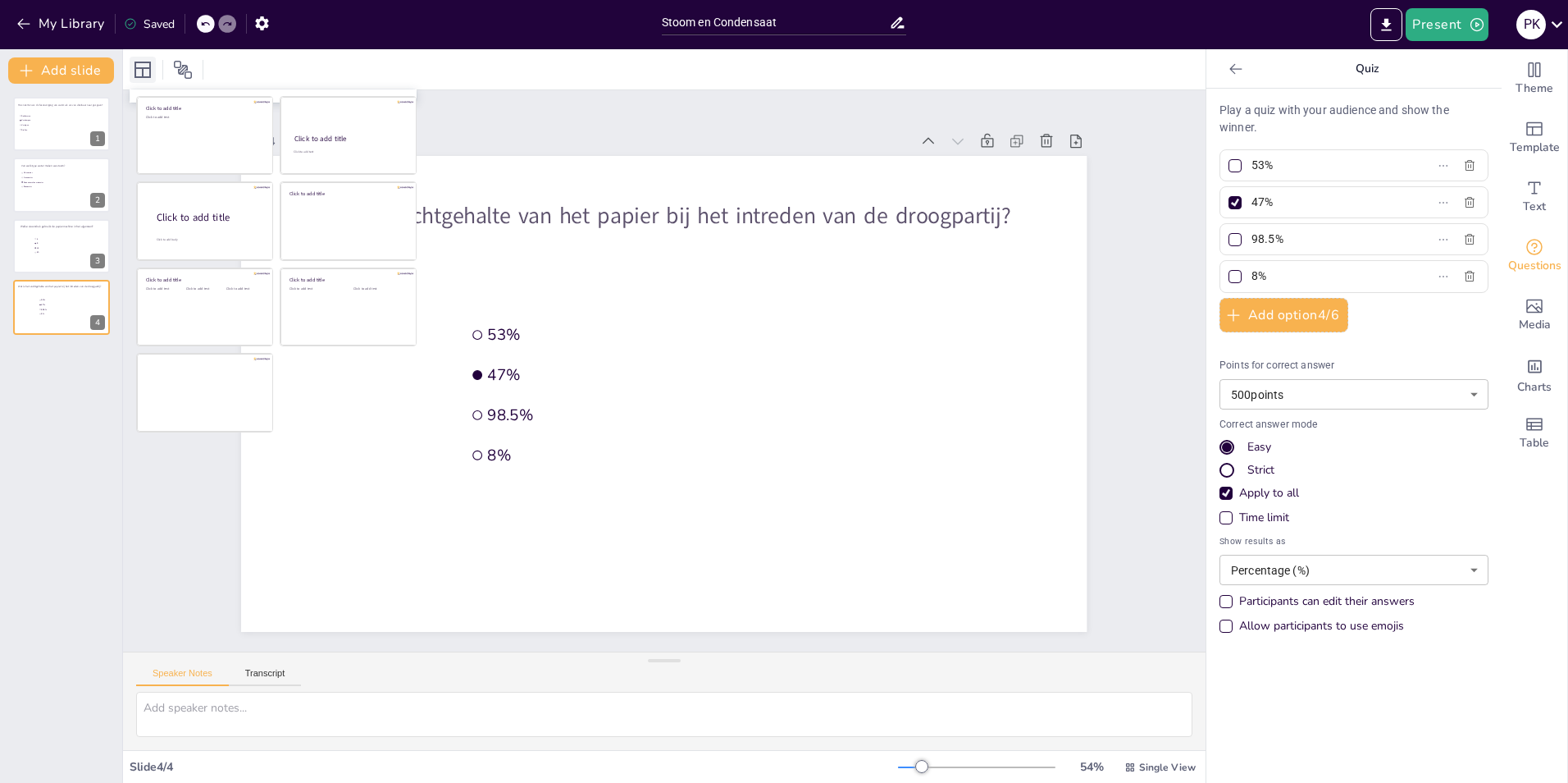
click at [136, 74] on icon at bounding box center [143, 70] width 16 height 16
click at [176, 74] on icon at bounding box center [183, 70] width 20 height 20
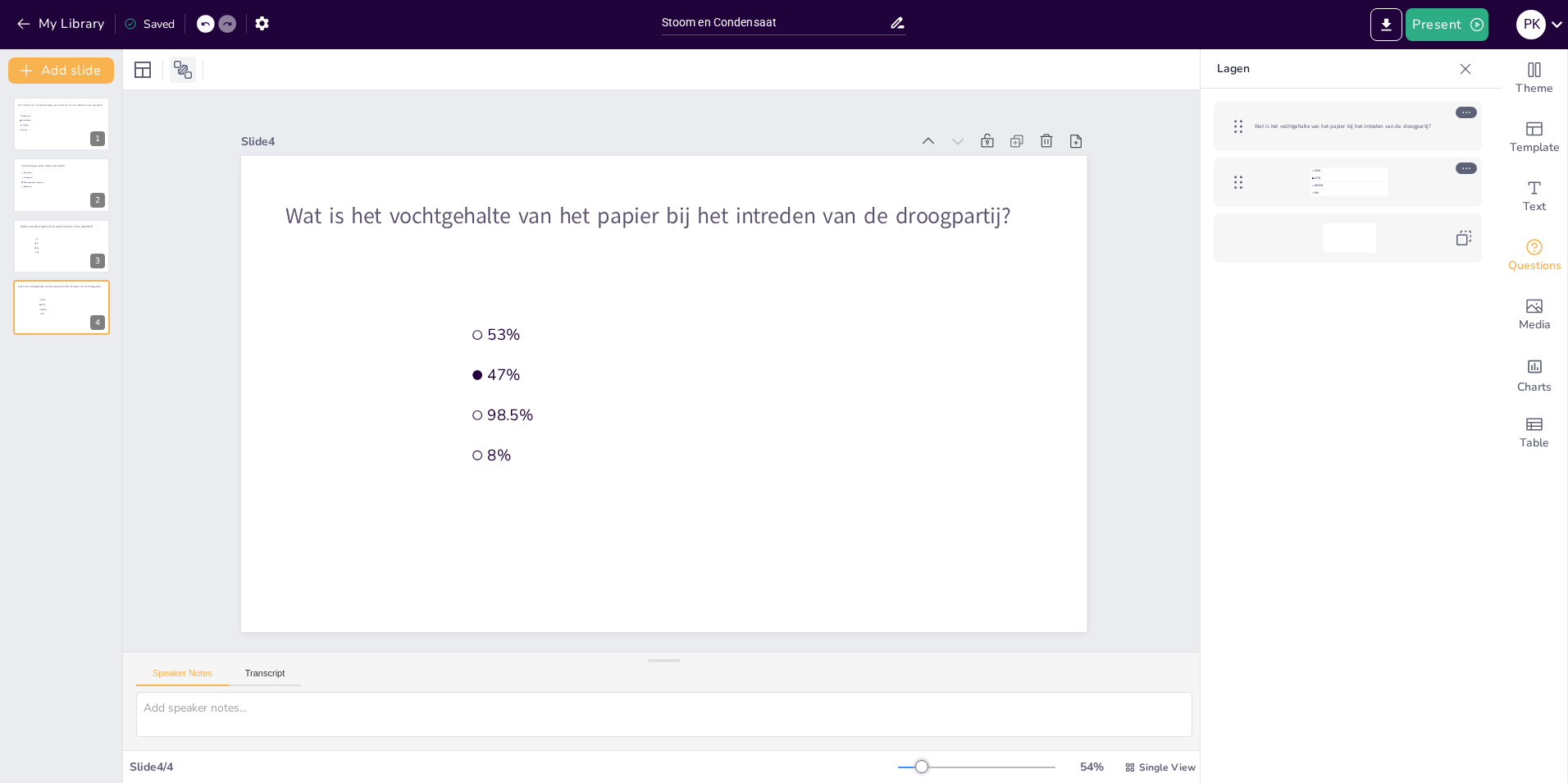
click at [176, 74] on icon at bounding box center [183, 70] width 20 height 20
click at [141, 72] on icon at bounding box center [143, 70] width 20 height 20
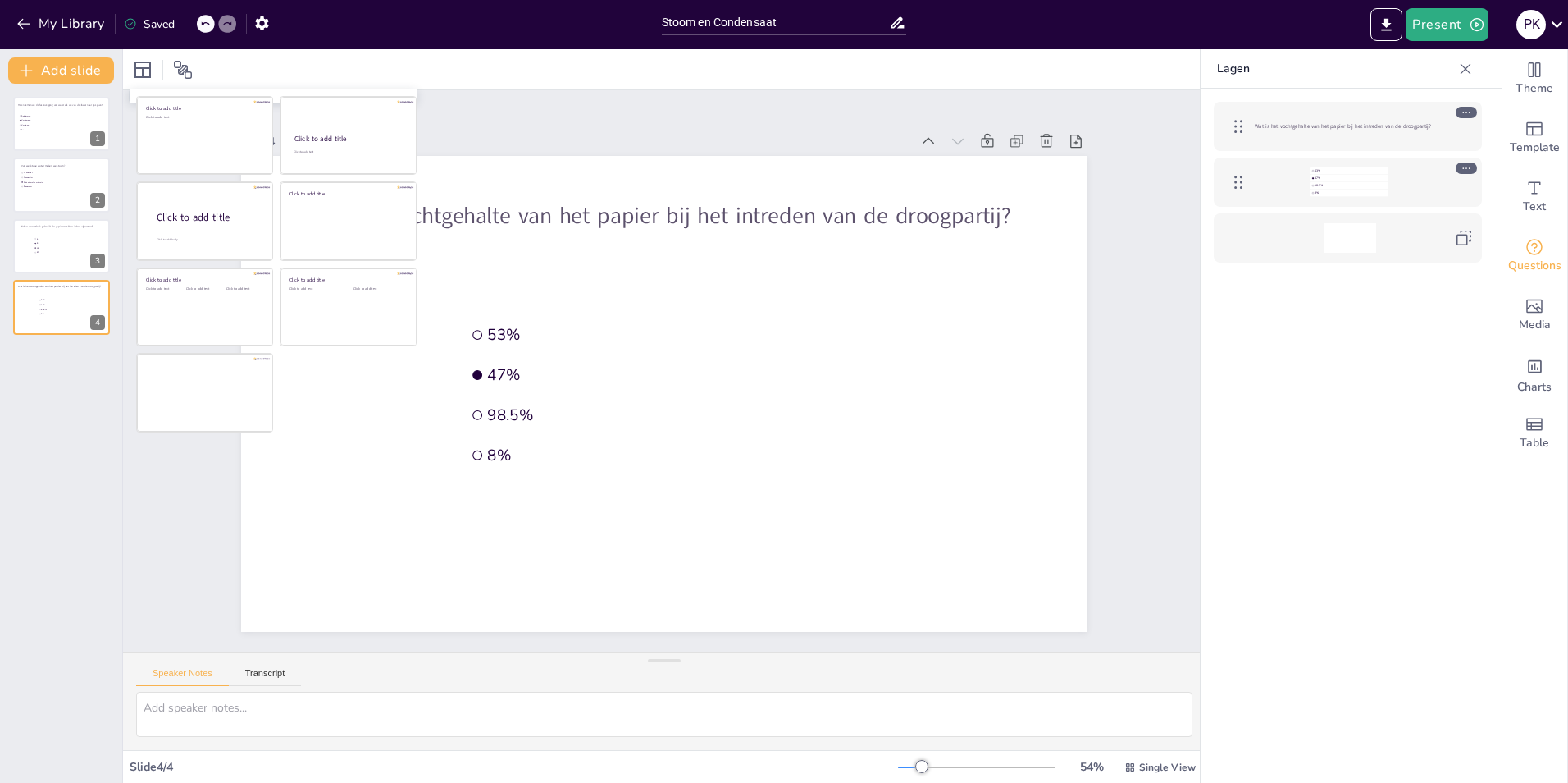
drag, startPoint x: 3, startPoint y: 487, endPoint x: 19, endPoint y: 480, distance: 17.5
click at [4, 484] on div "Sublimeren Verdampen Verrijpen Stollen Hoe noemen we de faseovergang van water …" at bounding box center [61, 433] width 122 height 699
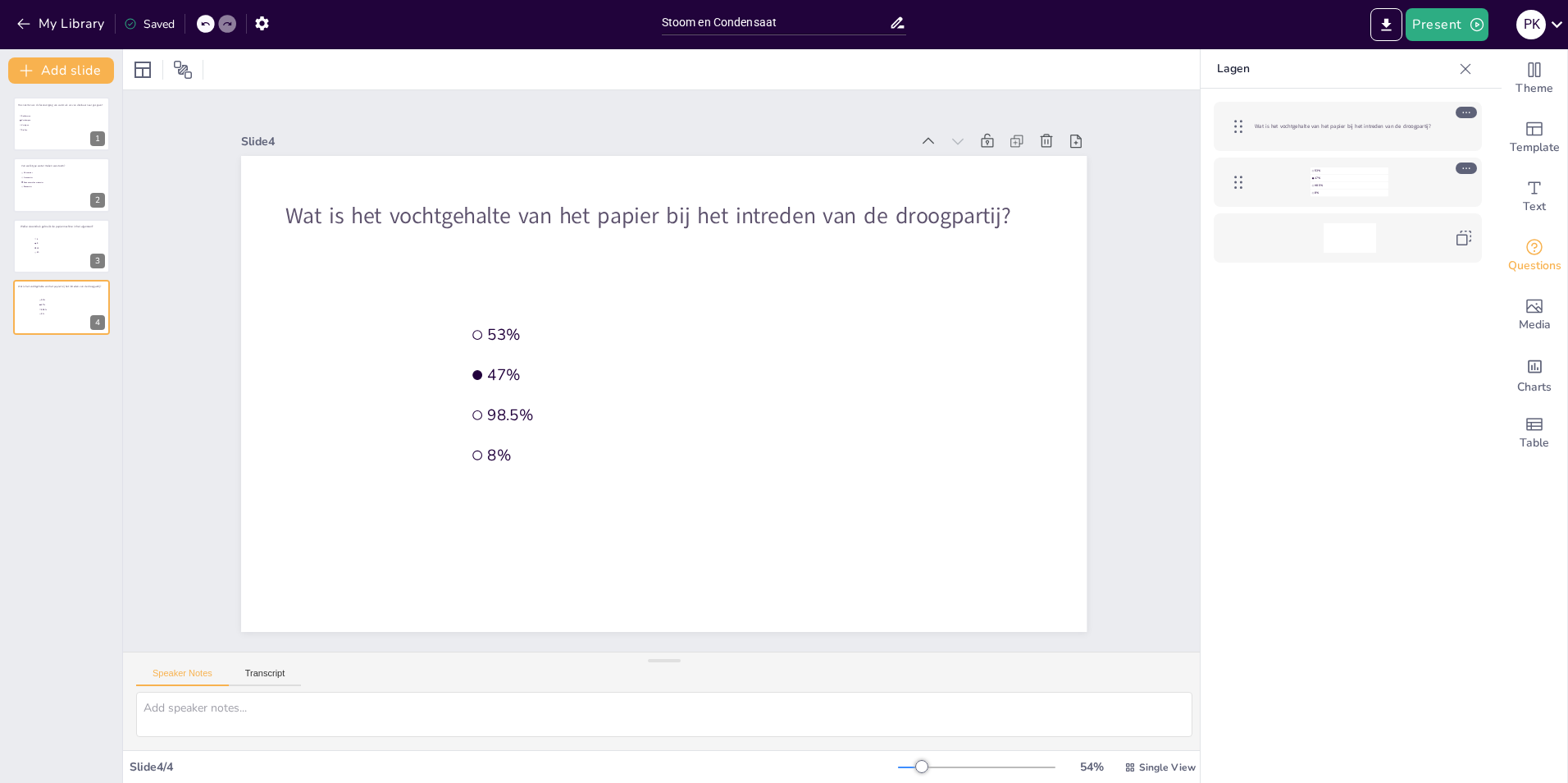
click at [1224, 66] on p "Lagen" at bounding box center [1335, 69] width 235 height 40
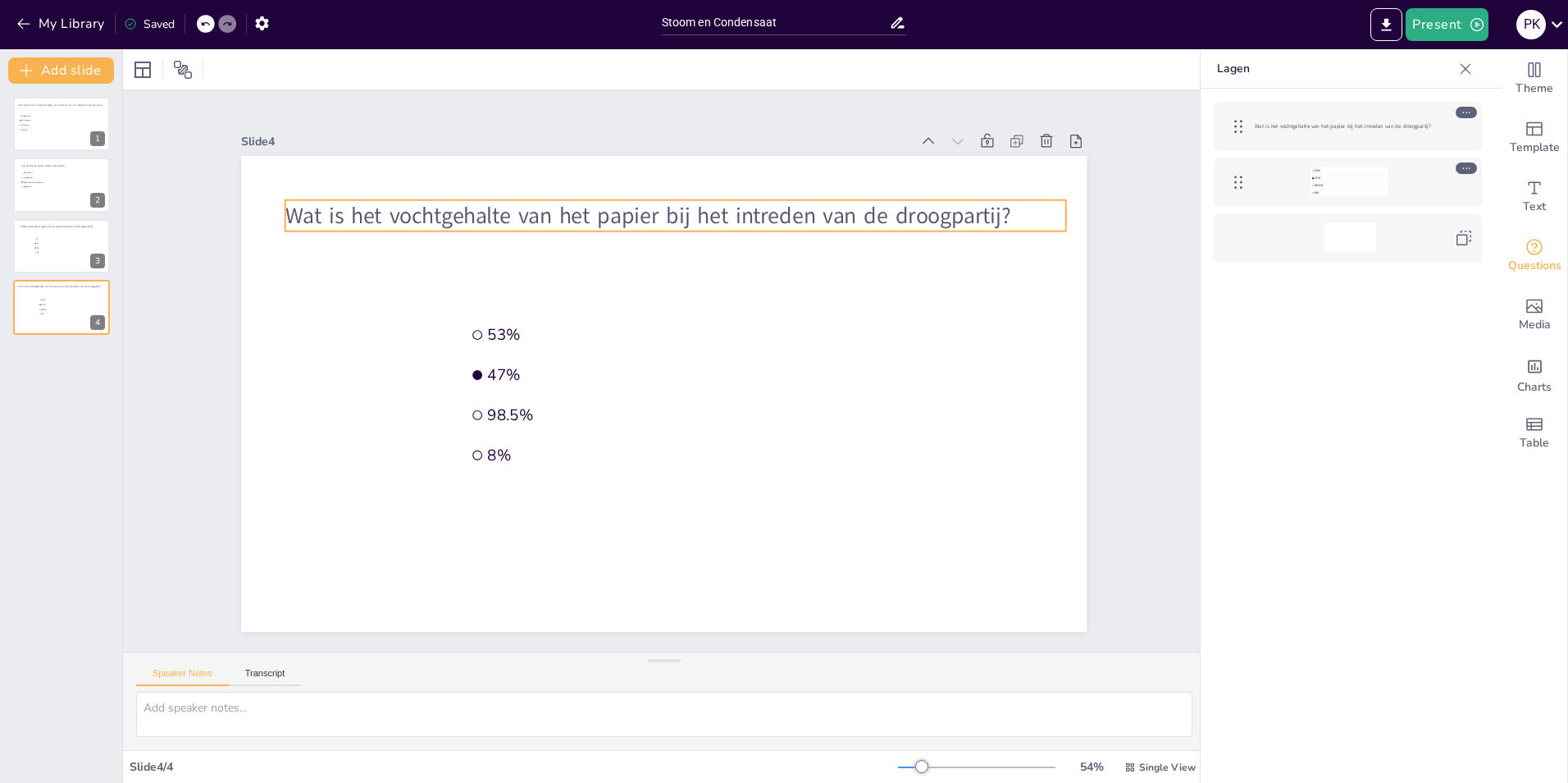
click at [1260, 124] on span "Wat is het vochtgehalte van het papier bij het intreden van de droogpartij?" at bounding box center [1343, 126] width 176 height 7
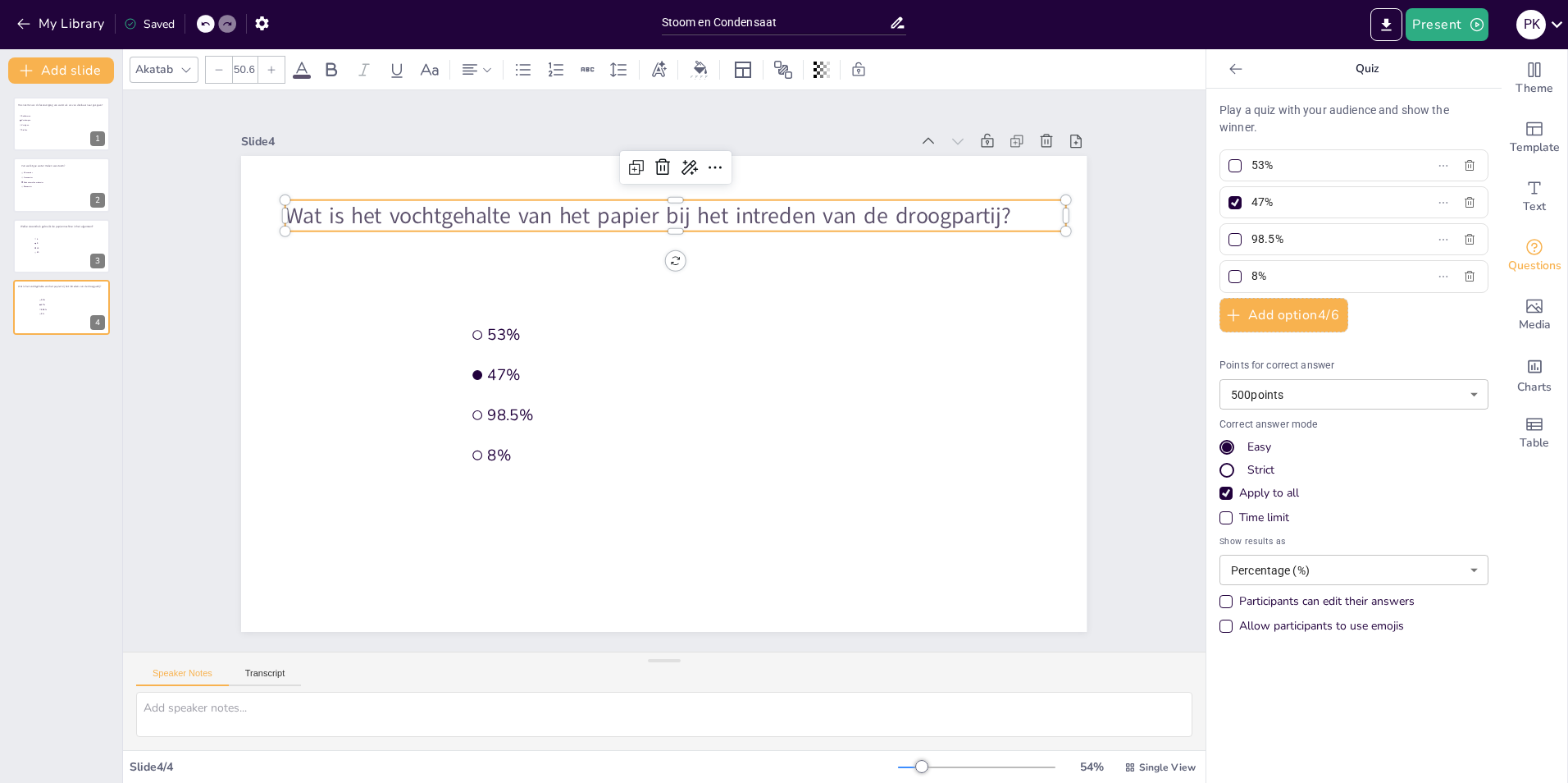
click at [58, 383] on div "Sublimeren Verdampen Verrijpen Stollen Hoe noemen we de faseovergang van water …" at bounding box center [61, 433] width 122 height 699
click at [1228, 62] on icon at bounding box center [1236, 69] width 16 height 16
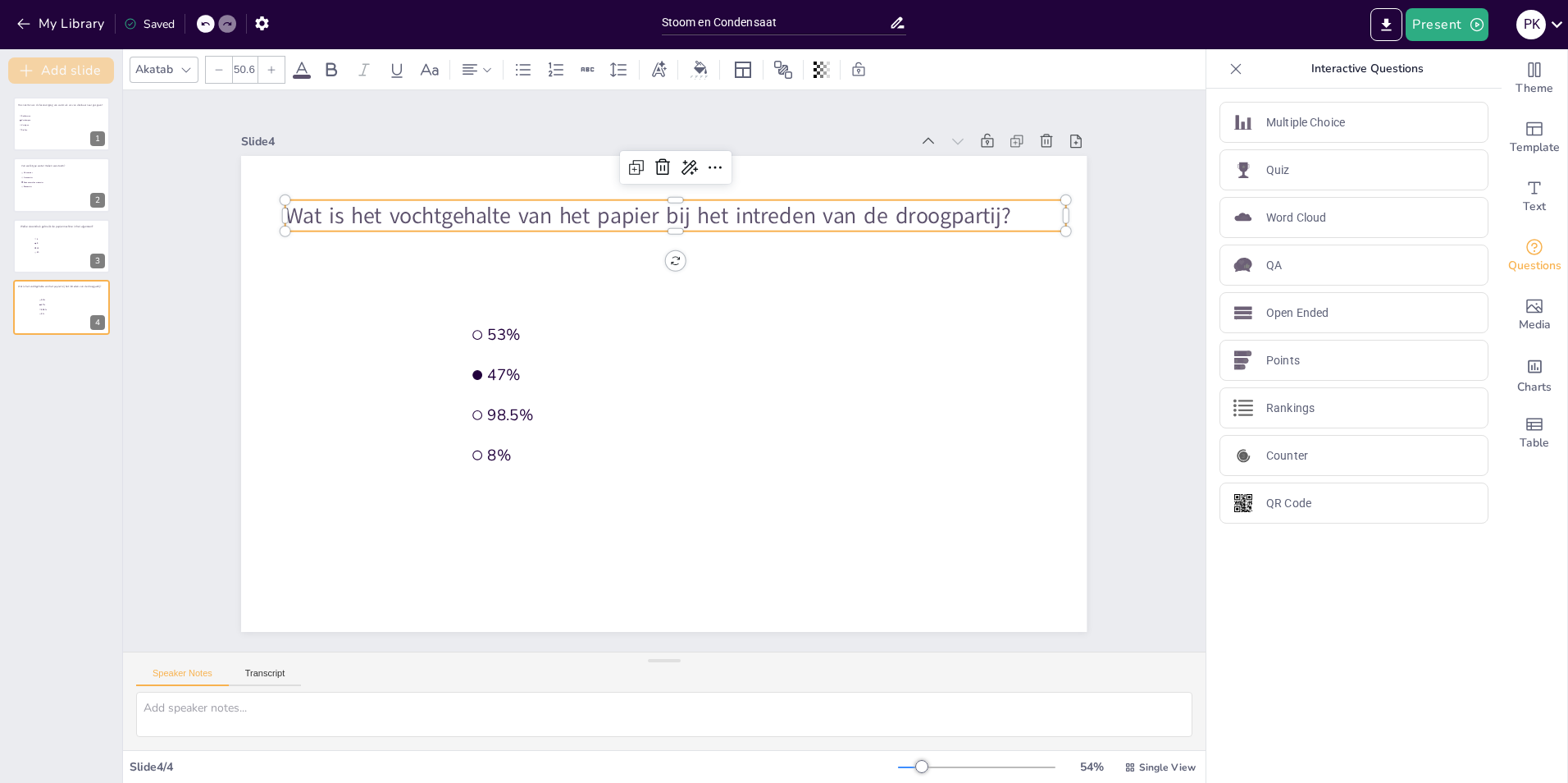
click at [88, 62] on button "Add slide" at bounding box center [61, 70] width 106 height 26
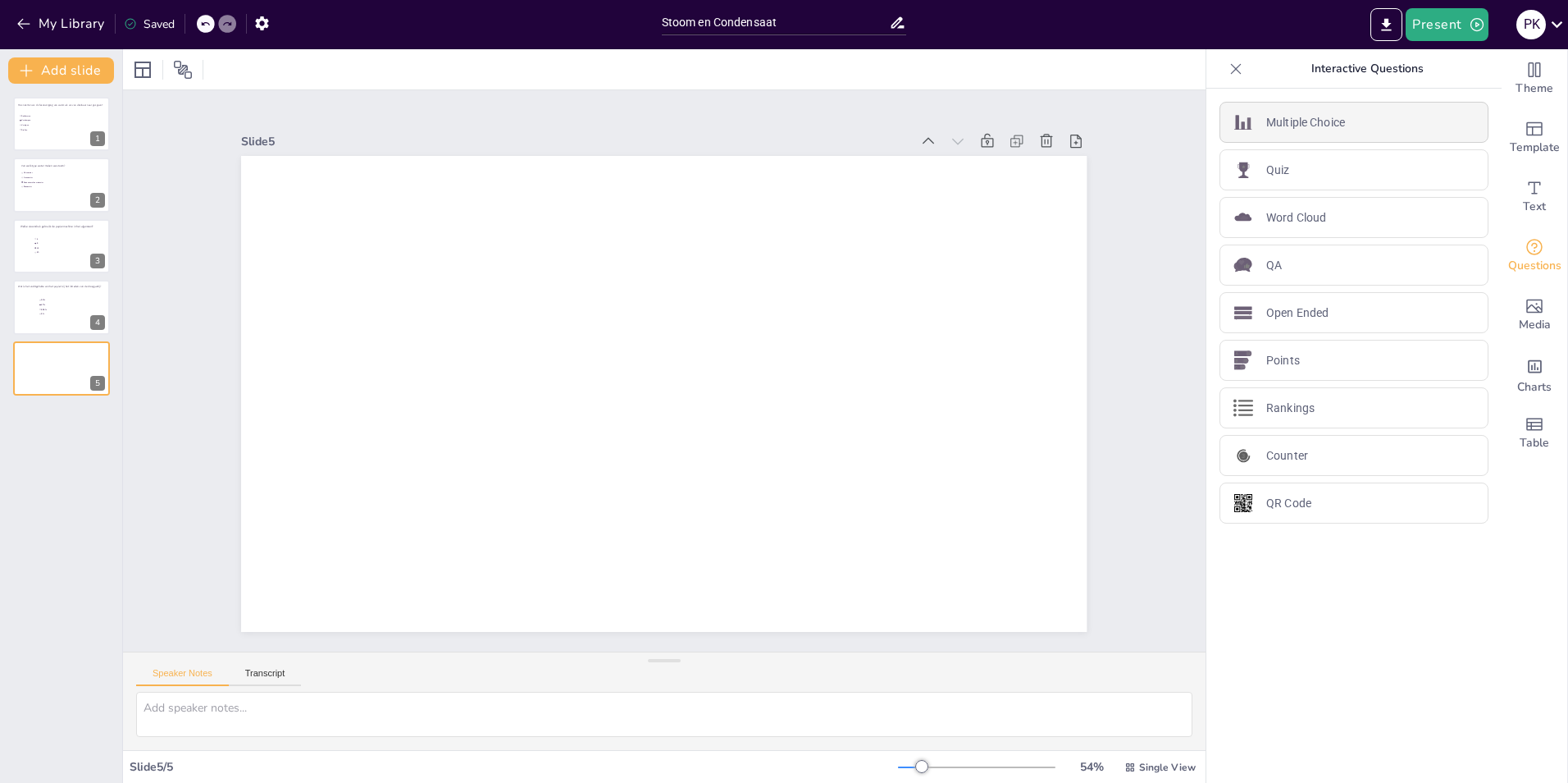
click at [1288, 116] on p "Multiple Choice" at bounding box center [1306, 122] width 79 height 17
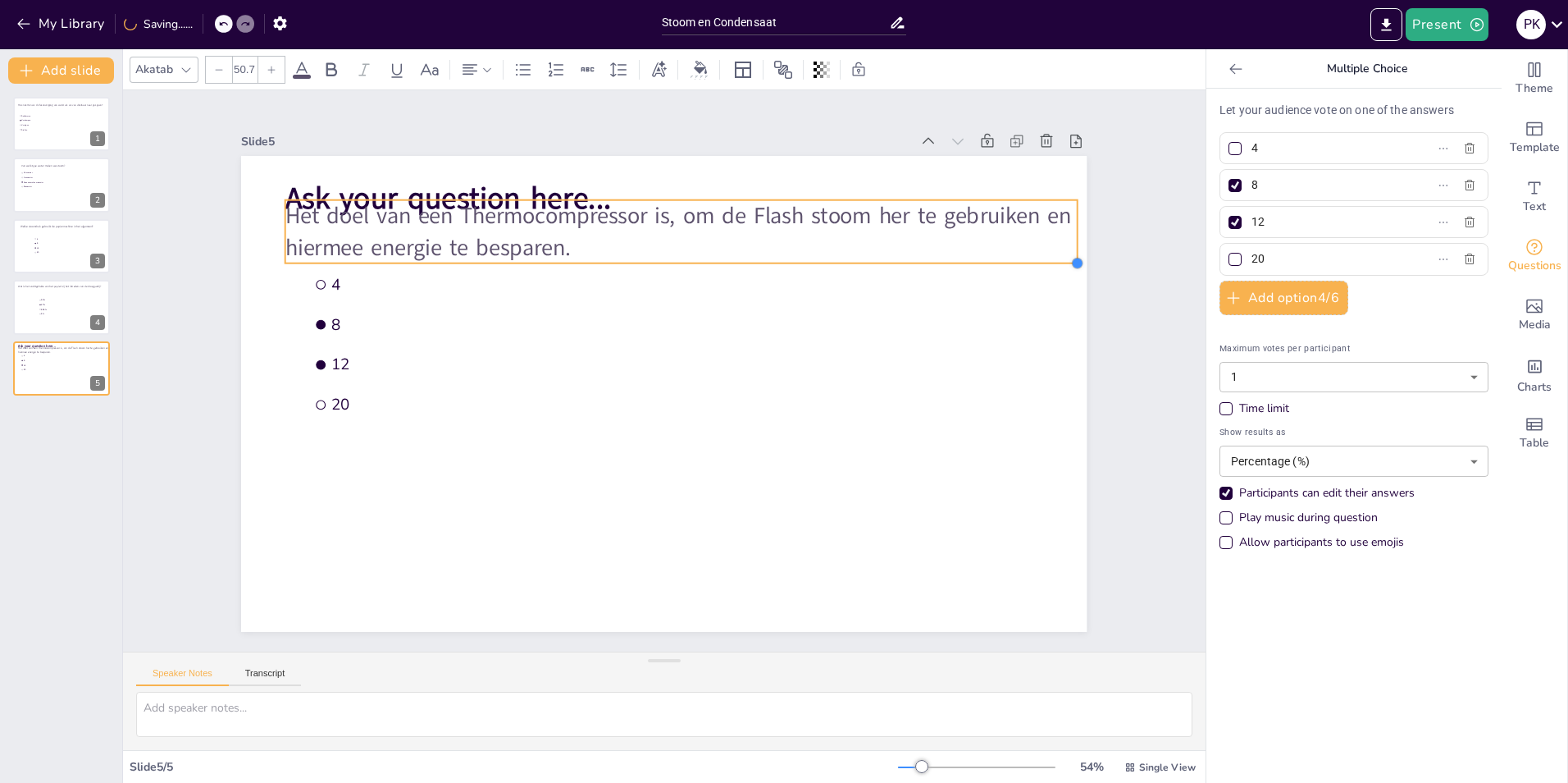
type input "50"
drag, startPoint x: 641, startPoint y: 220, endPoint x: 657, endPoint y: 252, distance: 35.8
click at [657, 252] on div "Ask your question here... 4 8 12 20 Het doel van een Thermocompressor is, om de…" at bounding box center [664, 394] width 846 height 476
drag, startPoint x: 657, startPoint y: 256, endPoint x: 657, endPoint y: 266, distance: 10.0
click at [657, 272] on div at bounding box center [670, 278] width 771 height 14
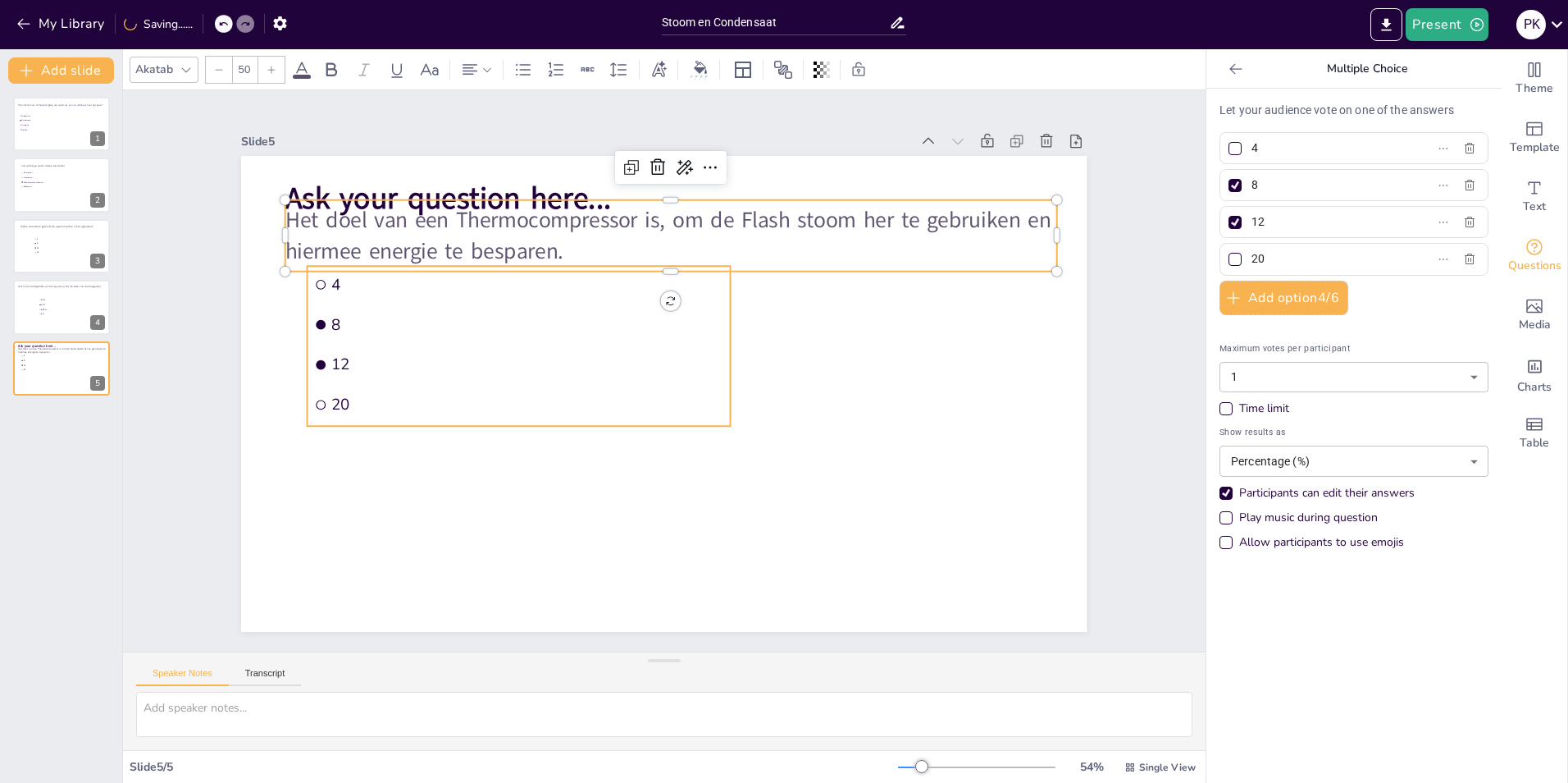
click at [575, 364] on span "12" at bounding box center [527, 365] width 392 height 21
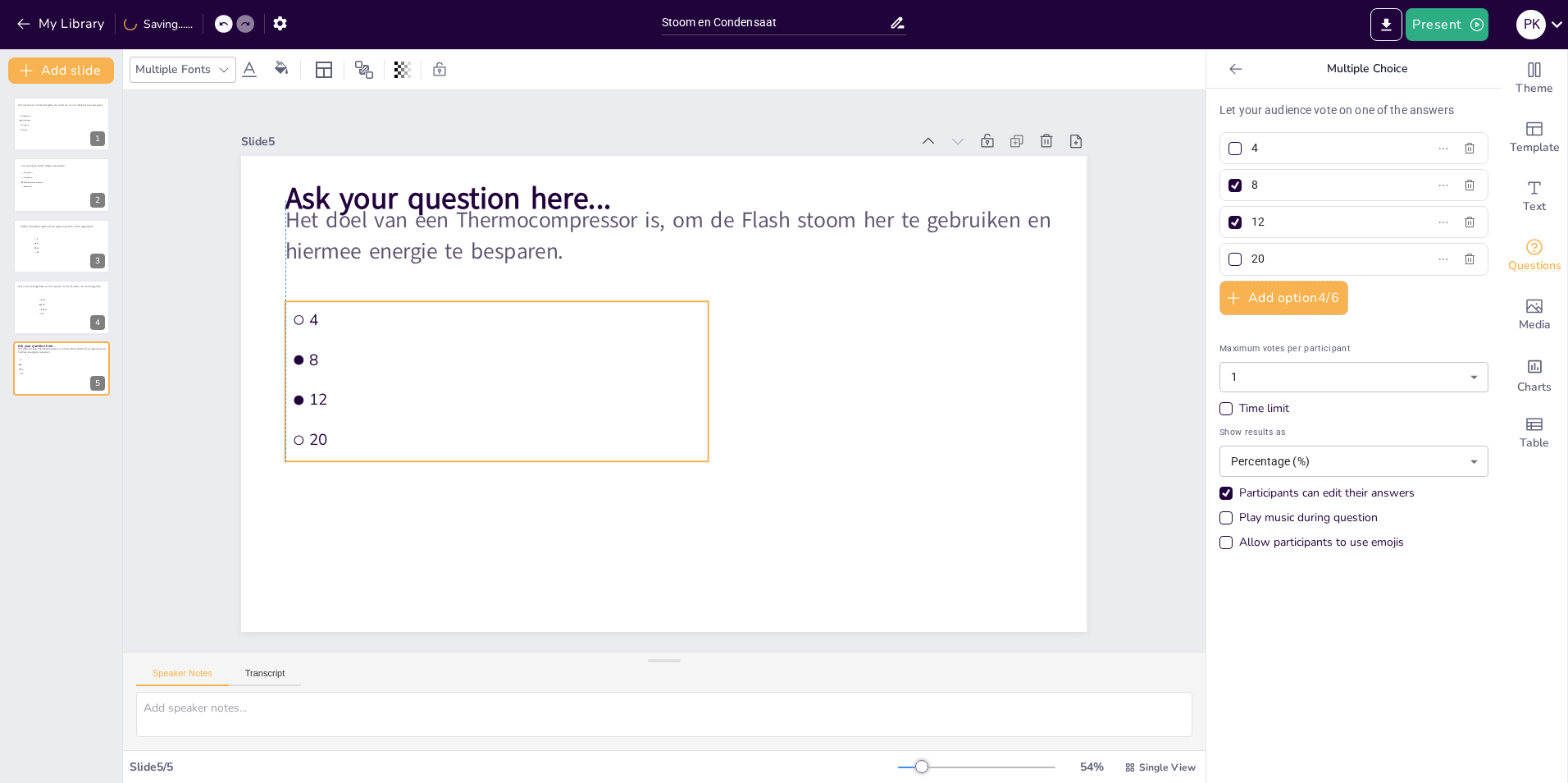
drag, startPoint x: 672, startPoint y: 356, endPoint x: 646, endPoint y: 391, distance: 43.6
click at [646, 391] on span "12" at bounding box center [505, 400] width 392 height 21
click at [1465, 259] on icon "button" at bounding box center [1469, 259] width 10 height 11
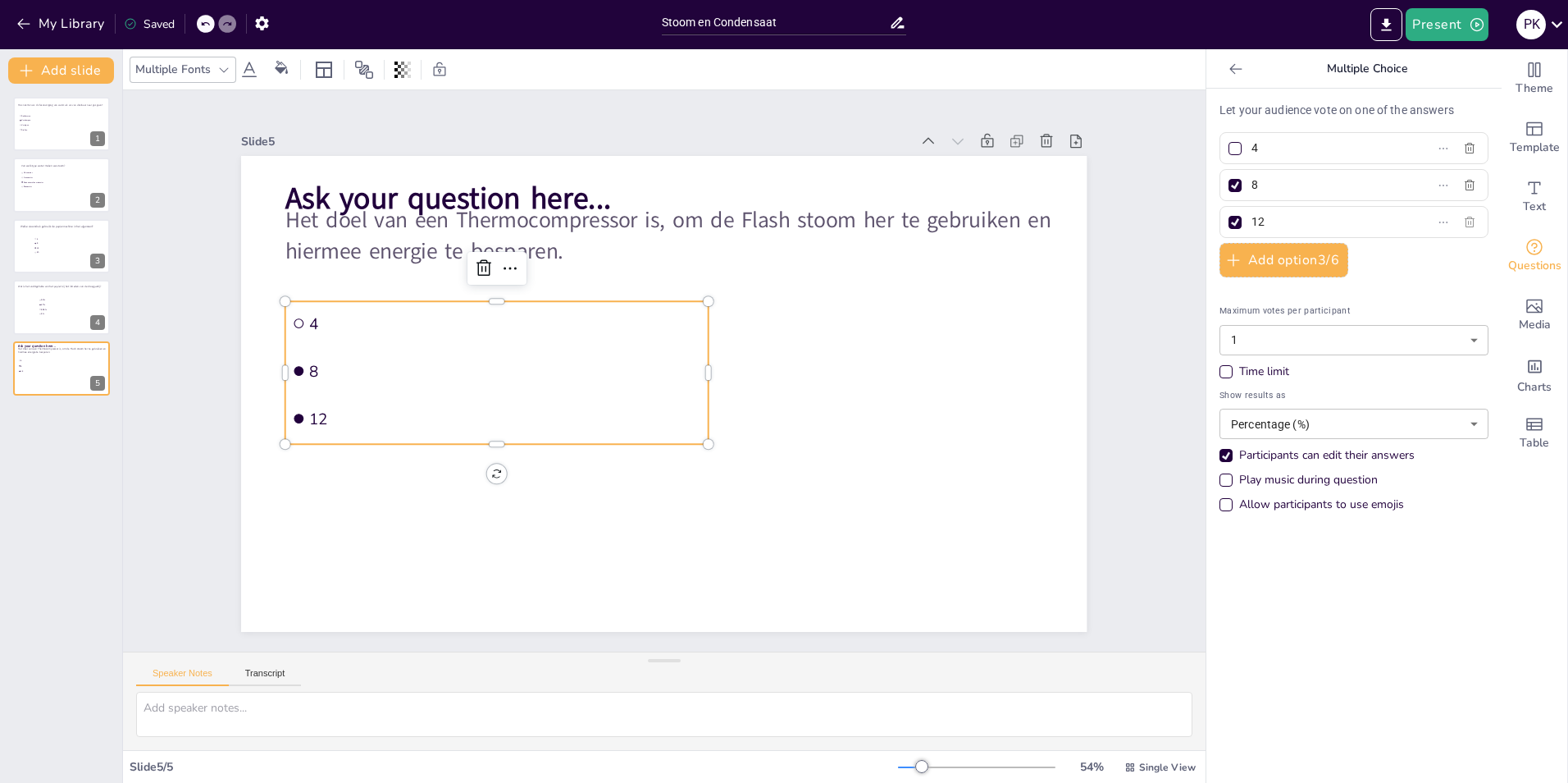
click at [1465, 223] on icon "button" at bounding box center [1469, 222] width 10 height 11
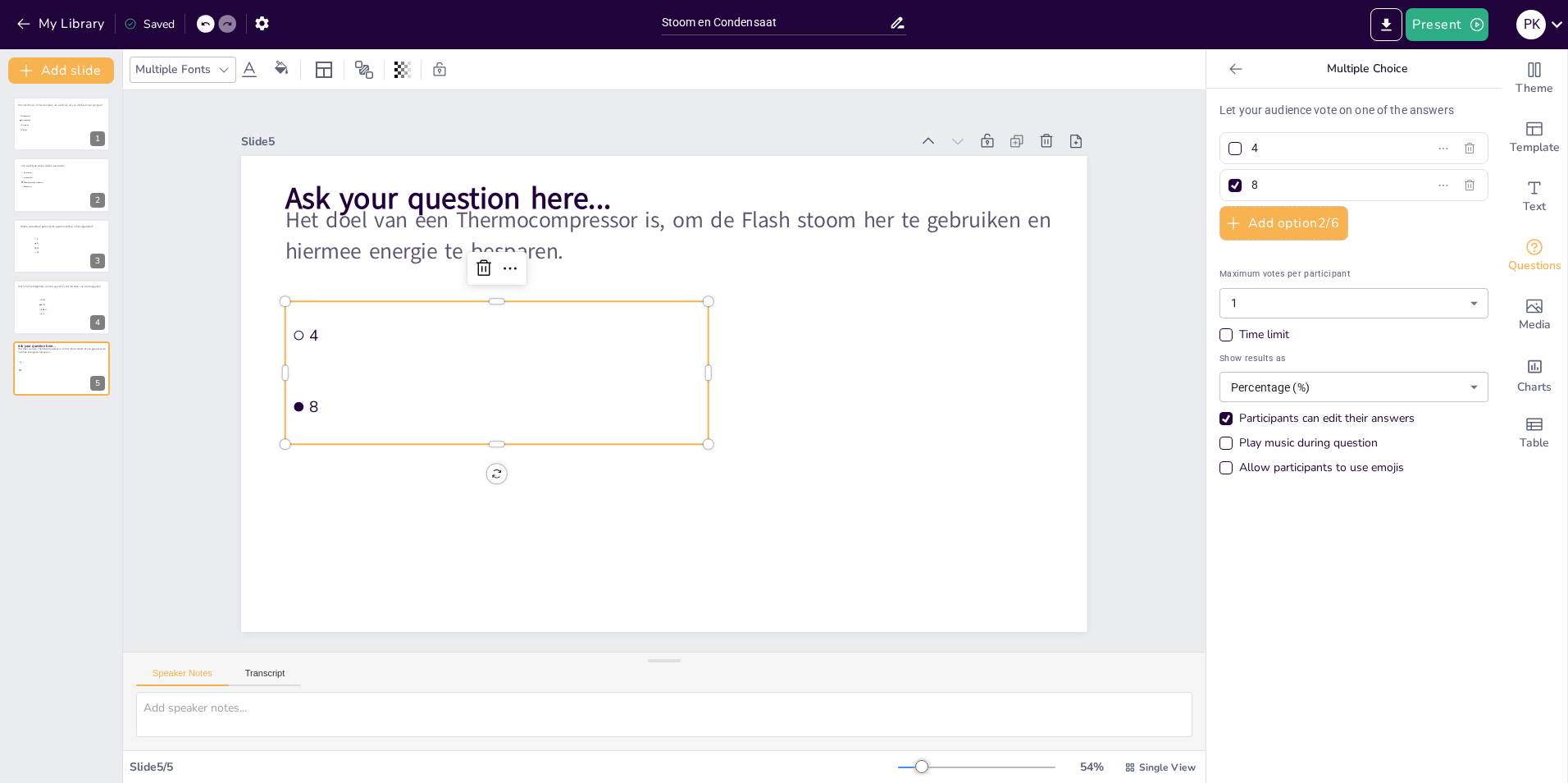
click at [1251, 184] on input "8" at bounding box center [1327, 185] width 153 height 24
drag, startPoint x: 1241, startPoint y: 184, endPoint x: 1295, endPoint y: 188, distance: 54.1
click at [1295, 188] on input "8" at bounding box center [1327, 185] width 153 height 24
type input "Waar"
click at [1245, 152] on span "4" at bounding box center [1321, 148] width 153 height 24
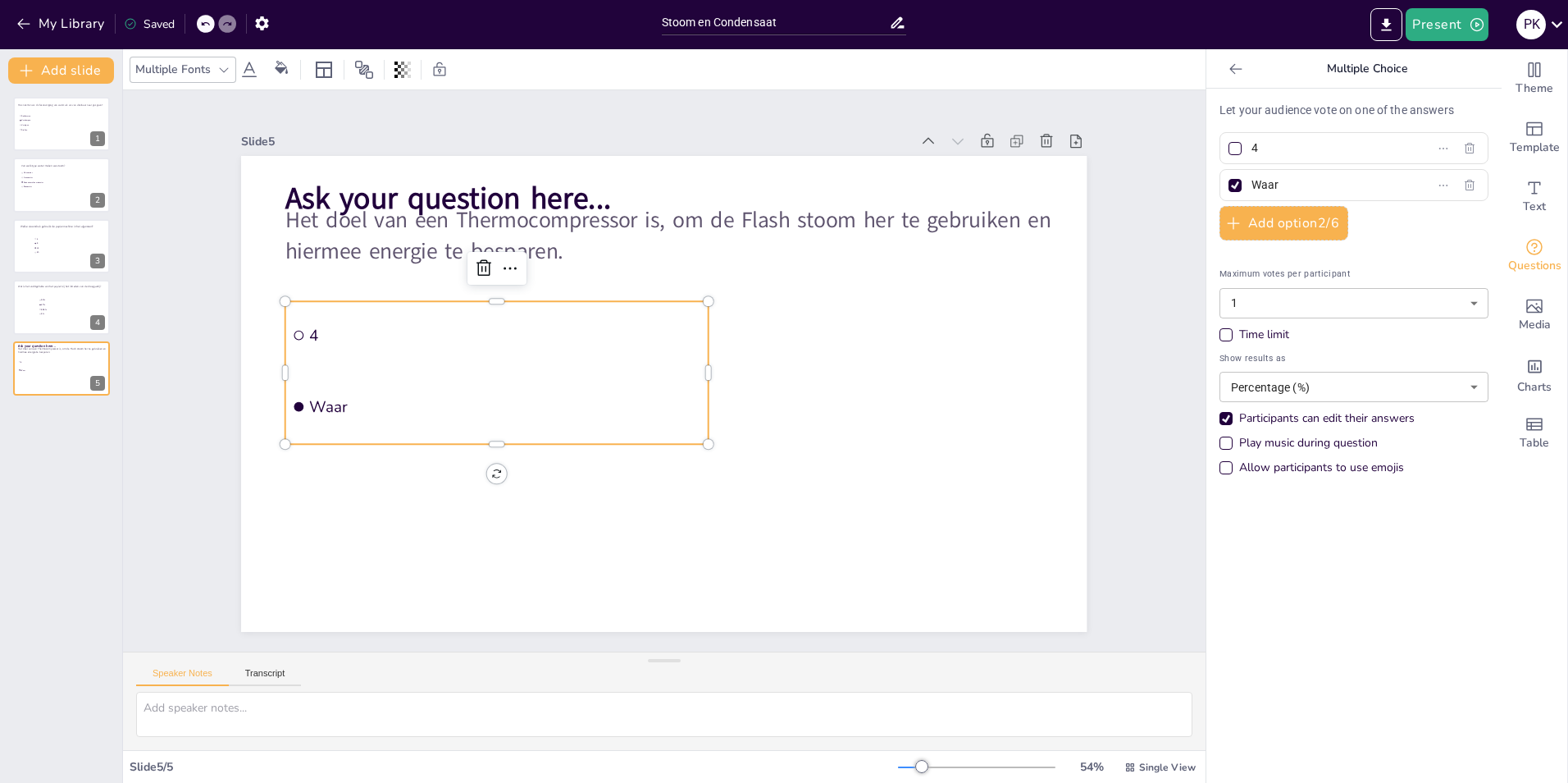
click at [1251, 152] on input "4" at bounding box center [1327, 148] width 153 height 24
click at [1245, 147] on span "4" at bounding box center [1321, 148] width 153 height 24
click at [1251, 147] on input "4" at bounding box center [1327, 148] width 153 height 24
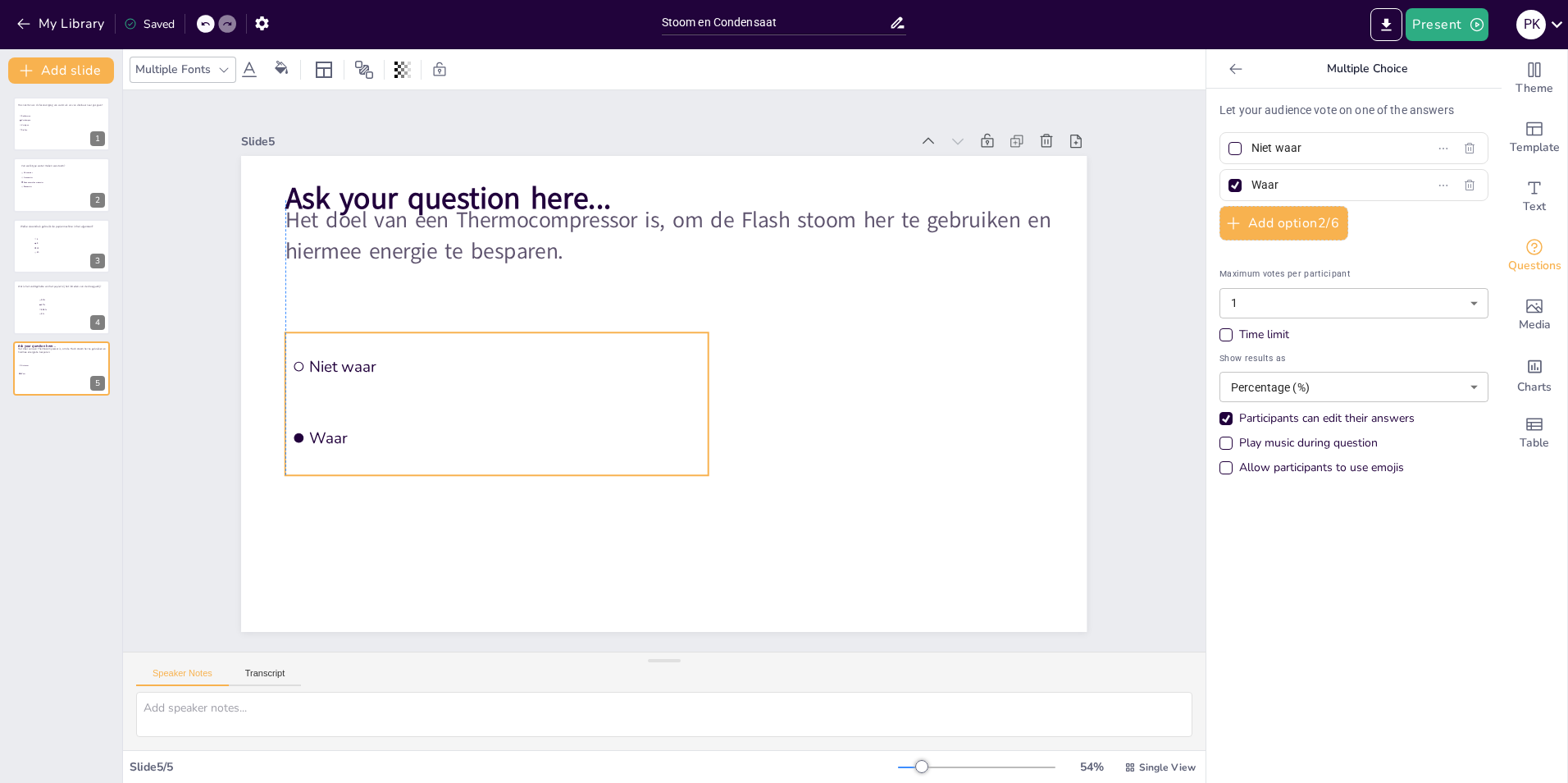
drag, startPoint x: 586, startPoint y: 385, endPoint x: 587, endPoint y: 416, distance: 31.0
click at [587, 416] on li "Waar" at bounding box center [497, 437] width 423 height 68
click at [499, 415] on li "Waar" at bounding box center [497, 437] width 423 height 68
click at [551, 459] on li "Waar" at bounding box center [497, 431] width 423 height 68
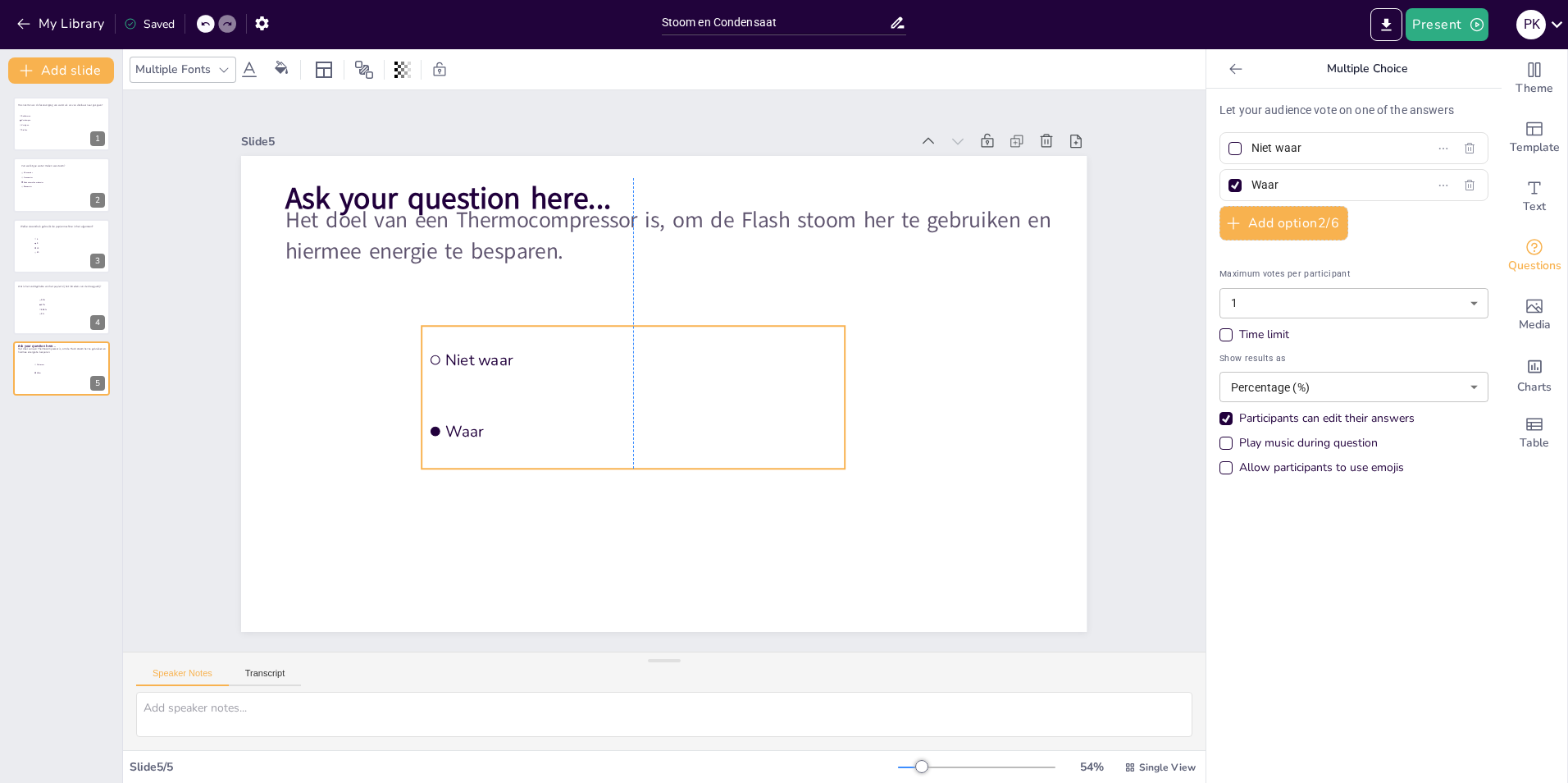
drag, startPoint x: 427, startPoint y: 420, endPoint x: 565, endPoint y: 420, distance: 138.0
click at [565, 421] on span "Waar" at bounding box center [641, 431] width 392 height 21
drag, startPoint x: 408, startPoint y: 392, endPoint x: 436, endPoint y: 391, distance: 28.0
click at [437, 391] on div at bounding box center [443, 397] width 14 height 143
drag, startPoint x: 717, startPoint y: 396, endPoint x: 743, endPoint y: 396, distance: 26.0
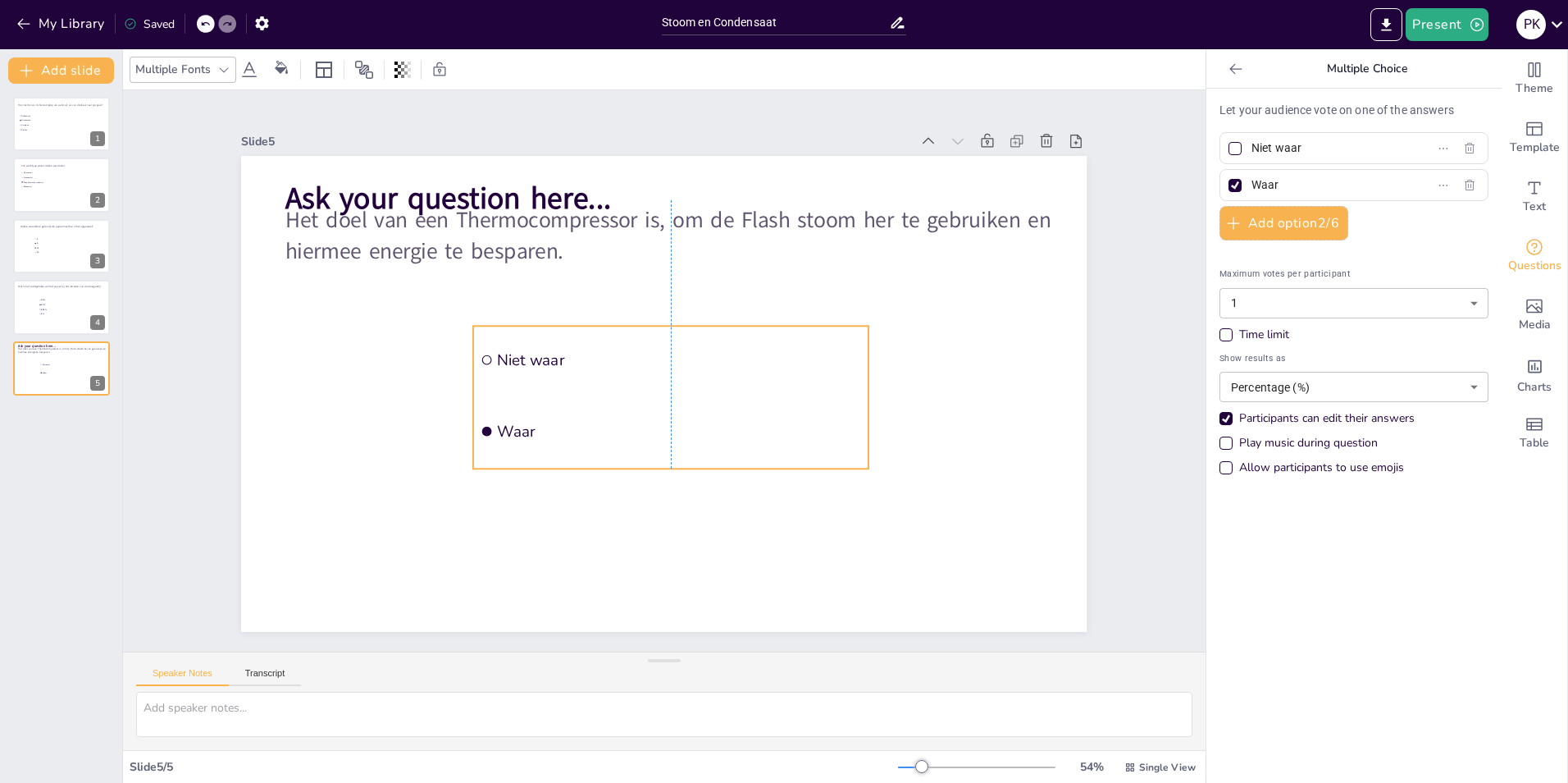
click at [743, 397] on li "Waar" at bounding box center [670, 431] width 395 height 68
click at [57, 259] on div at bounding box center [62, 246] width 99 height 56
type input "4"
type input "8"
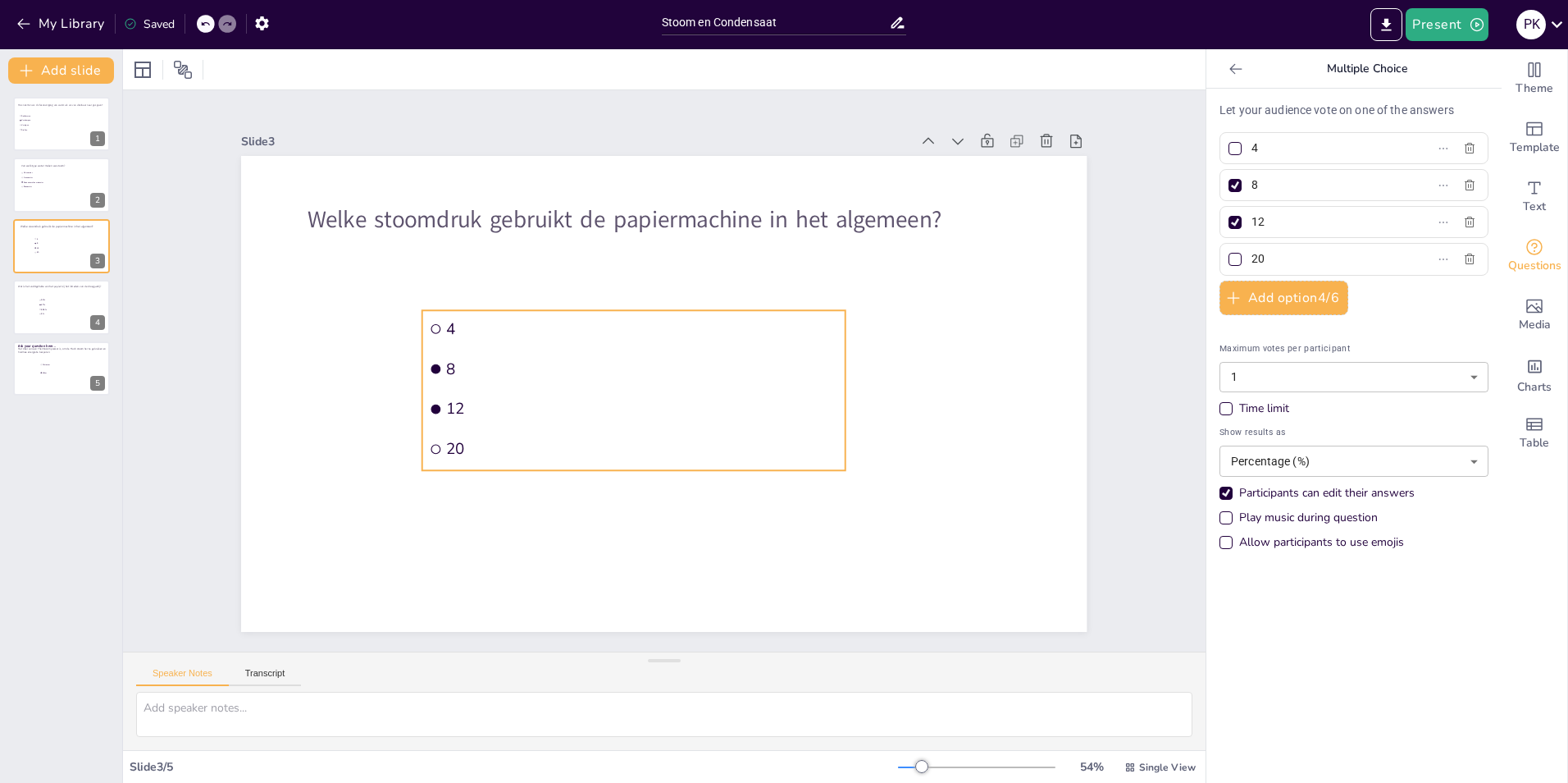
click at [819, 391] on li "12" at bounding box center [634, 409] width 423 height 37
drag, startPoint x: 834, startPoint y: 382, endPoint x: 790, endPoint y: 378, distance: 44.2
click at [809, 377] on div at bounding box center [815, 390] width 14 height 160
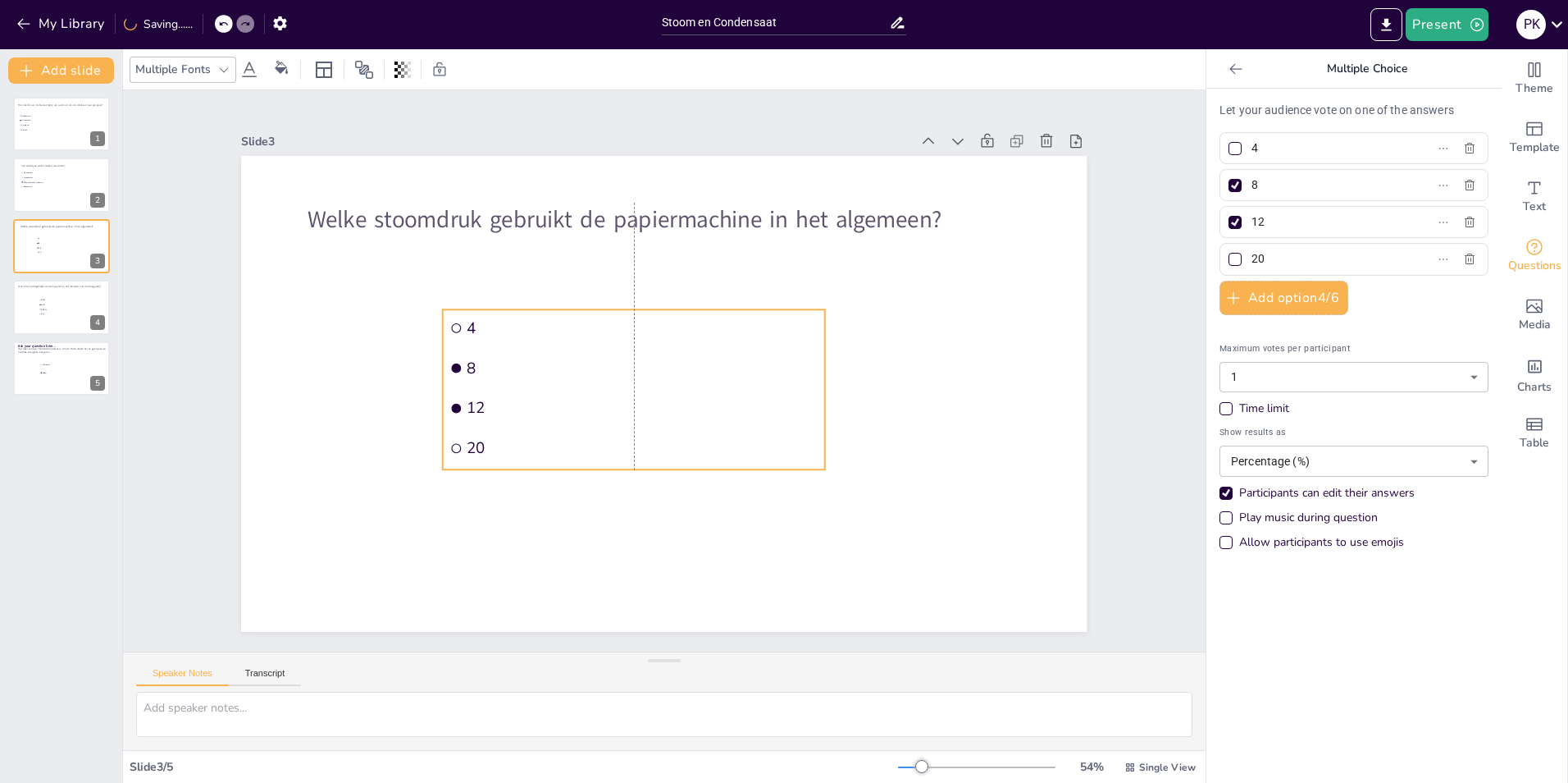
drag, startPoint x: 742, startPoint y: 378, endPoint x: 760, endPoint y: 377, distance: 18.0
click at [760, 377] on li "8" at bounding box center [634, 368] width 382 height 37
click at [862, 380] on div at bounding box center [869, 389] width 14 height 160
drag, startPoint x: 786, startPoint y: 384, endPoint x: 768, endPoint y: 383, distance: 18.0
click at [768, 389] on li "12" at bounding box center [633, 407] width 417 height 37
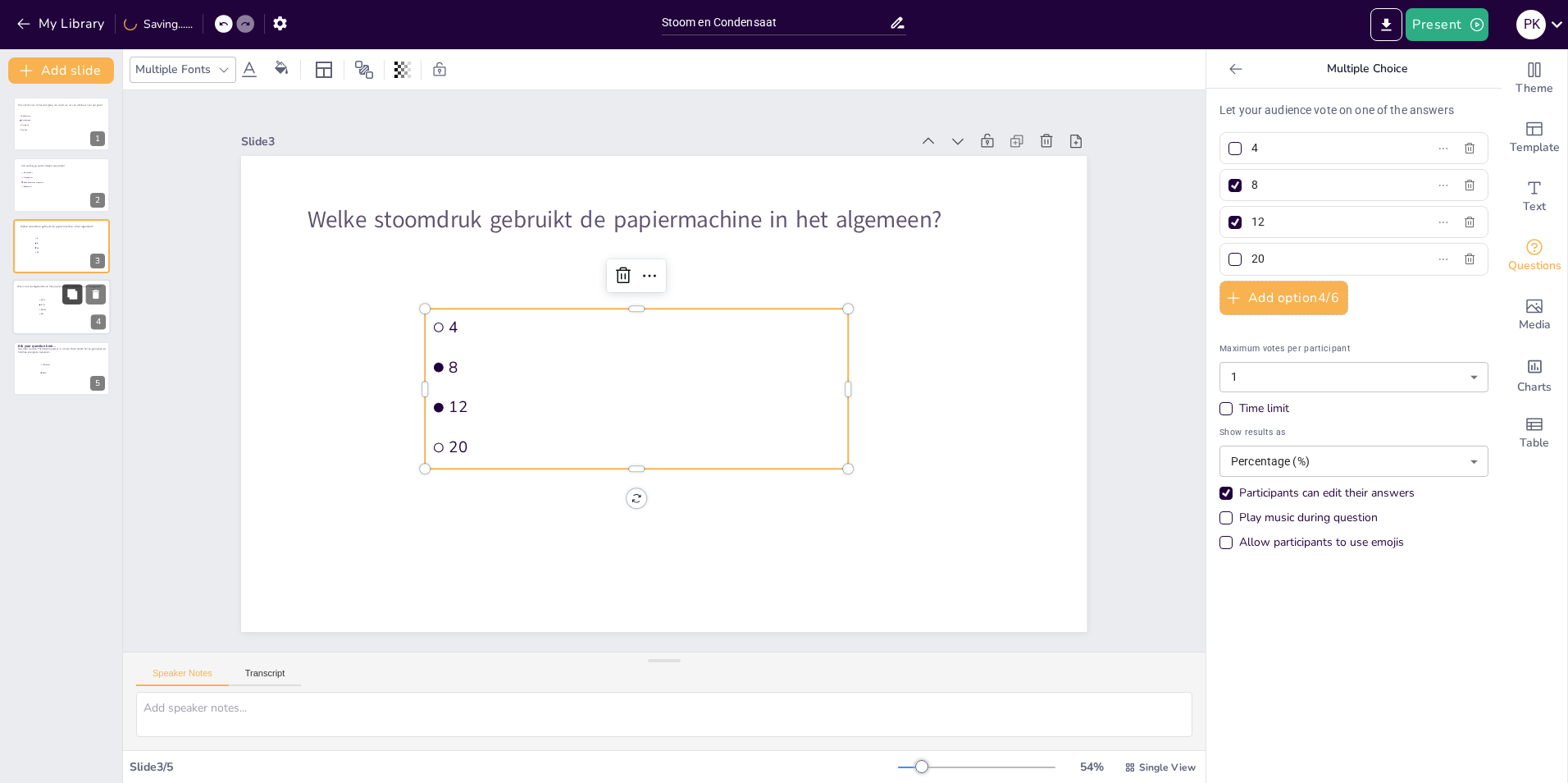
click at [70, 291] on icon at bounding box center [71, 293] width 10 height 10
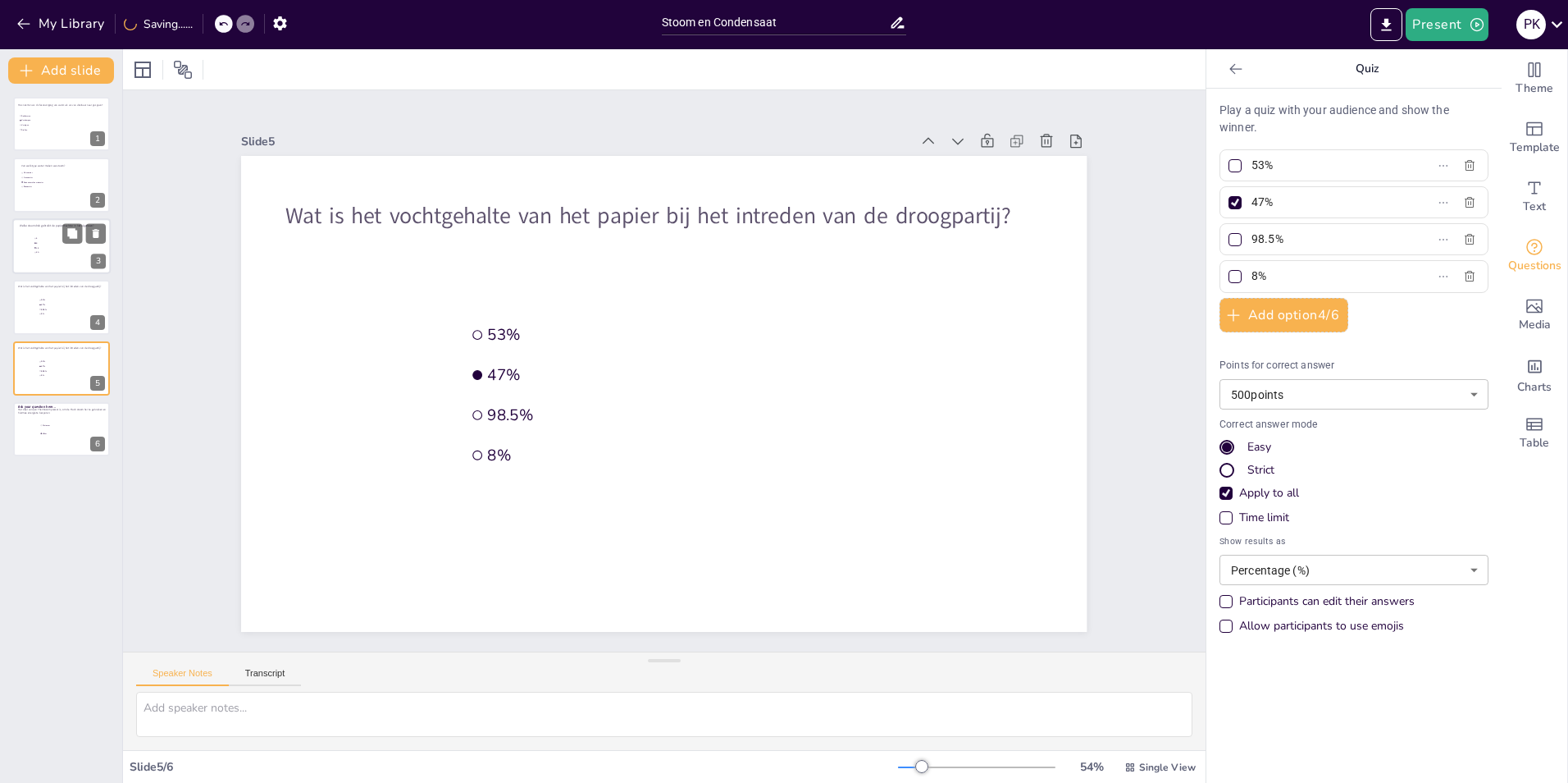
click at [71, 248] on span "12" at bounding box center [59, 247] width 46 height 3
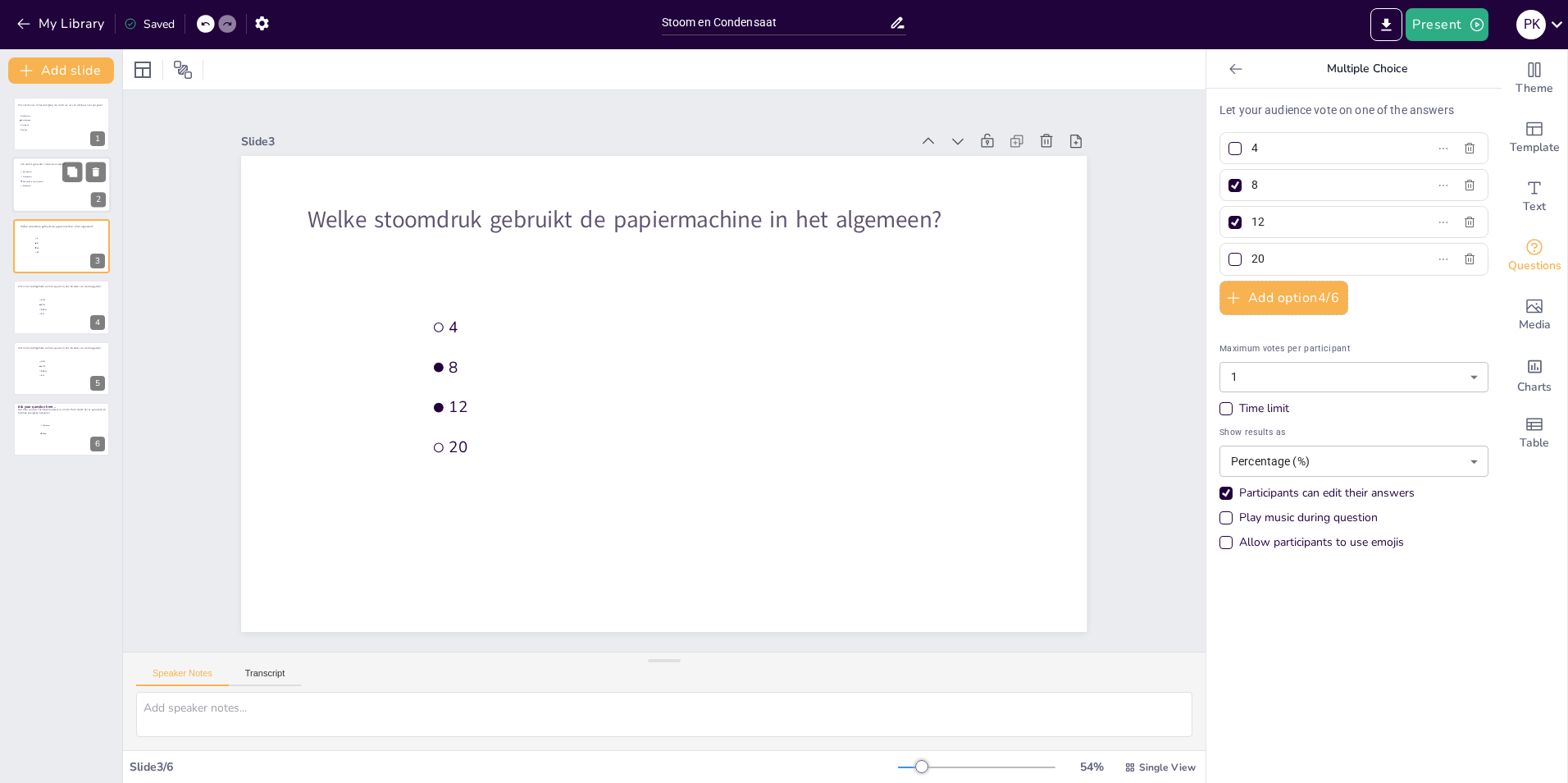
click at [71, 190] on div at bounding box center [62, 186] width 99 height 56
type input "Maaswater"
type input "Kraanwater"
type input "Gedemineraliseerd water"
type input "Bronwater"
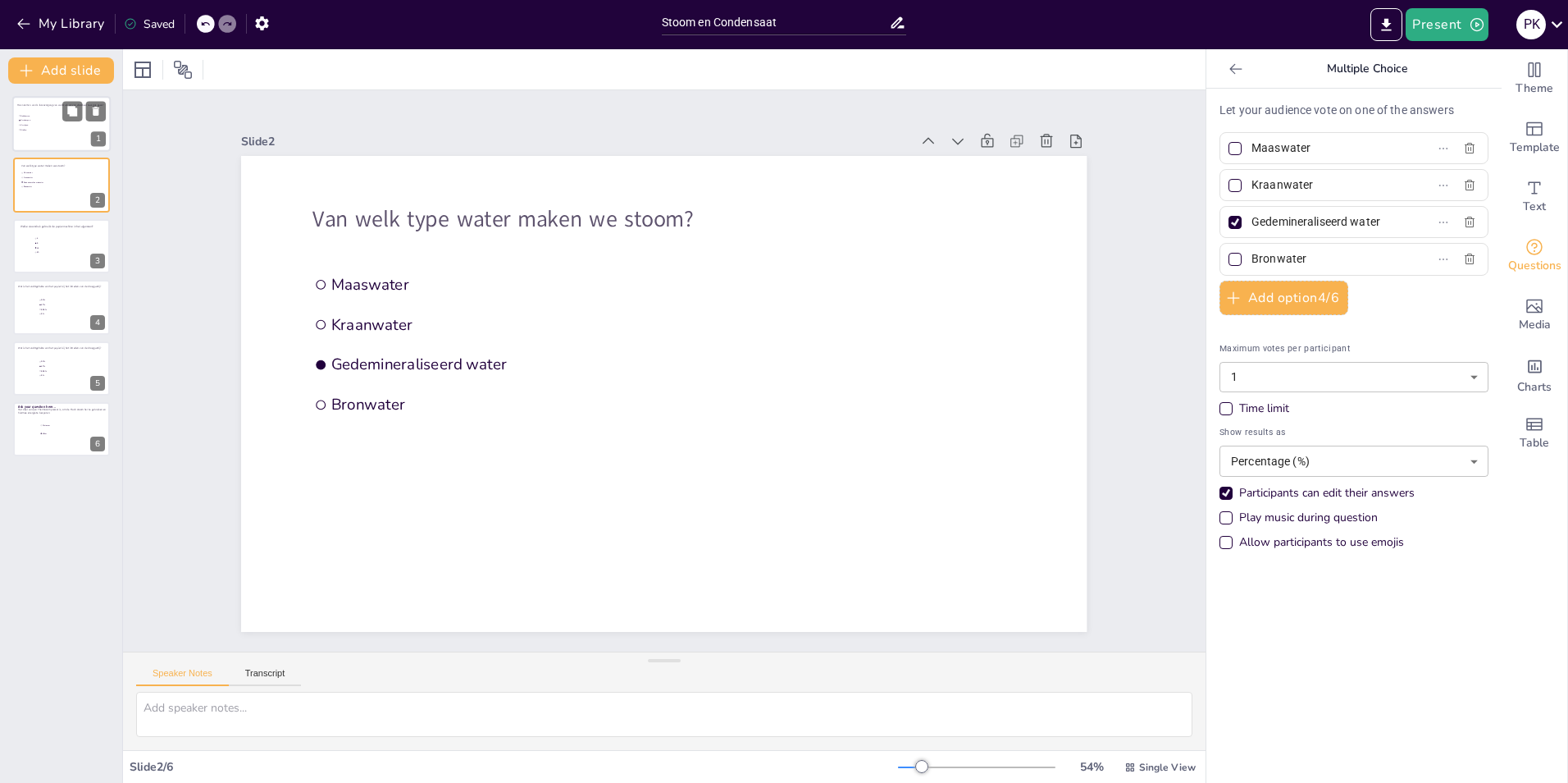
click at [62, 136] on div at bounding box center [62, 124] width 99 height 56
type input "Sublimeren"
type input "Verdampen"
type input "Verrijpen"
type input "Stollen"
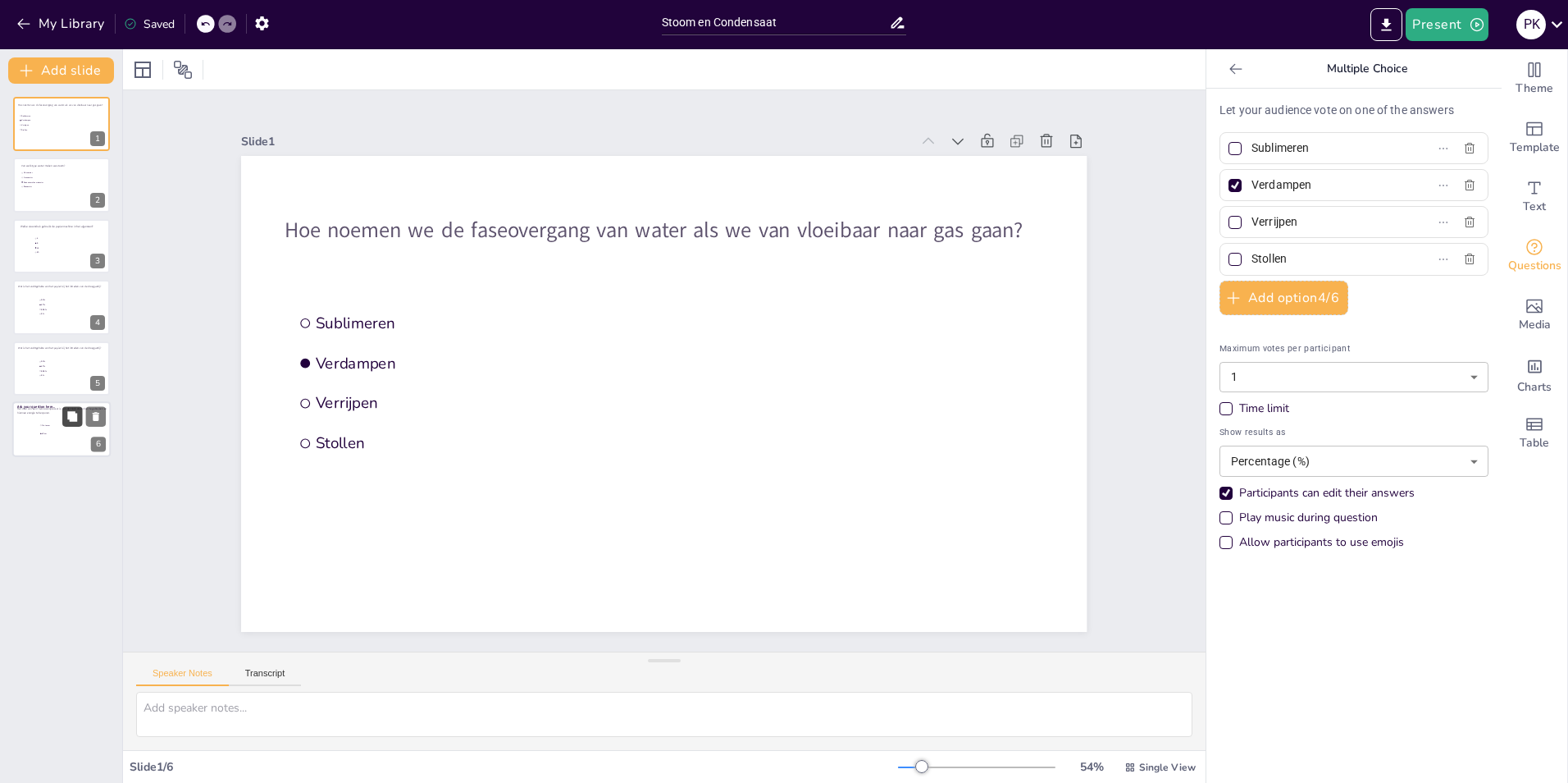
click at [75, 425] on button at bounding box center [72, 416] width 20 height 20
type input "Niet waar"
type input "Waar"
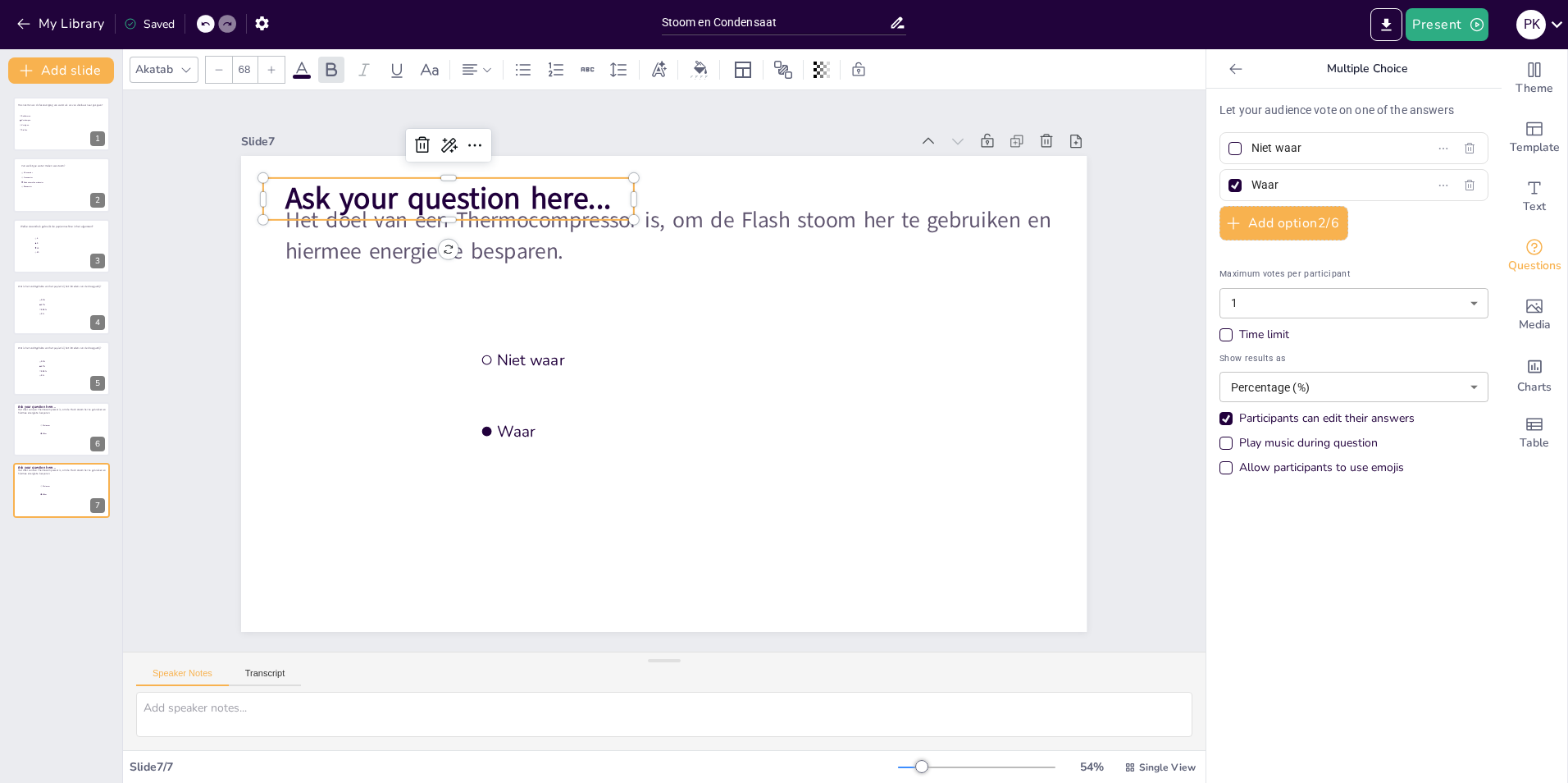
click at [551, 180] on span "Ask your question here..." at bounding box center [448, 198] width 326 height 41
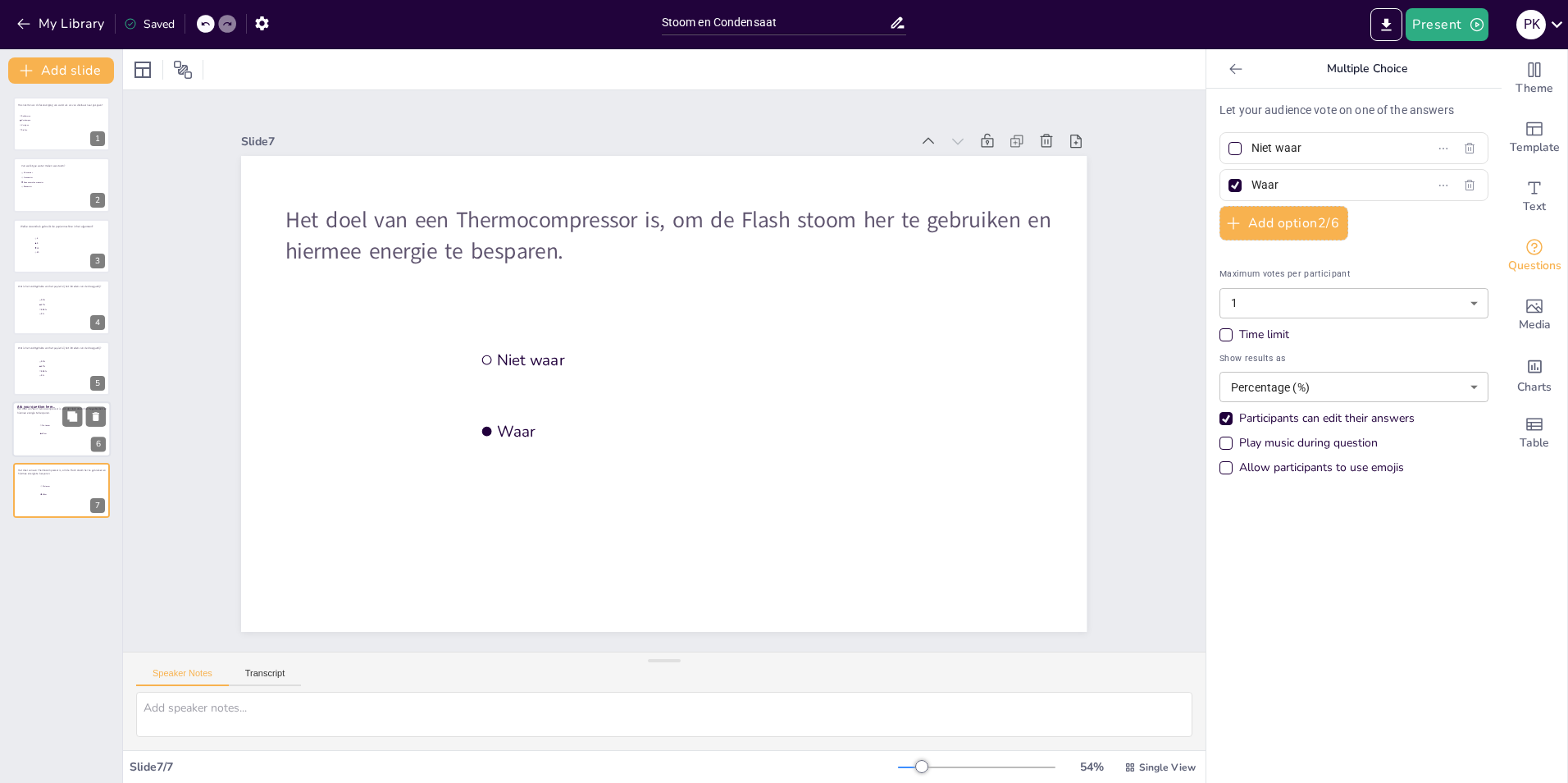
click at [66, 446] on div at bounding box center [62, 429] width 99 height 56
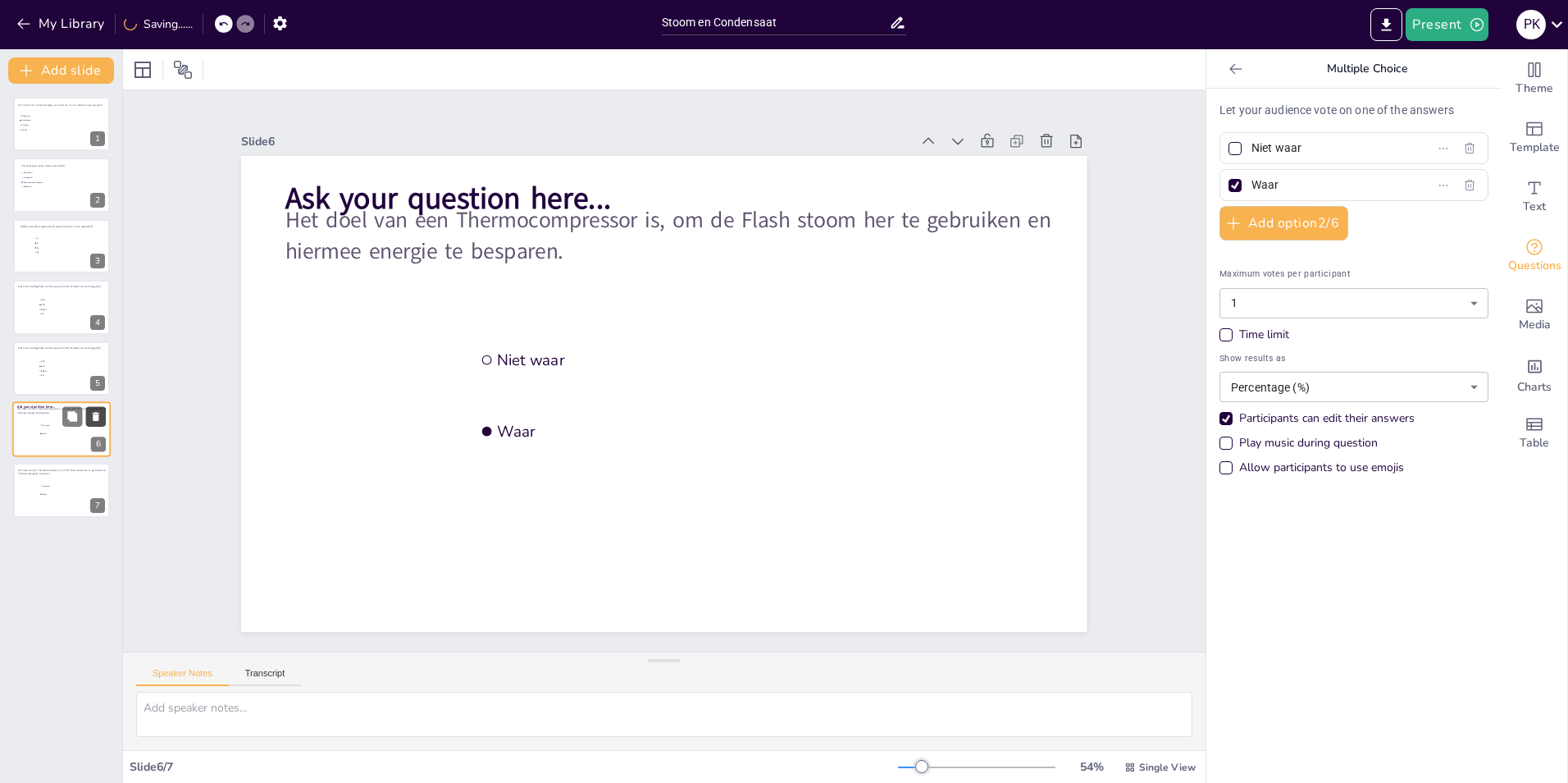
click at [96, 417] on icon at bounding box center [95, 416] width 6 height 9
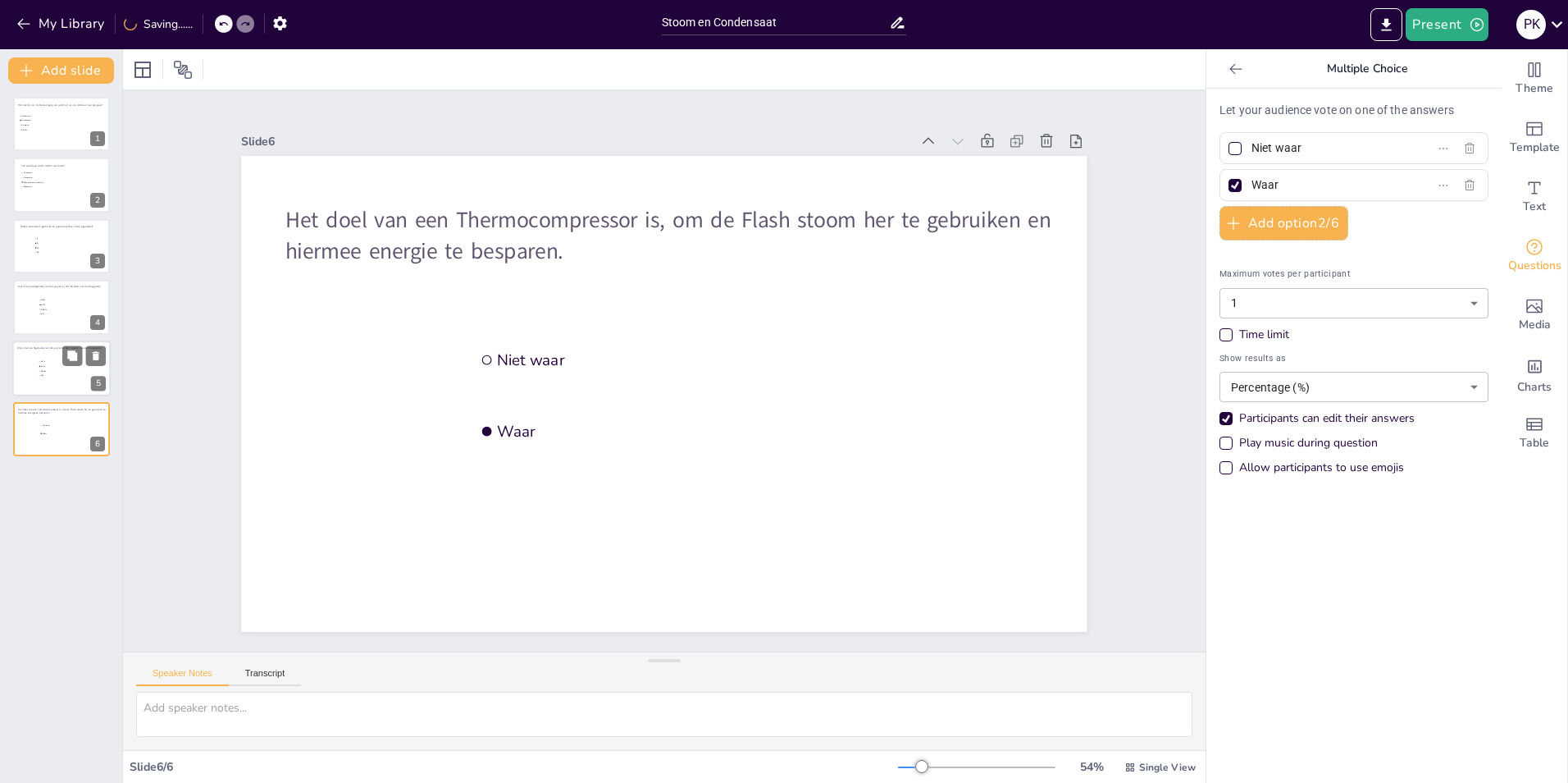
click at [60, 372] on span "98.5%" at bounding box center [63, 370] width 46 height 3
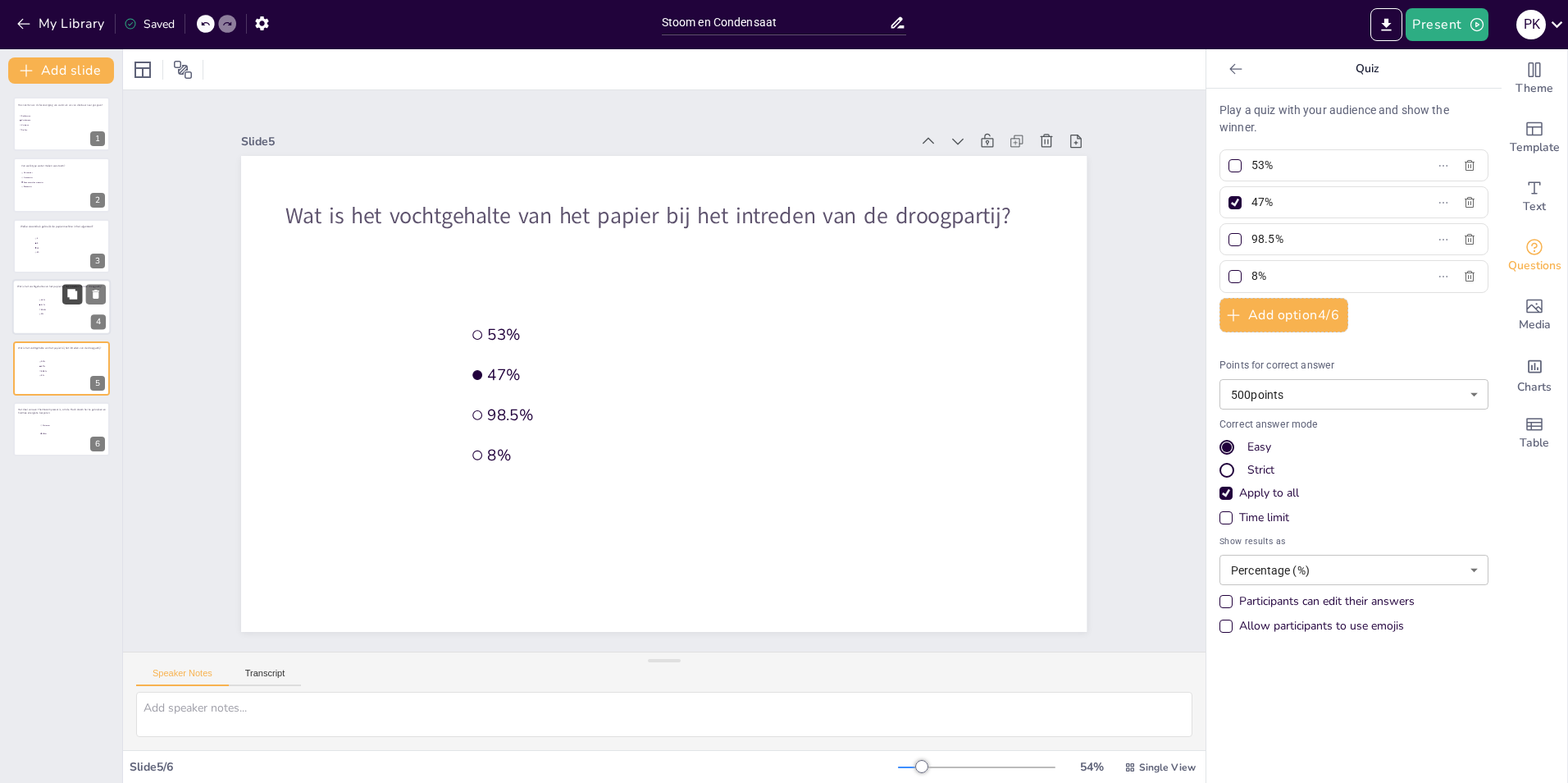
click at [76, 299] on icon at bounding box center [71, 293] width 10 height 10
click at [95, 294] on icon at bounding box center [95, 294] width 6 height 9
click at [41, 253] on span "20" at bounding box center [59, 252] width 46 height 3
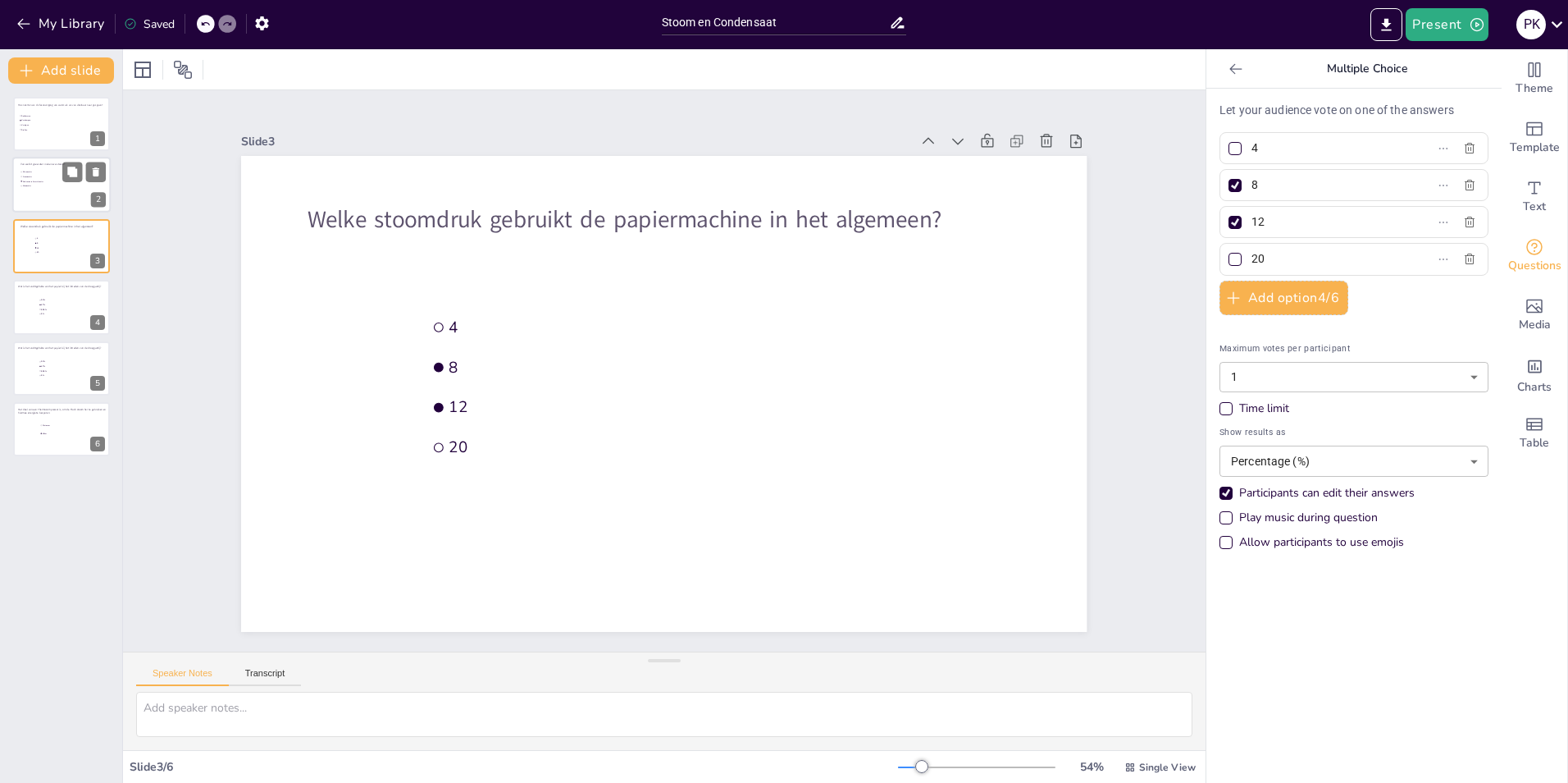
click at [58, 195] on div at bounding box center [62, 186] width 99 height 56
type input "Maaswater"
type input "Kraanwater"
type input "Gedemineraliseerd water"
type input "Bronwater"
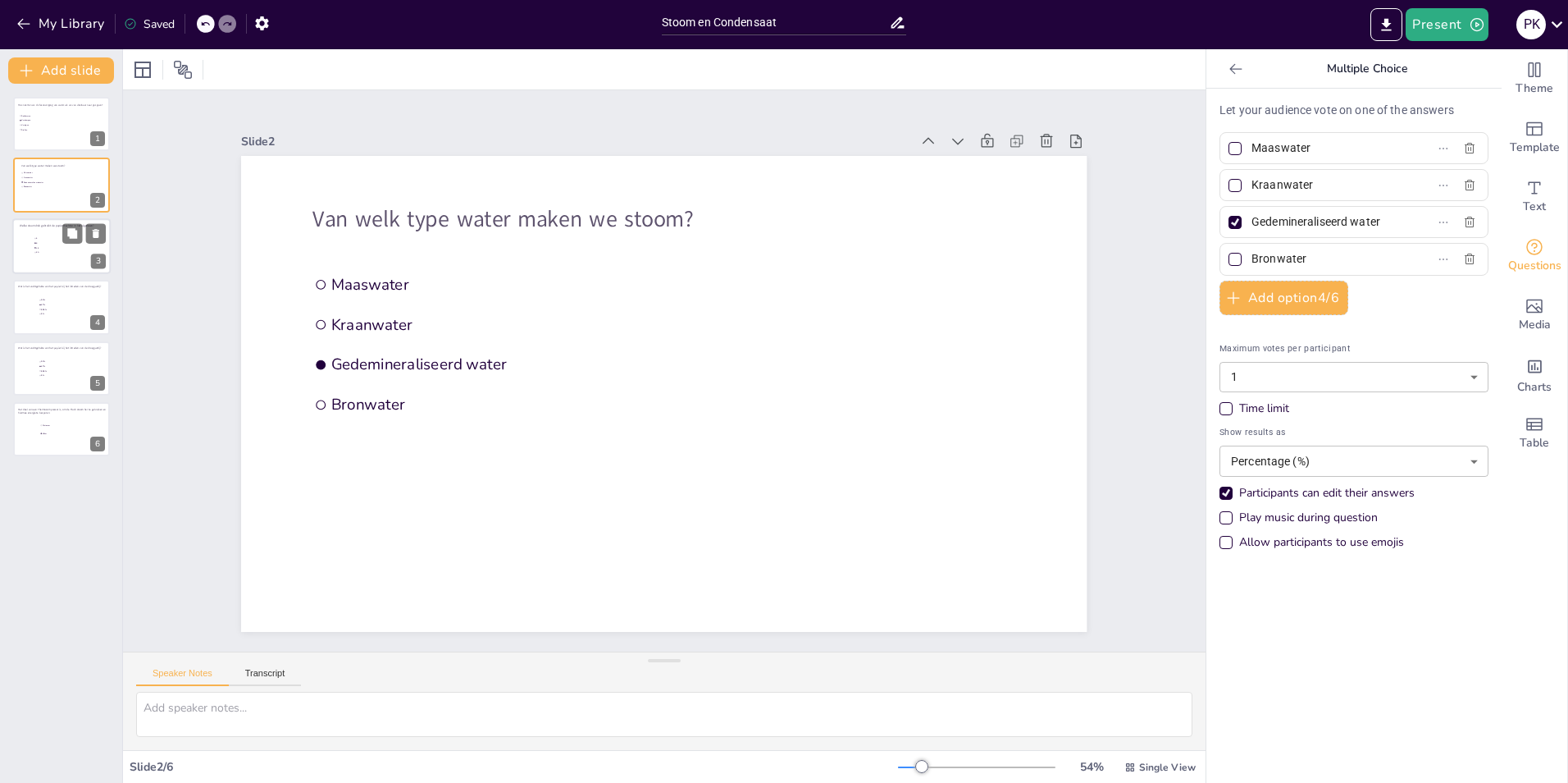
click at [48, 250] on li "12" at bounding box center [58, 247] width 49 height 5
type input "4"
type input "8"
type input "12"
type input "20"
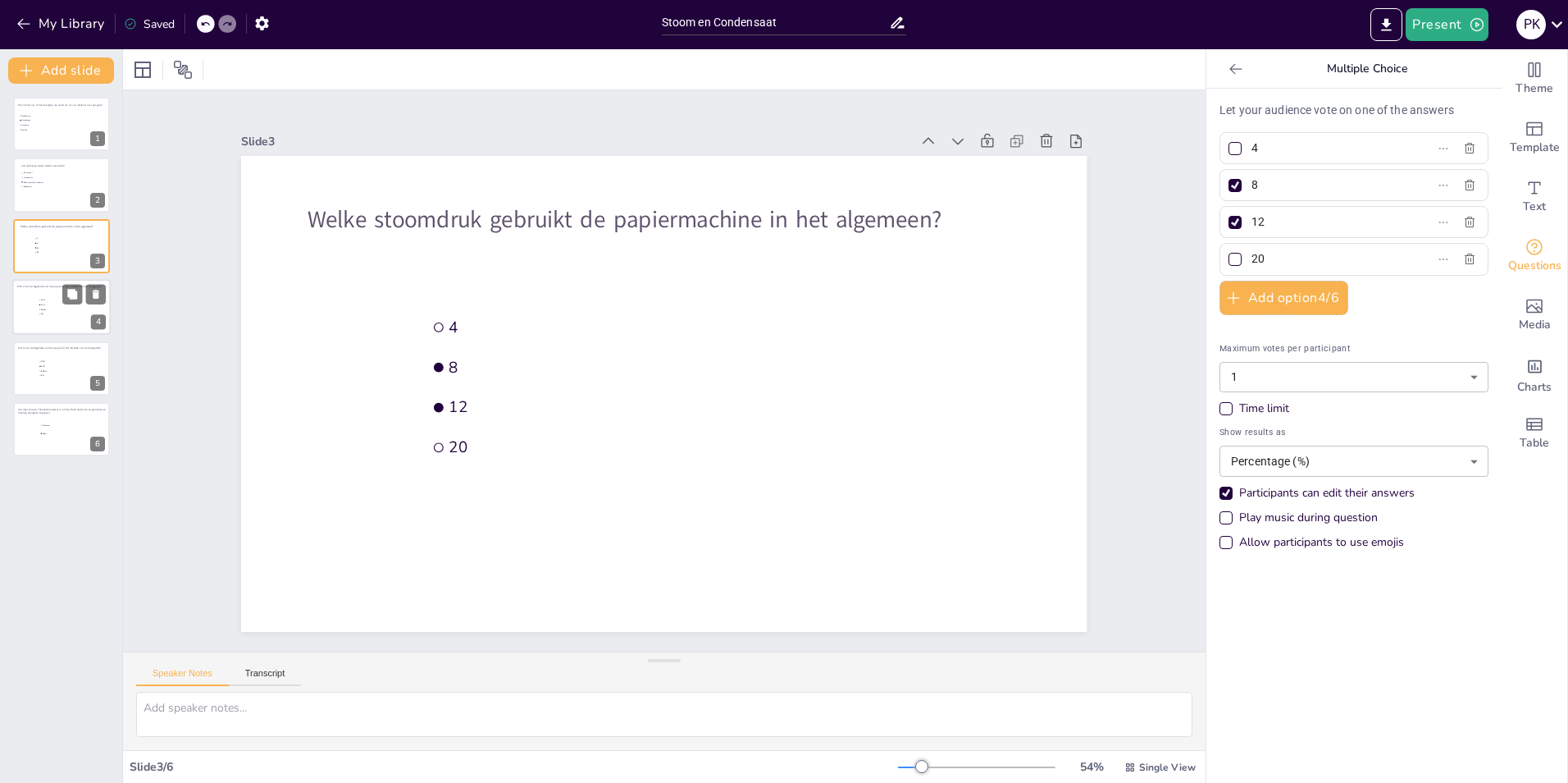
click at [41, 318] on div at bounding box center [62, 307] width 99 height 56
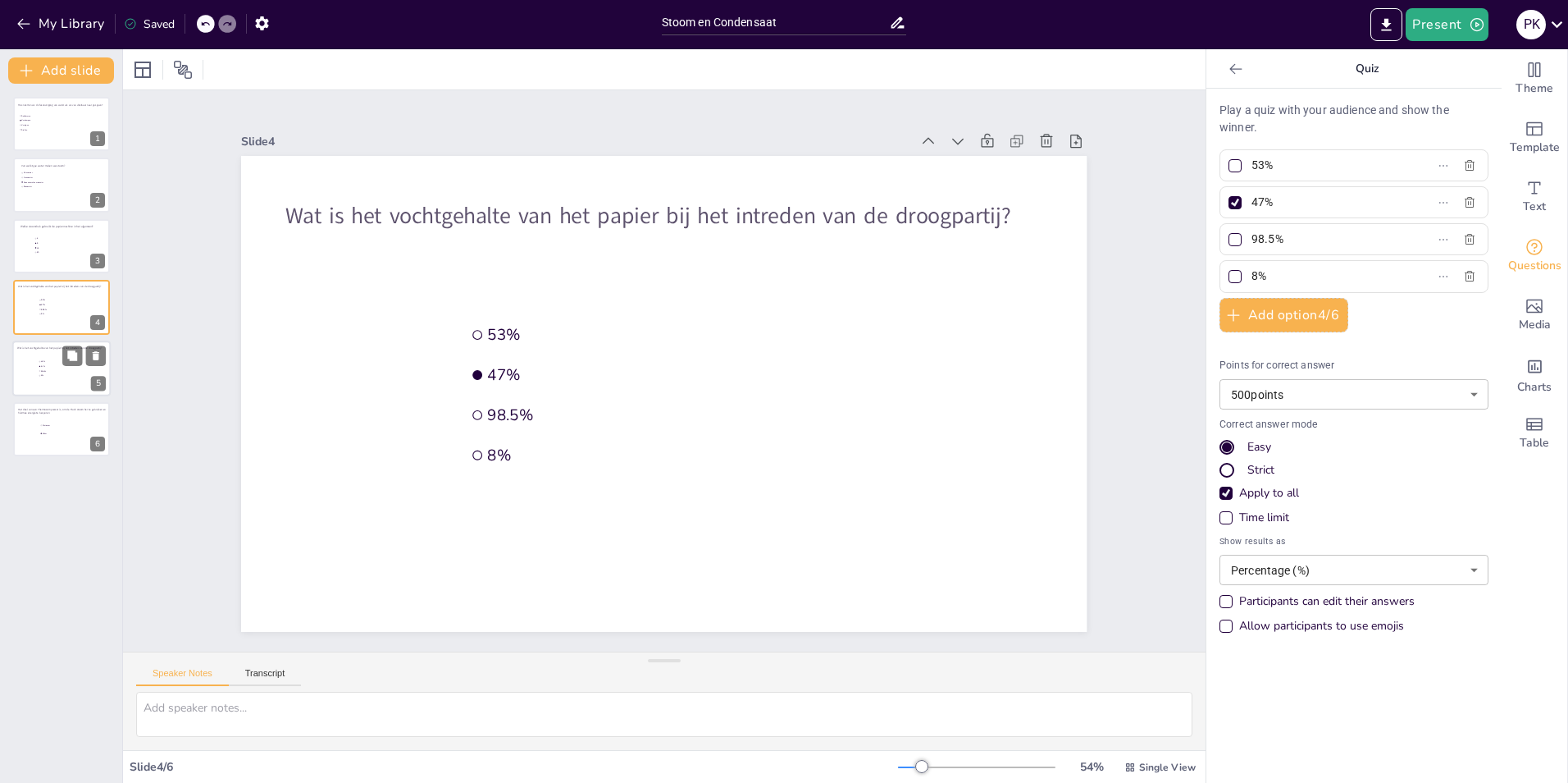
click at [48, 359] on li "53%" at bounding box center [63, 361] width 49 height 5
click at [101, 354] on icon at bounding box center [96, 355] width 12 height 12
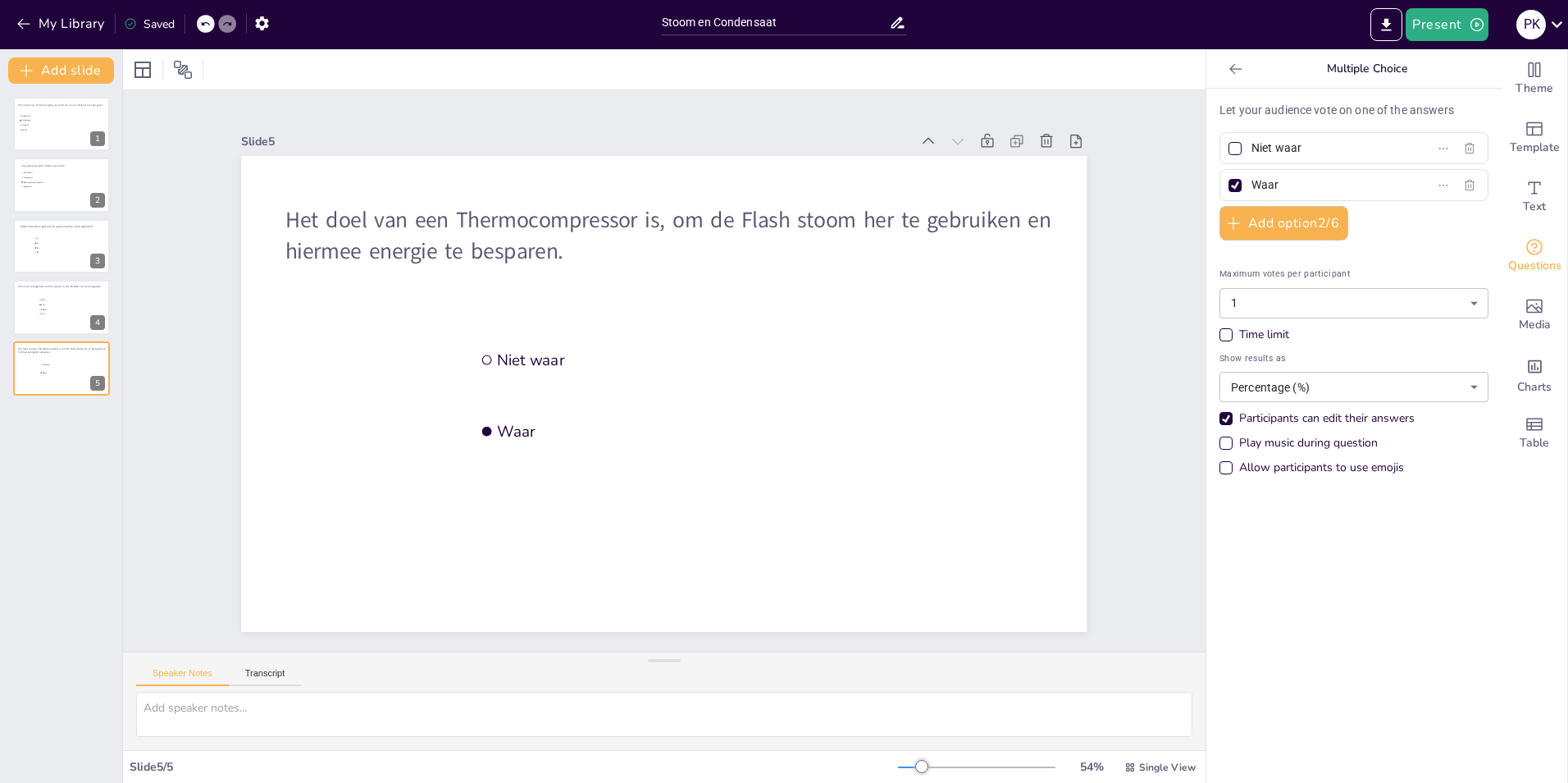
click at [145, 26] on div "Saved" at bounding box center [149, 24] width 51 height 15
